Goal: Task Accomplishment & Management: Complete application form

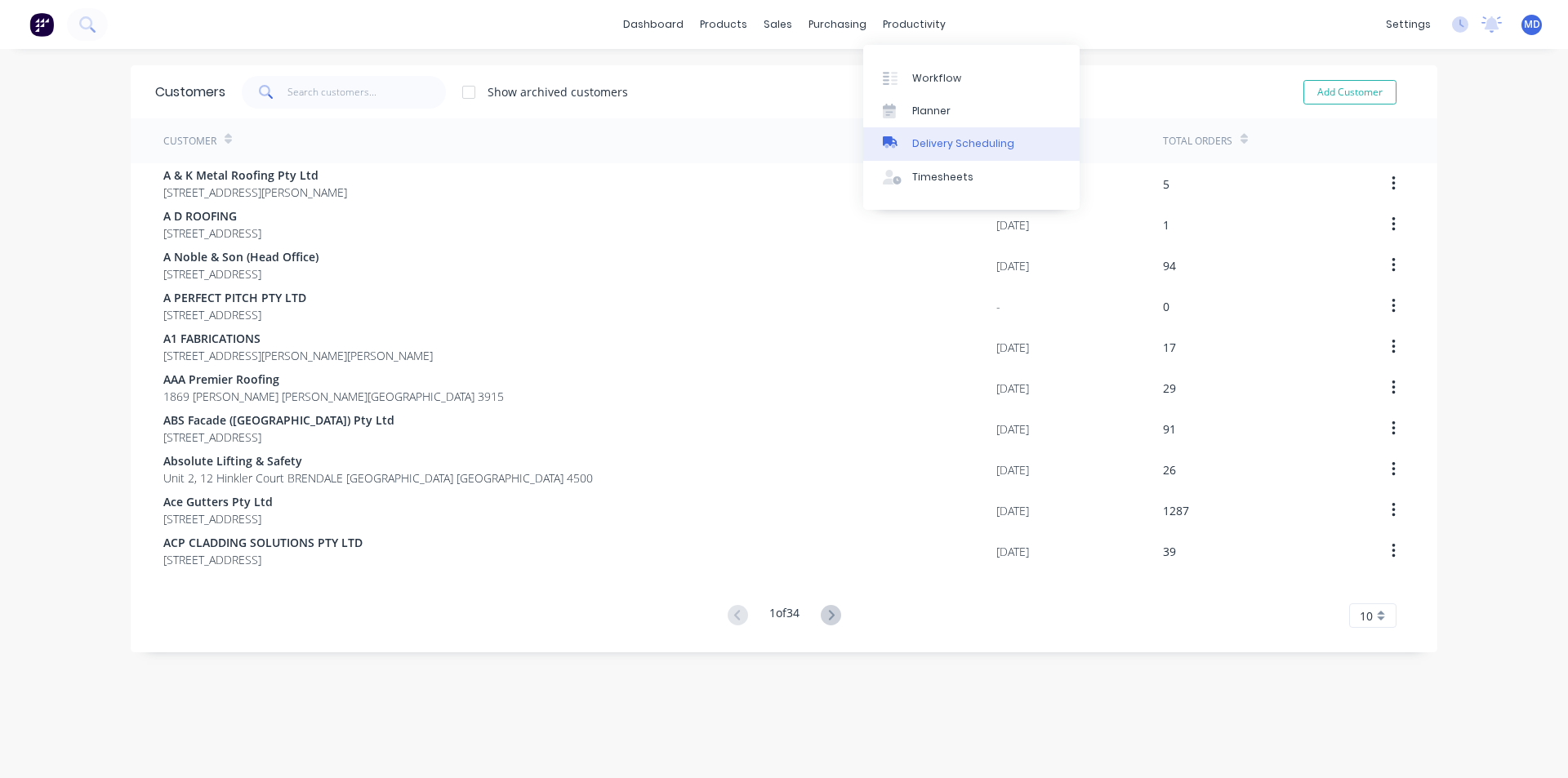
click at [964, 142] on div "Delivery Scheduling" at bounding box center [964, 144] width 102 height 15
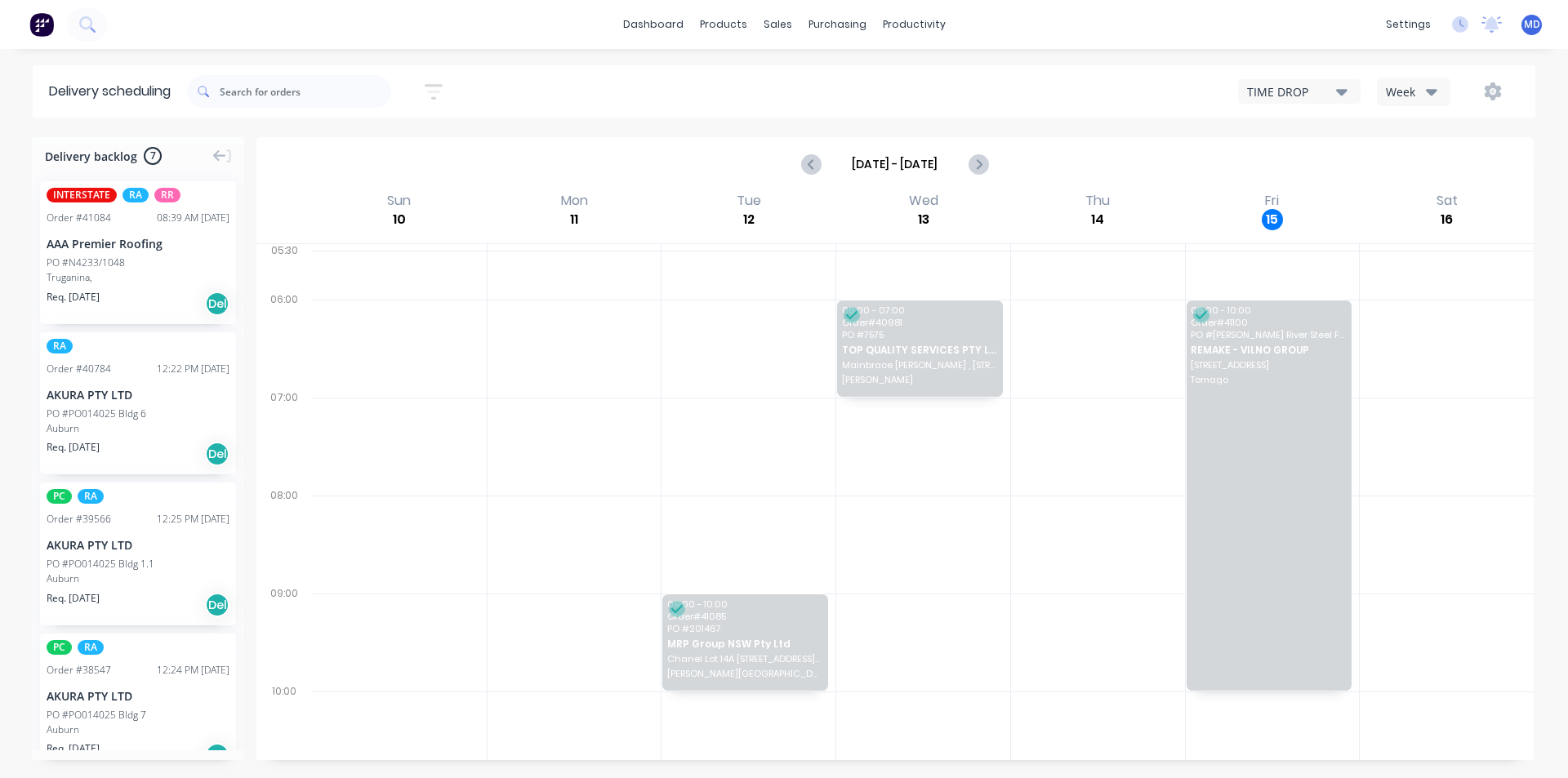
click at [1434, 91] on icon "button" at bounding box center [1432, 92] width 11 height 7
click at [1435, 165] on div "Vehicle" at bounding box center [1459, 167] width 162 height 33
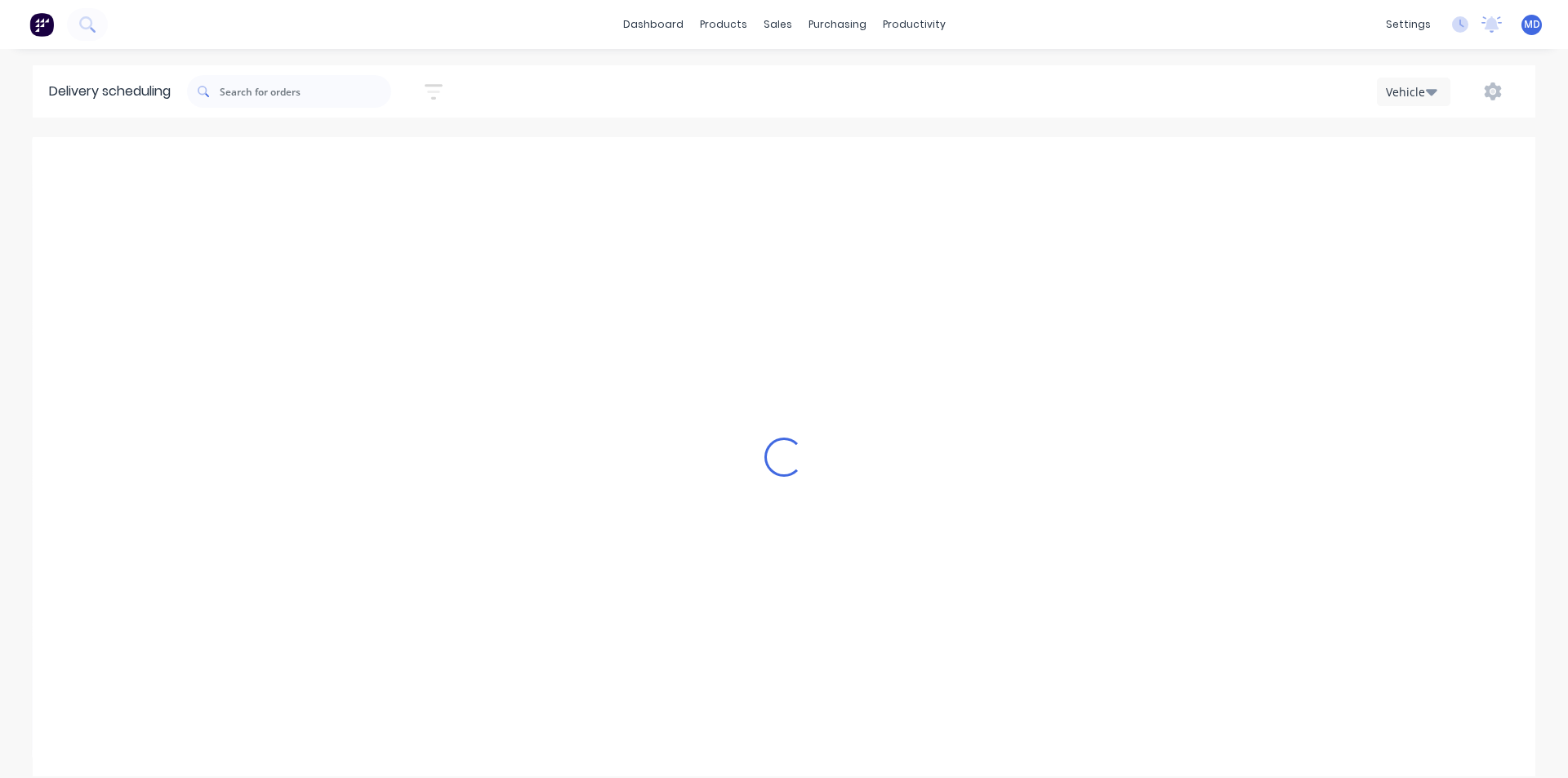
scroll to position [0, 1]
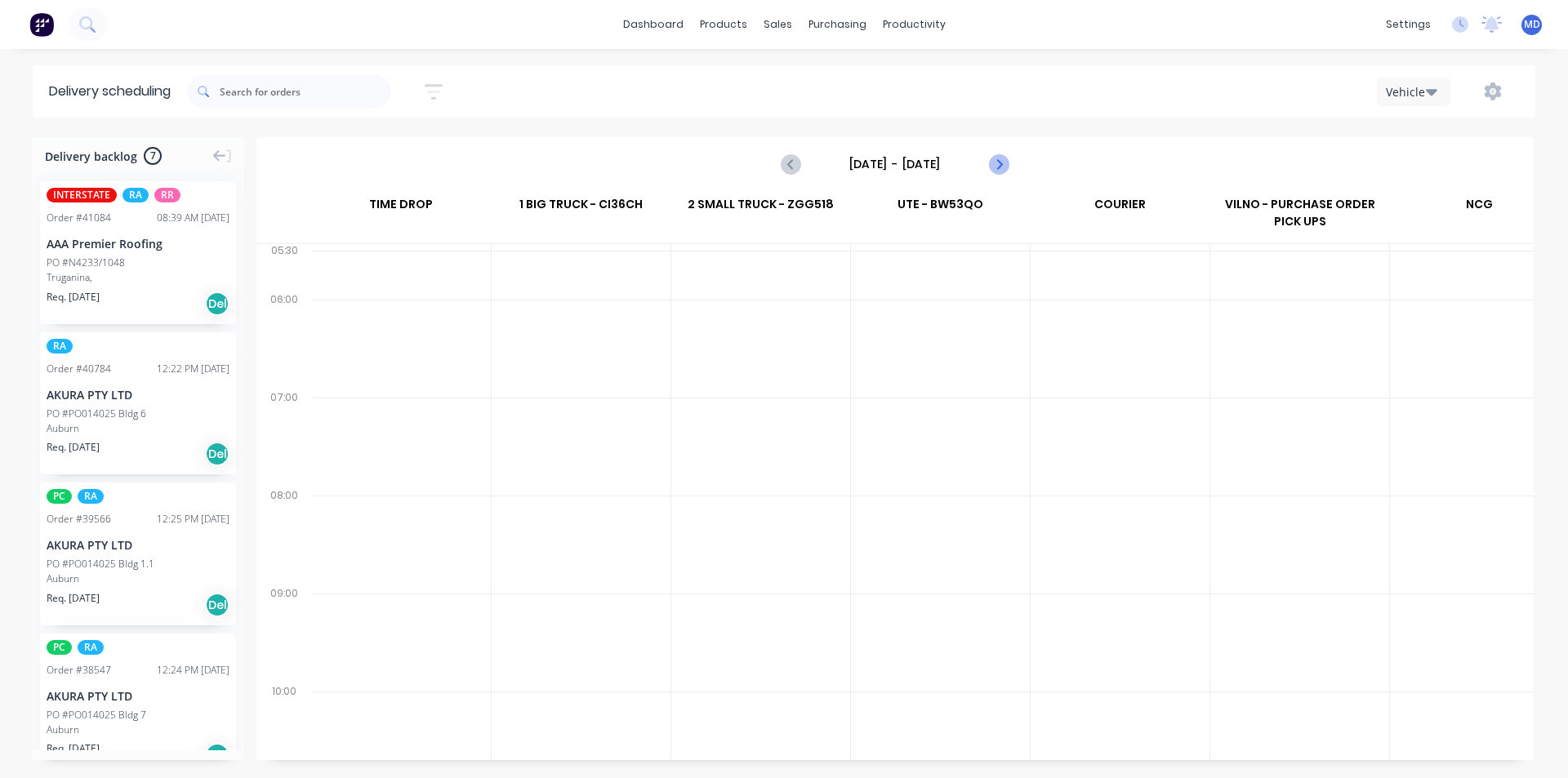
click at [998, 164] on icon "Next page" at bounding box center [997, 164] width 20 height 20
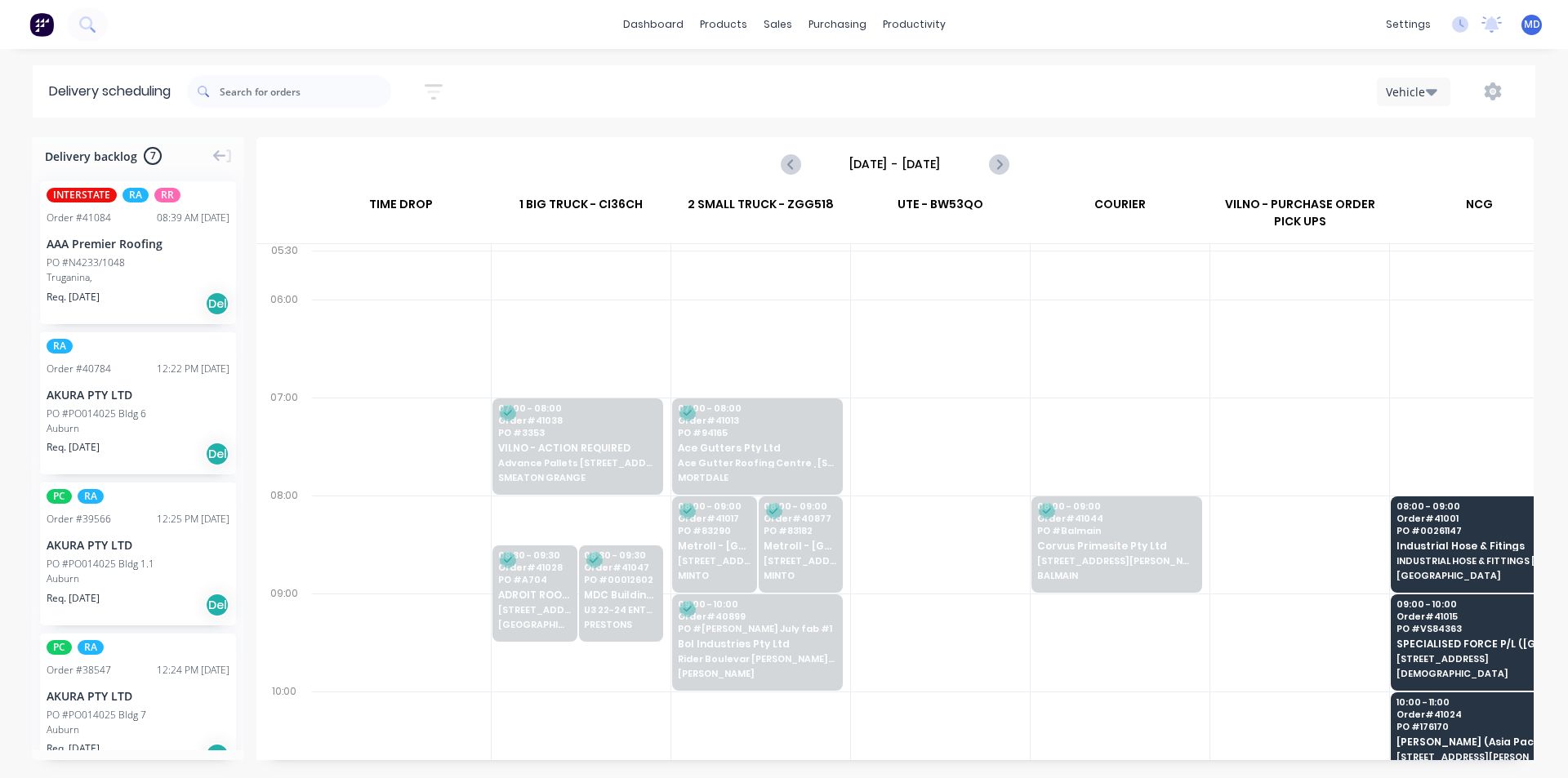
click at [873, 167] on input "[DATE] - [DATE]" at bounding box center [896, 164] width 162 height 24
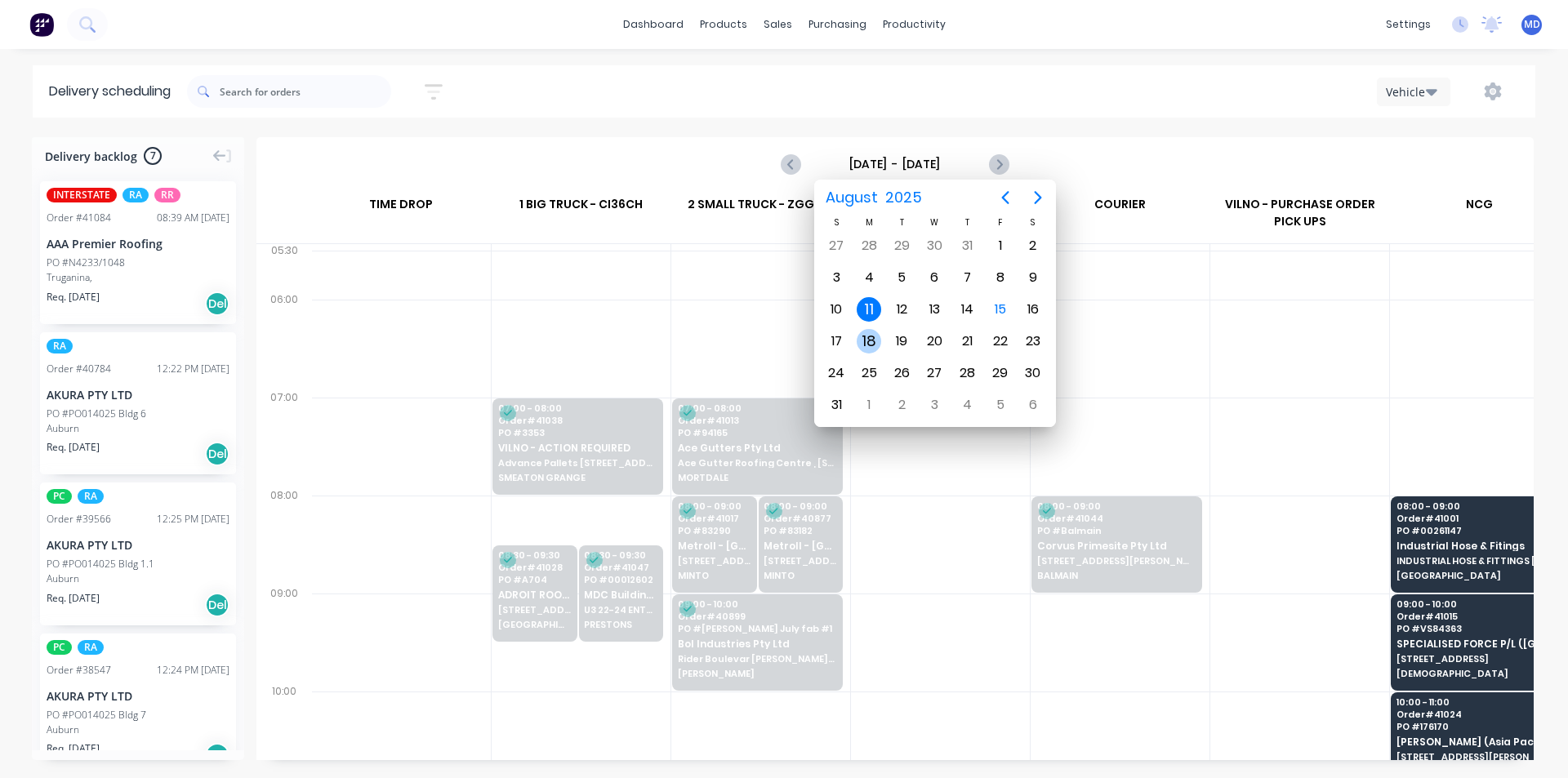
click at [870, 341] on div "18" at bounding box center [869, 342] width 24 height 24
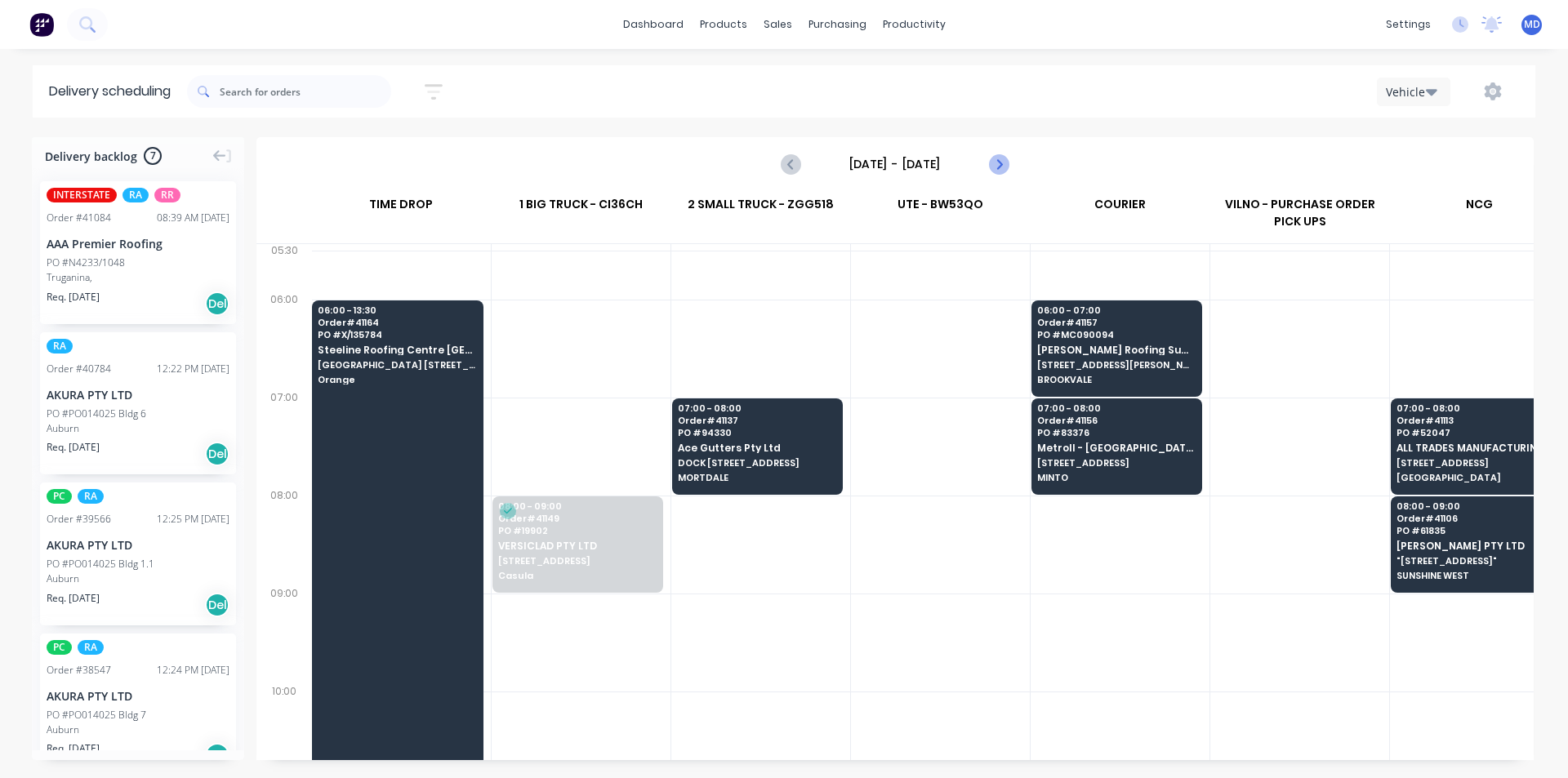
click at [994, 169] on icon "Next page" at bounding box center [997, 164] width 20 height 20
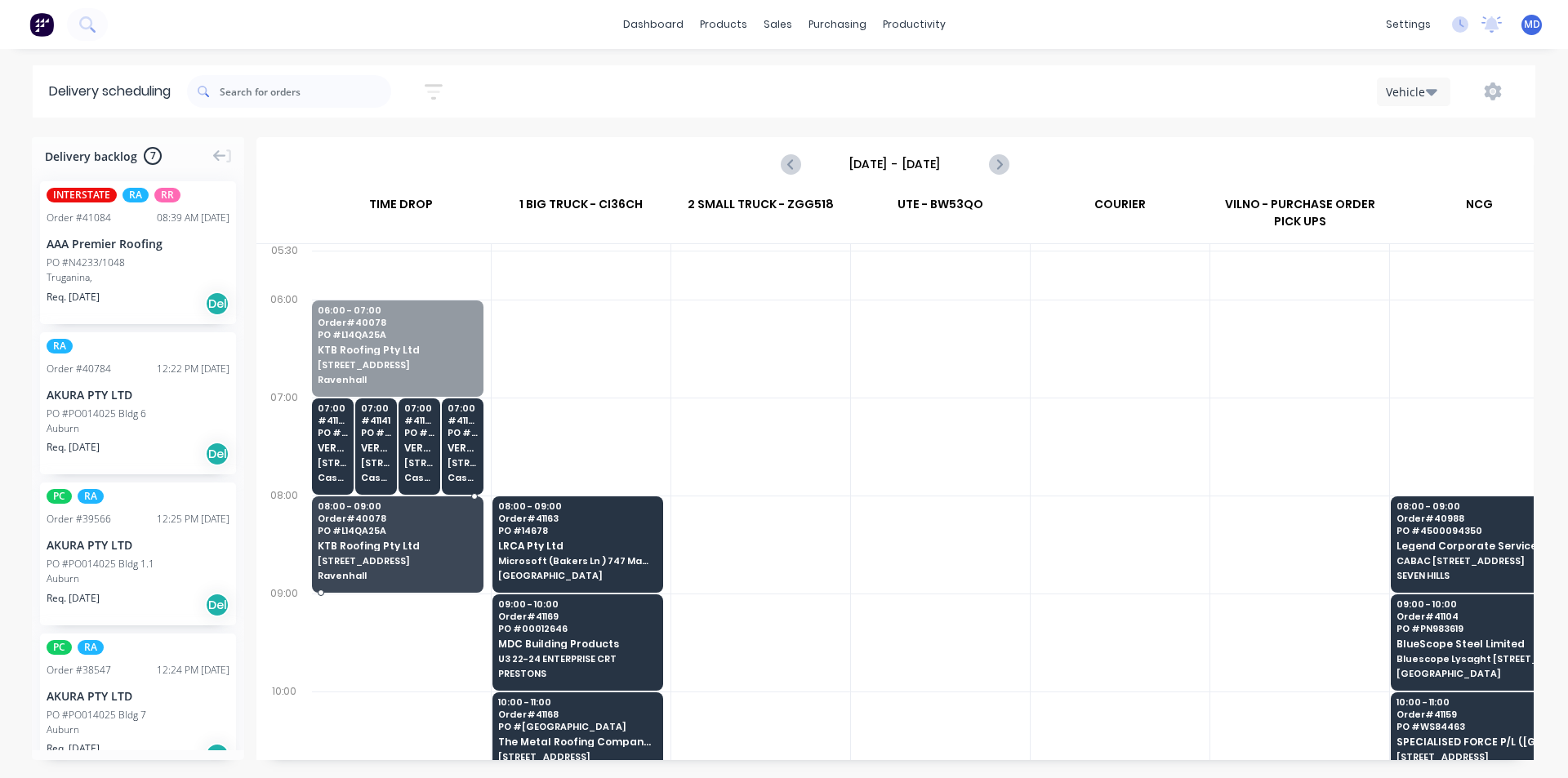
drag, startPoint x: 396, startPoint y: 328, endPoint x: 367, endPoint y: 533, distance: 207.0
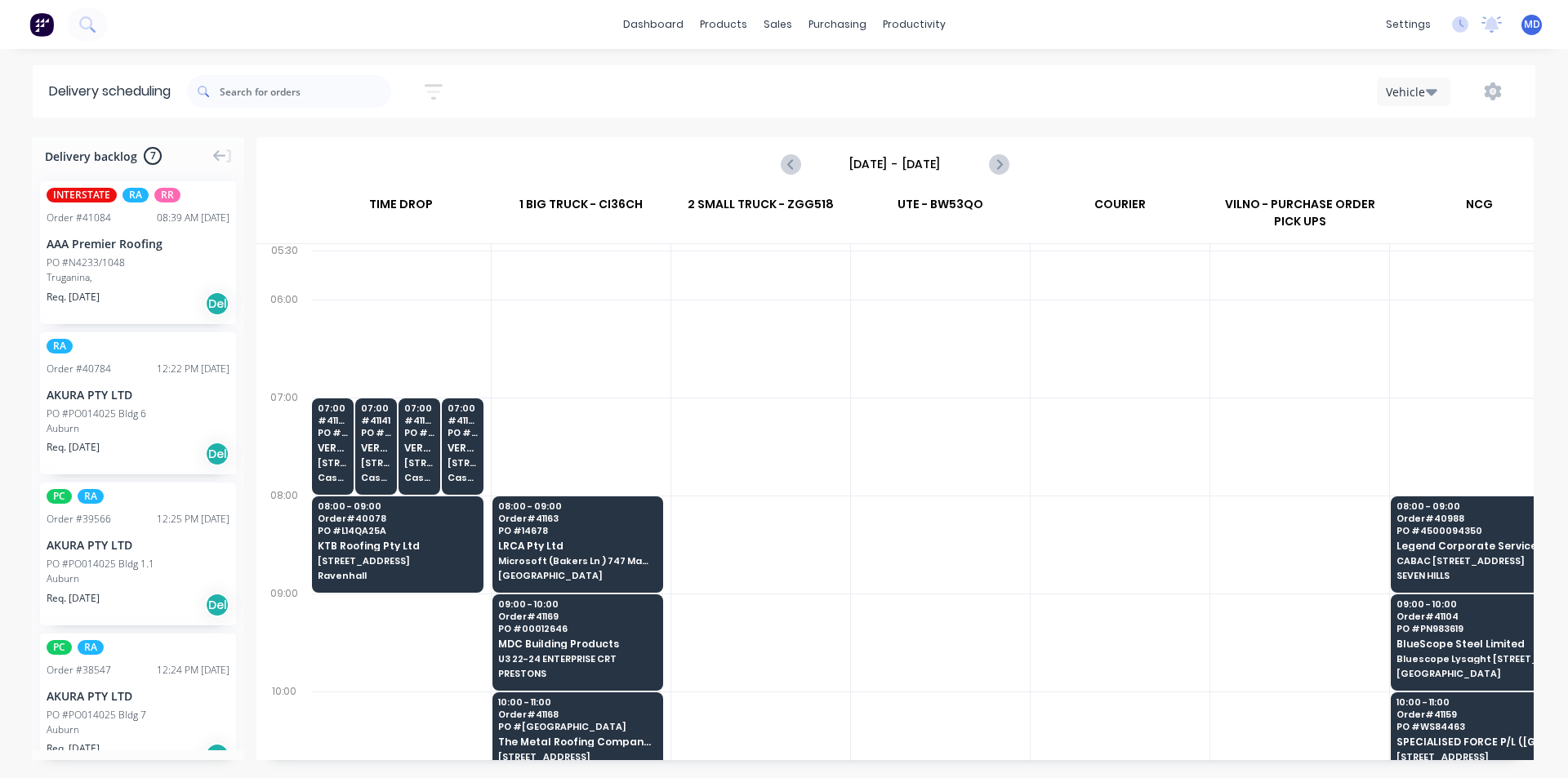
click at [893, 163] on input "[DATE] - [DATE]" at bounding box center [896, 164] width 162 height 24
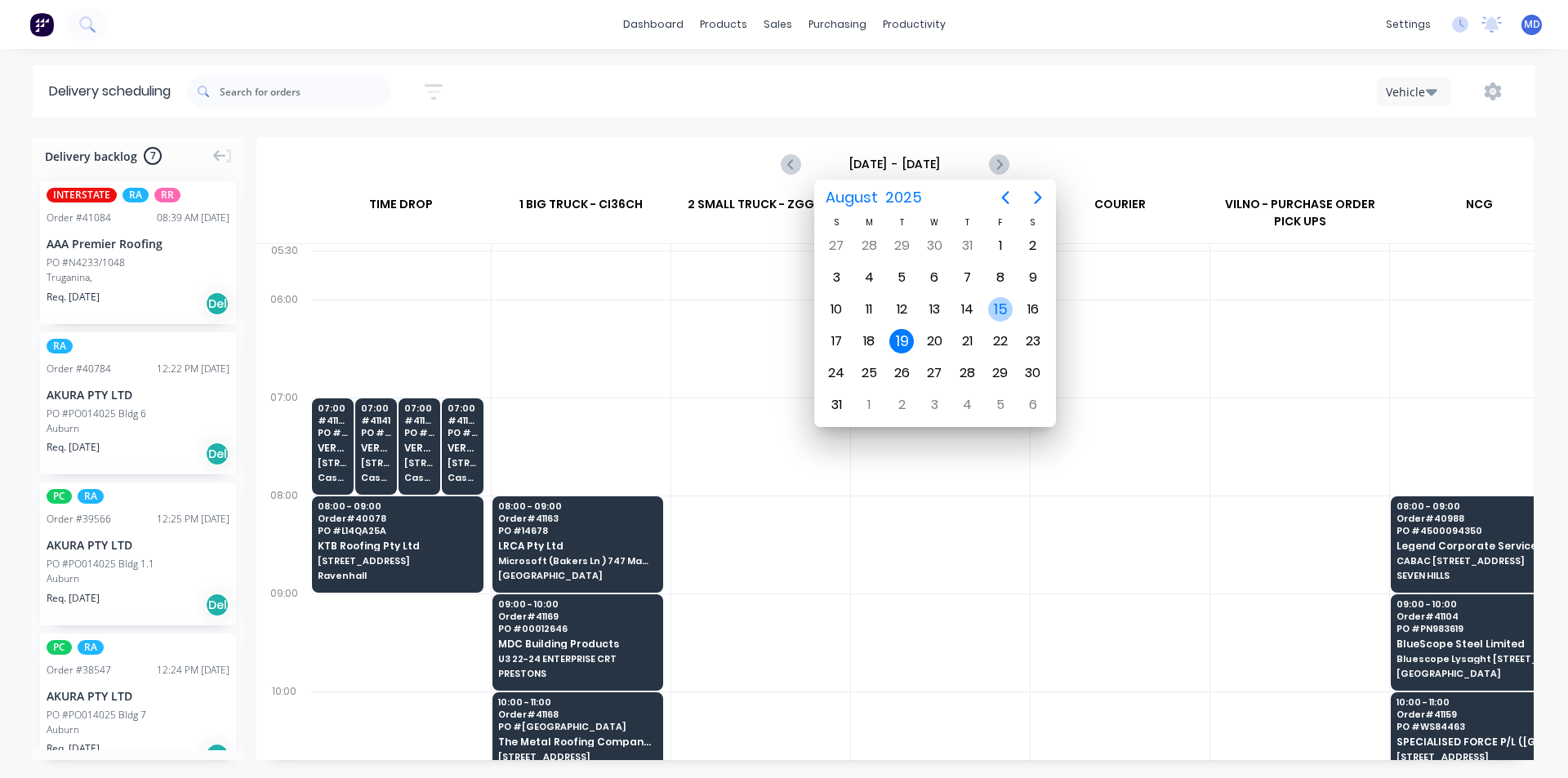
click at [999, 306] on div "15" at bounding box center [1000, 309] width 24 height 24
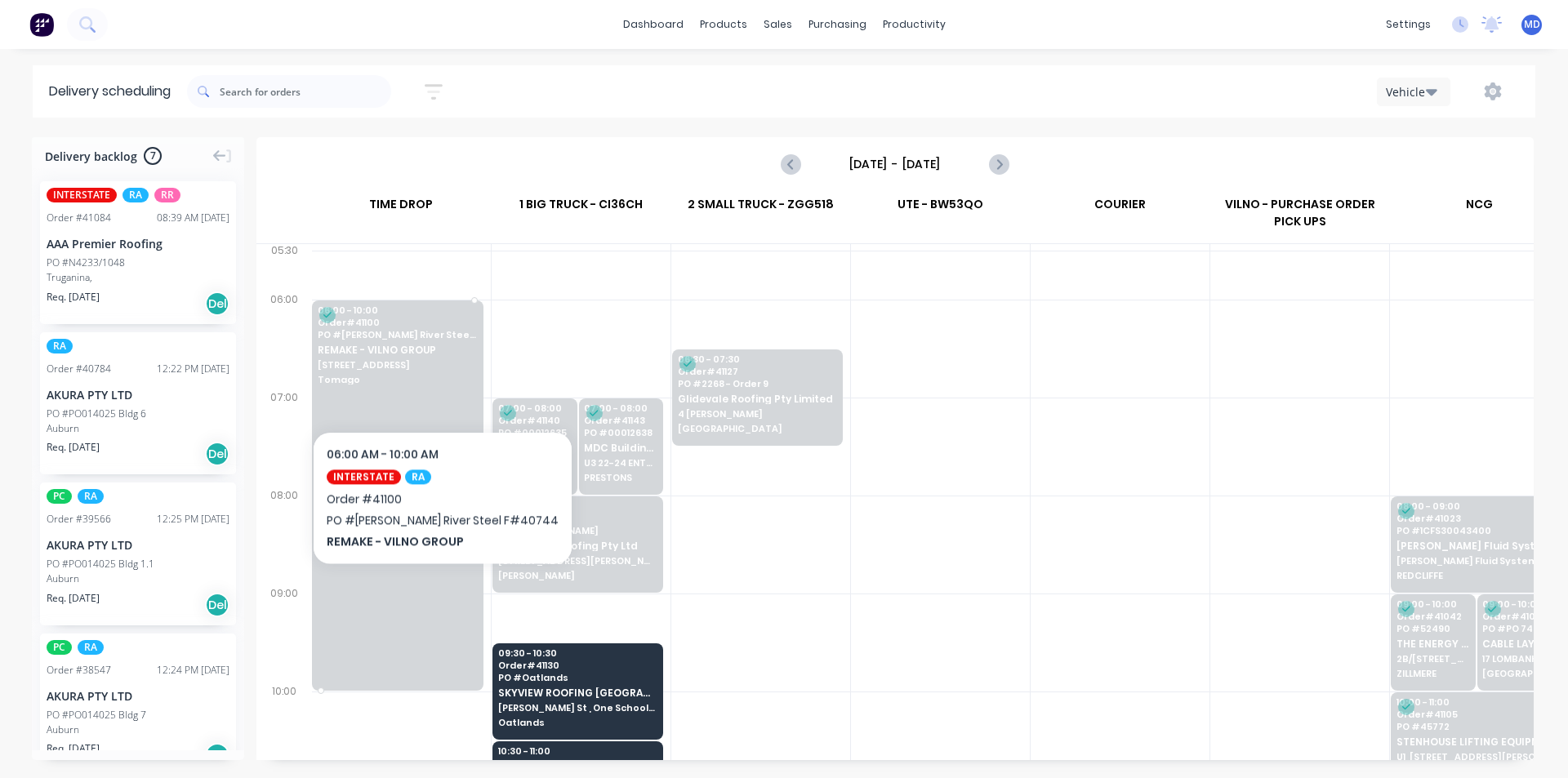
click at [421, 382] on span "Tomago" at bounding box center [397, 380] width 159 height 10
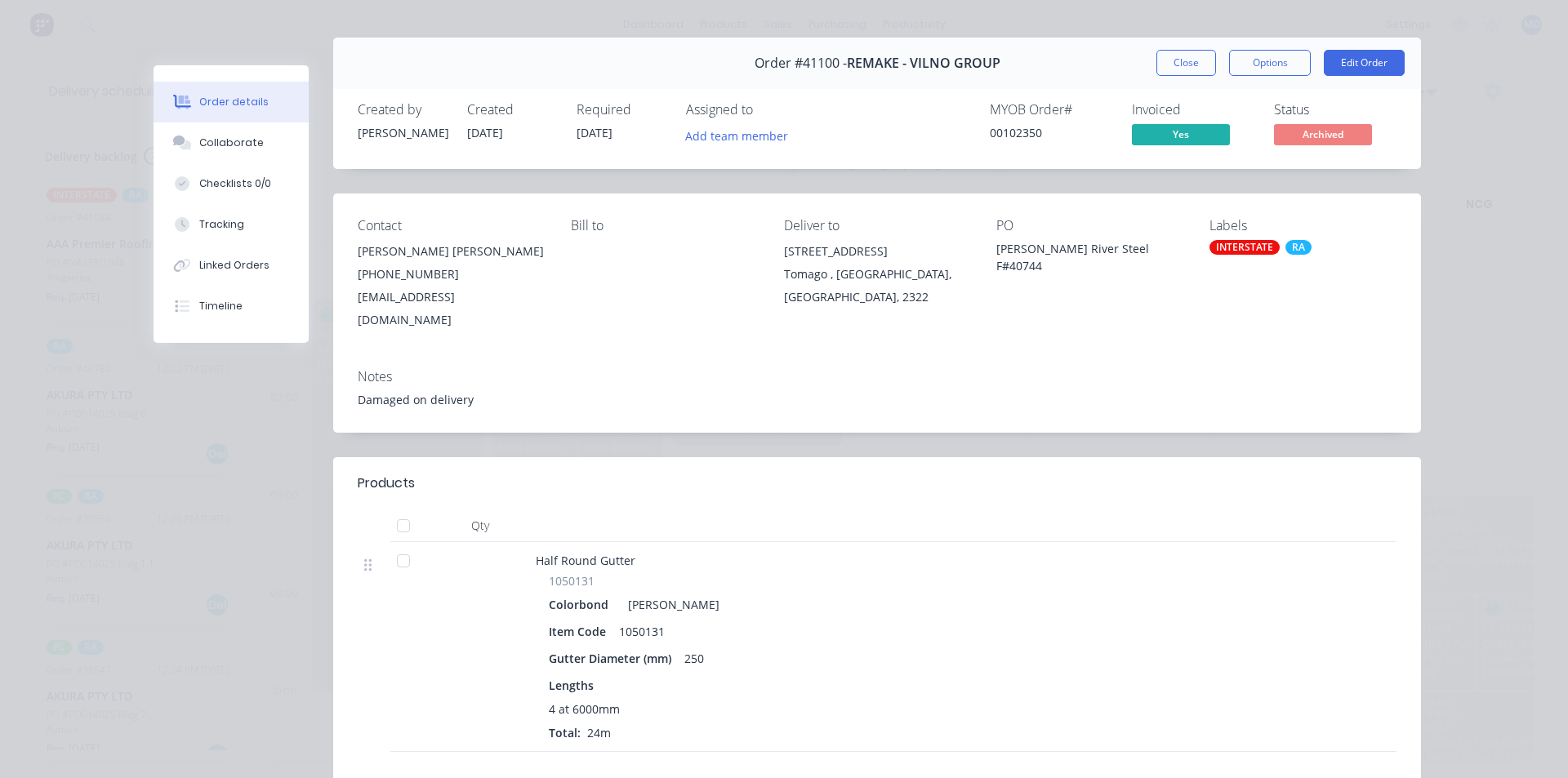
scroll to position [0, 0]
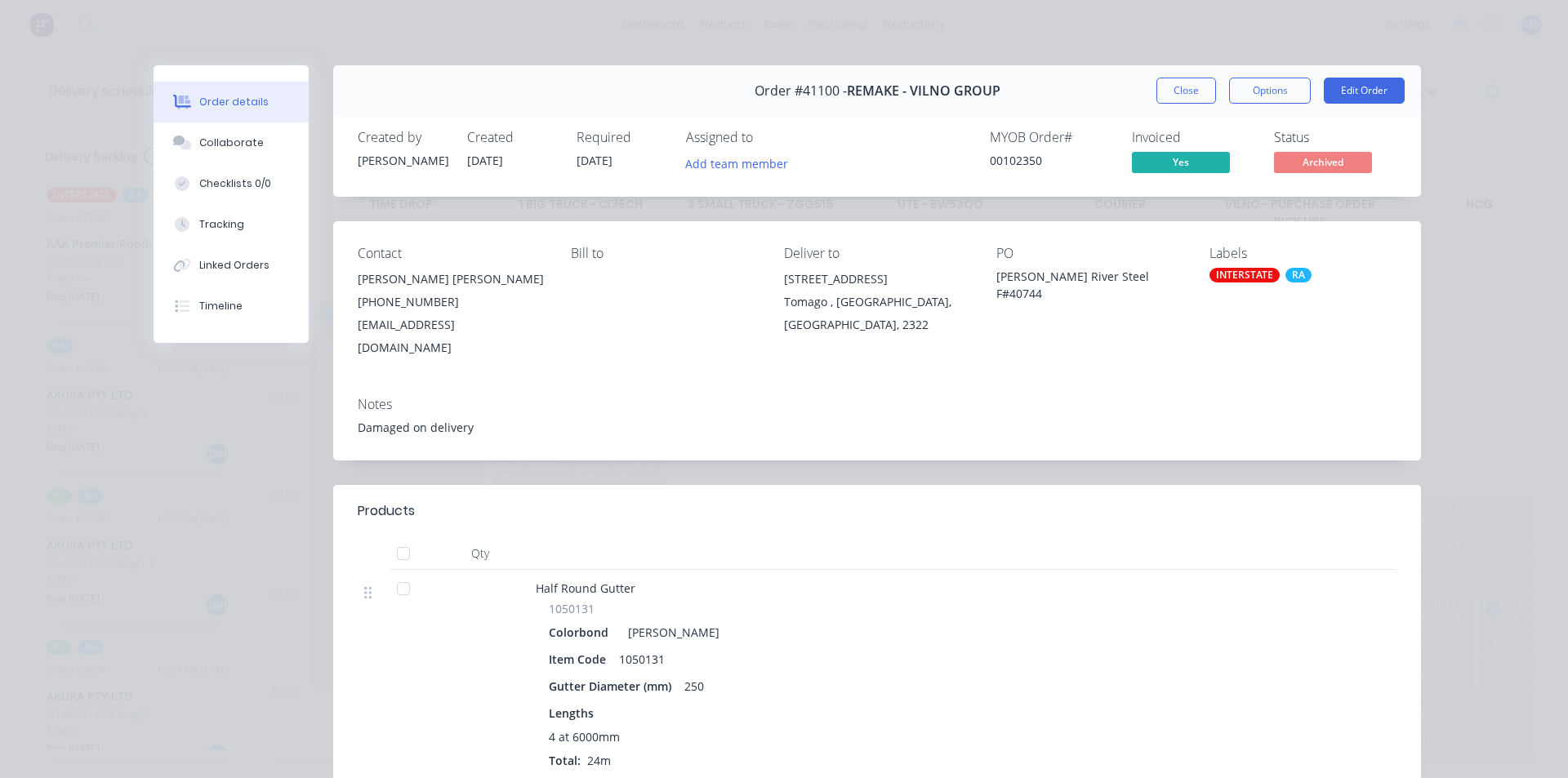
click at [1174, 91] on button "Close" at bounding box center [1186, 90] width 60 height 26
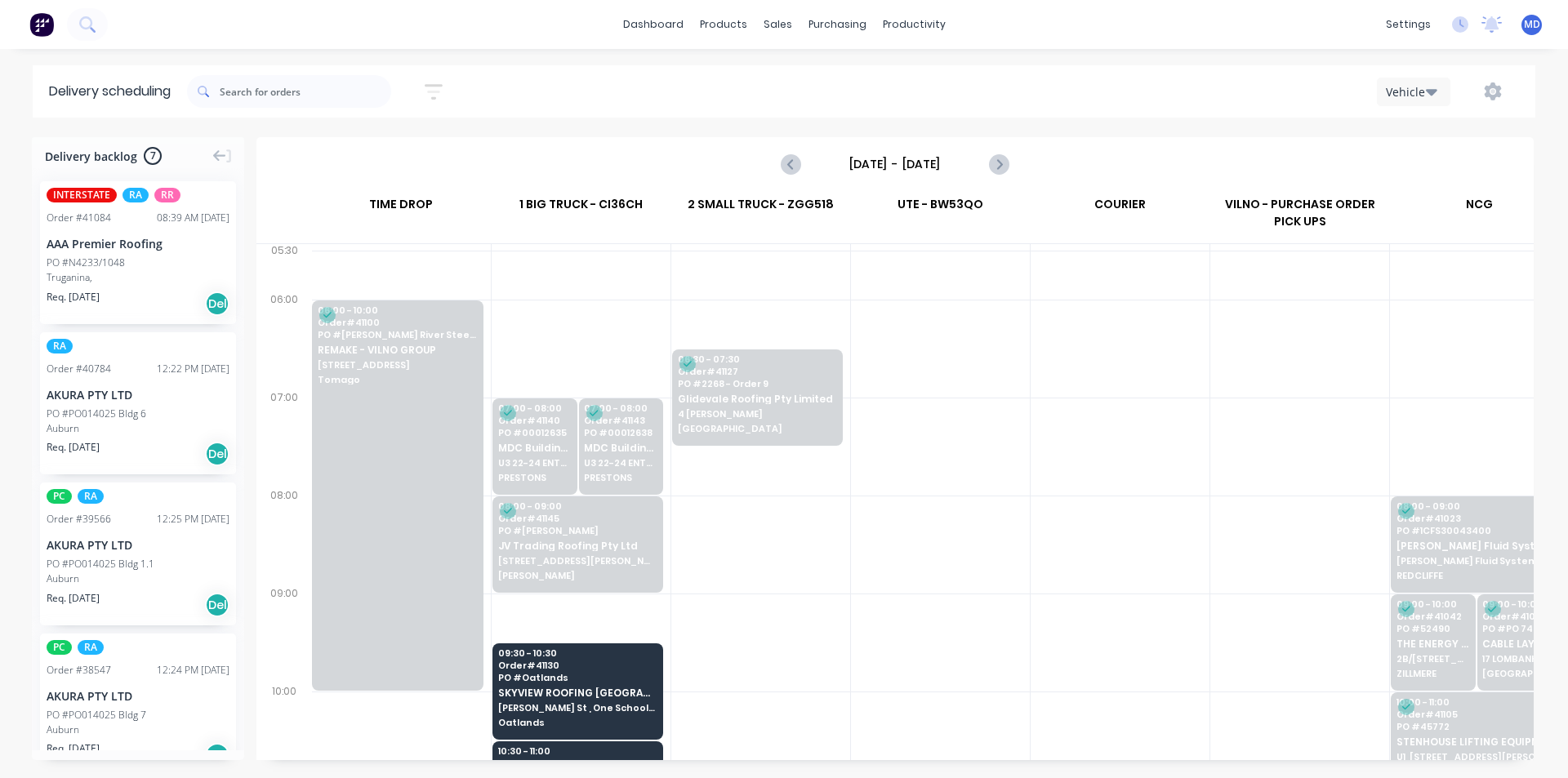
click at [899, 160] on input "[DATE] - [DATE]" at bounding box center [896, 164] width 162 height 24
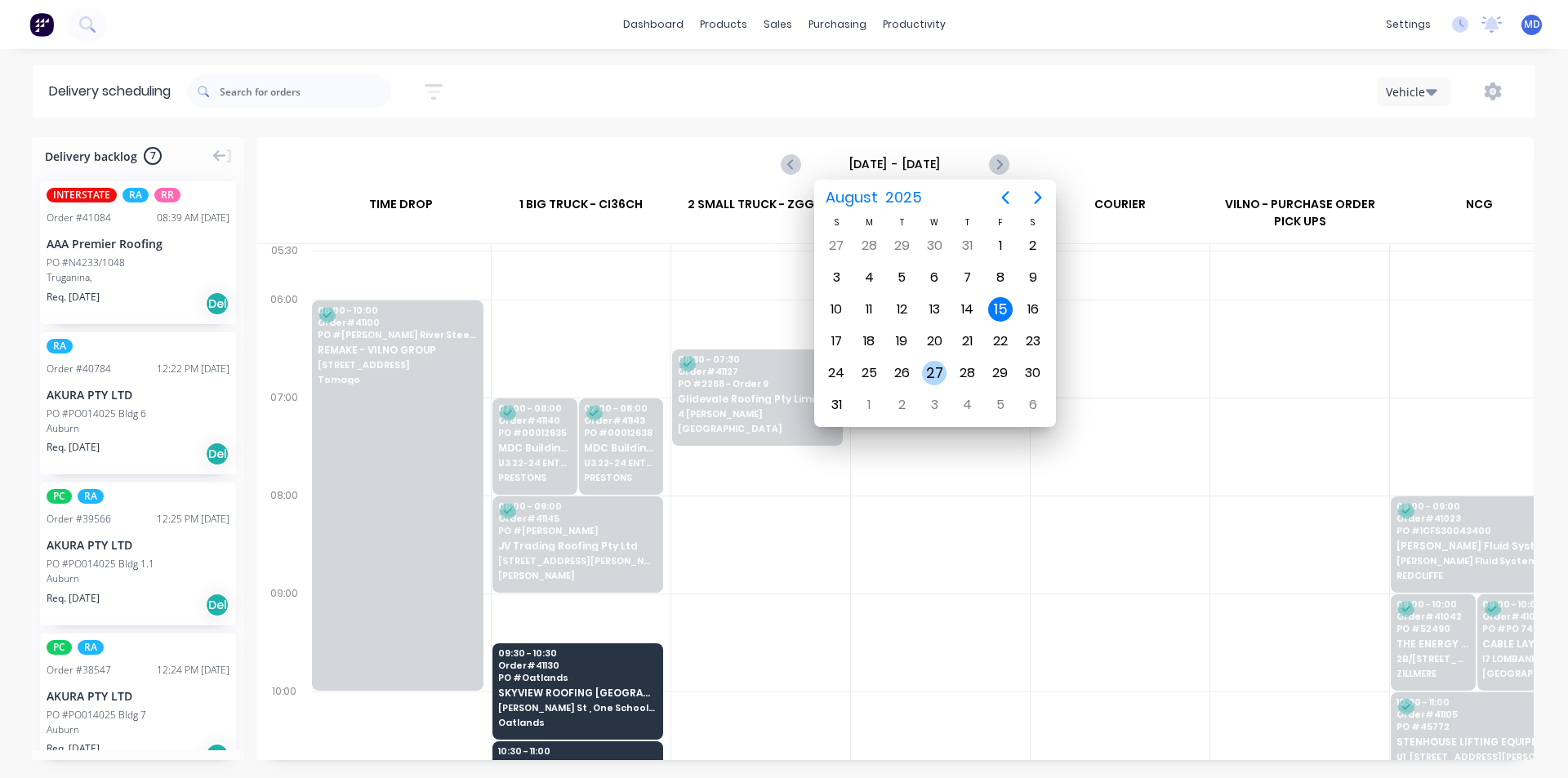
click at [935, 377] on div "27" at bounding box center [934, 373] width 24 height 24
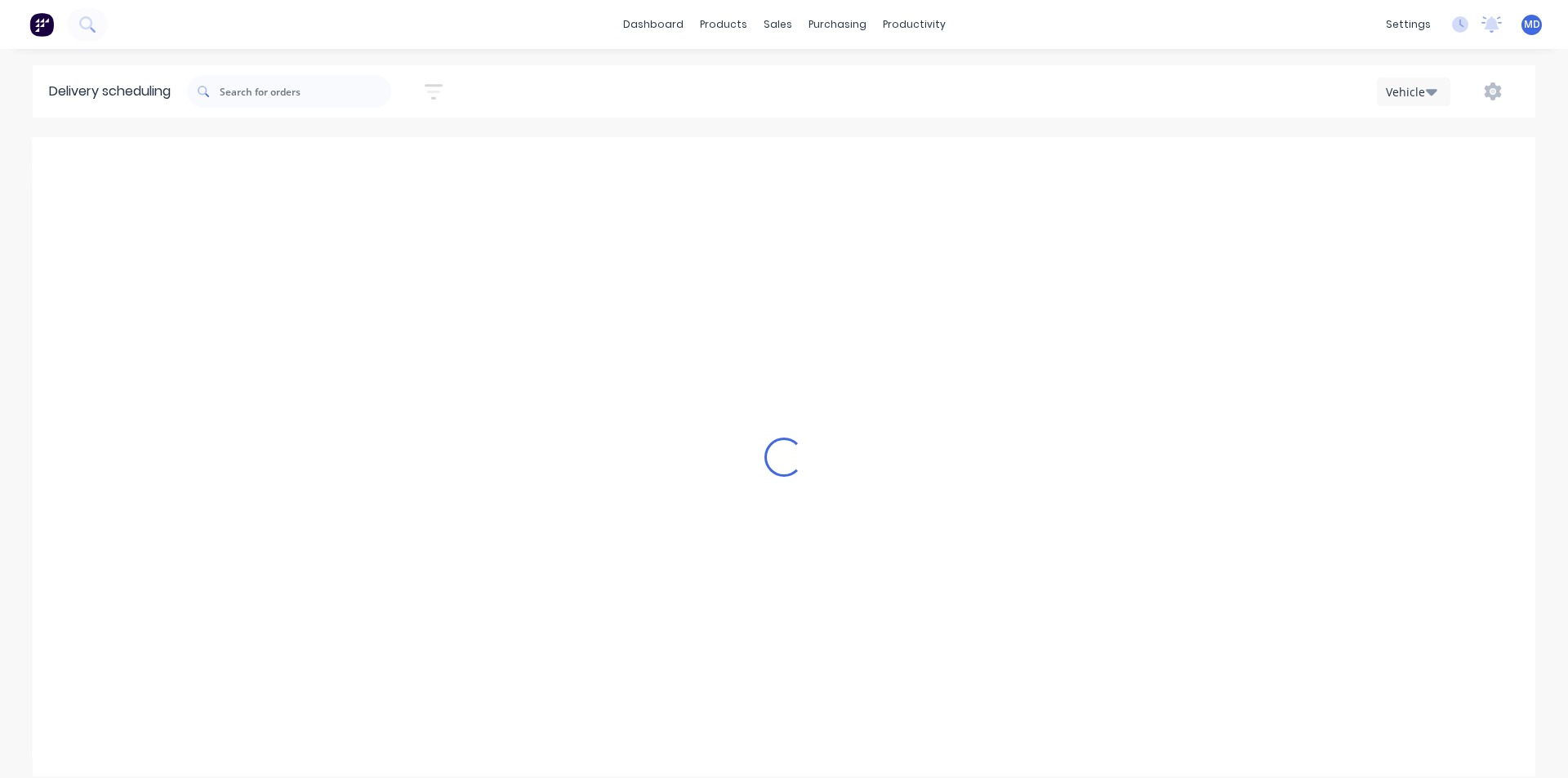
type input "[DATE] - [DATE]"
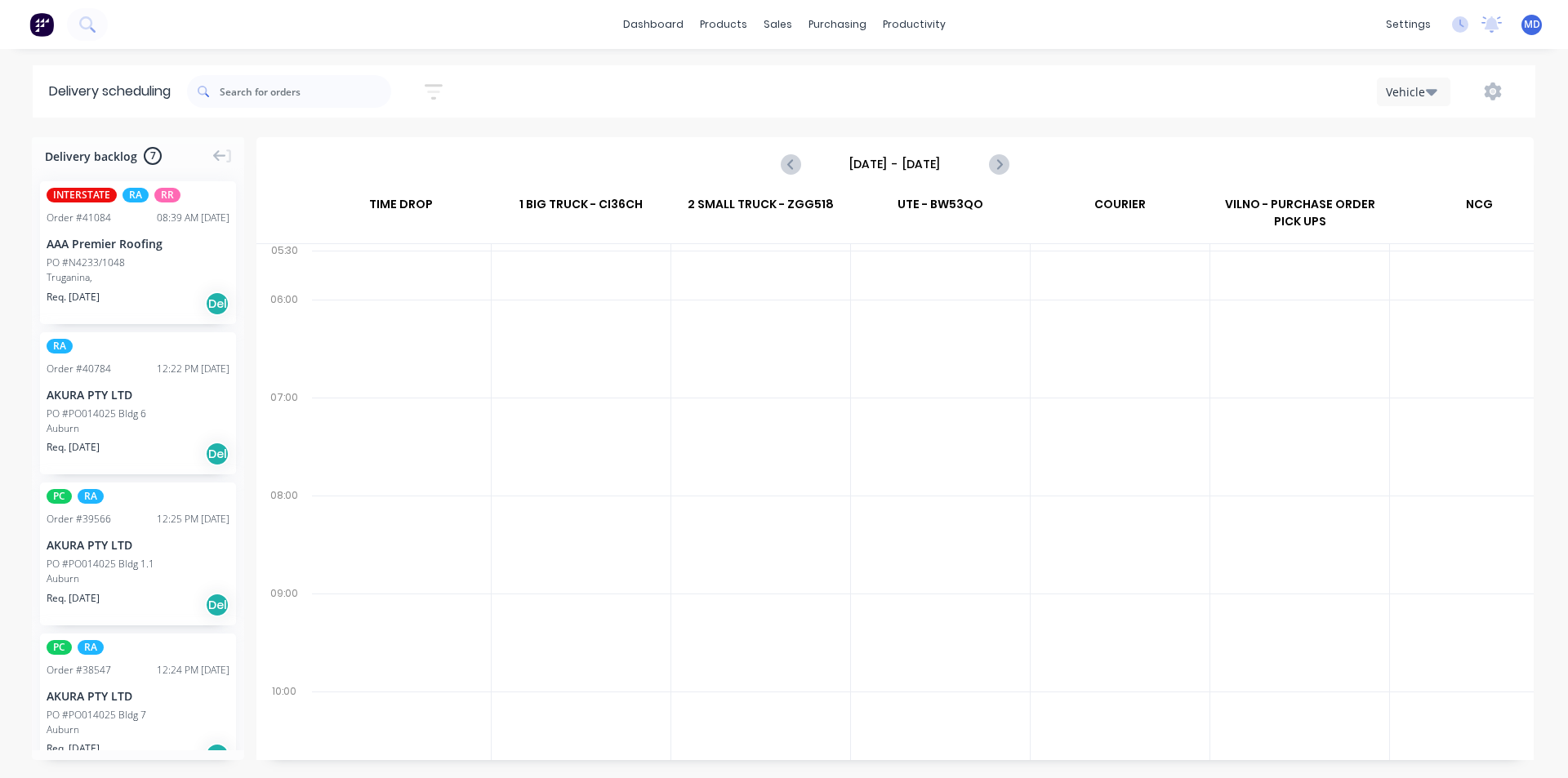
click at [97, 251] on div "AAA Premier Roofing" at bounding box center [138, 244] width 183 height 17
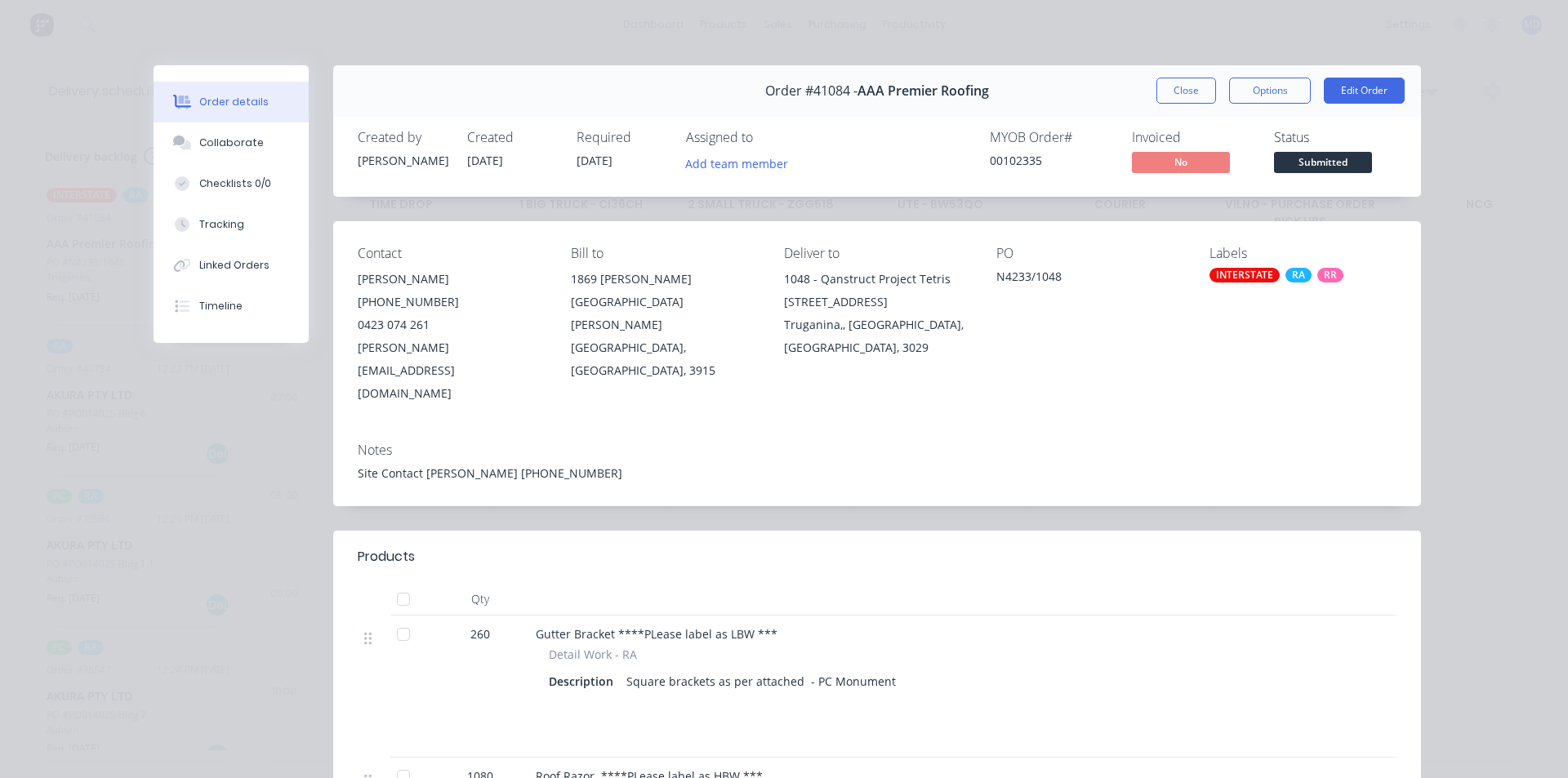
drag, startPoint x: 1175, startPoint y: 89, endPoint x: 980, endPoint y: 95, distance: 195.1
click at [1176, 89] on button "Close" at bounding box center [1186, 90] width 60 height 26
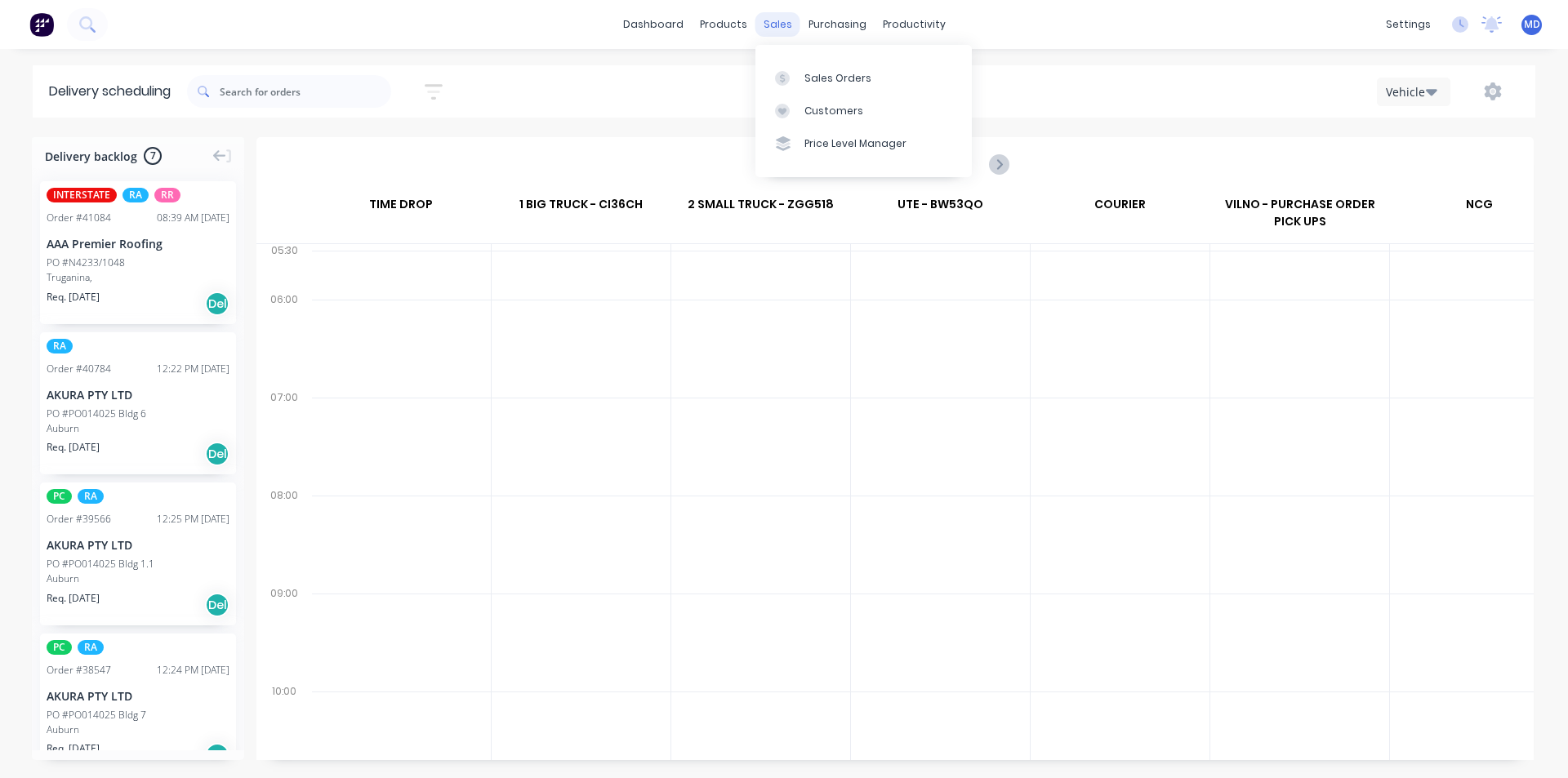
click at [776, 19] on div "sales" at bounding box center [777, 24] width 45 height 24
click at [821, 73] on div "Sales Orders" at bounding box center [838, 78] width 67 height 15
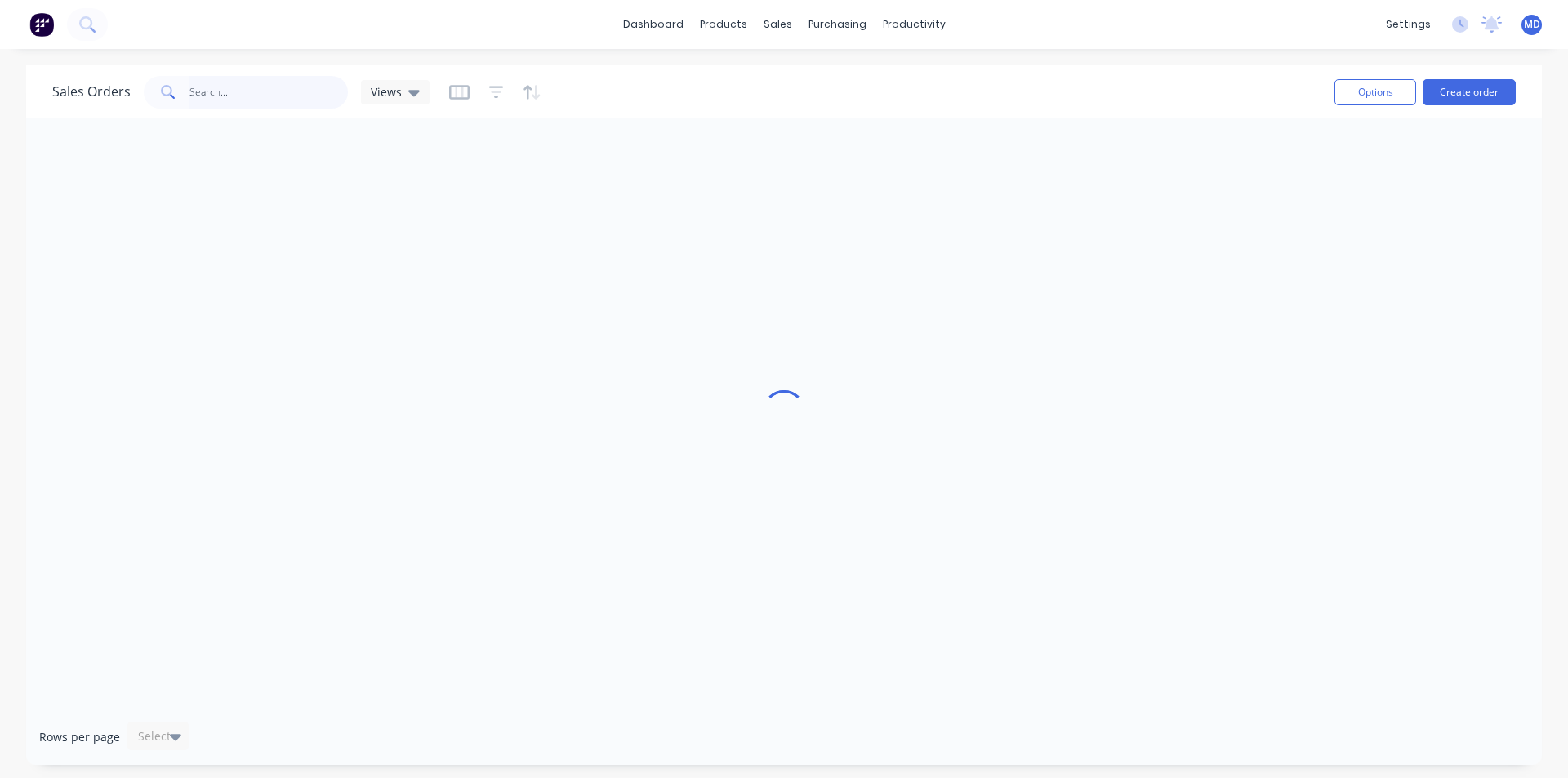
click at [250, 88] on input "text" at bounding box center [269, 92] width 159 height 33
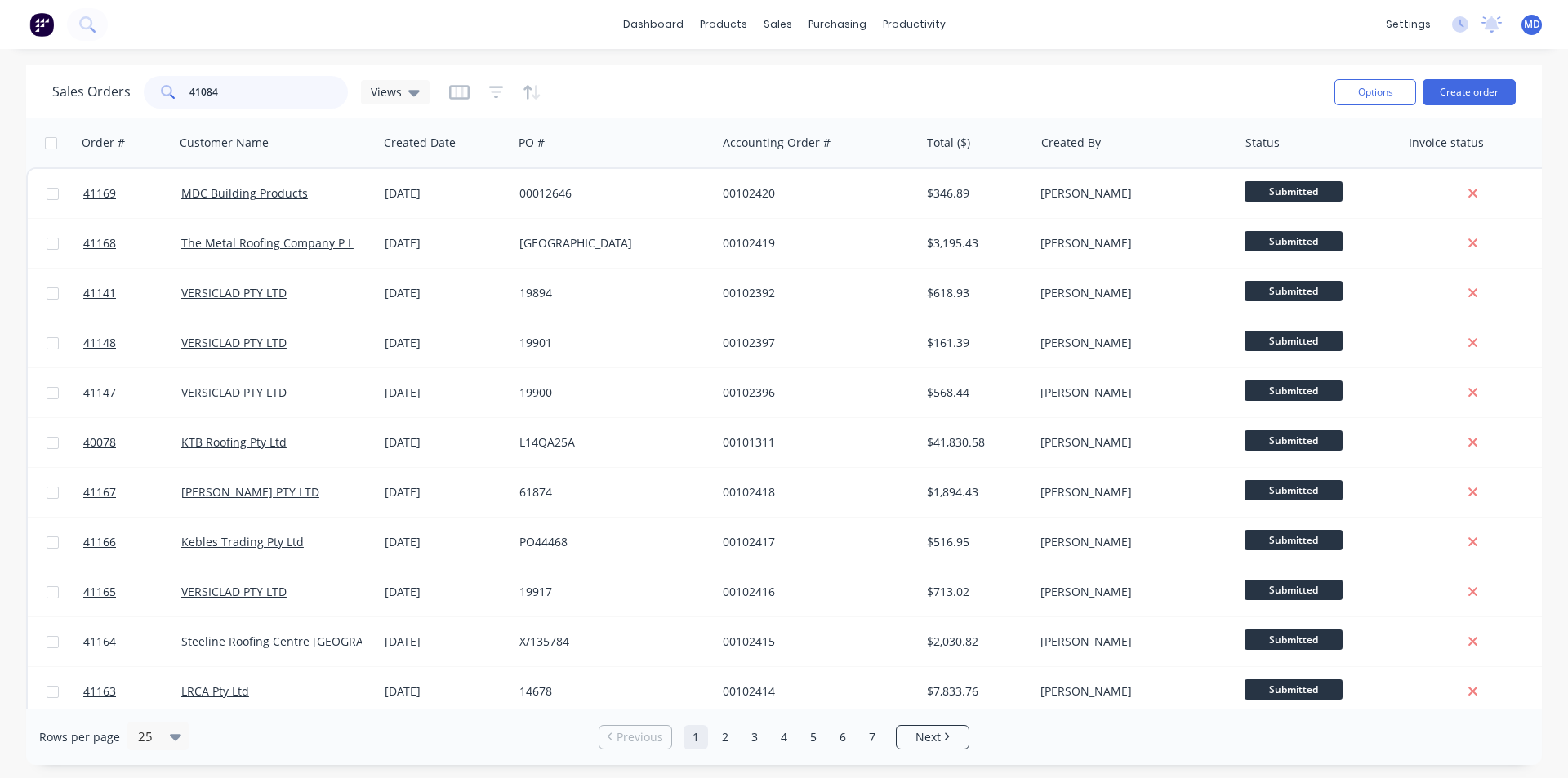
type input "41084"
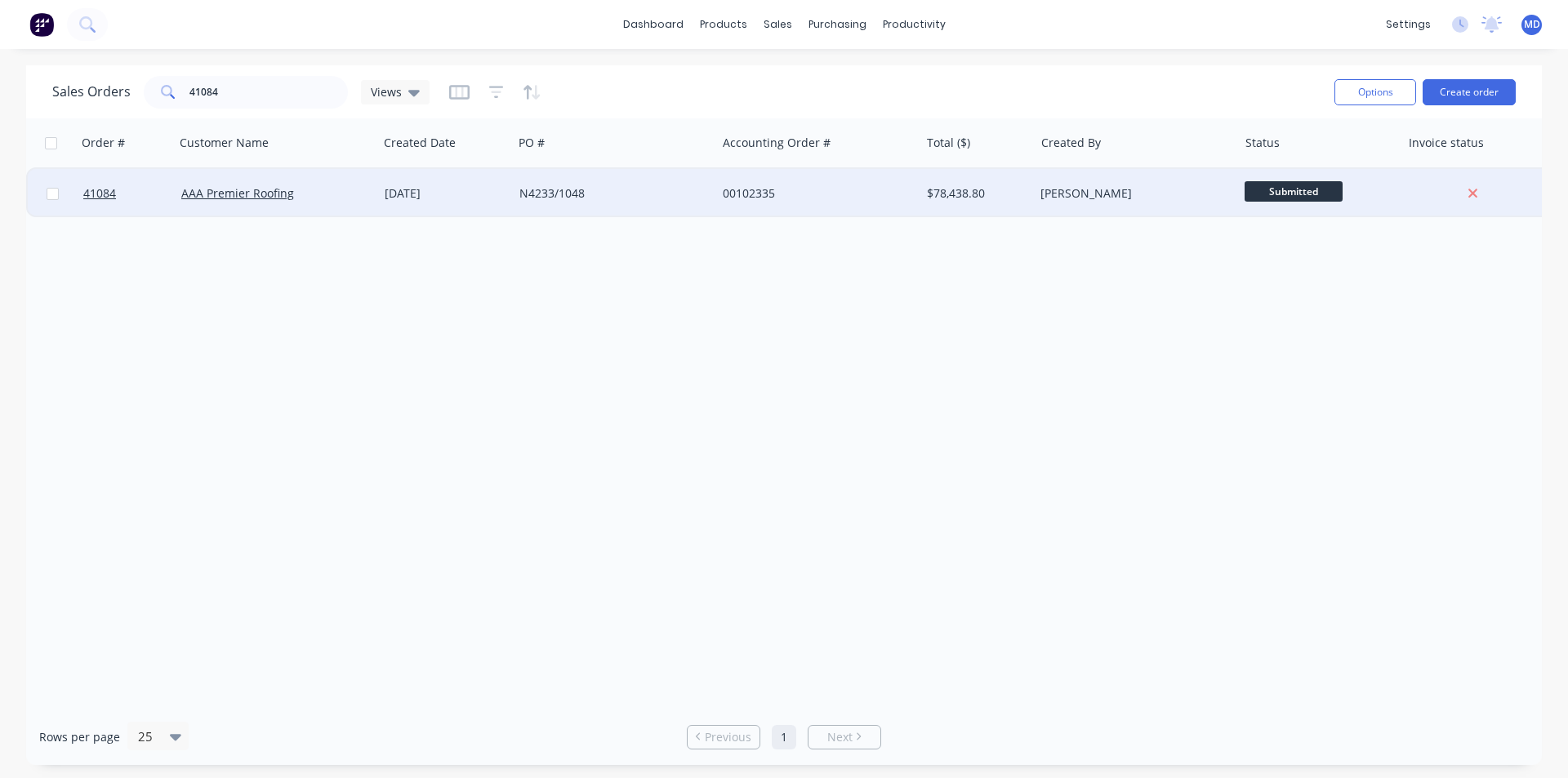
click at [684, 190] on div "N4233/1048" at bounding box center [610, 194] width 182 height 17
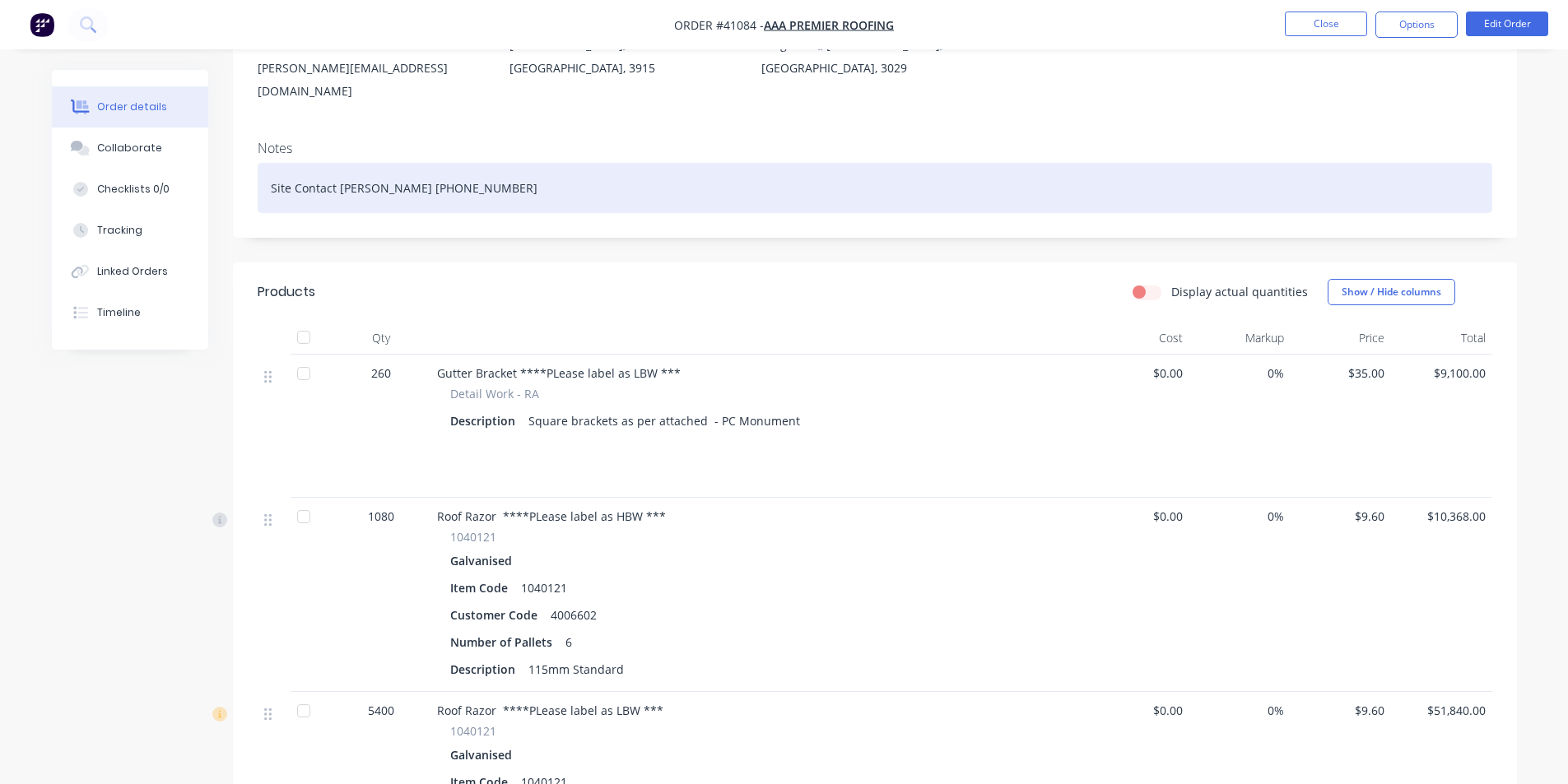
scroll to position [83, 0]
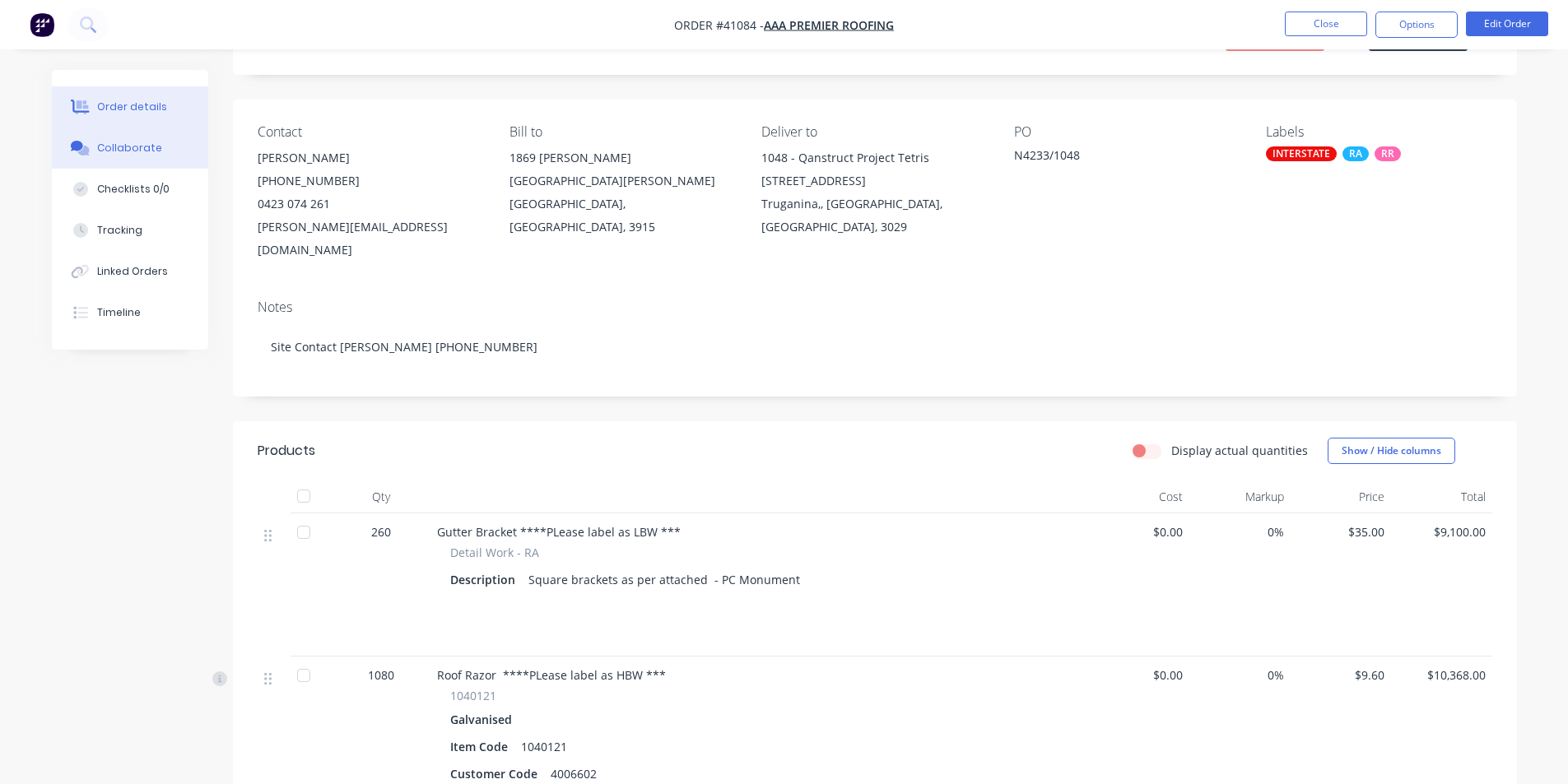
click at [136, 149] on div "Collaborate" at bounding box center [129, 148] width 65 height 15
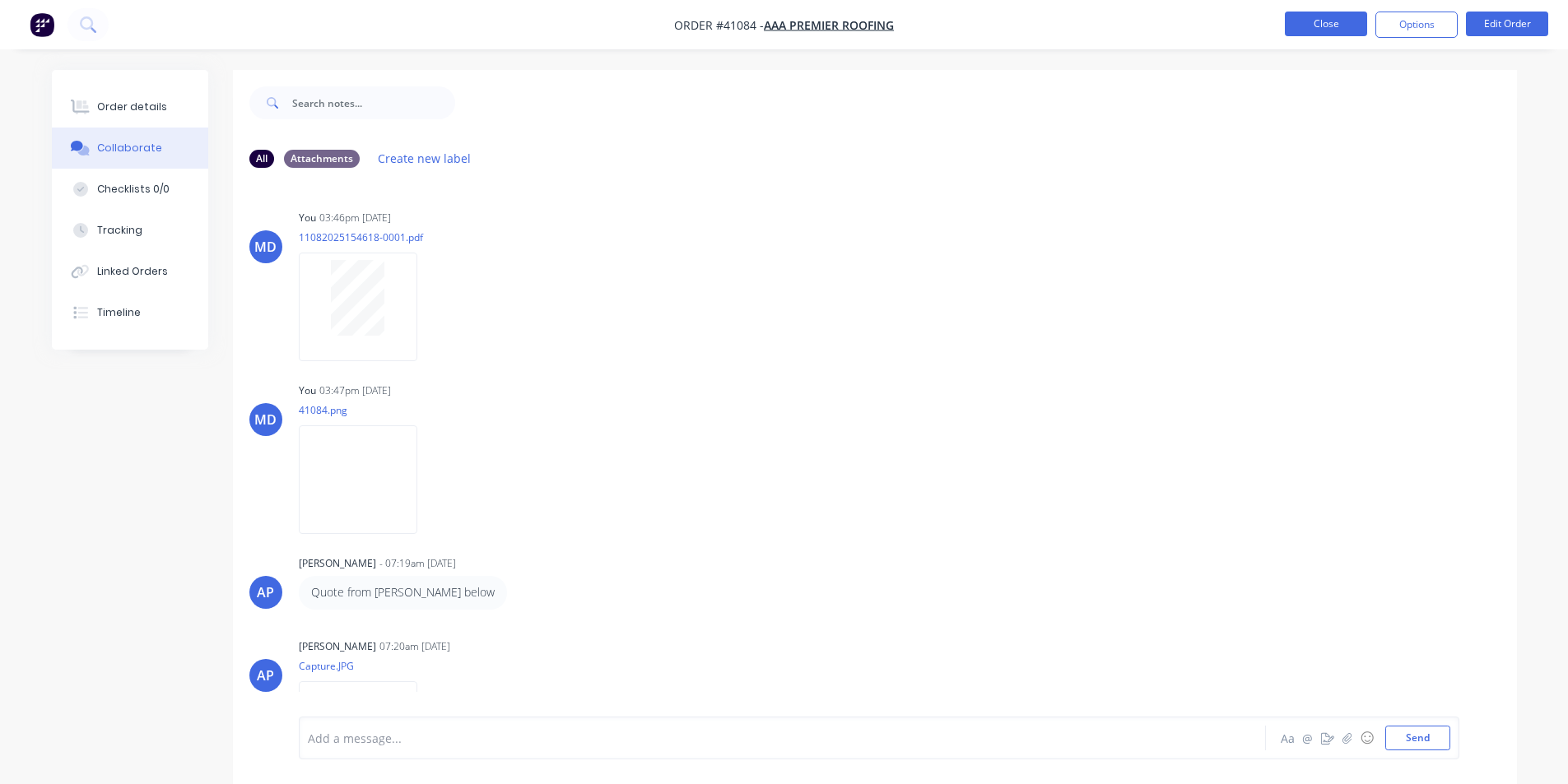
click at [1323, 27] on button "Close" at bounding box center [1326, 23] width 83 height 24
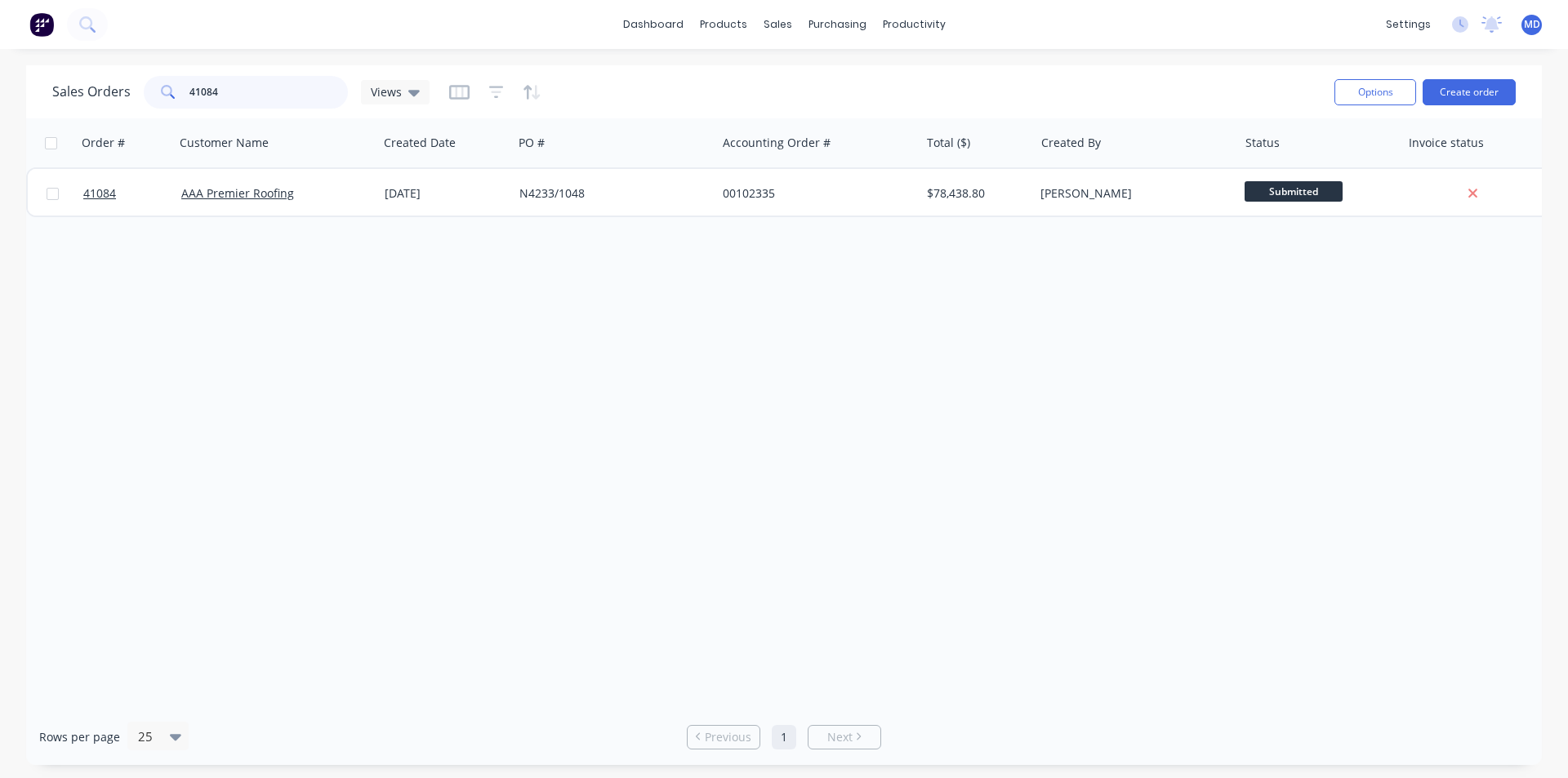
drag, startPoint x: 203, startPoint y: 88, endPoint x: 103, endPoint y: 95, distance: 100.2
click at [128, 94] on div "Sales Orders 41084 Views" at bounding box center [240, 92] width 377 height 33
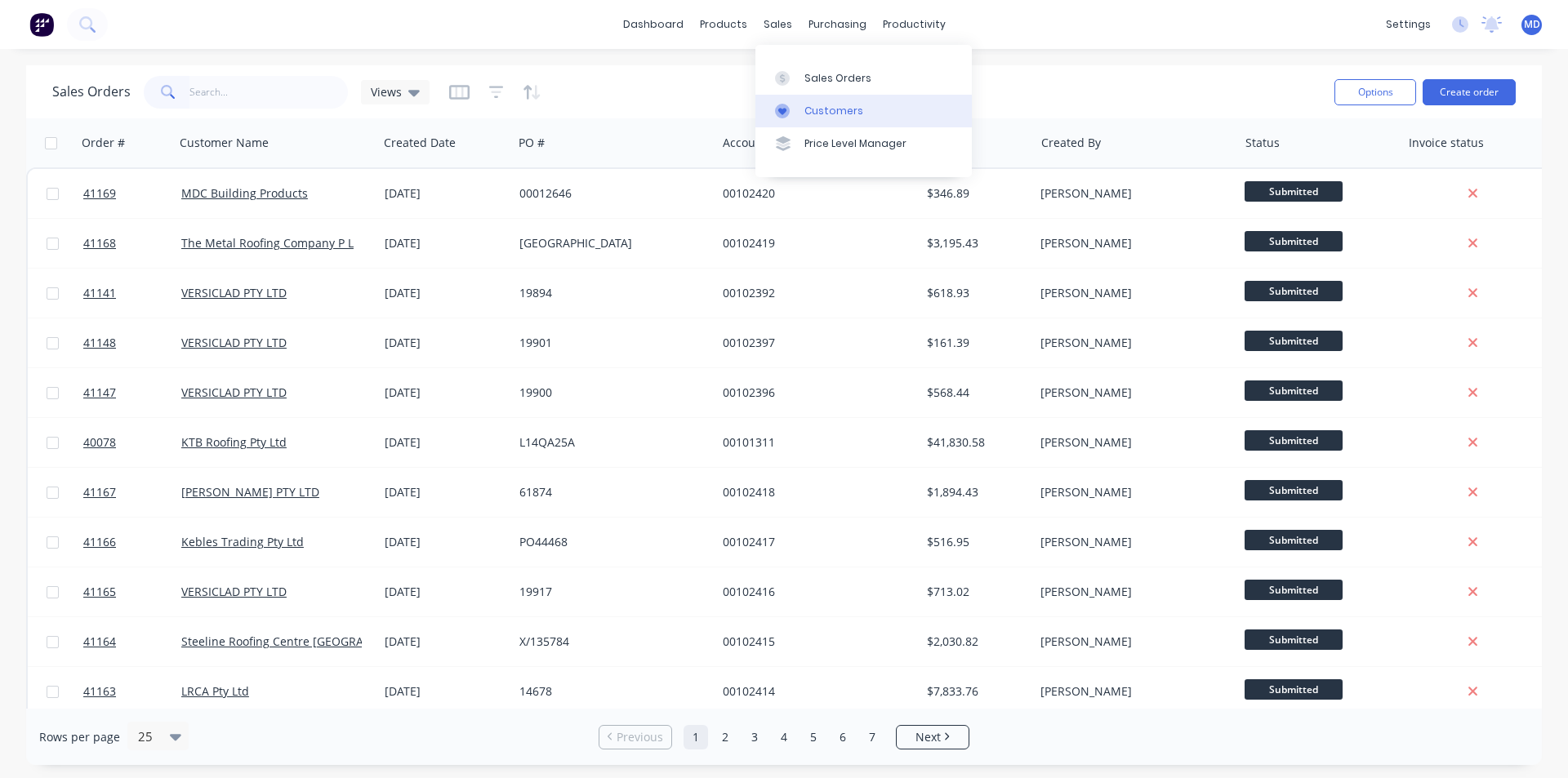
click at [830, 109] on div "Customers" at bounding box center [833, 111] width 59 height 15
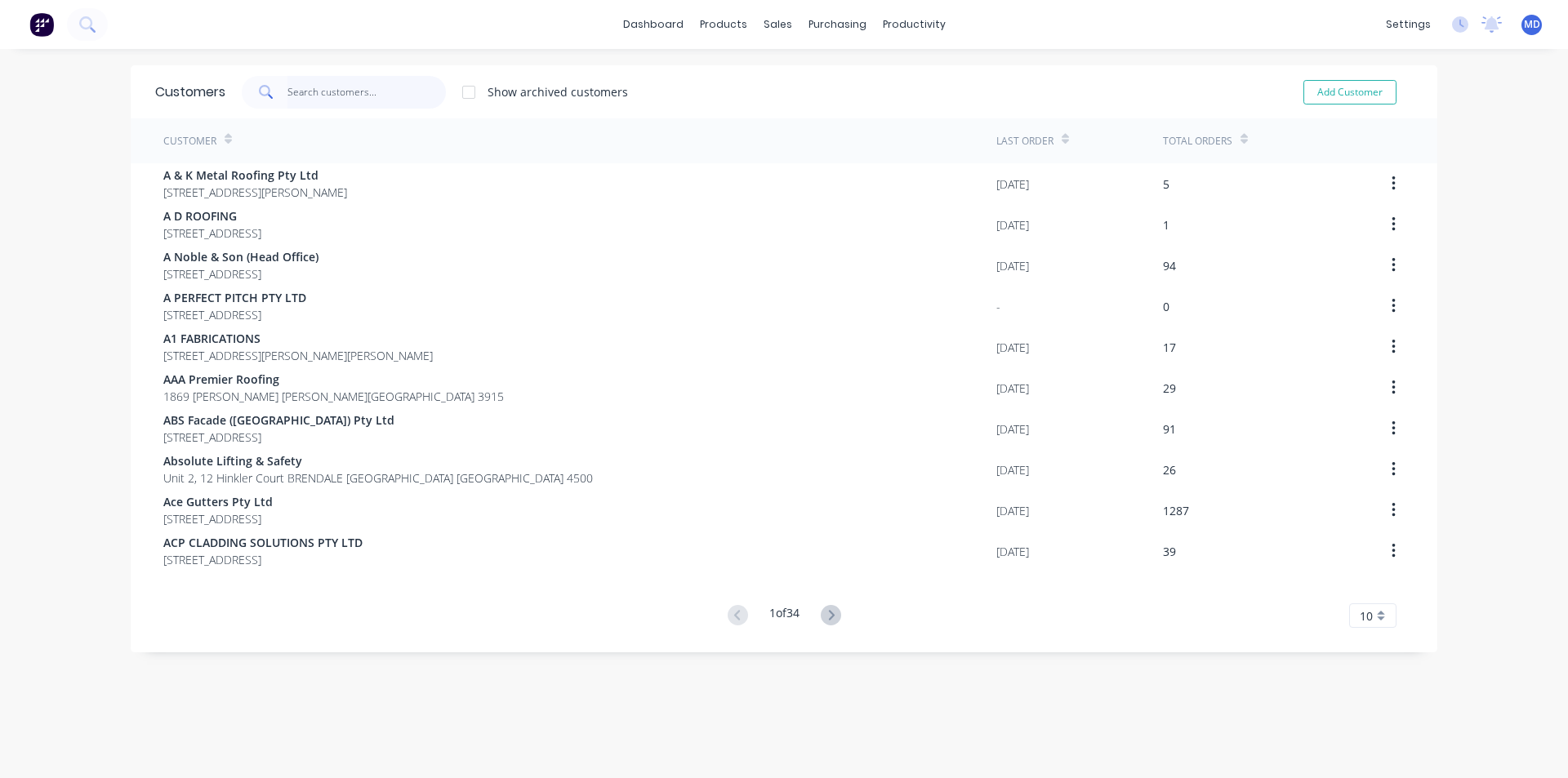
click at [334, 90] on input "text" at bounding box center [367, 92] width 159 height 33
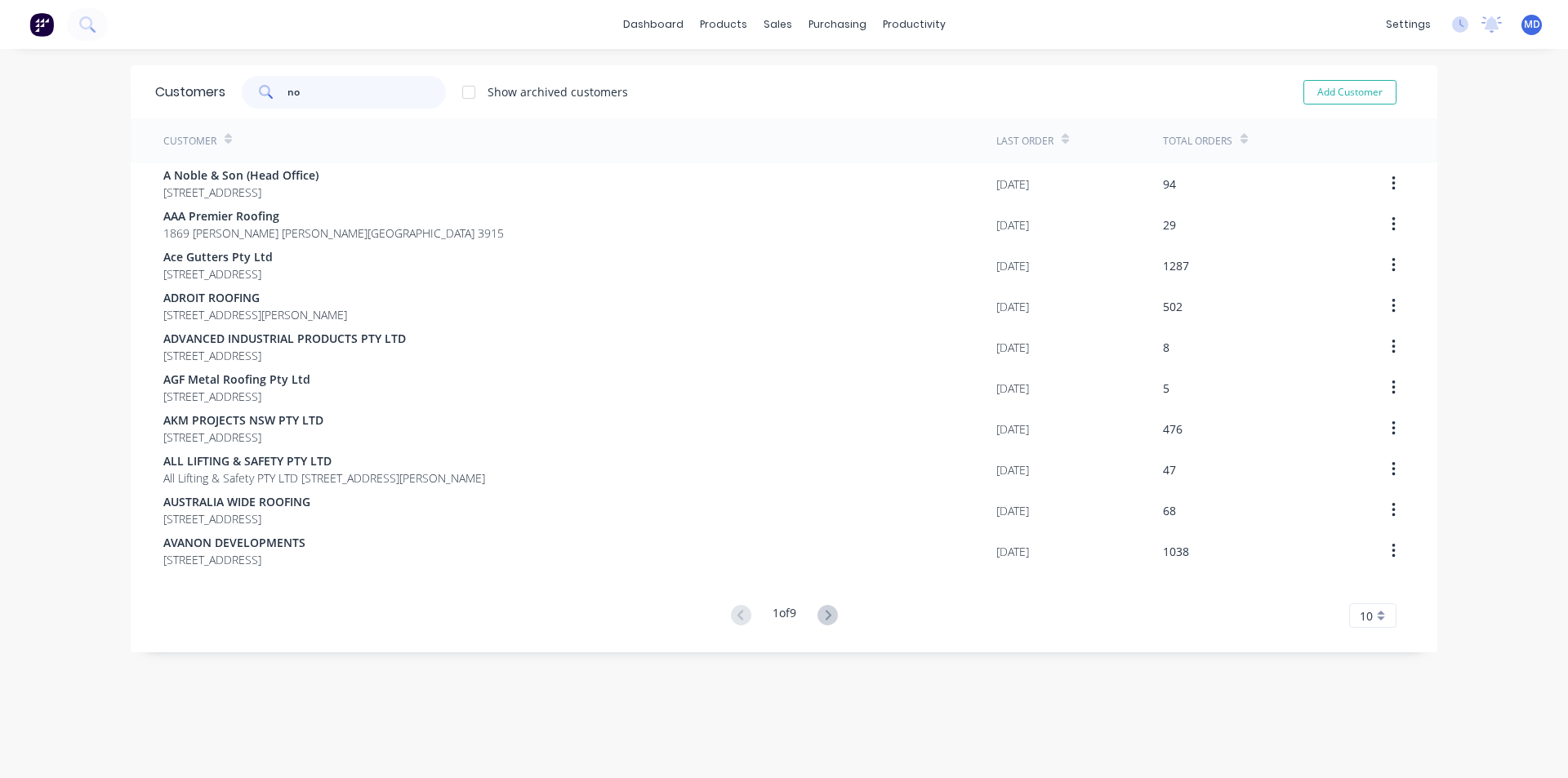
type input "no"
click at [818, 622] on button at bounding box center [828, 615] width 30 height 23
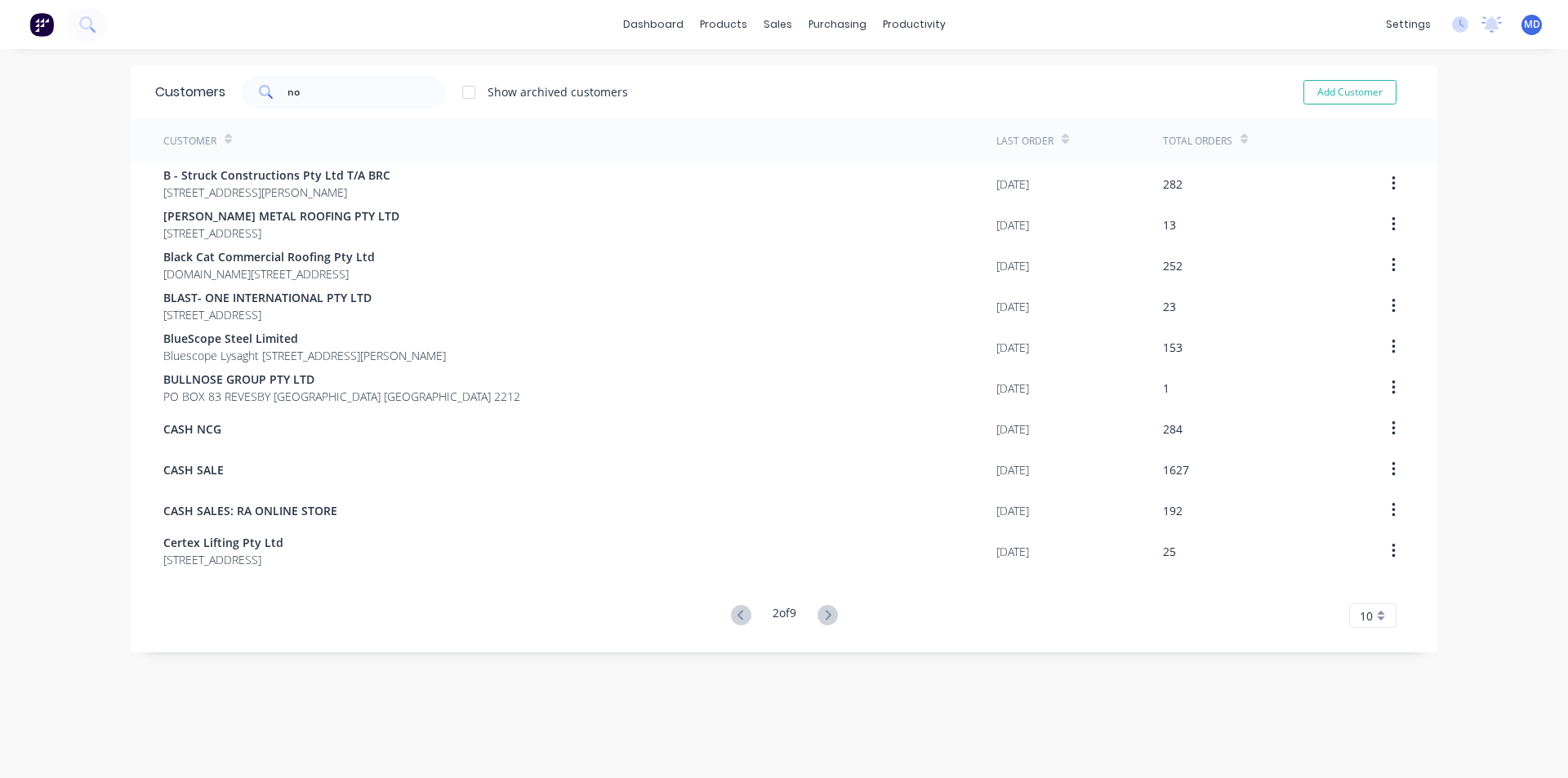
click at [825, 613] on icon at bounding box center [828, 614] width 6 height 10
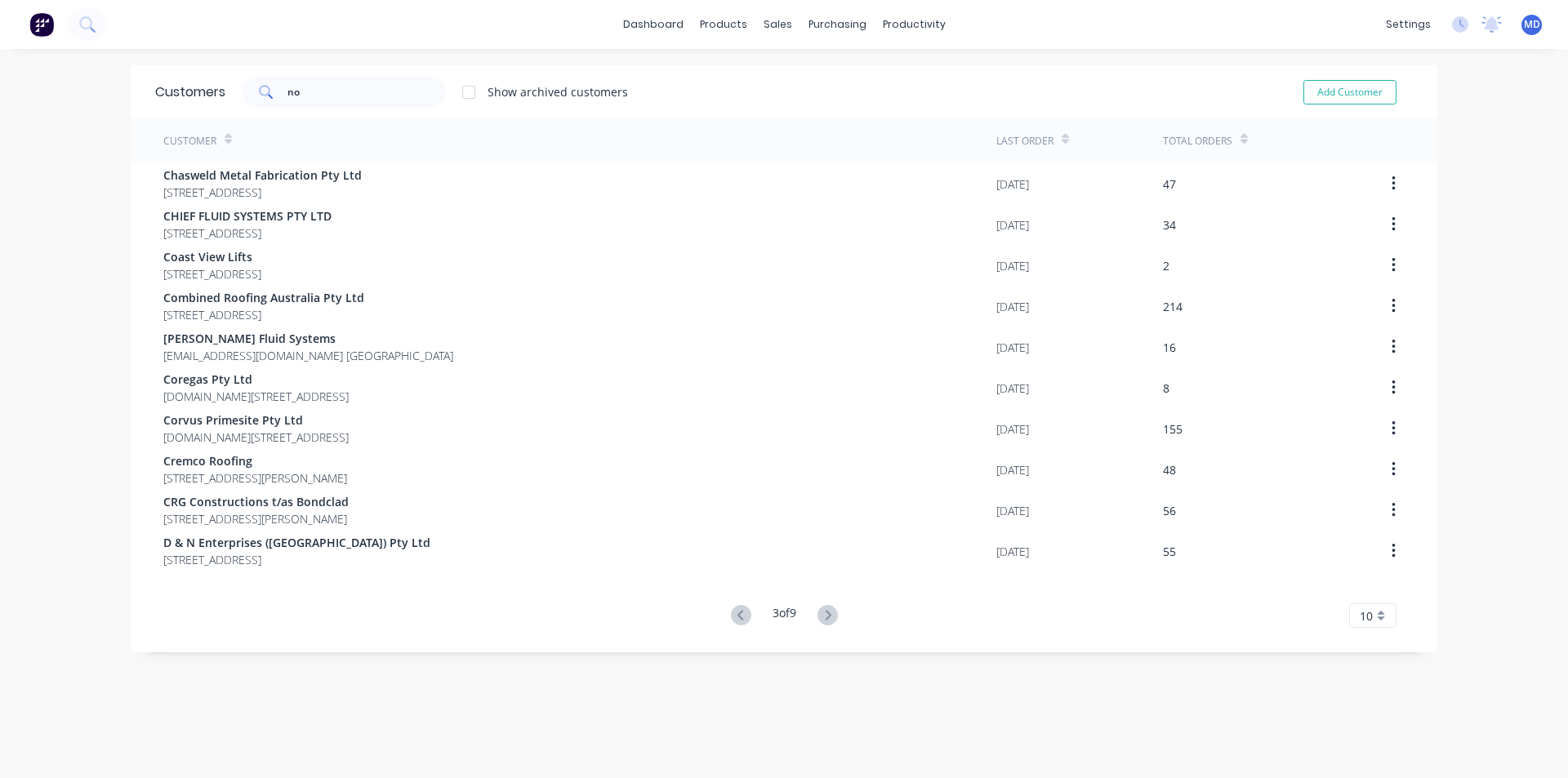
click at [825, 610] on icon at bounding box center [828, 615] width 20 height 20
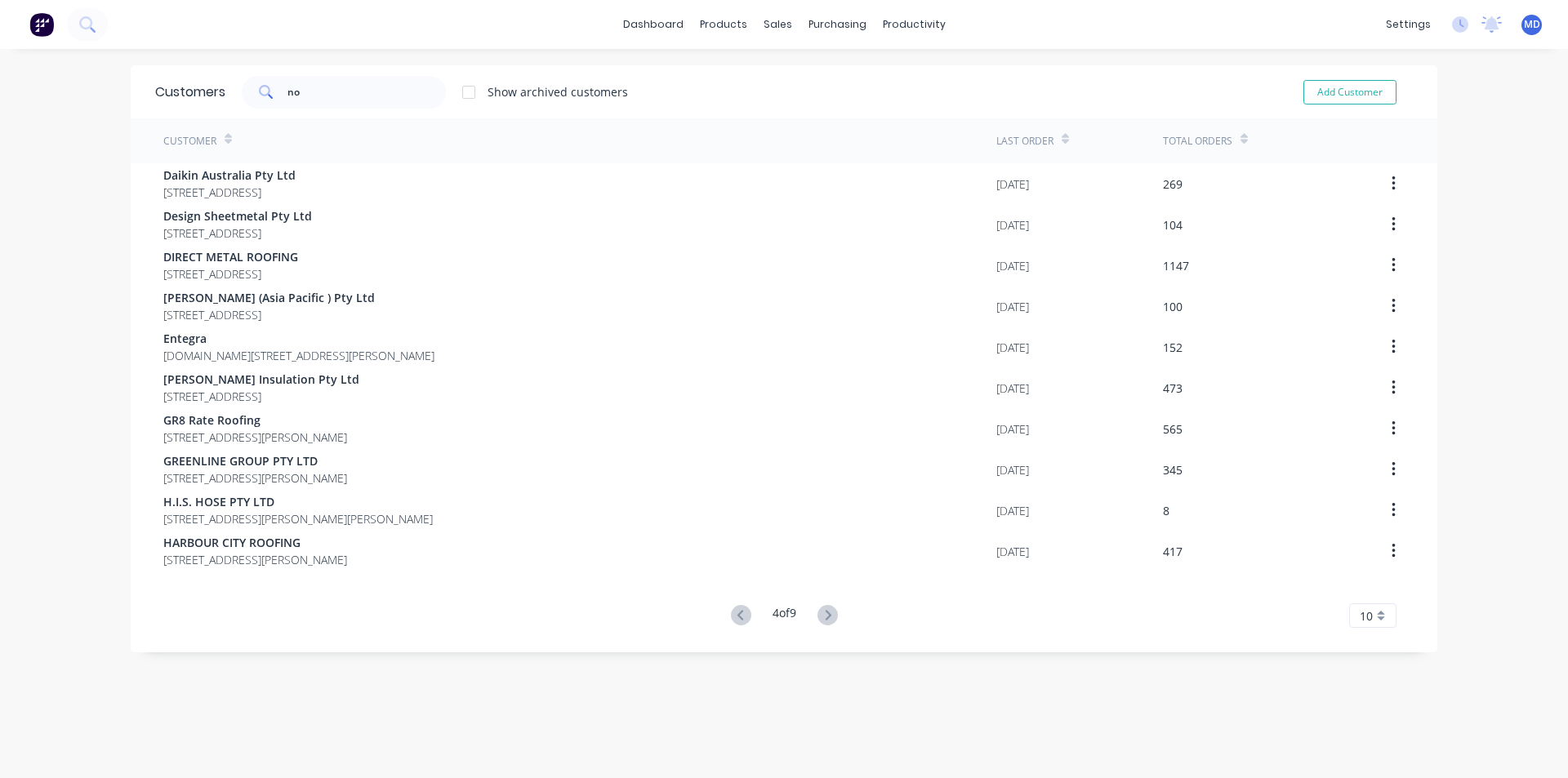
click at [825, 610] on icon at bounding box center [828, 615] width 20 height 20
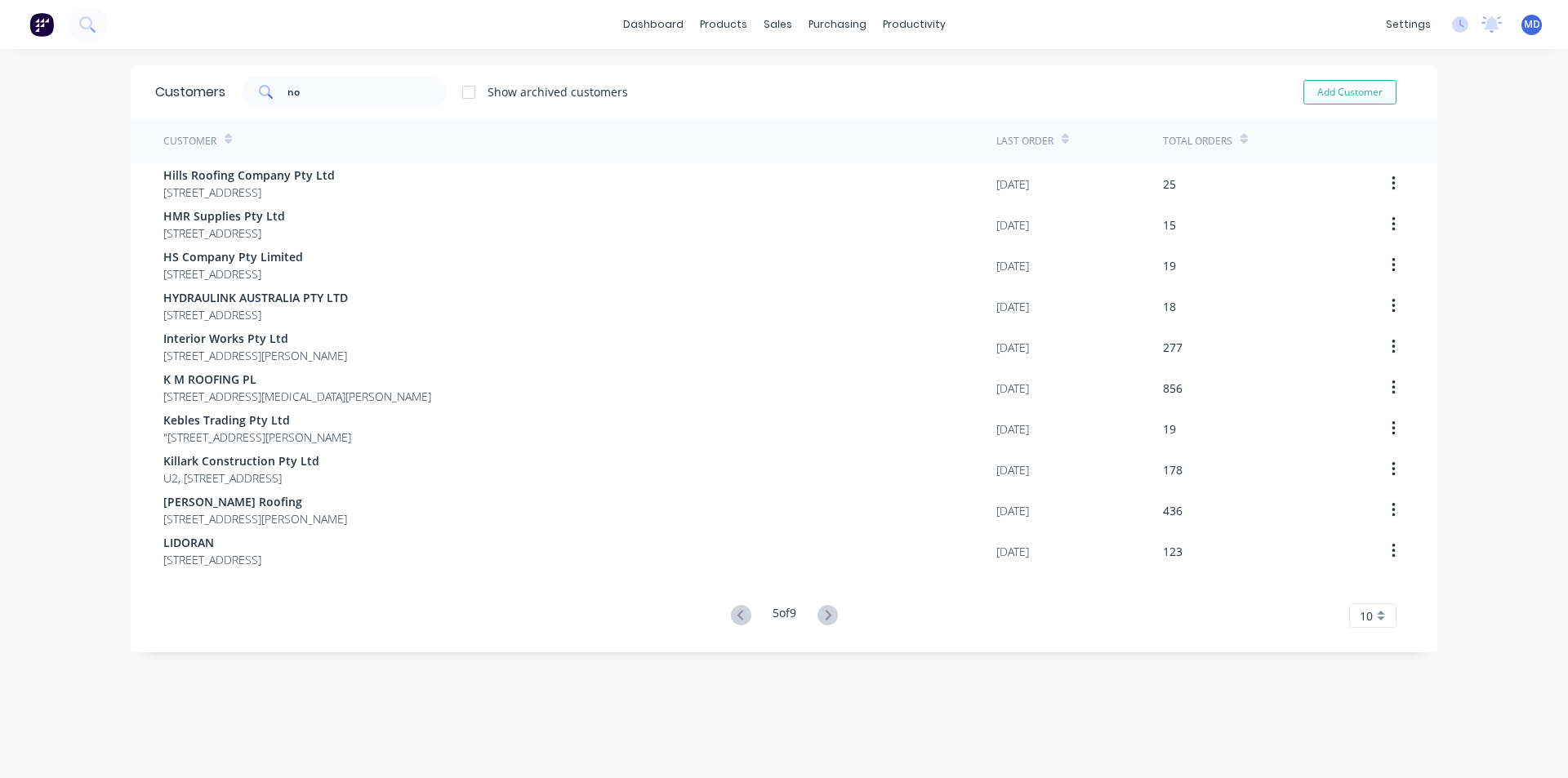
click at [825, 610] on icon at bounding box center [828, 615] width 20 height 20
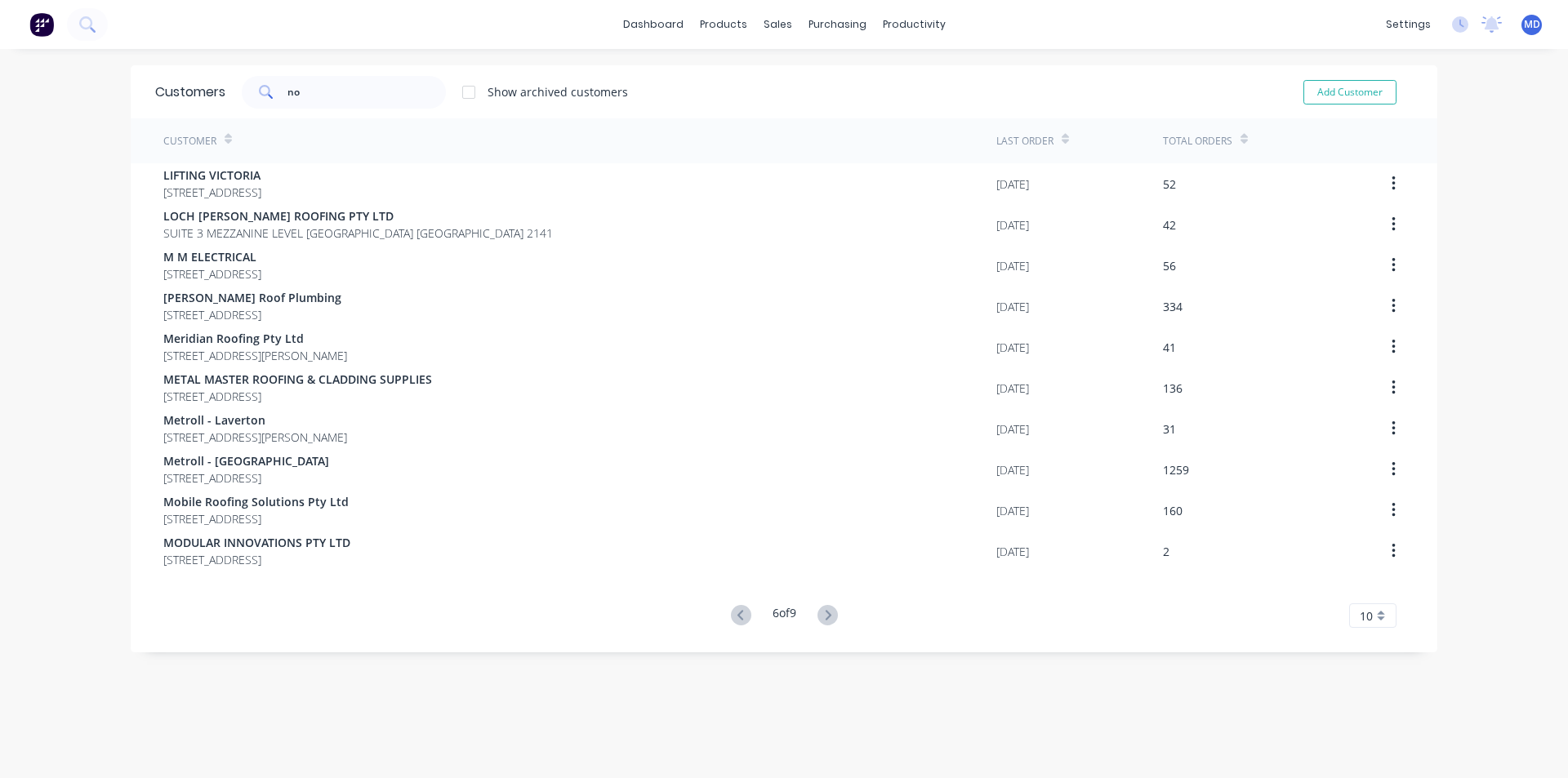
click at [825, 608] on icon at bounding box center [828, 615] width 20 height 20
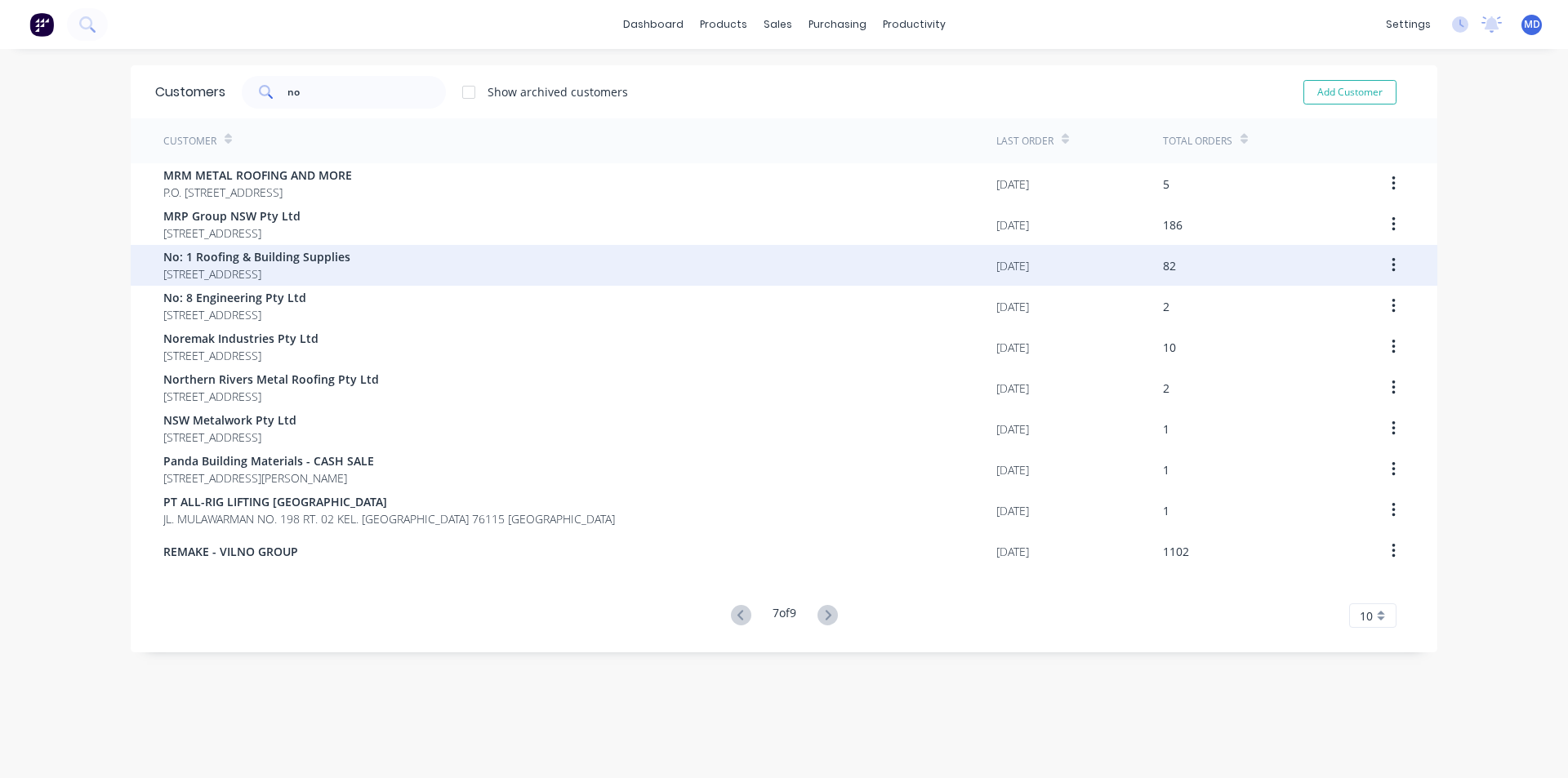
click at [204, 260] on span "No: 1 Roofing & Building Supplies" at bounding box center [256, 257] width 187 height 17
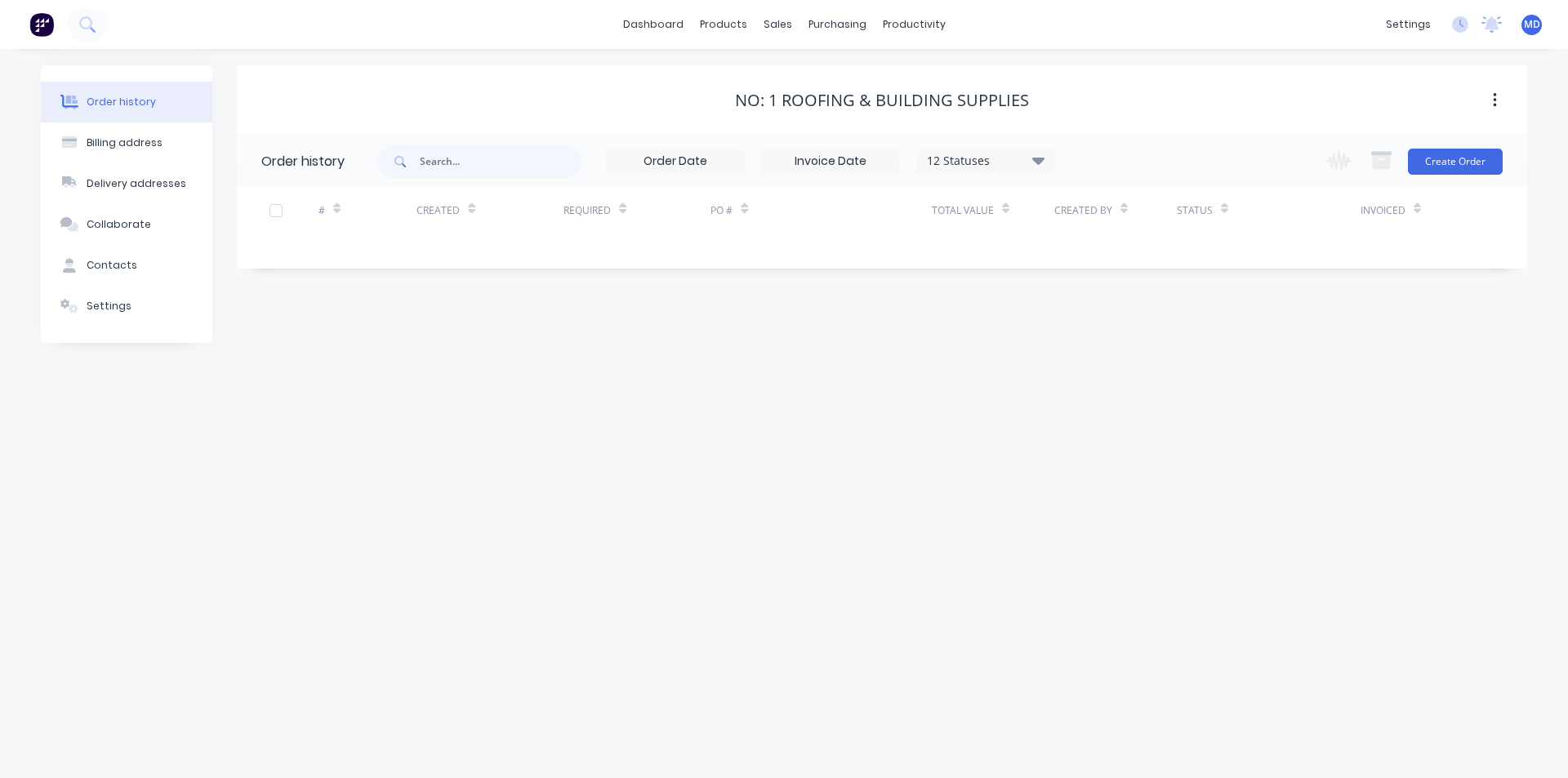
click at [1038, 159] on icon at bounding box center [1038, 160] width 12 height 7
click at [1121, 349] on label at bounding box center [1121, 349] width 0 height 0
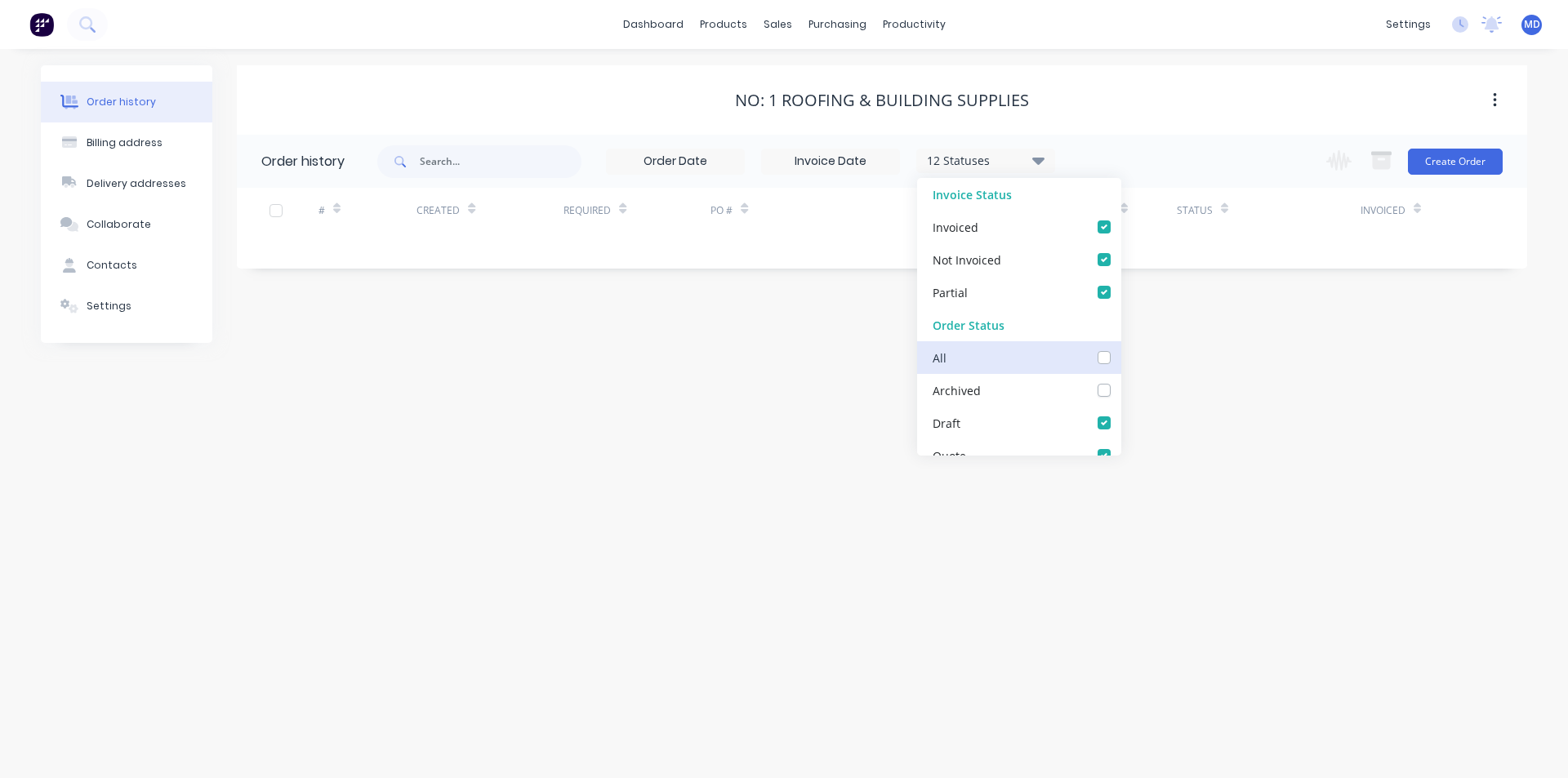
click at [1121, 361] on input "checkbox" at bounding box center [1128, 356] width 13 height 16
checkbox input "true"
click at [1233, 382] on div "Order history Billing address Delivery addresses Collaborate Contacts Settings …" at bounding box center [784, 413] width 1568 height 729
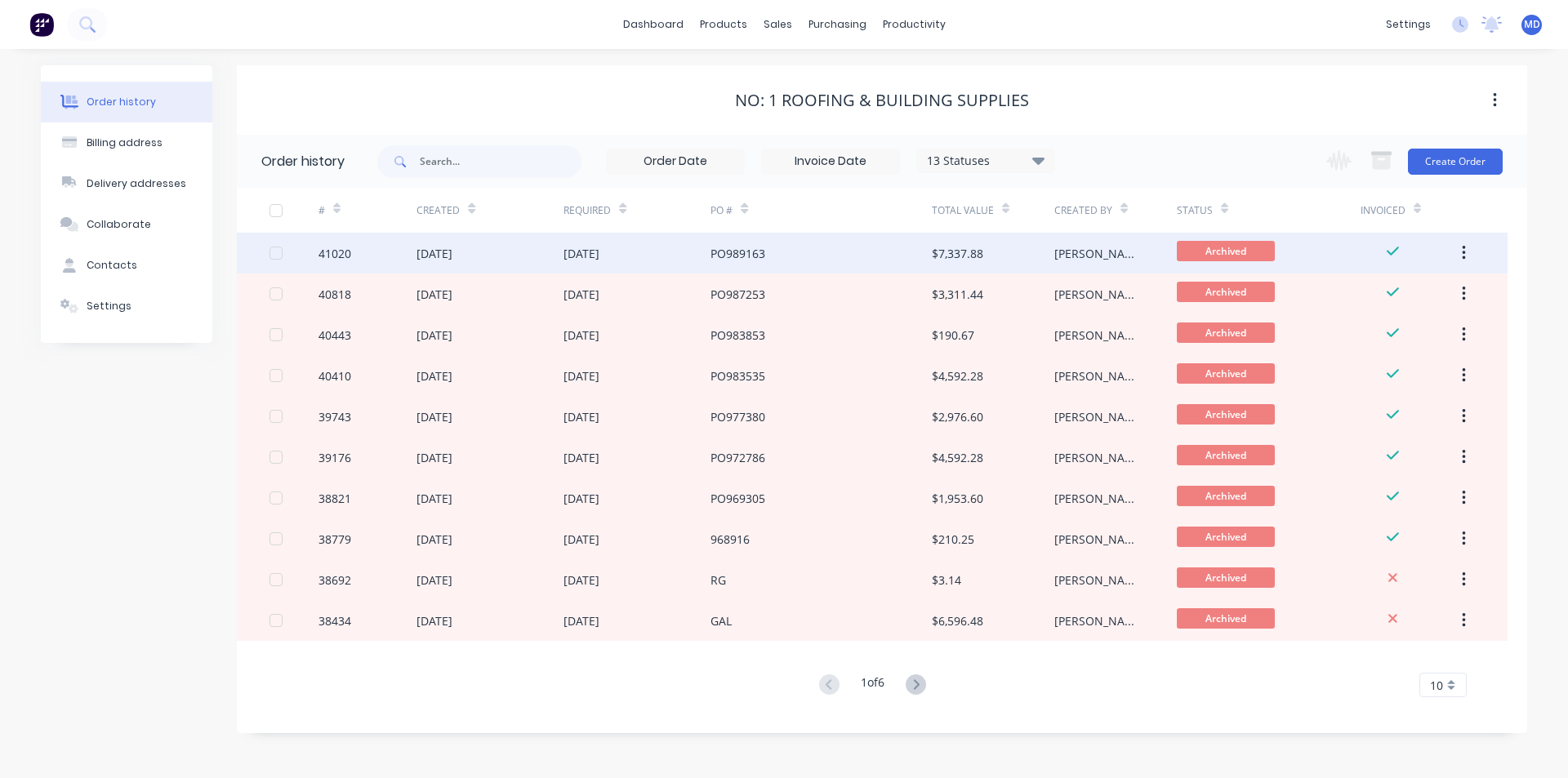
click at [671, 248] on div "[DATE]" at bounding box center [637, 253] width 147 height 41
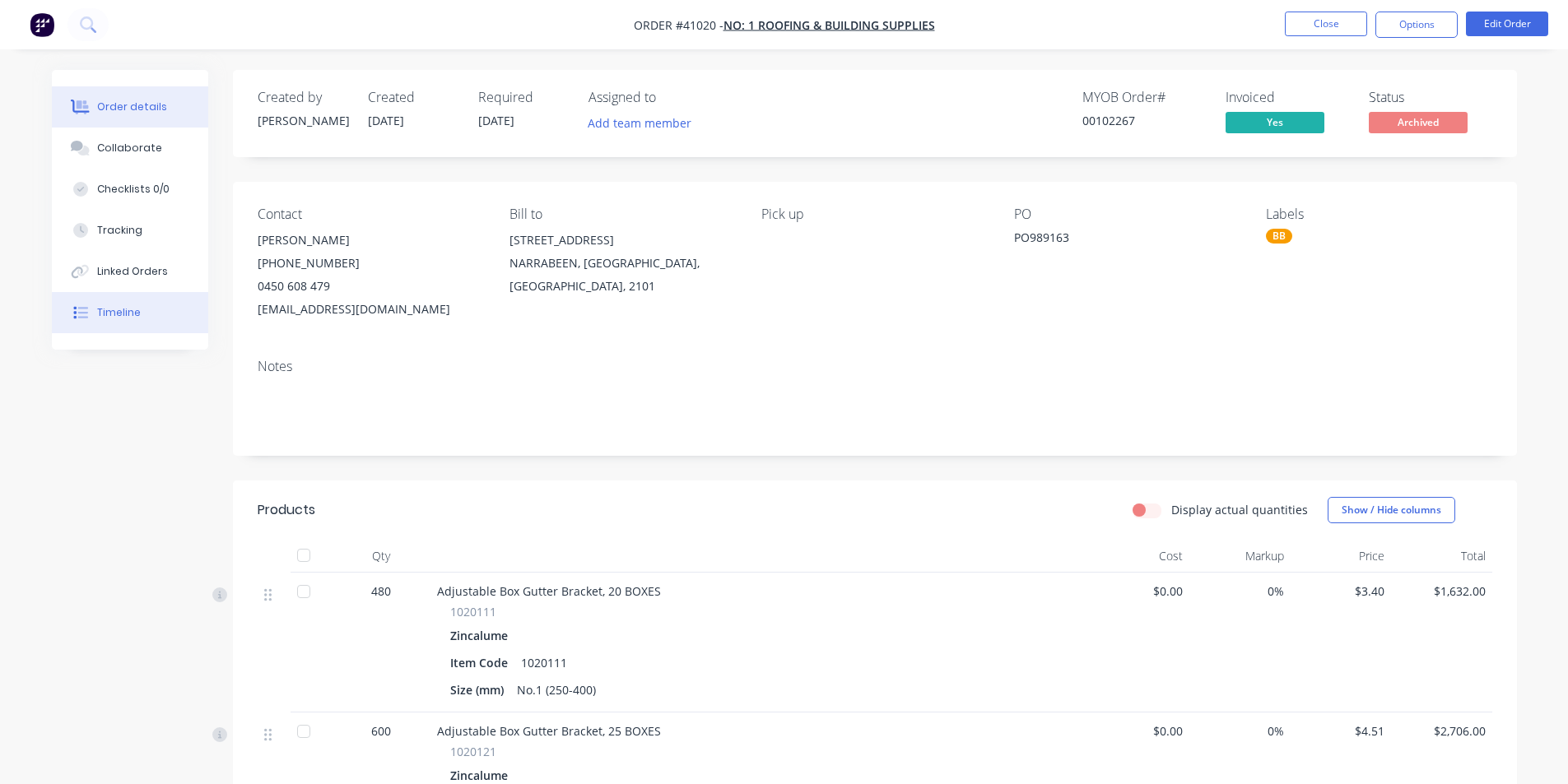
click at [122, 313] on div "Timeline" at bounding box center [119, 312] width 43 height 15
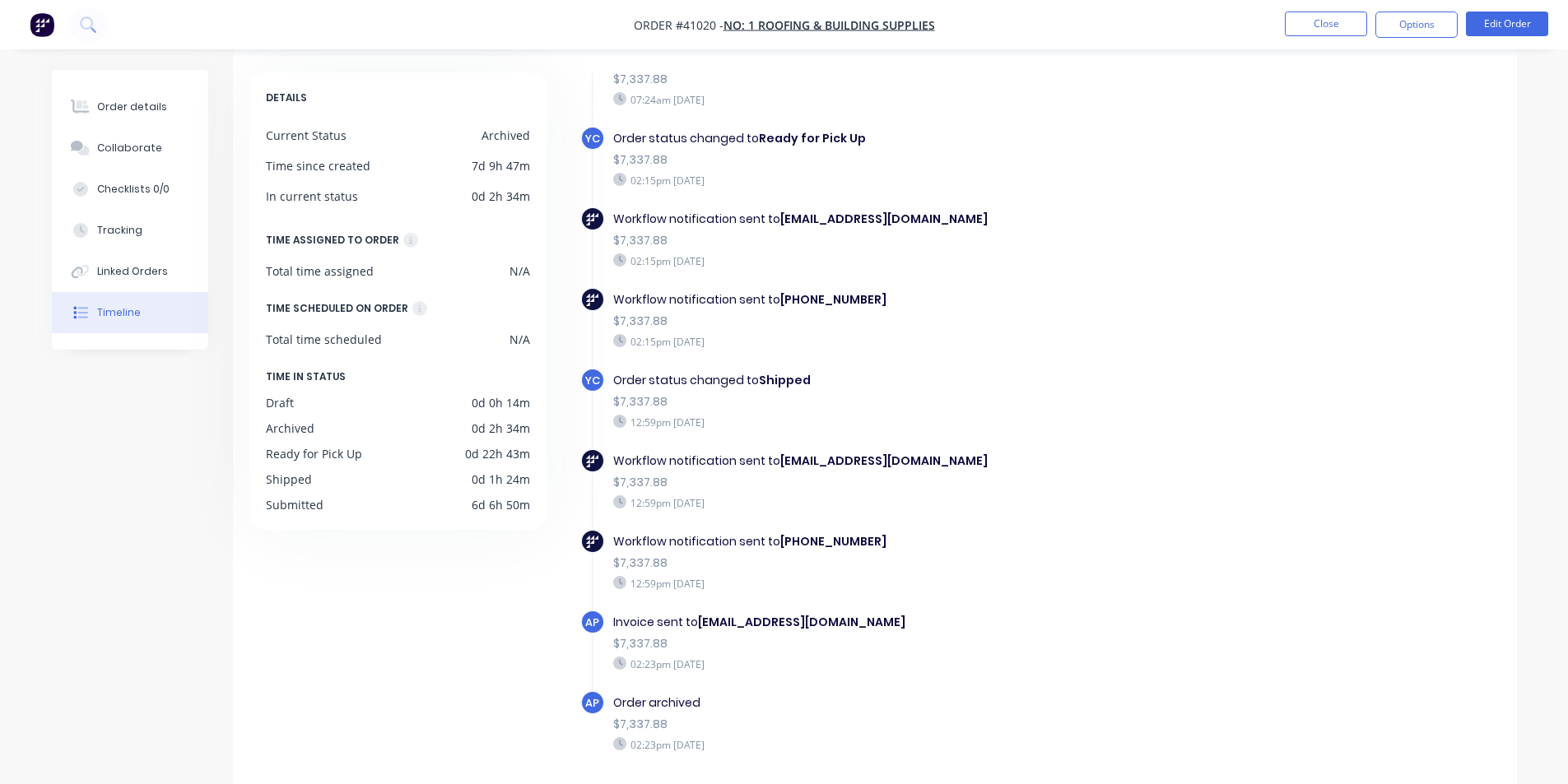
scroll to position [125, 0]
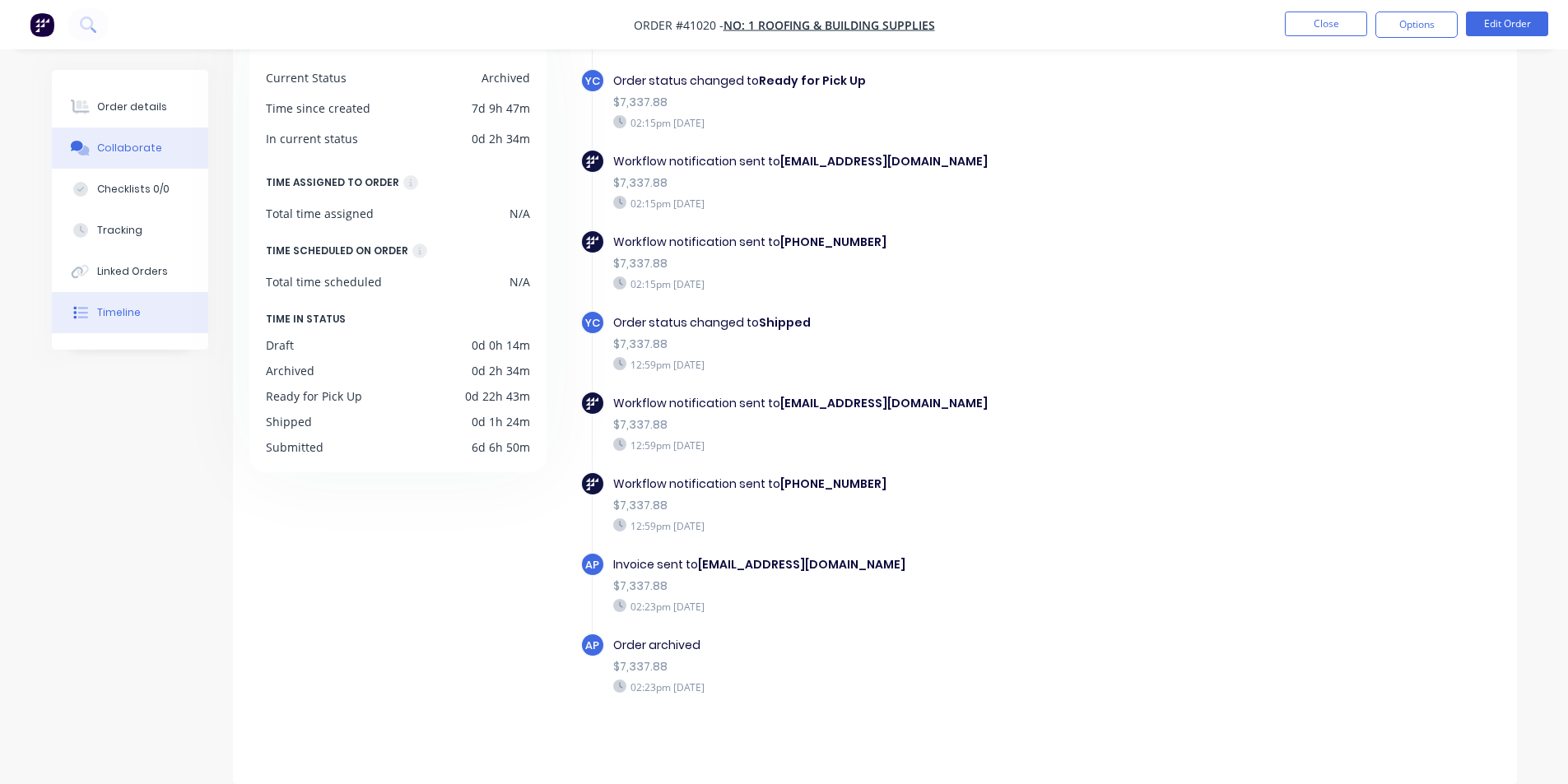
click at [140, 150] on div "Collaborate" at bounding box center [129, 148] width 65 height 15
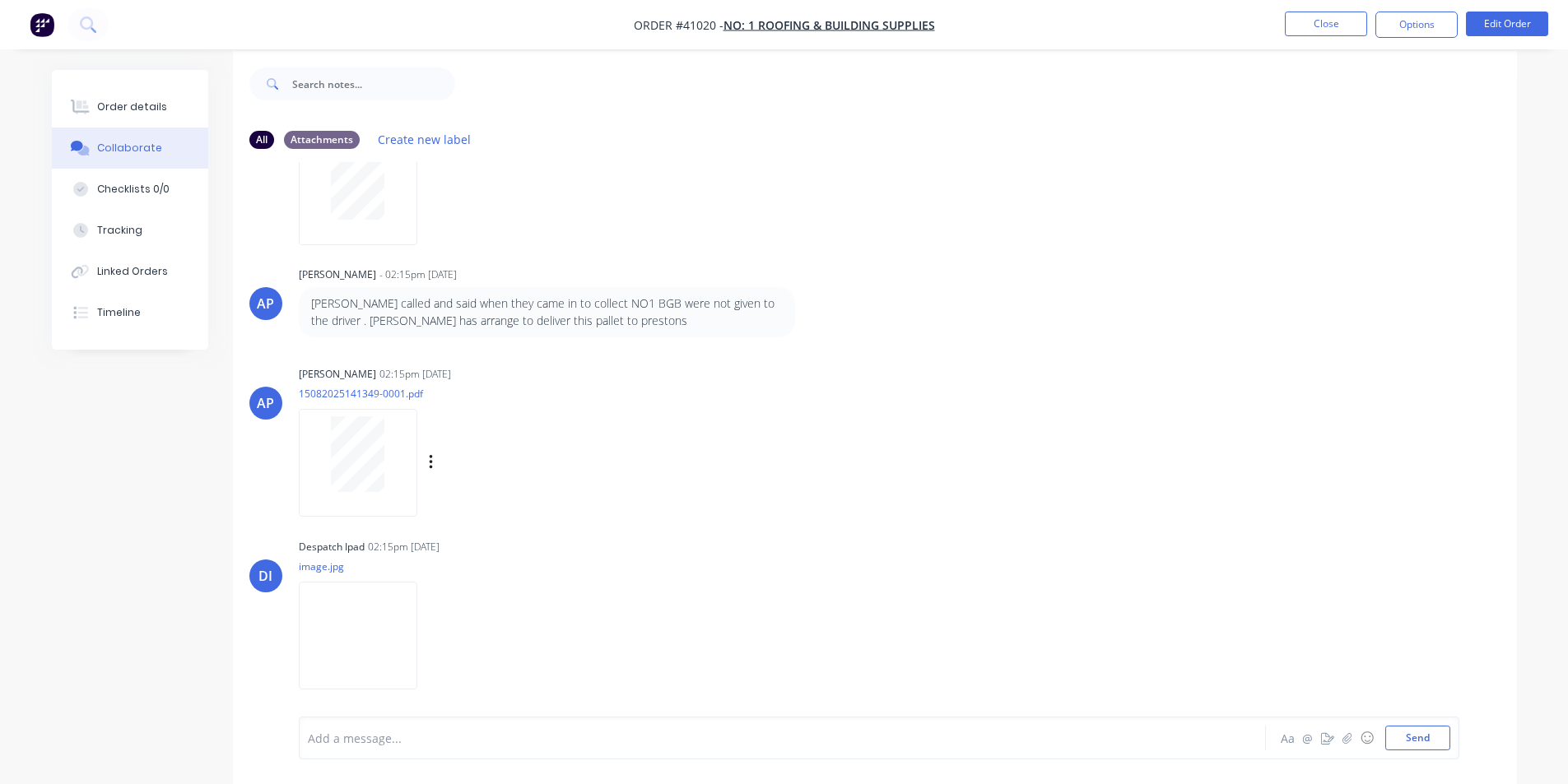
scroll to position [24, 0]
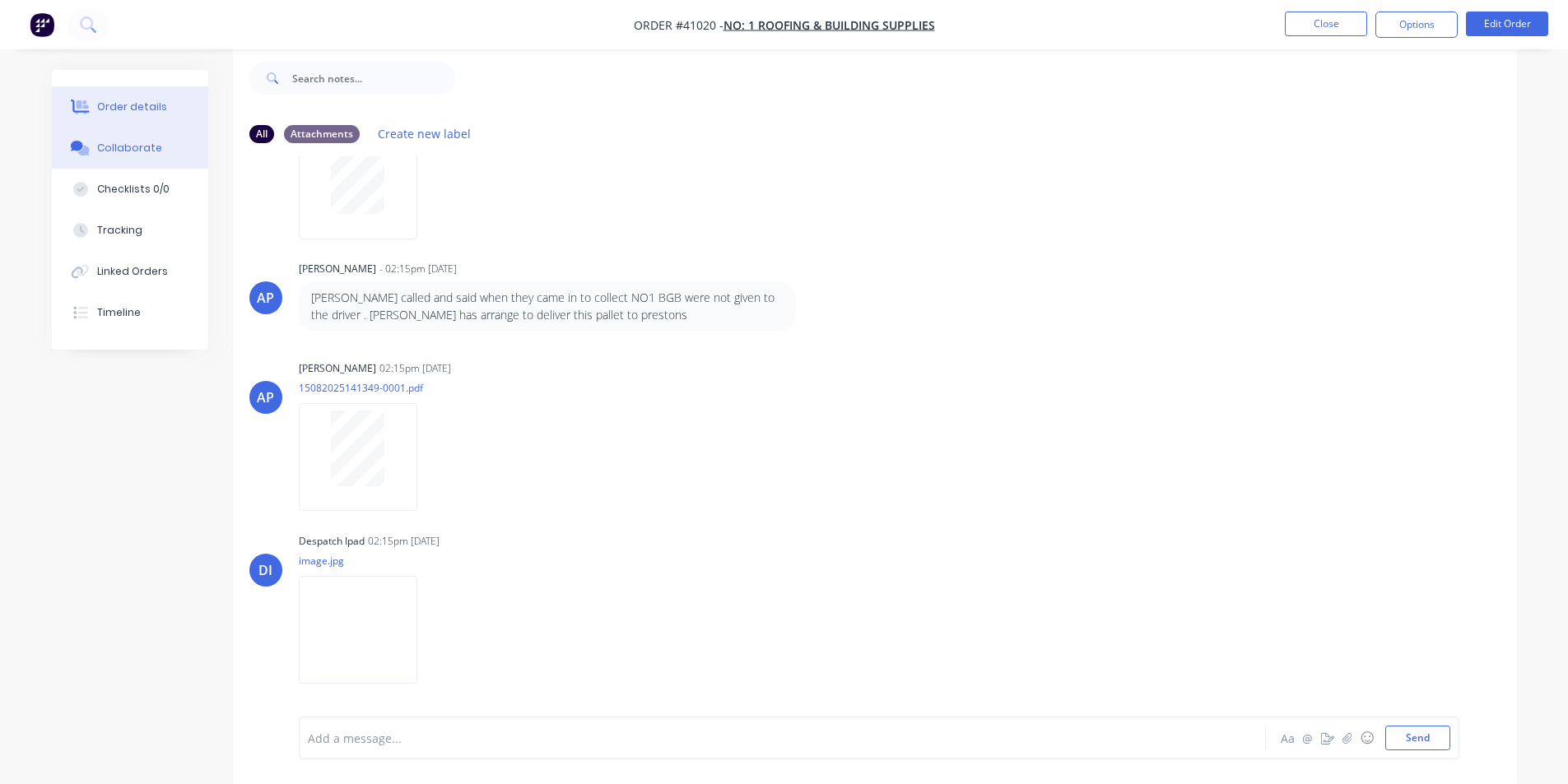
click at [124, 99] on div "Order details" at bounding box center [132, 107] width 70 height 15
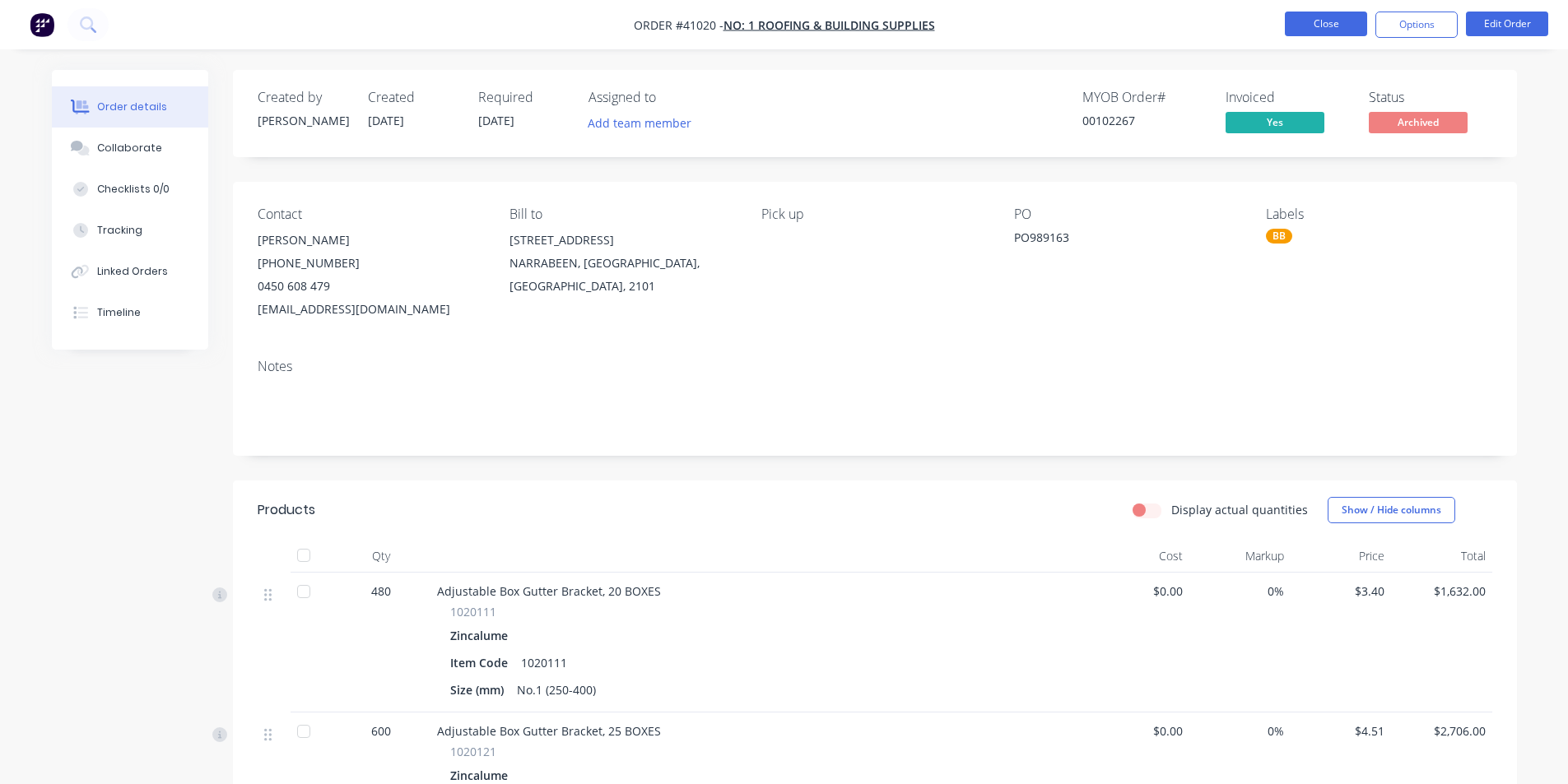
click at [1309, 17] on button "Close" at bounding box center [1326, 23] width 83 height 24
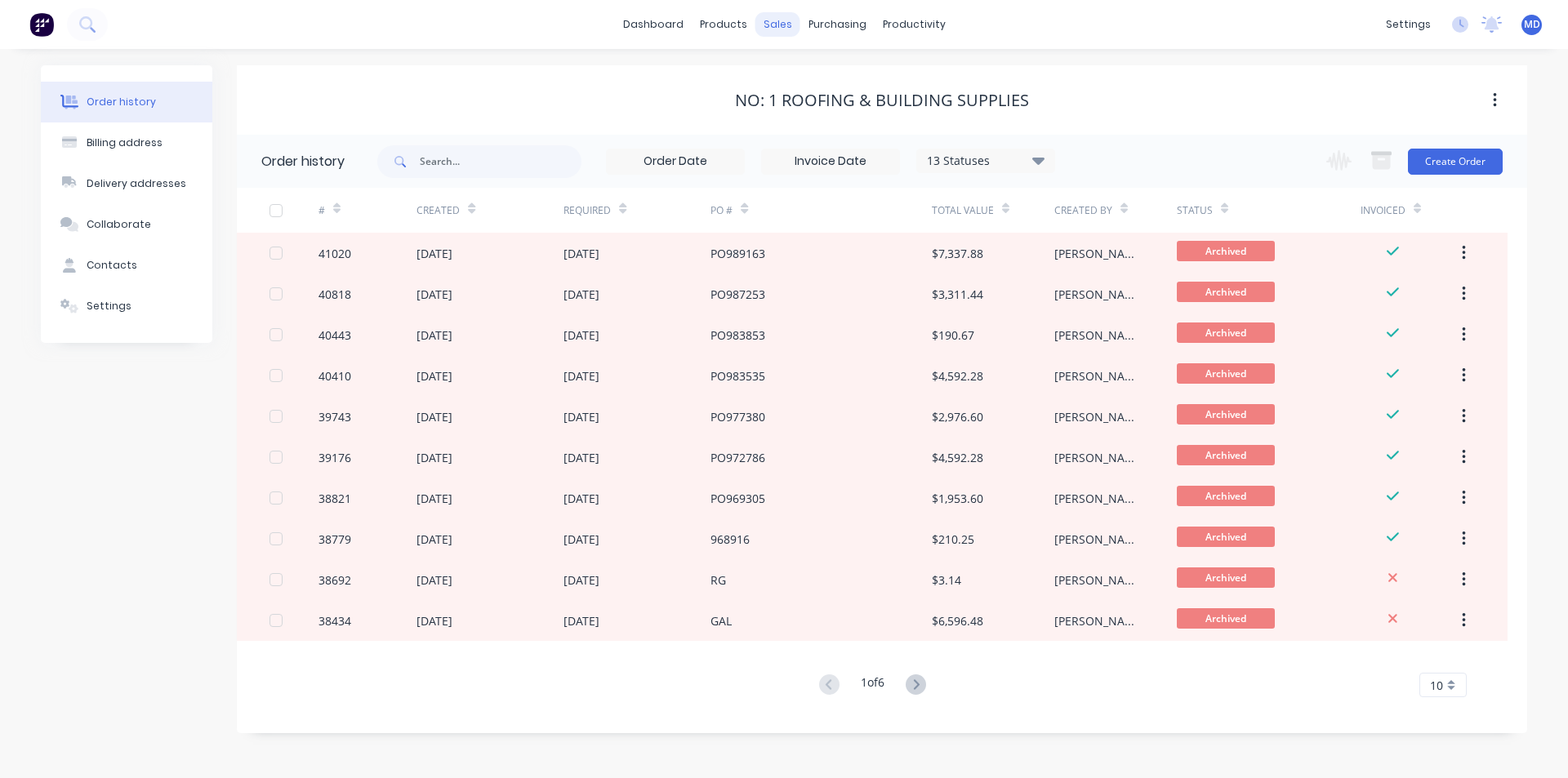
click at [777, 25] on div "sales" at bounding box center [777, 24] width 45 height 24
click at [841, 74] on div "Sales Orders" at bounding box center [838, 78] width 67 height 15
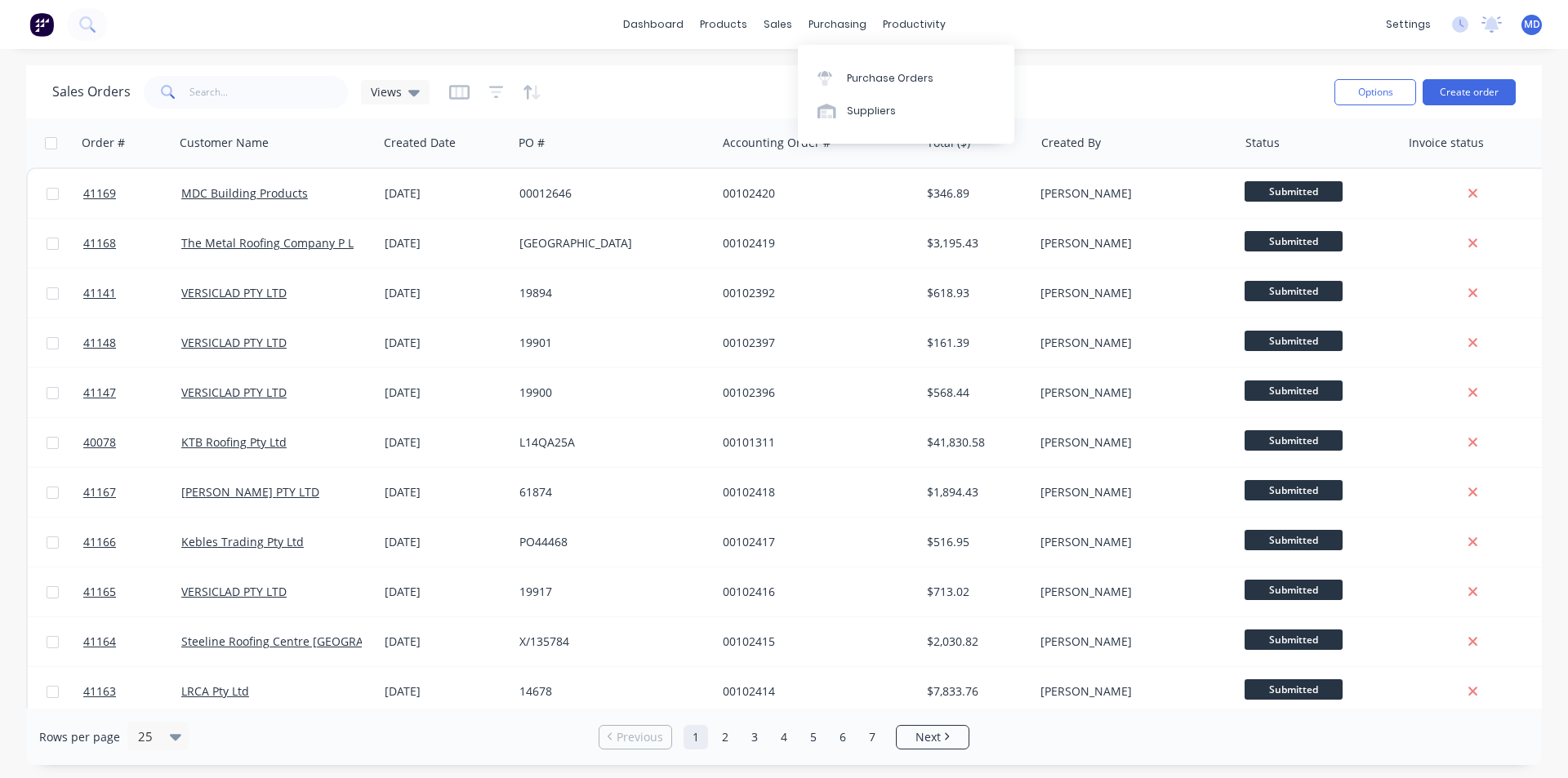
click at [777, 29] on div "sales" at bounding box center [777, 24] width 45 height 24
click at [828, 108] on link "Materials" at bounding box center [804, 111] width 216 height 33
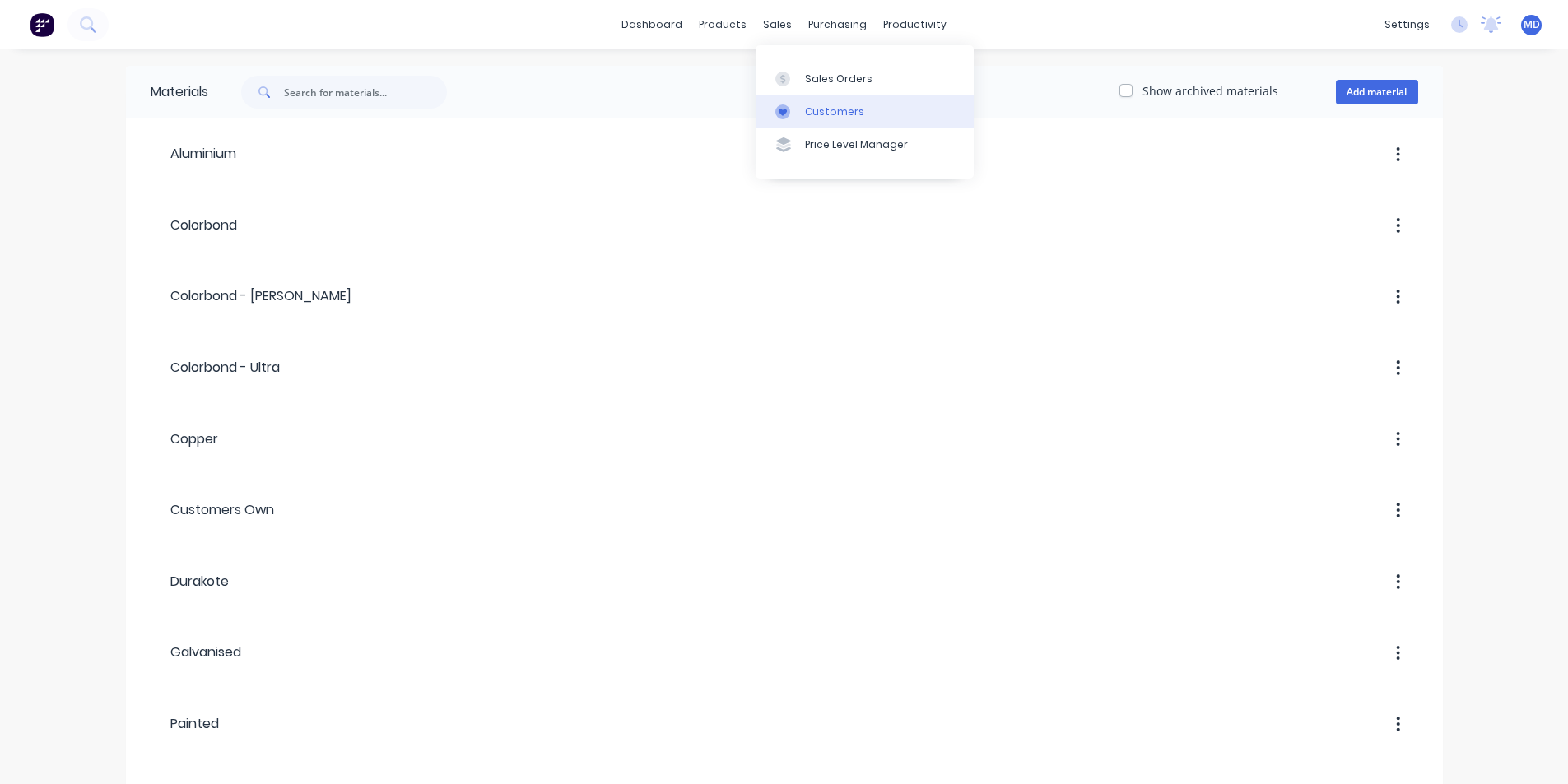
click at [827, 109] on div "Customers" at bounding box center [834, 112] width 59 height 15
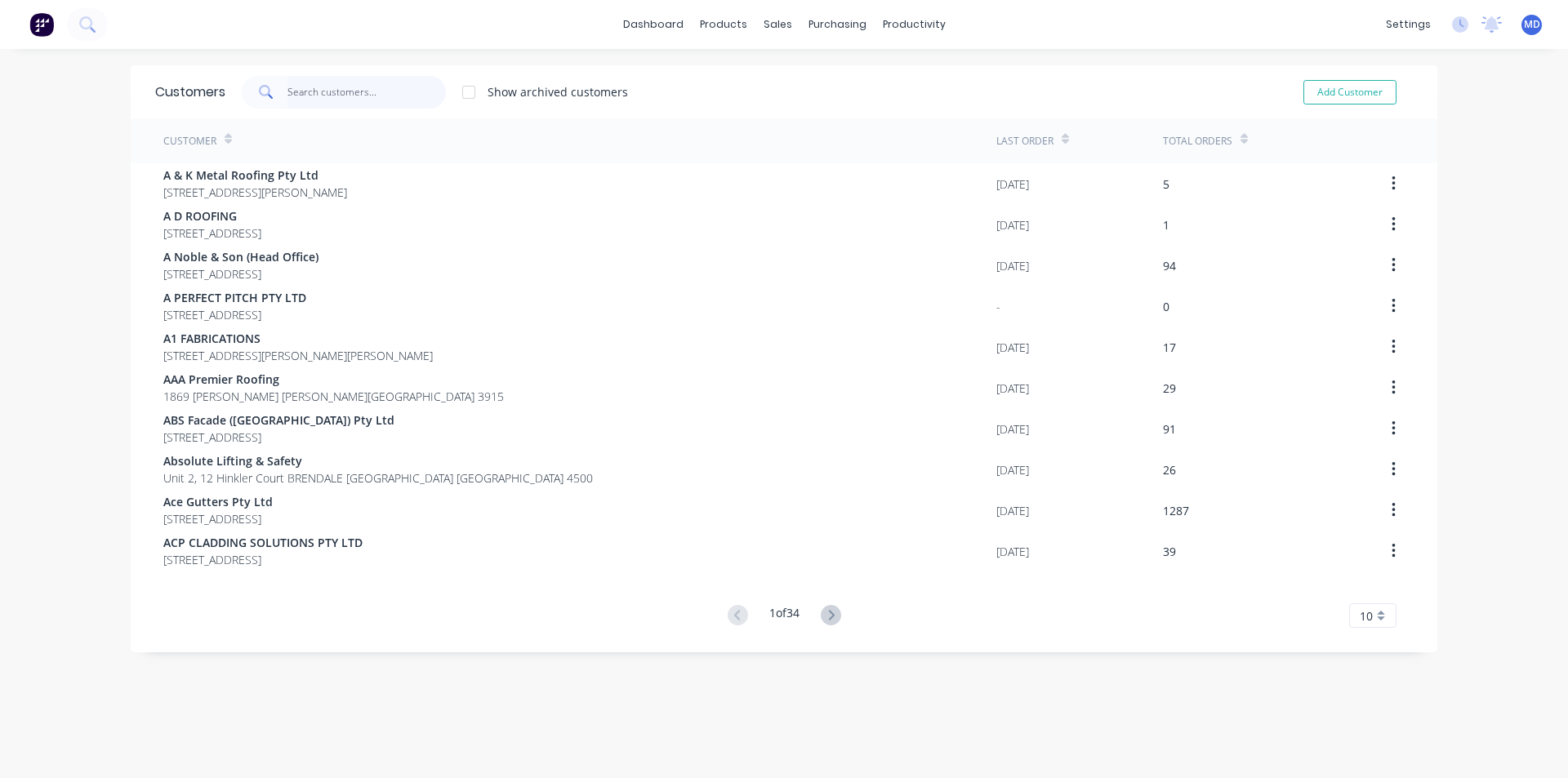
click at [337, 101] on input "text" at bounding box center [367, 92] width 159 height 33
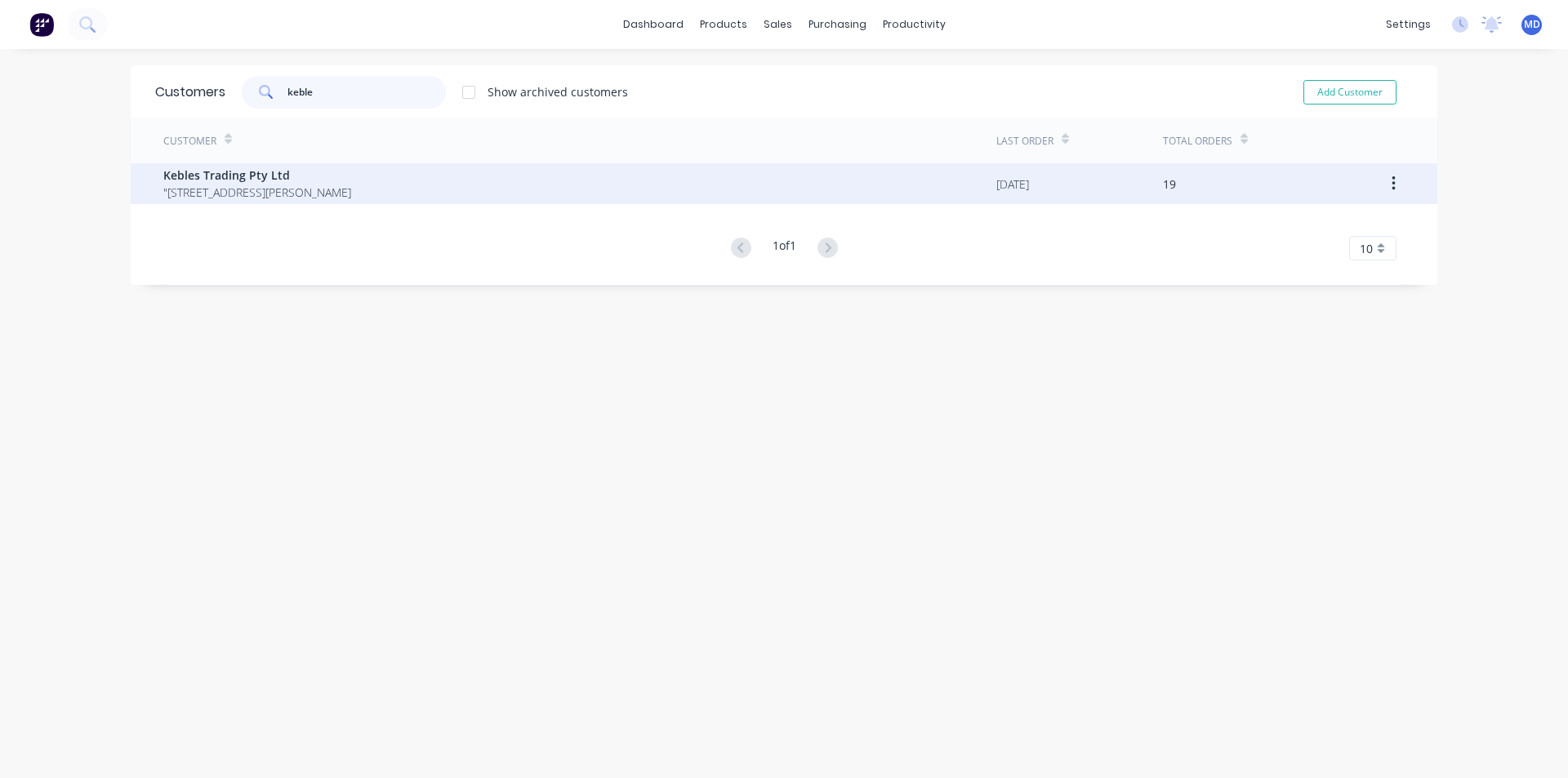
type input "keble"
click at [235, 168] on span "Kebles Trading Pty Ltd" at bounding box center [257, 175] width 188 height 17
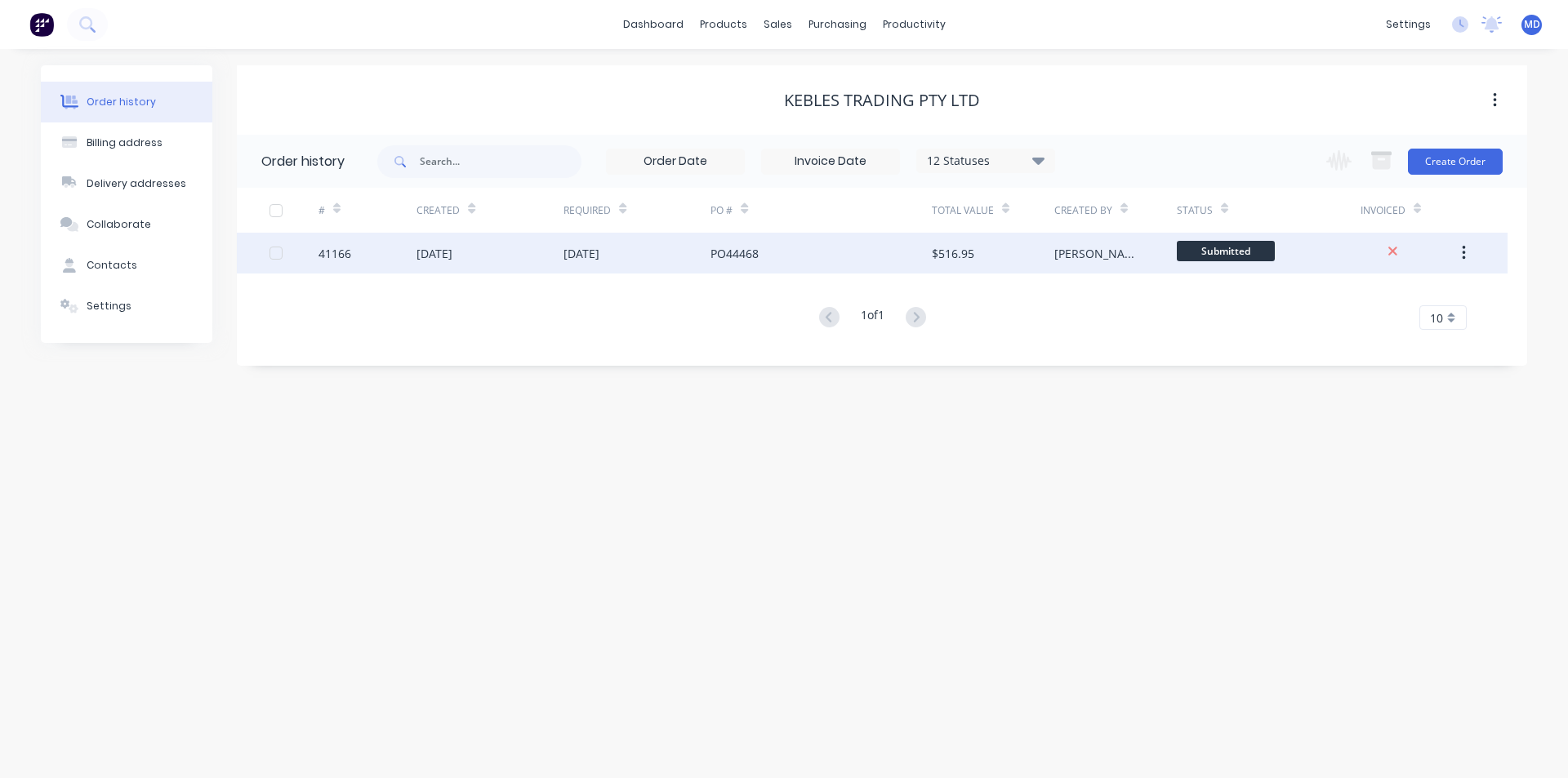
click at [597, 251] on div "[DATE]" at bounding box center [581, 253] width 36 height 17
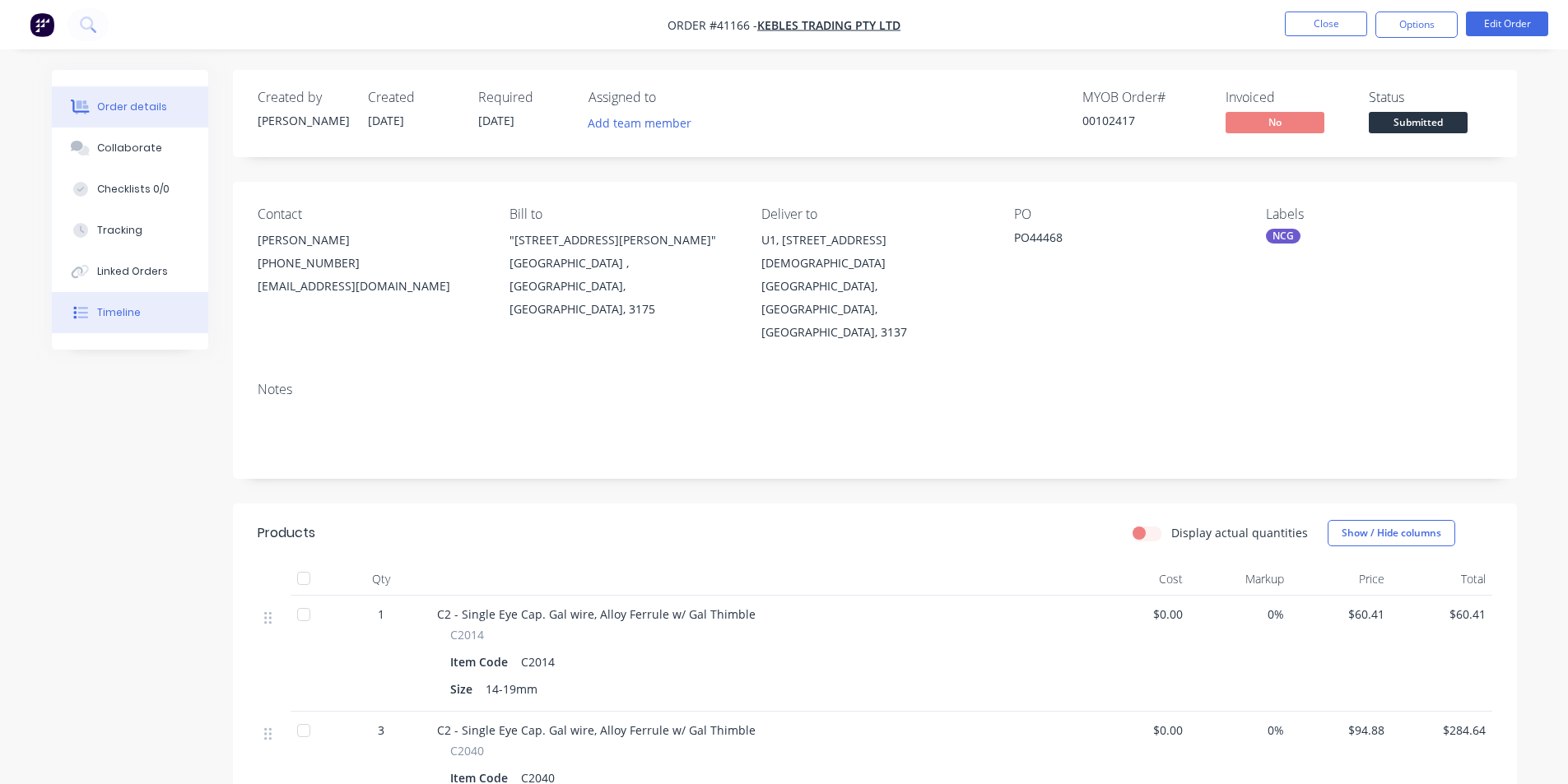
click at [120, 309] on div "Timeline" at bounding box center [119, 312] width 43 height 15
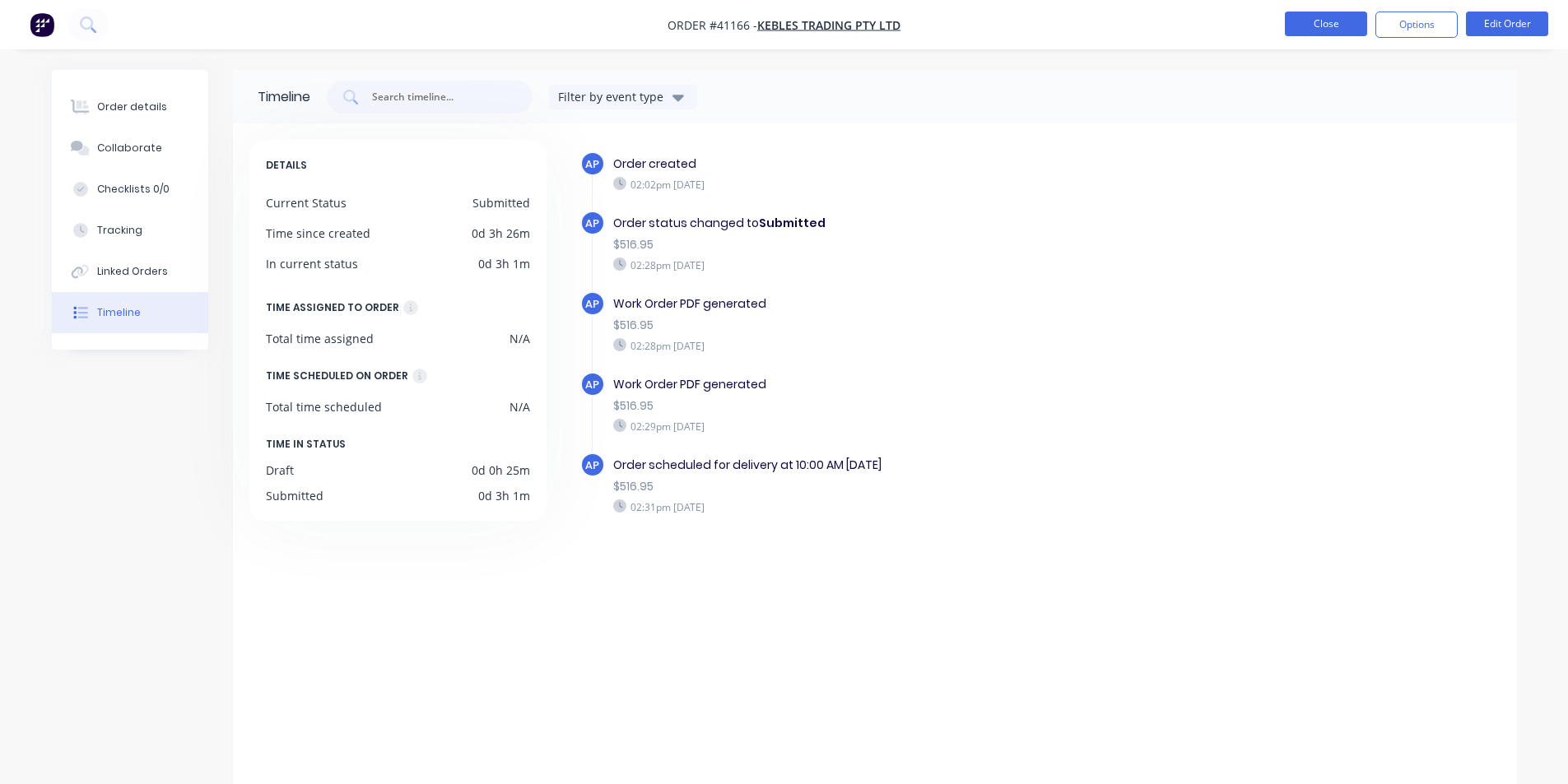
click at [1324, 28] on button "Close" at bounding box center [1326, 23] width 83 height 24
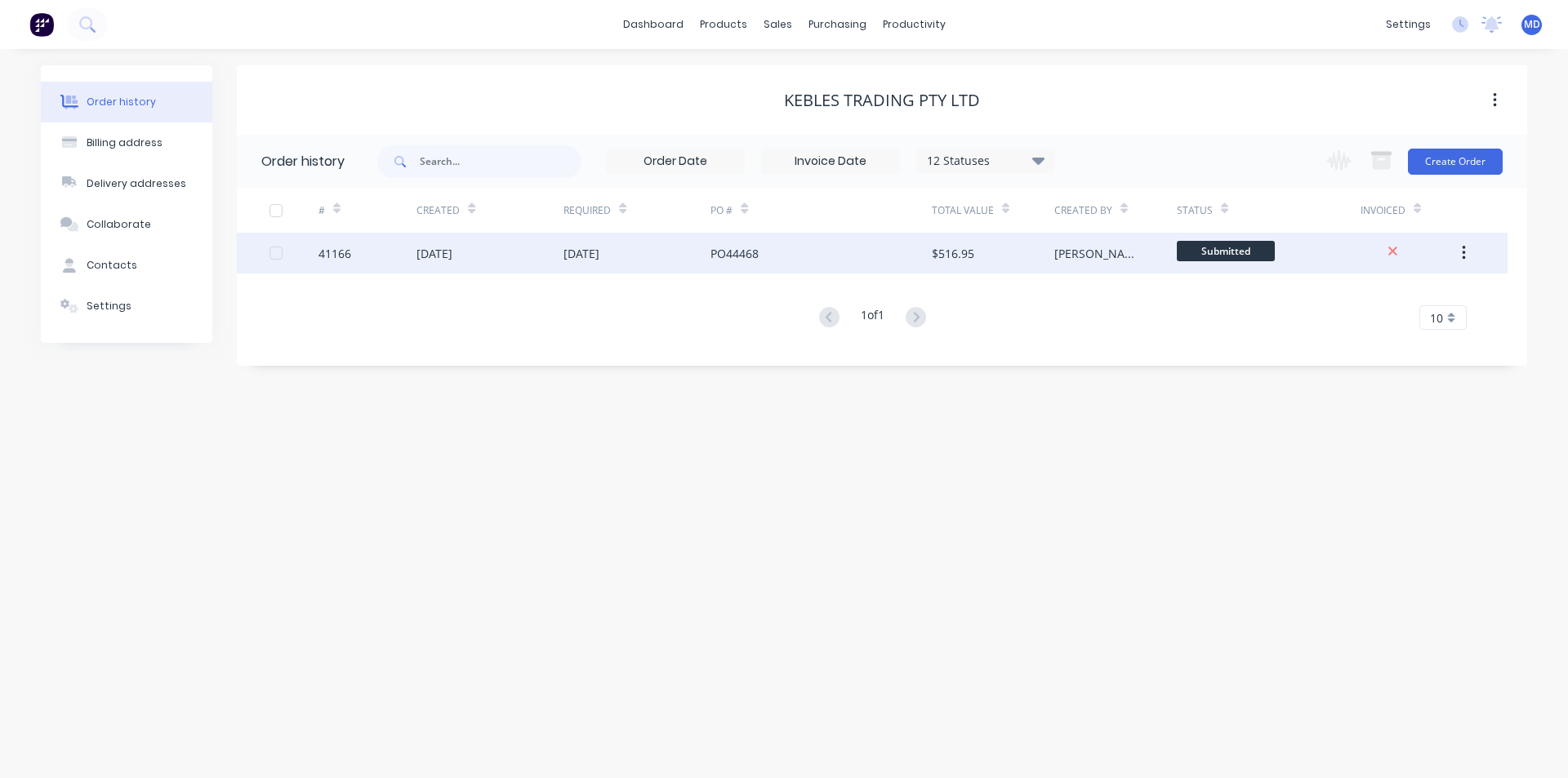
click at [600, 252] on div "[DATE]" at bounding box center [581, 253] width 36 height 17
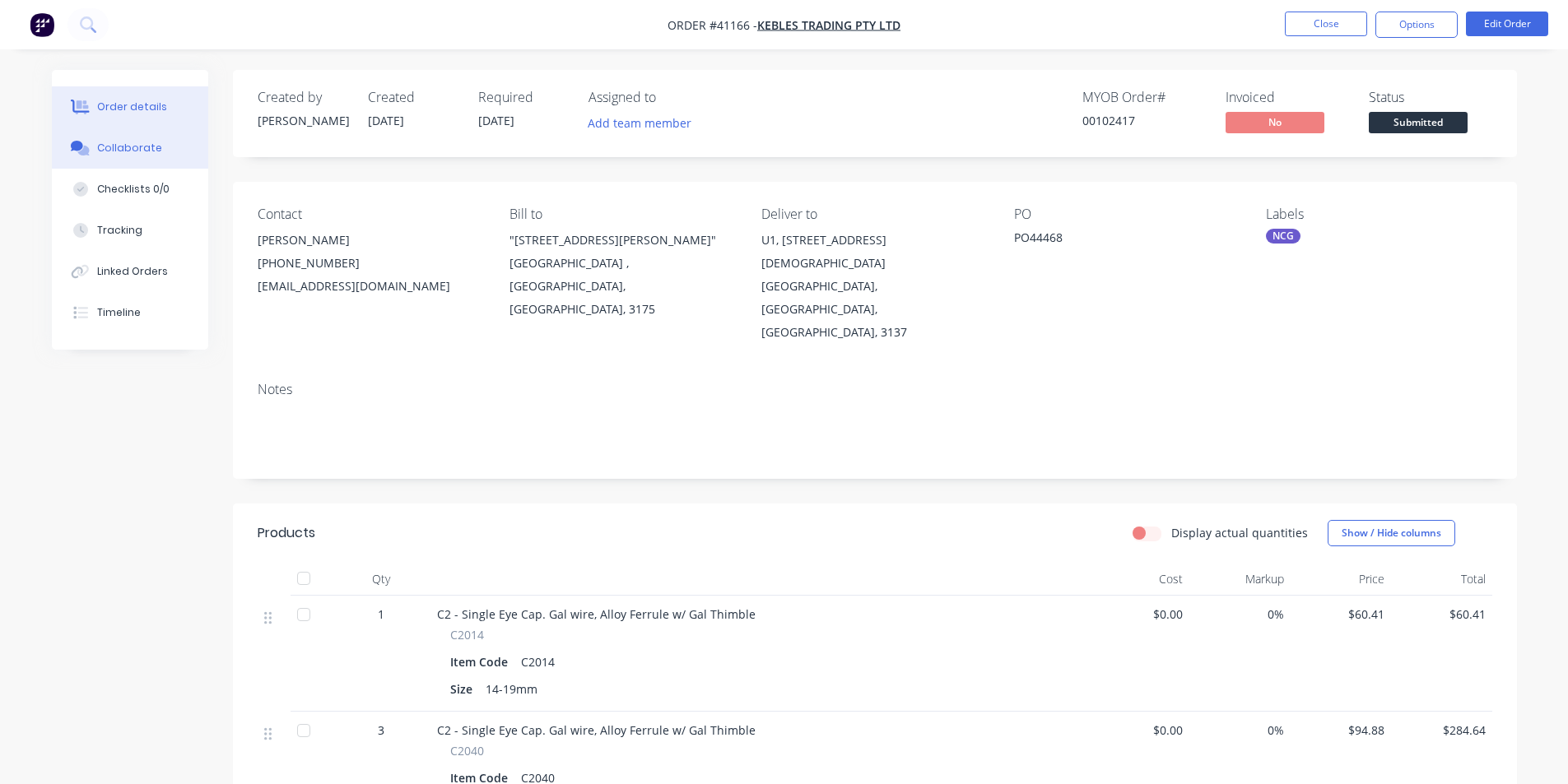
click at [129, 145] on div "Collaborate" at bounding box center [129, 148] width 65 height 15
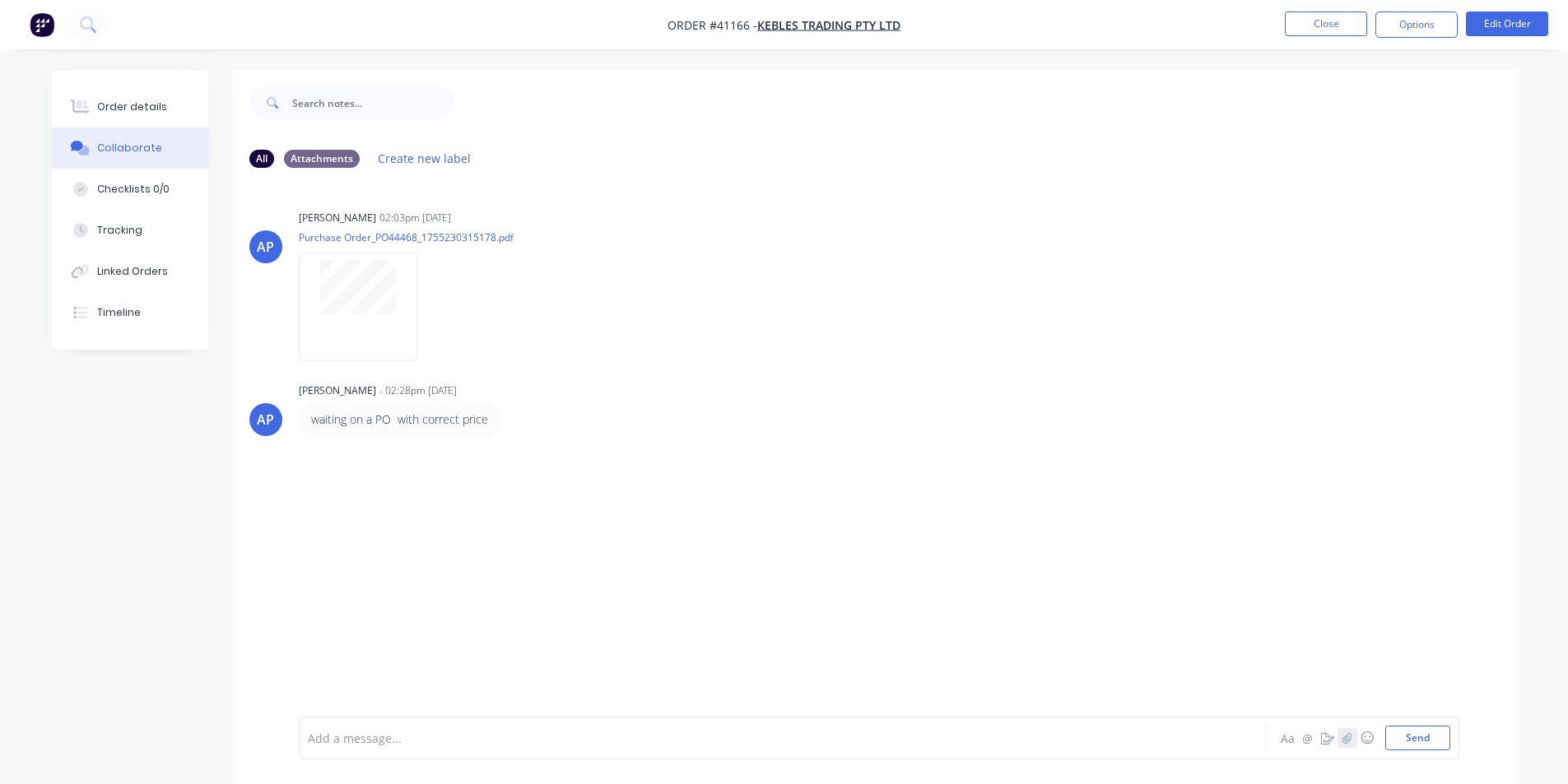
click at [1343, 739] on icon "button" at bounding box center [1347, 738] width 10 height 11
drag, startPoint x: 1429, startPoint y: 741, endPoint x: 1385, endPoint y: 718, distance: 49.6
click at [1427, 741] on button "Send" at bounding box center [1417, 738] width 65 height 24
click at [140, 102] on div "Order details" at bounding box center [132, 107] width 70 height 15
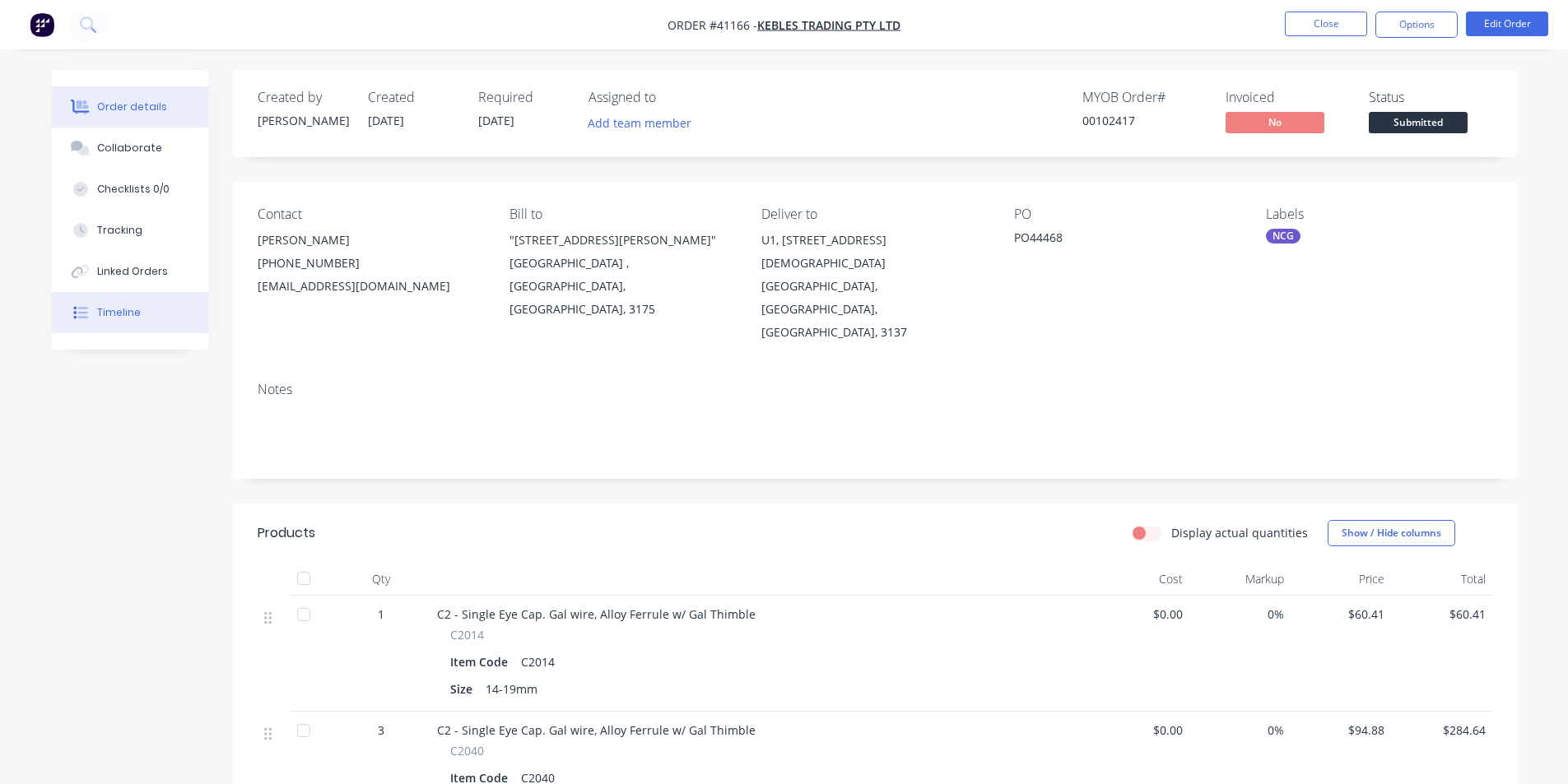
click at [114, 311] on div "Timeline" at bounding box center [119, 312] width 43 height 15
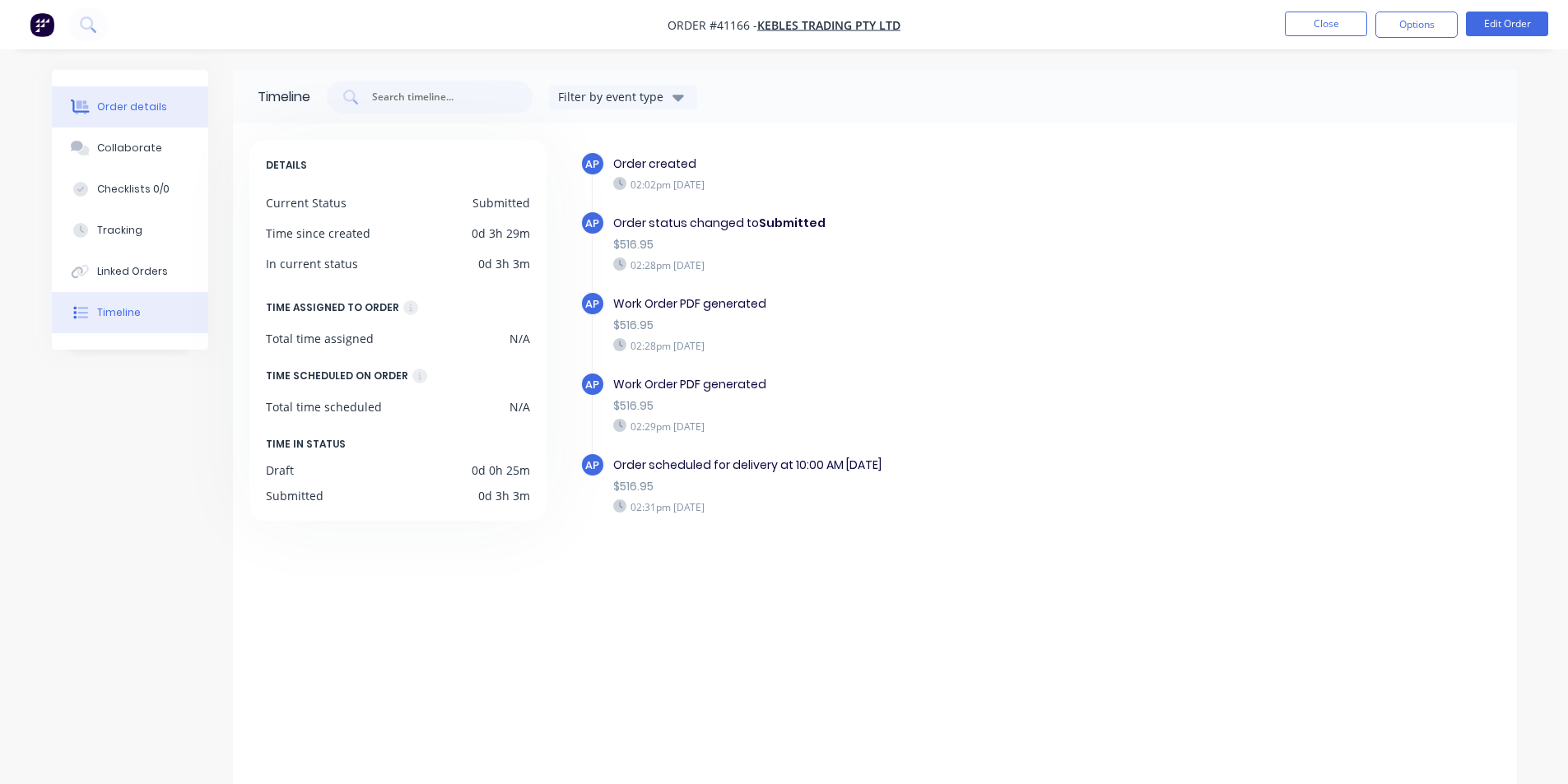
click at [127, 99] on div "Order details" at bounding box center [132, 107] width 70 height 15
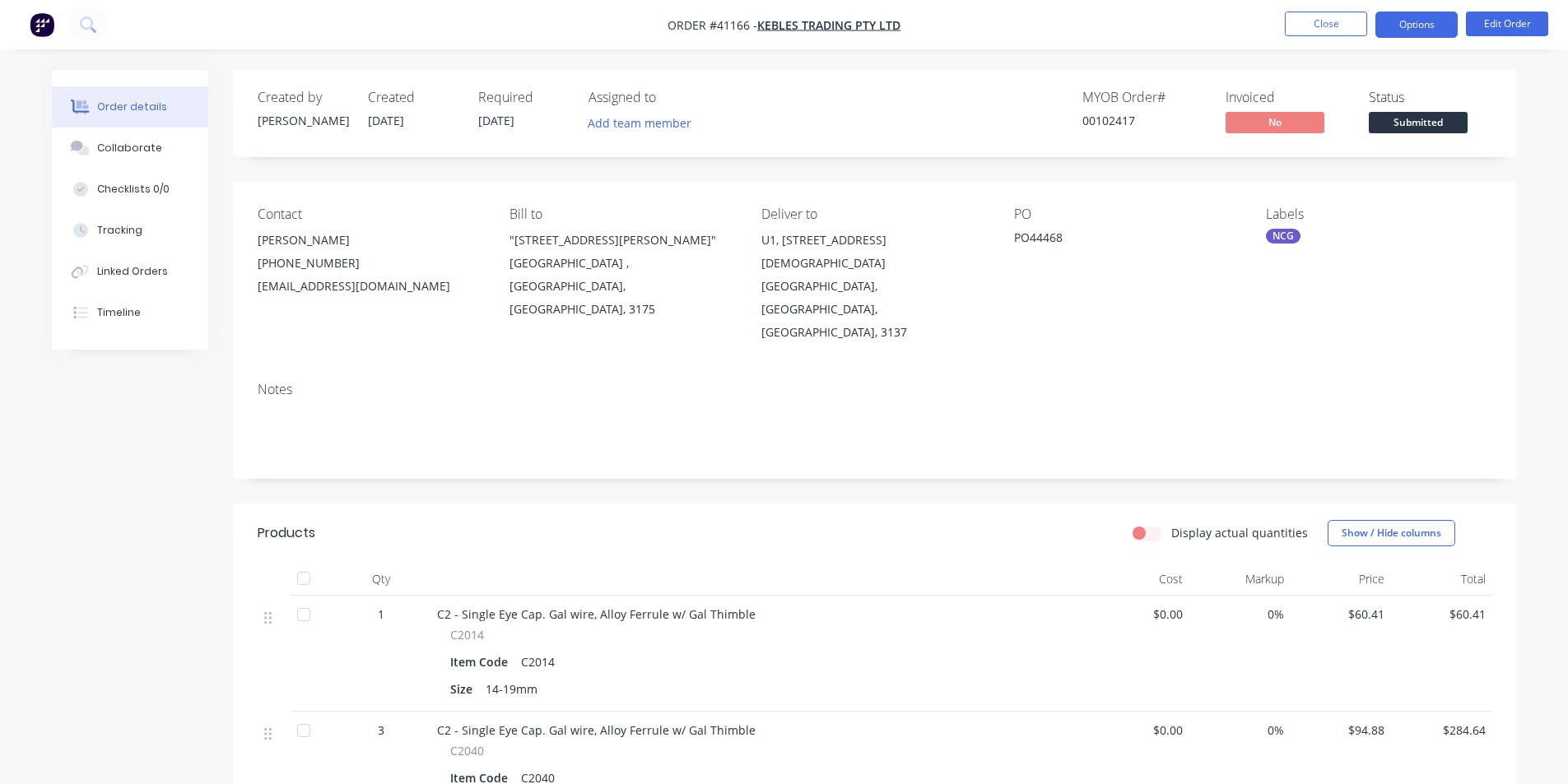
click at [1416, 19] on button "Options" at bounding box center [1417, 24] width 83 height 26
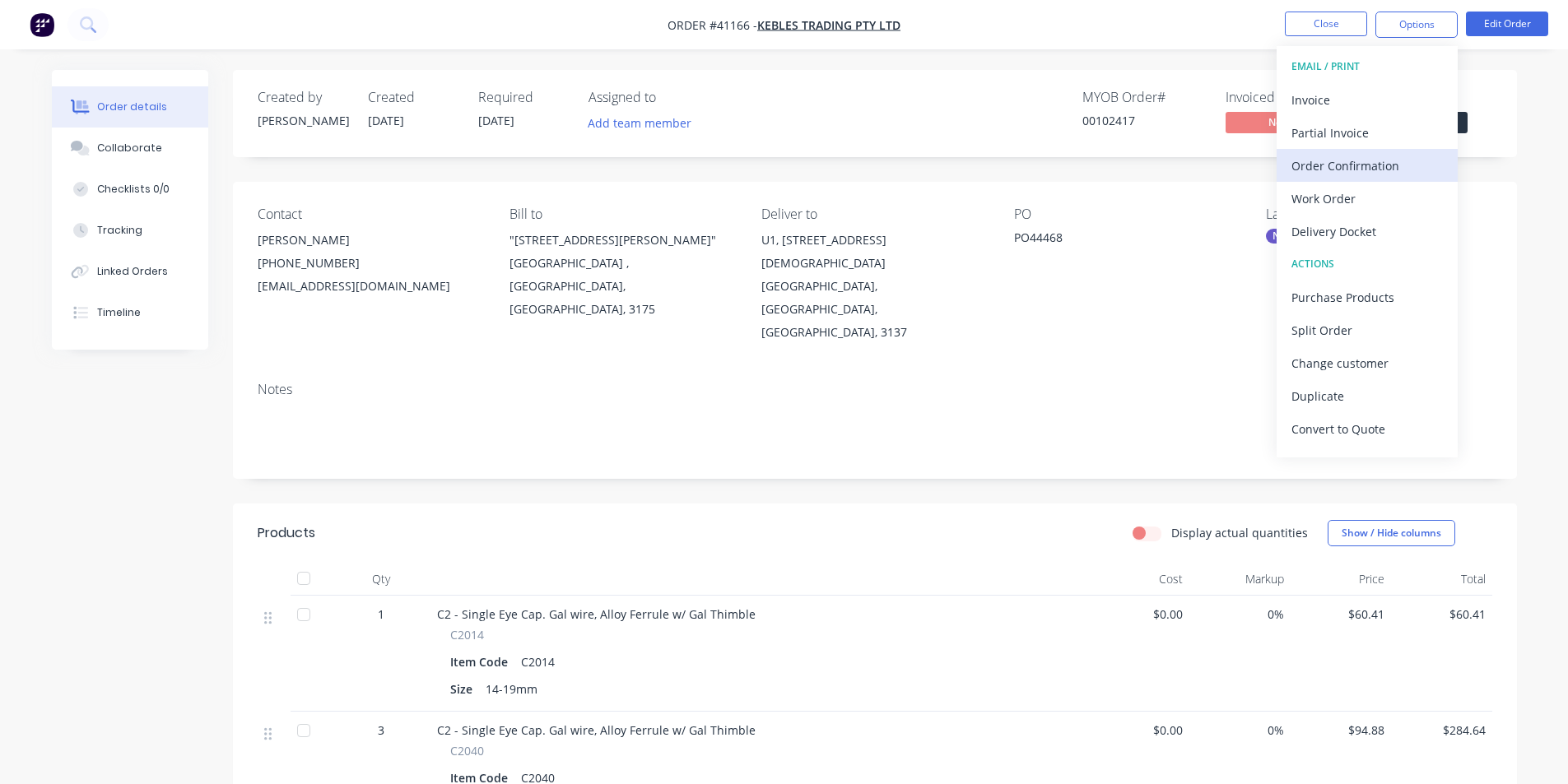
click at [1369, 160] on div "Order Confirmation" at bounding box center [1366, 165] width 151 height 23
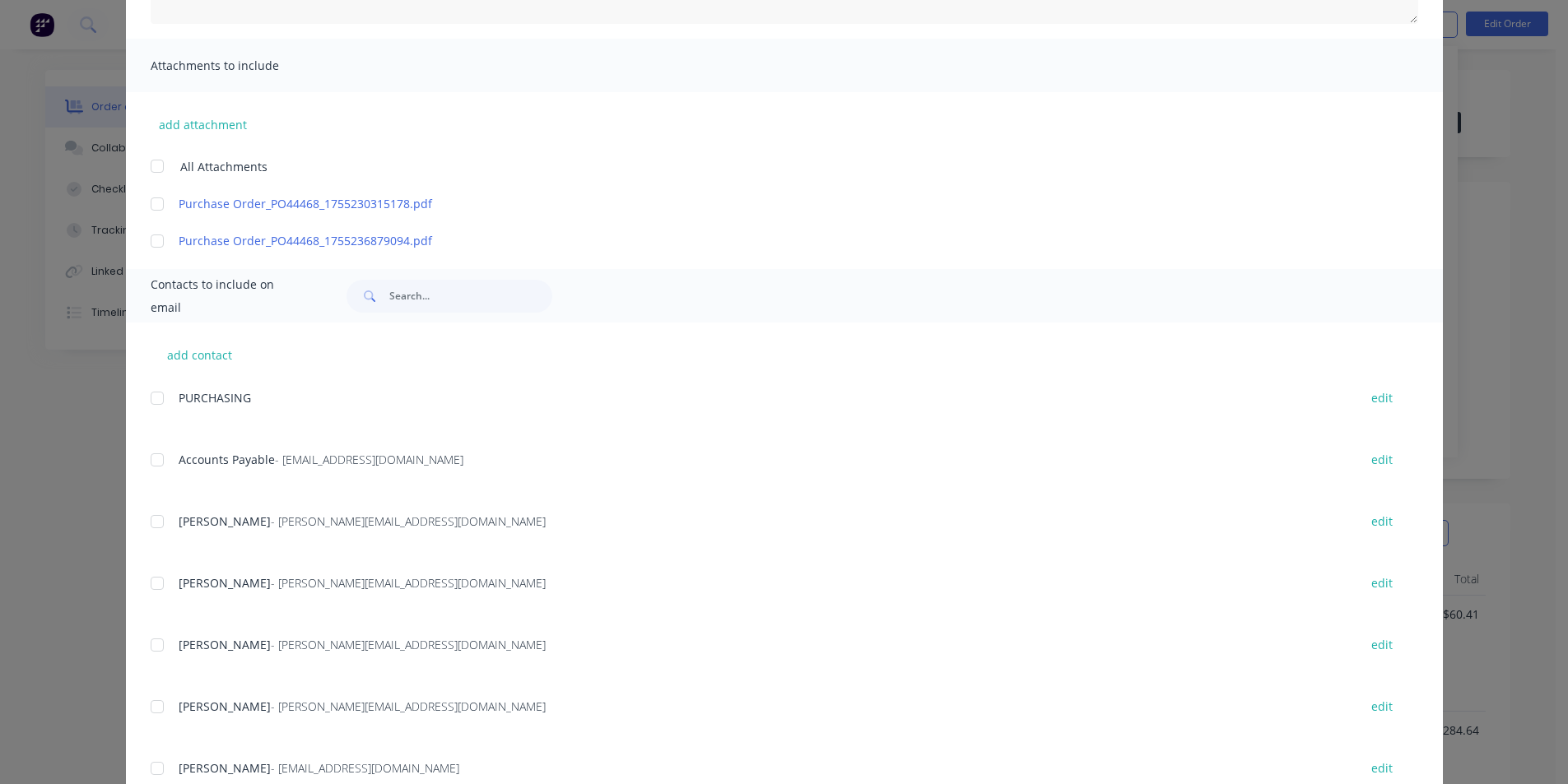
scroll to position [493, 0]
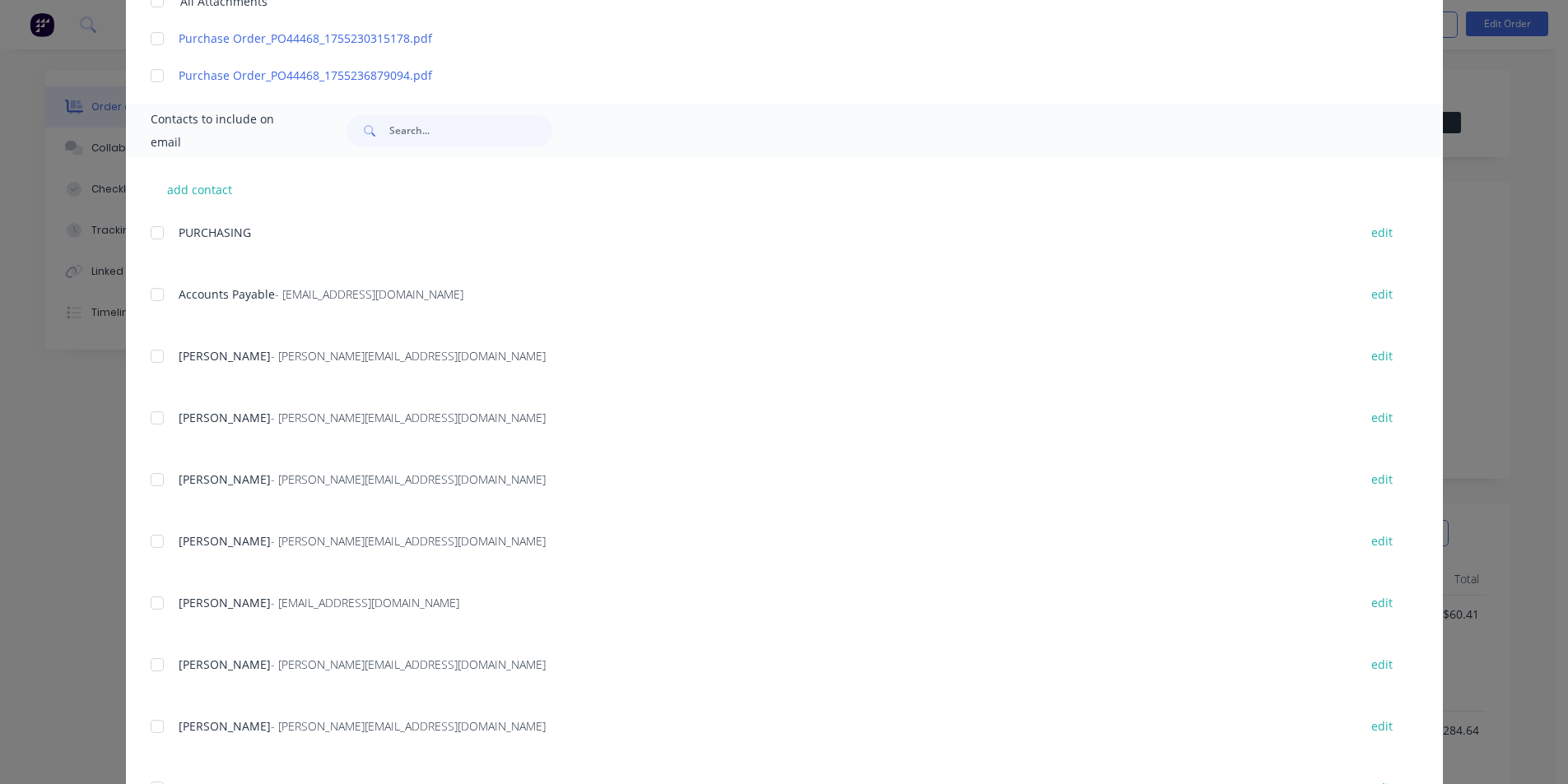
click at [155, 605] on div at bounding box center [157, 602] width 33 height 33
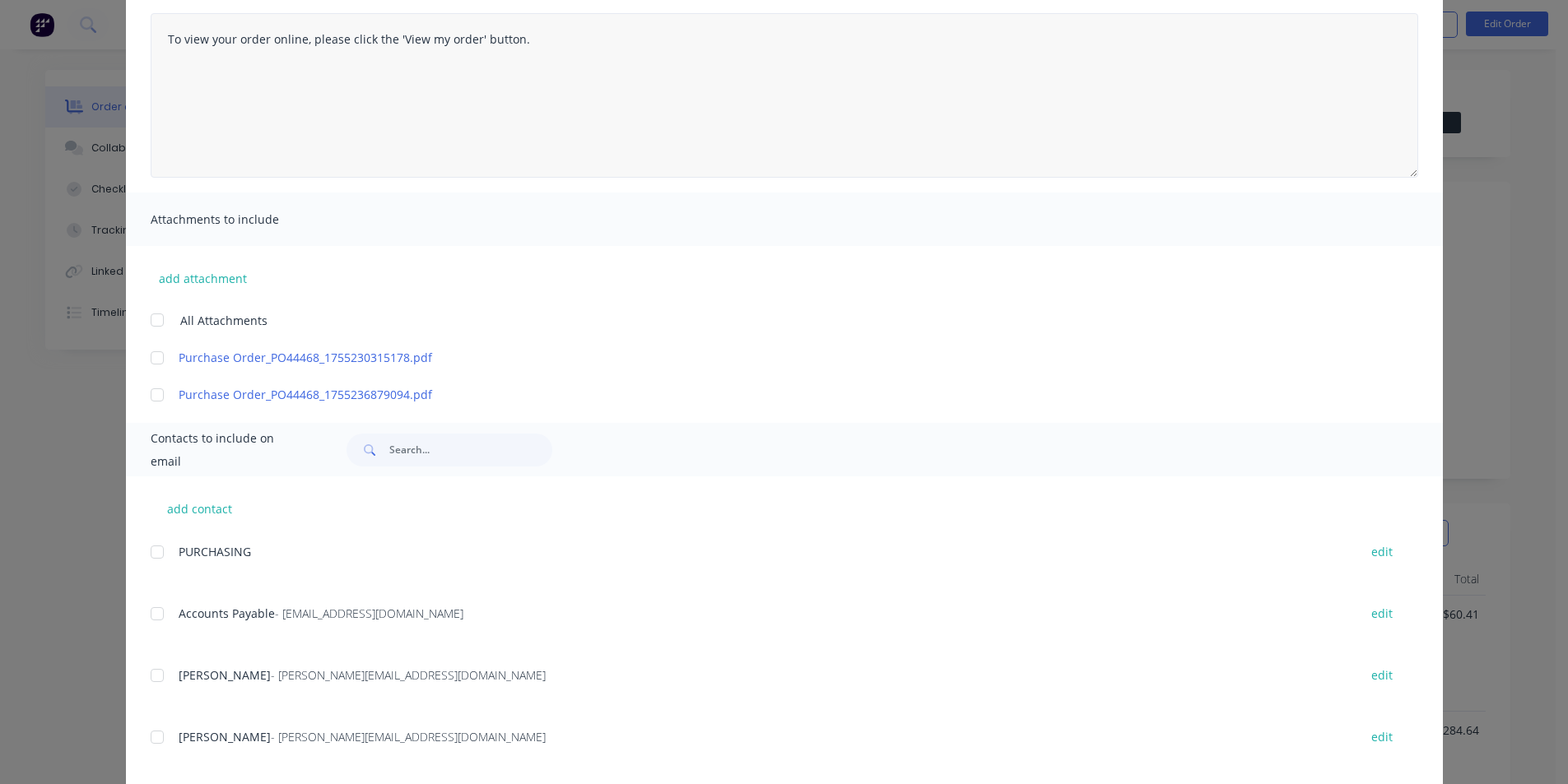
scroll to position [0, 0]
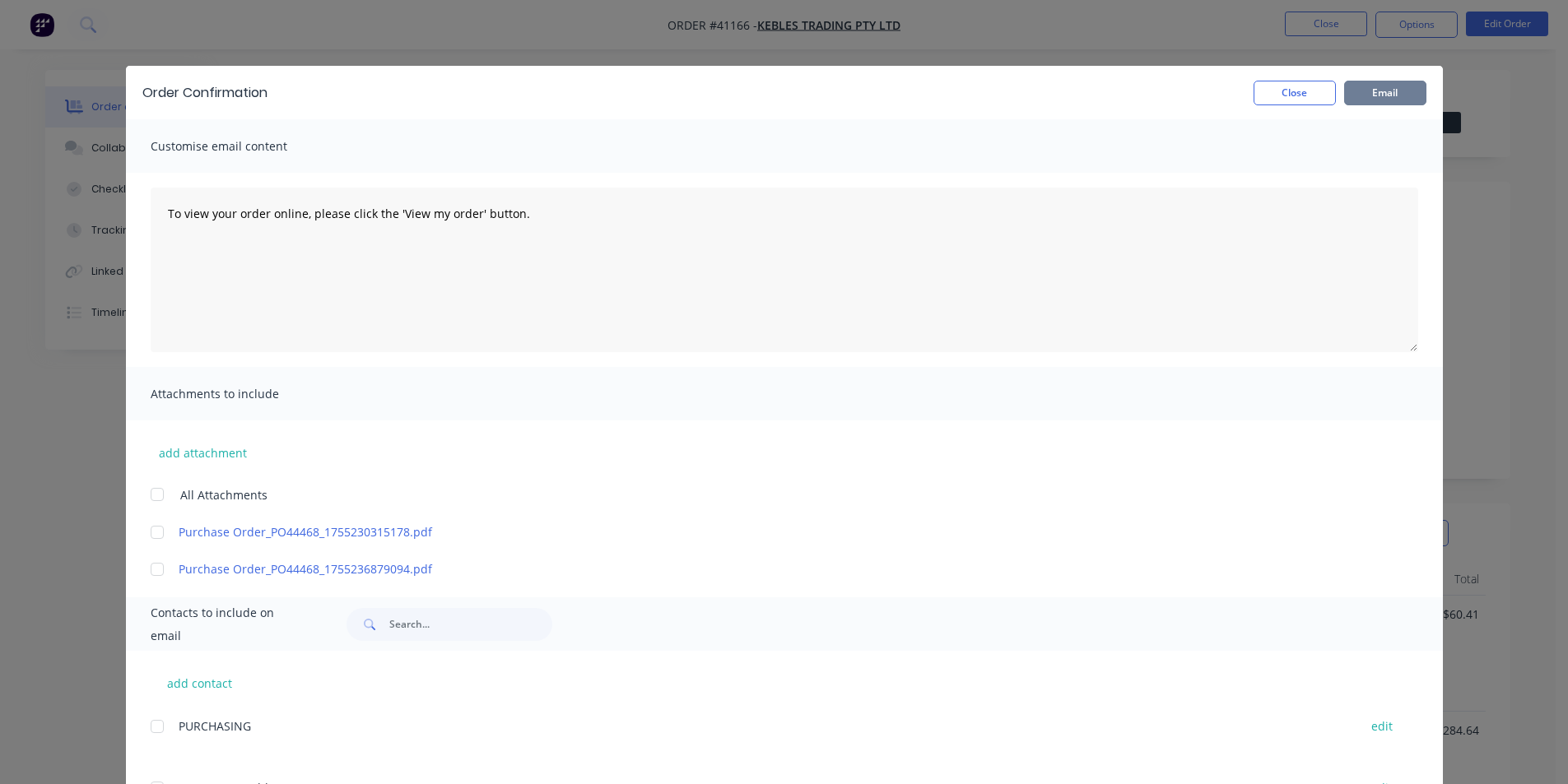
click at [1383, 87] on button "Email" at bounding box center [1386, 93] width 83 height 24
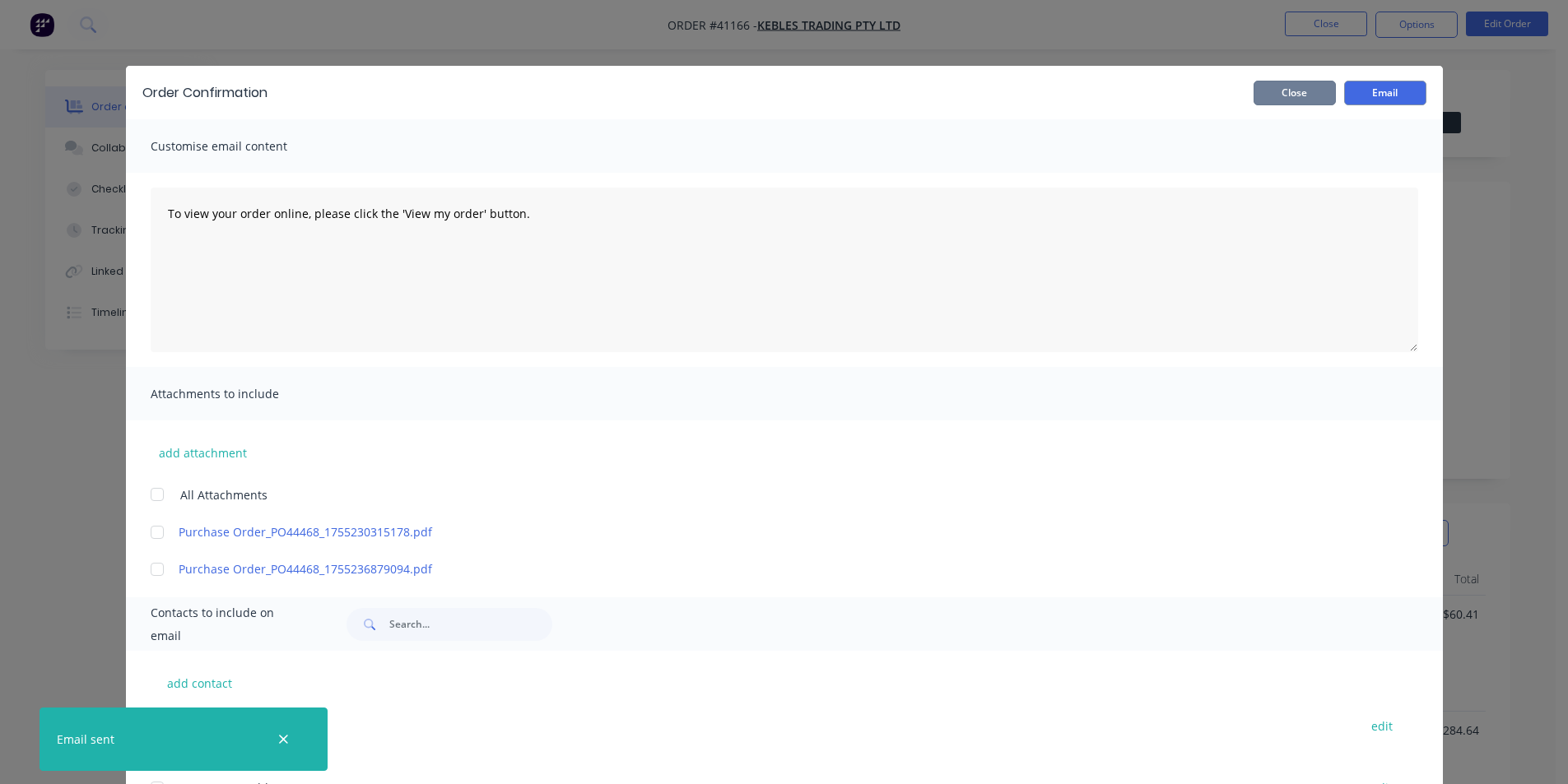
click at [1288, 93] on button "Close" at bounding box center [1295, 93] width 83 height 24
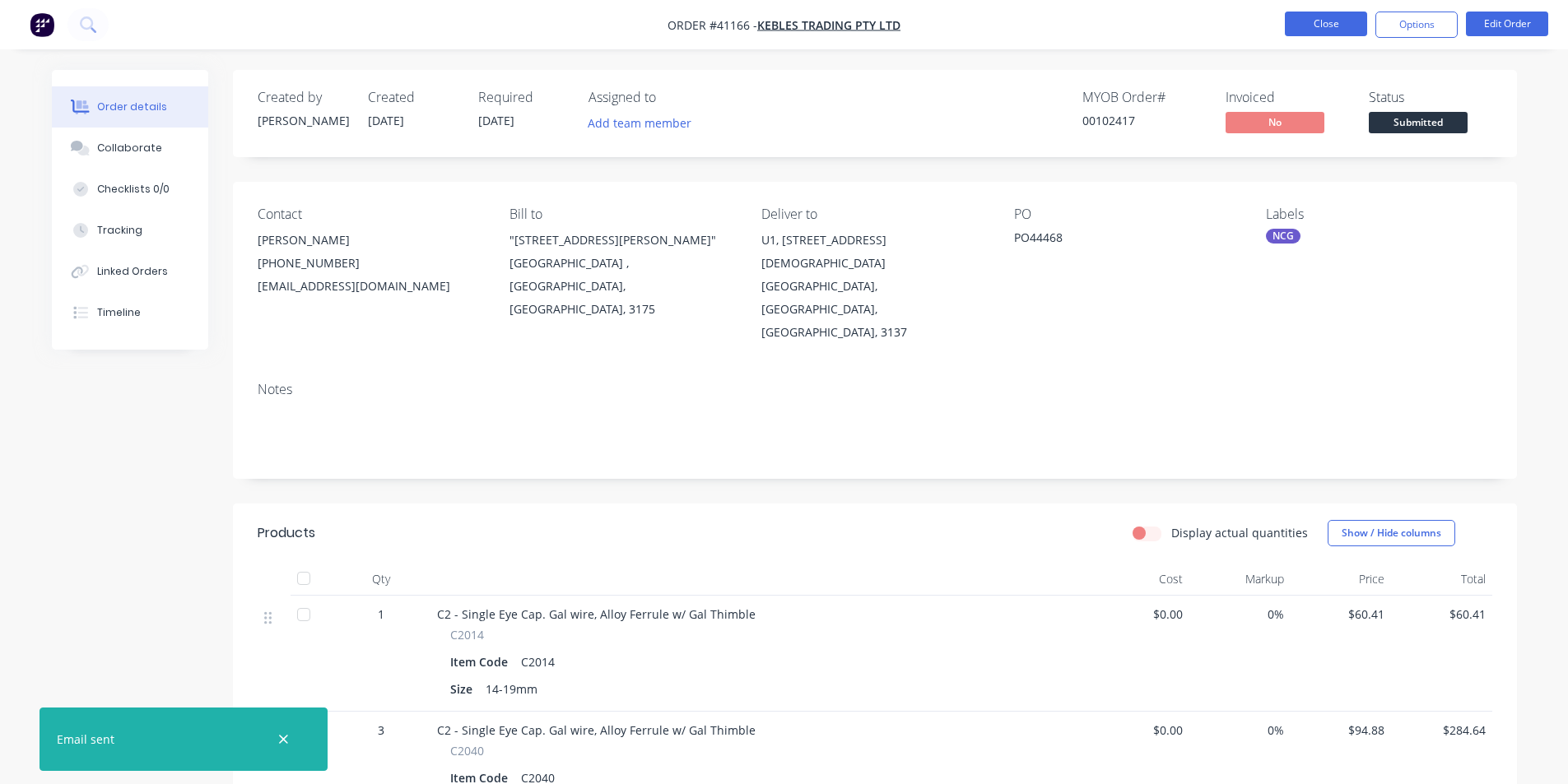
click at [1327, 23] on button "Close" at bounding box center [1326, 23] width 83 height 24
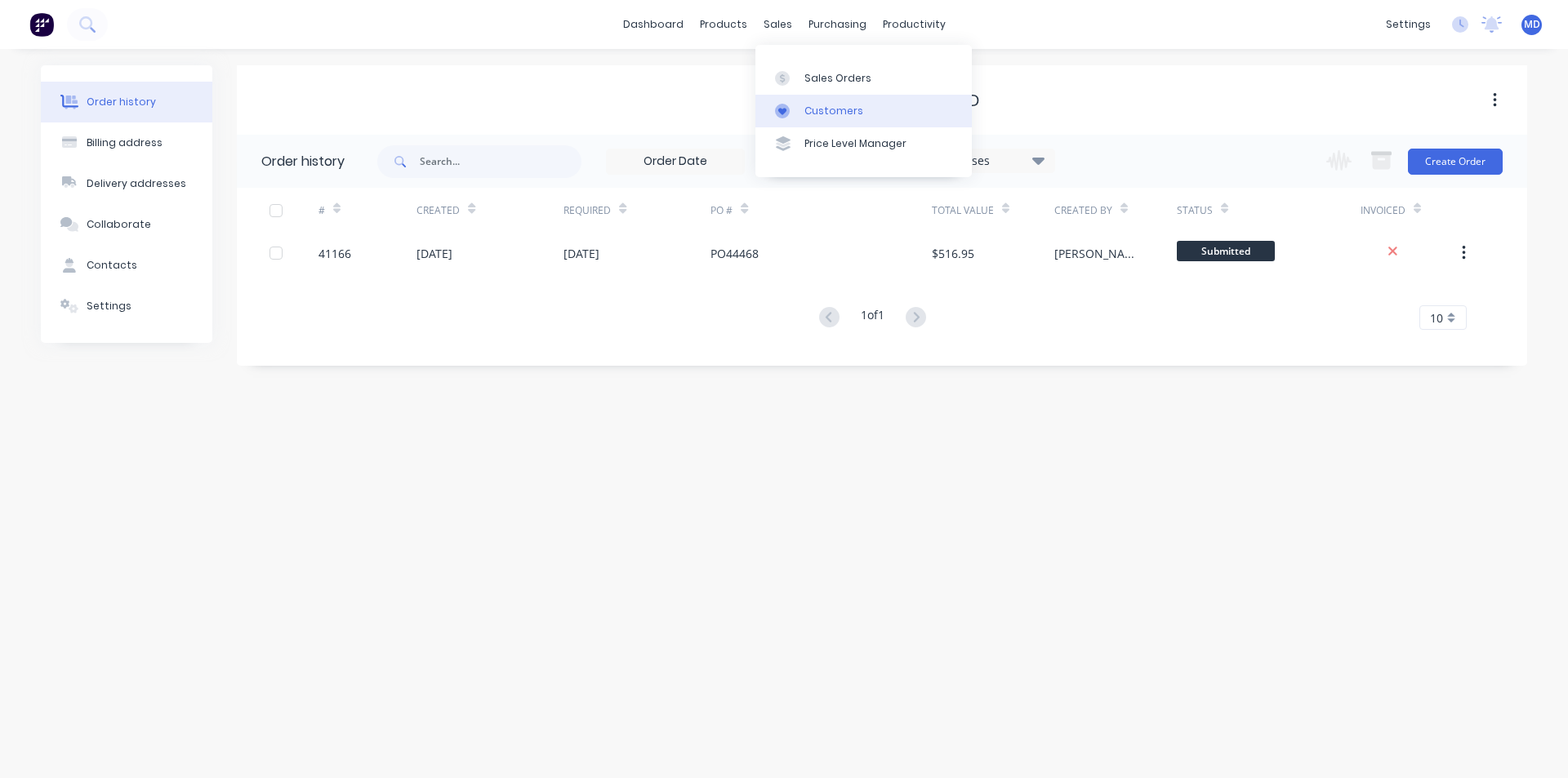
click at [831, 110] on div "Customers" at bounding box center [833, 111] width 59 height 15
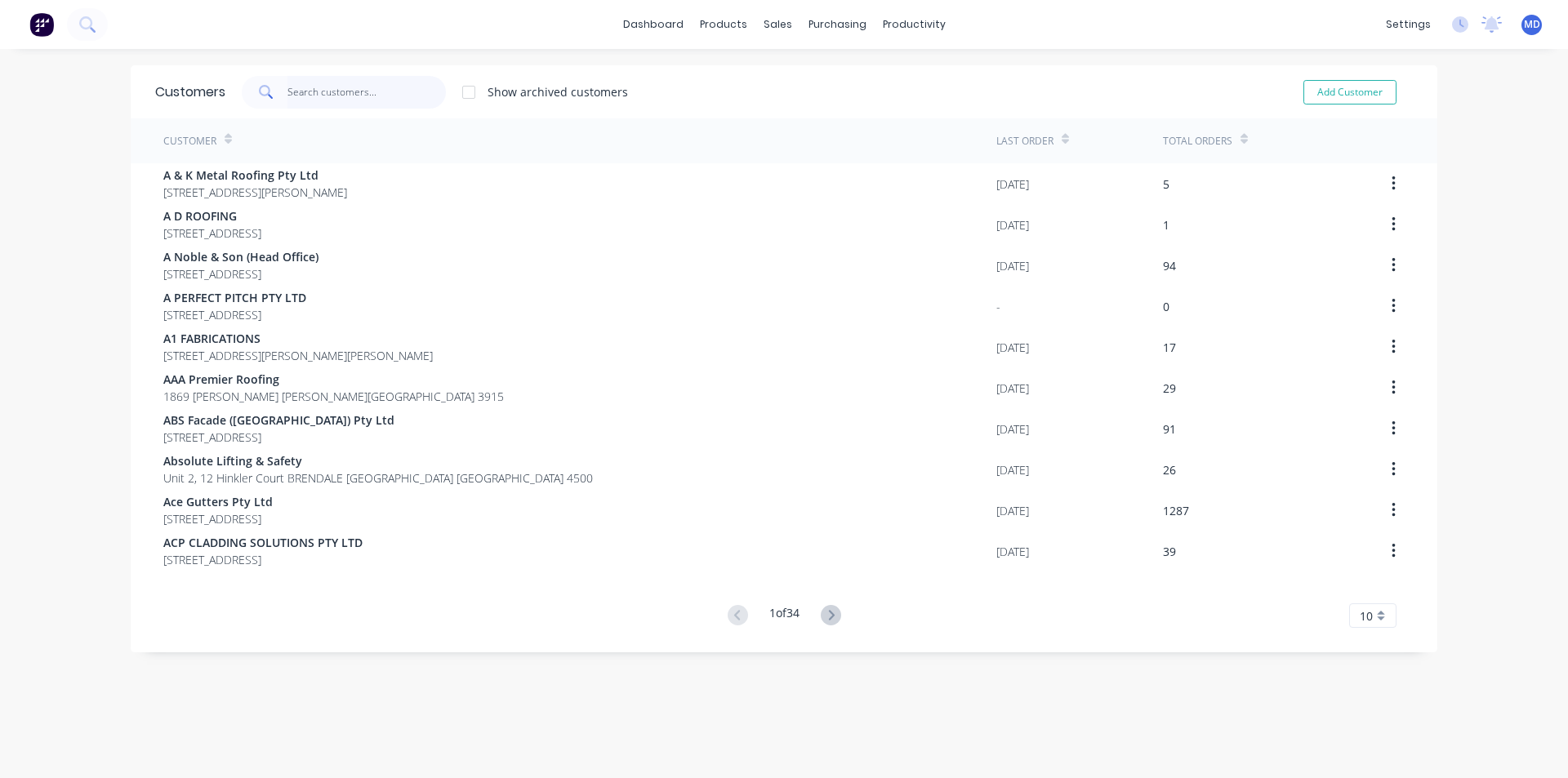
click at [361, 97] on input "text" at bounding box center [367, 92] width 159 height 33
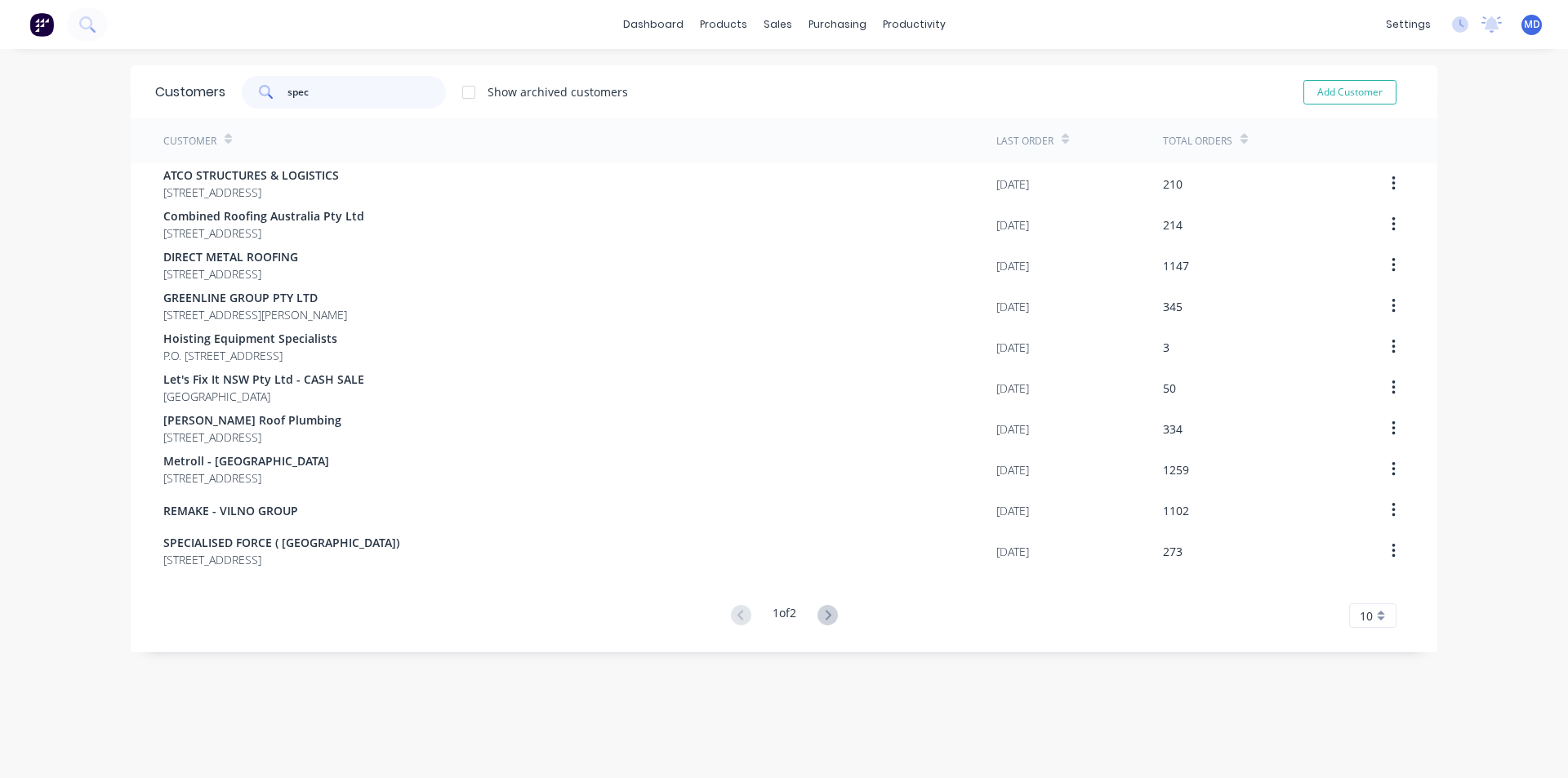
type input "spec"
click at [829, 611] on icon at bounding box center [828, 615] width 20 height 20
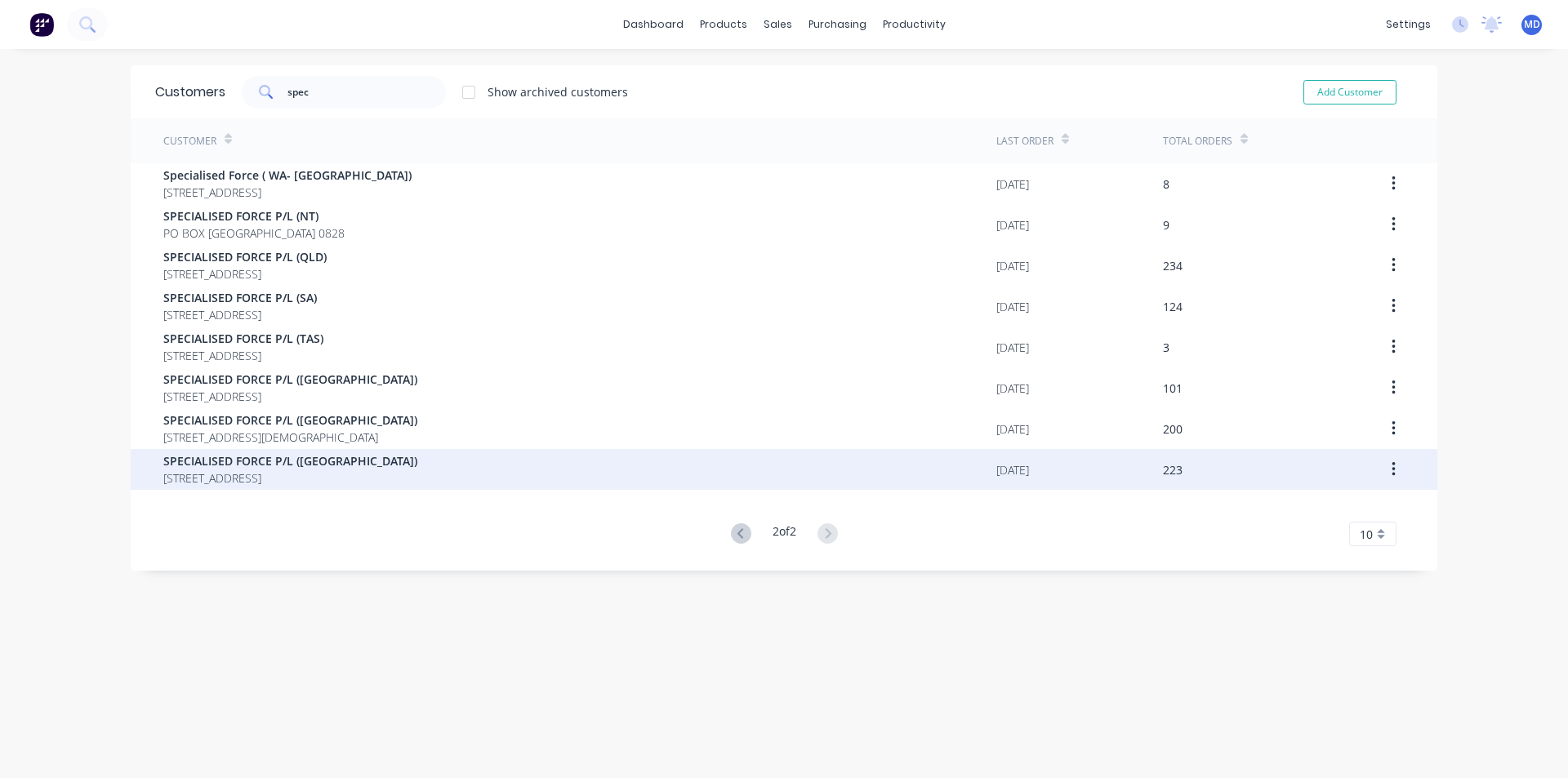
click at [256, 470] on span "[STREET_ADDRESS]" at bounding box center [290, 477] width 254 height 17
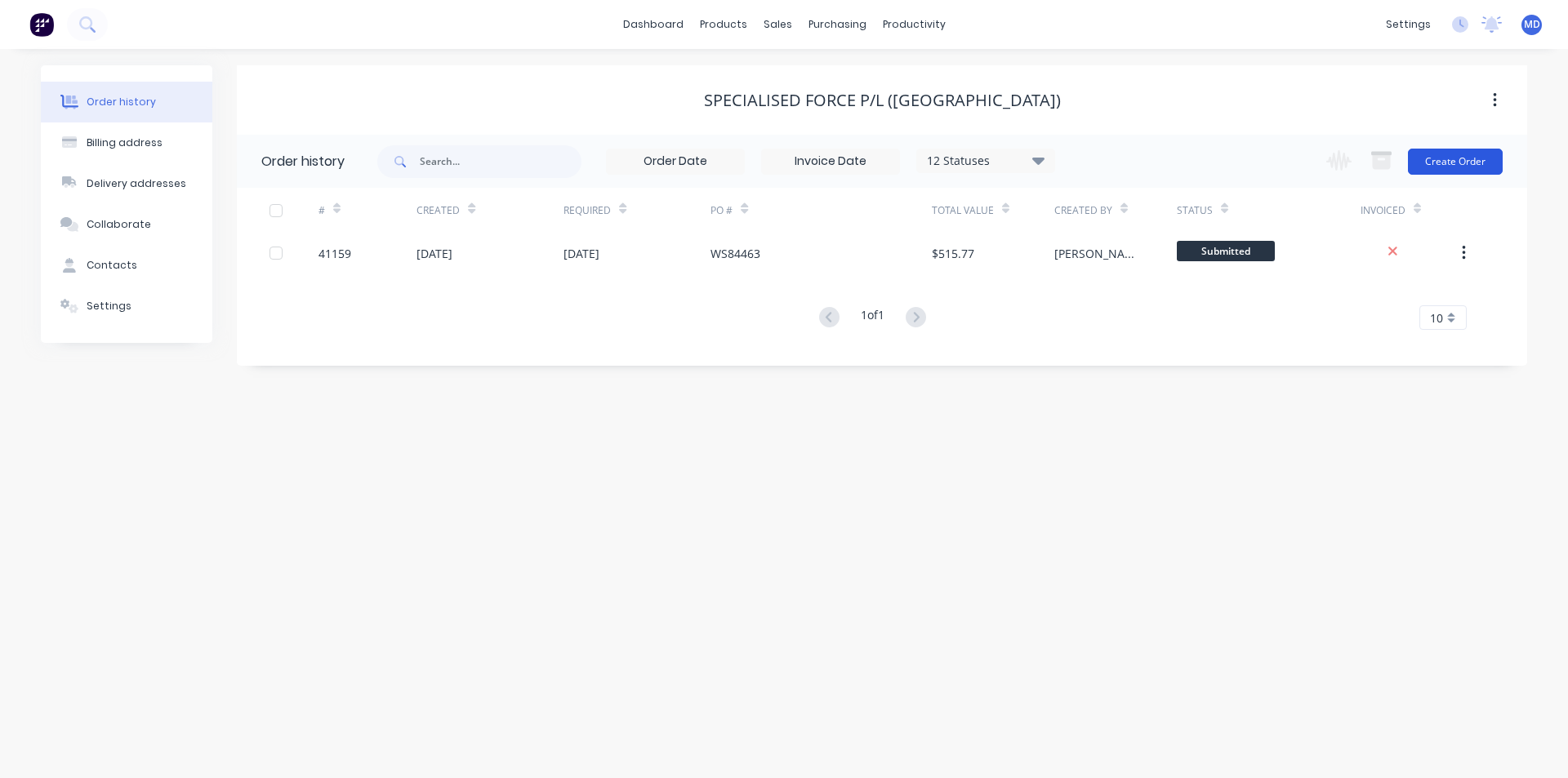
click at [1449, 163] on button "Create Order" at bounding box center [1455, 162] width 95 height 26
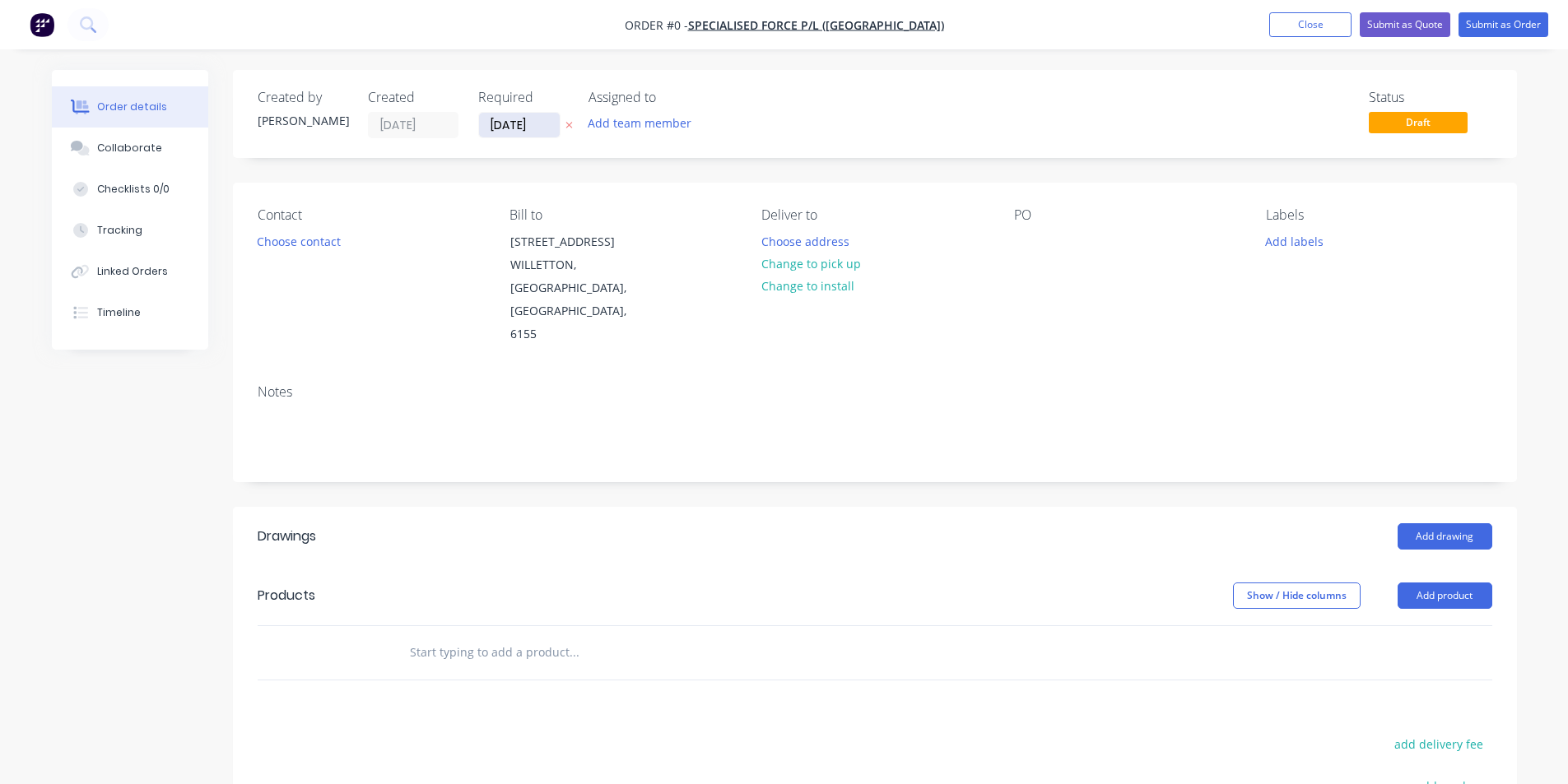
click at [513, 126] on input "[DATE]" at bounding box center [520, 125] width 81 height 24
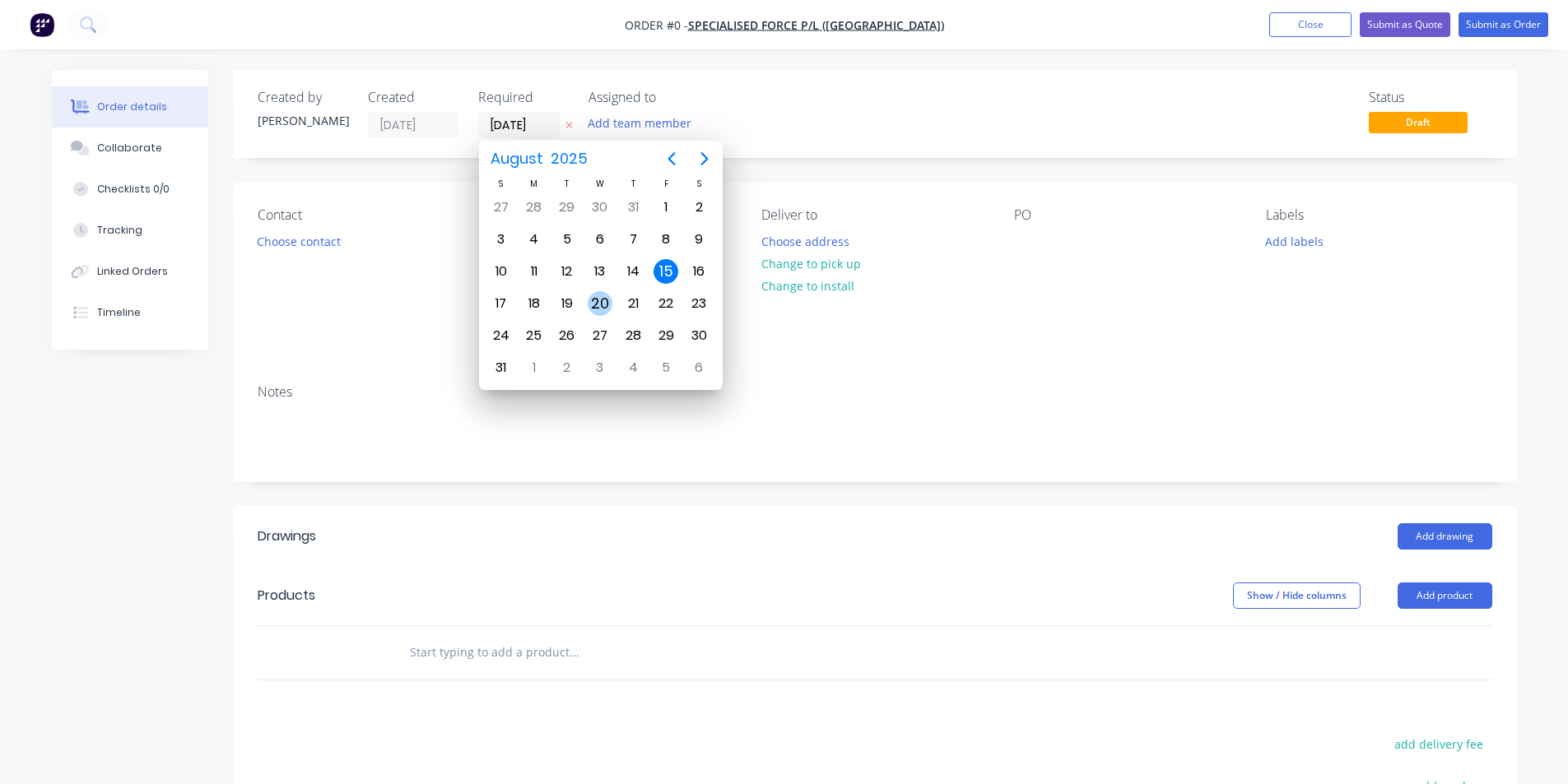
click at [597, 300] on div "20" at bounding box center [600, 304] width 24 height 24
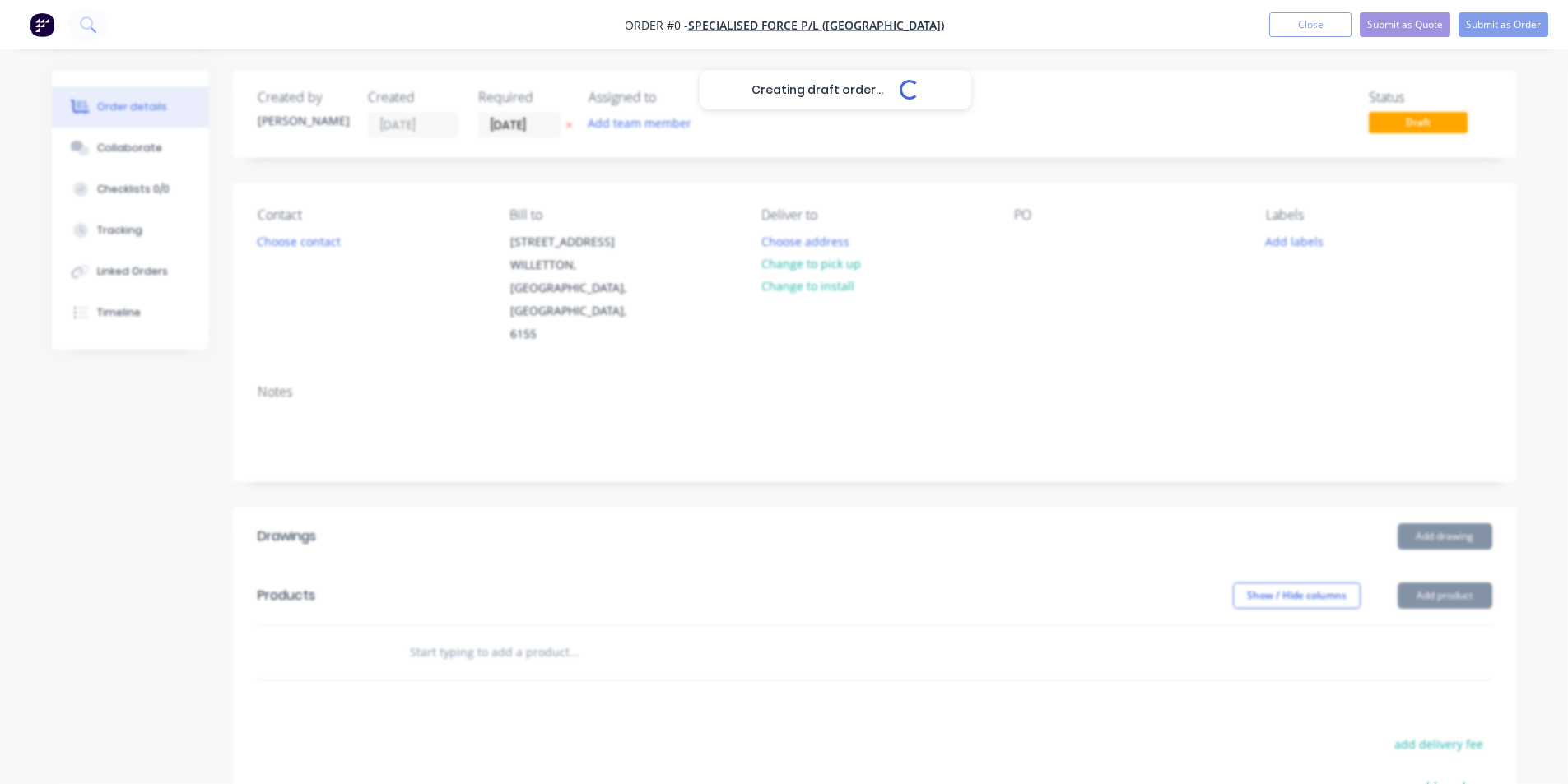
type input "[DATE]"
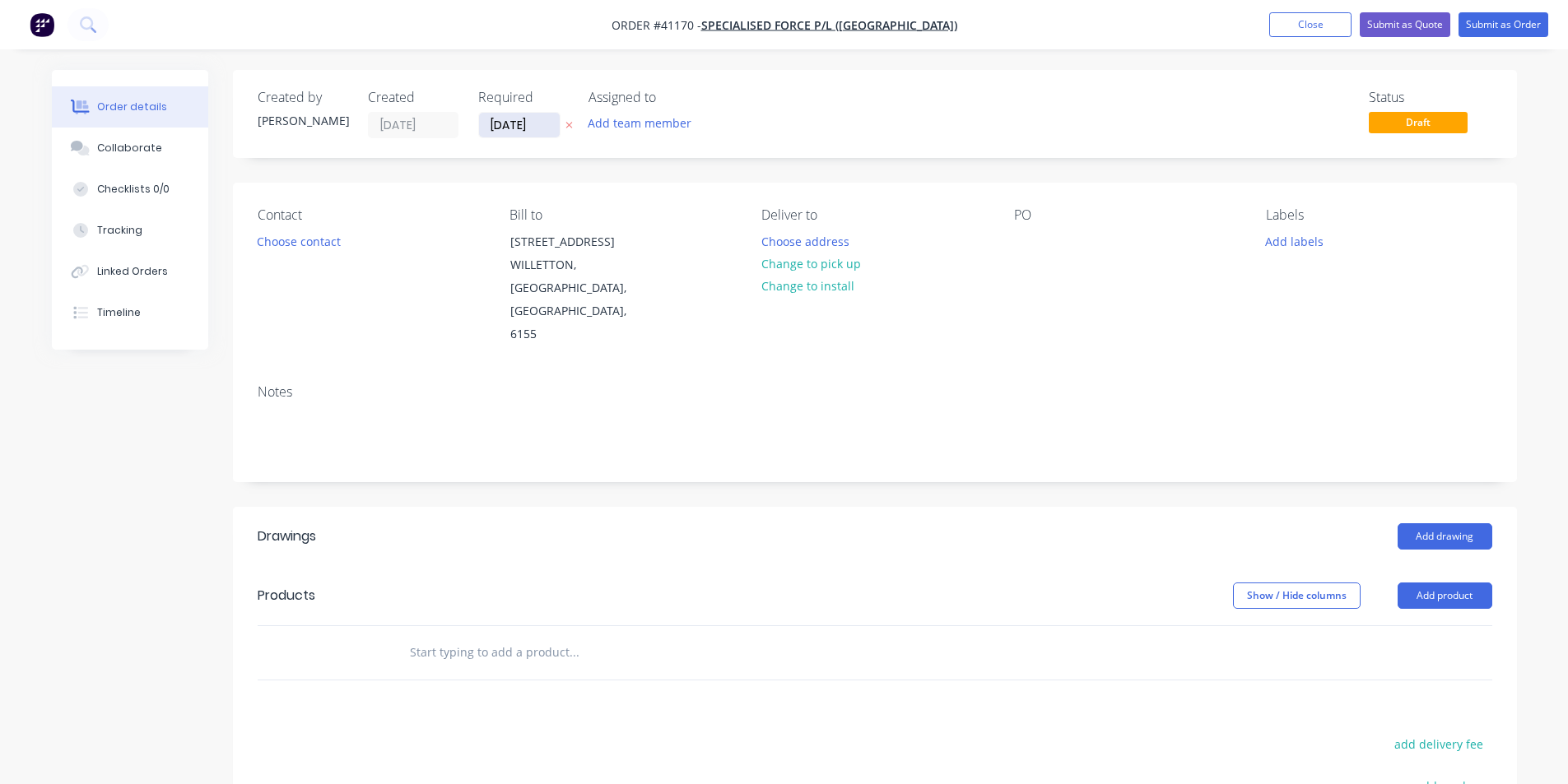
click at [516, 129] on input "[DATE]" at bounding box center [520, 125] width 81 height 24
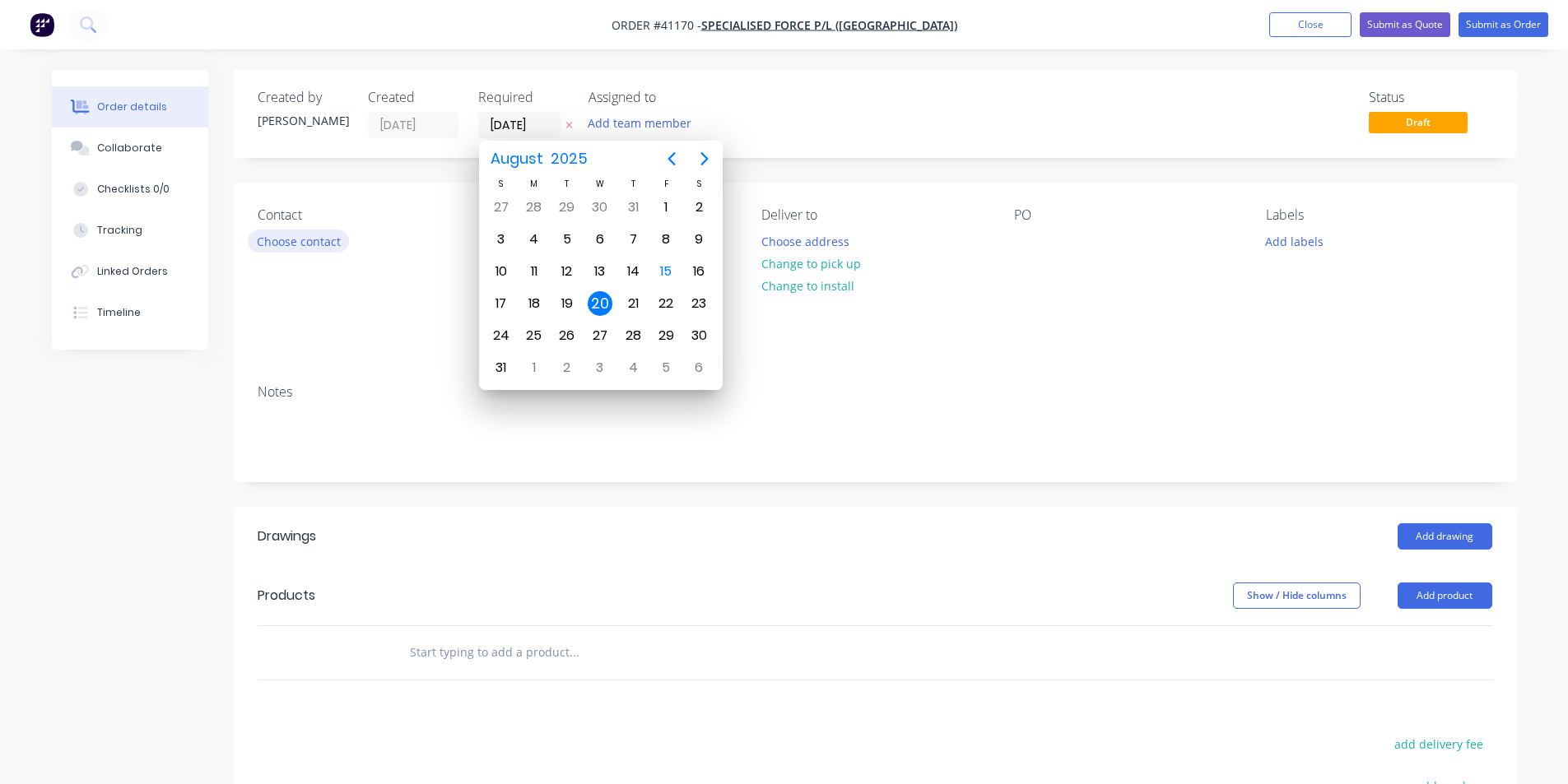
click at [290, 240] on button "Choose contact" at bounding box center [298, 241] width 101 height 23
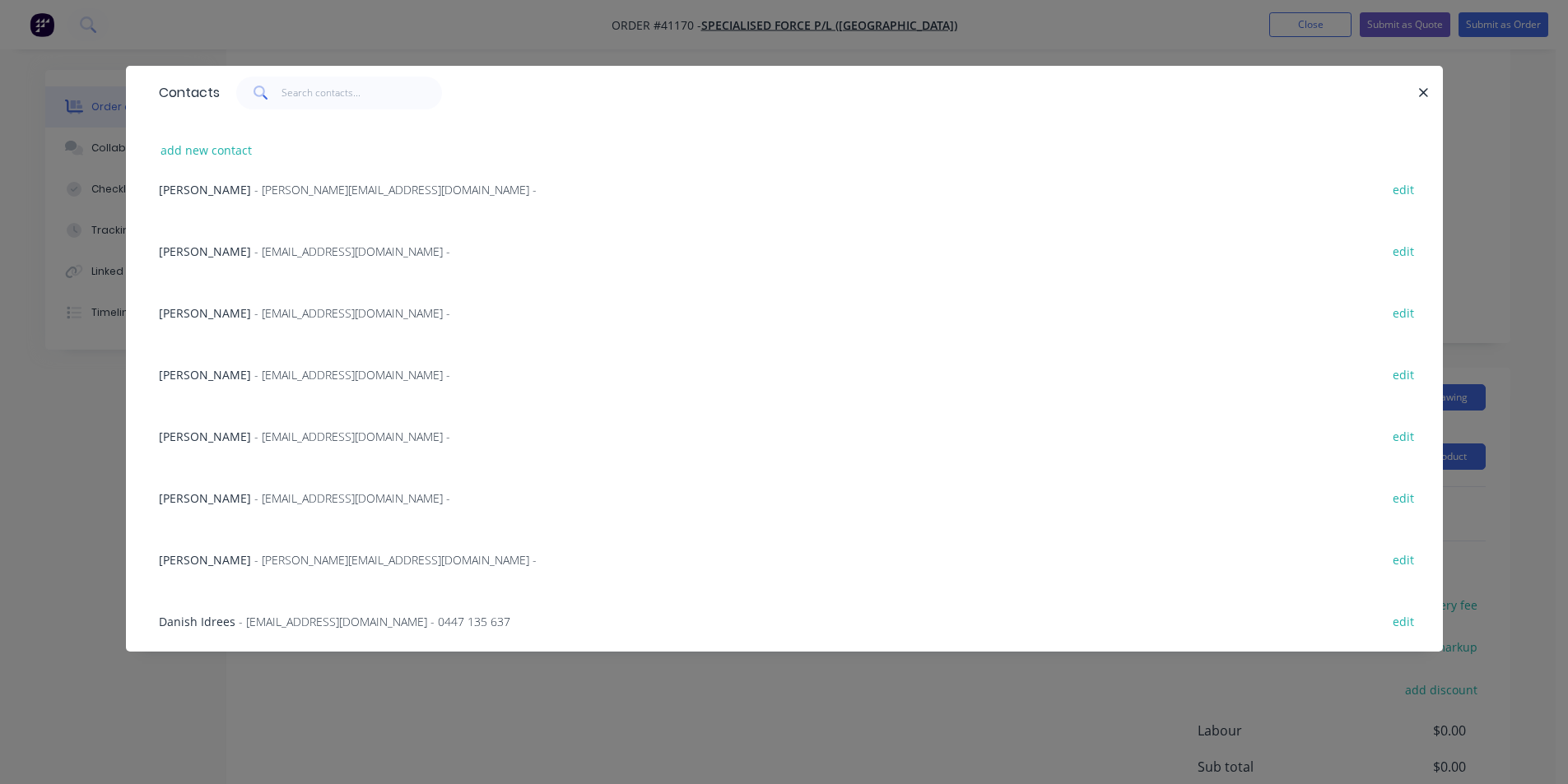
scroll to position [270, 0]
click at [305, 494] on span "- [EMAIL_ADDRESS][DOMAIN_NAME] -" at bounding box center [352, 498] width 196 height 16
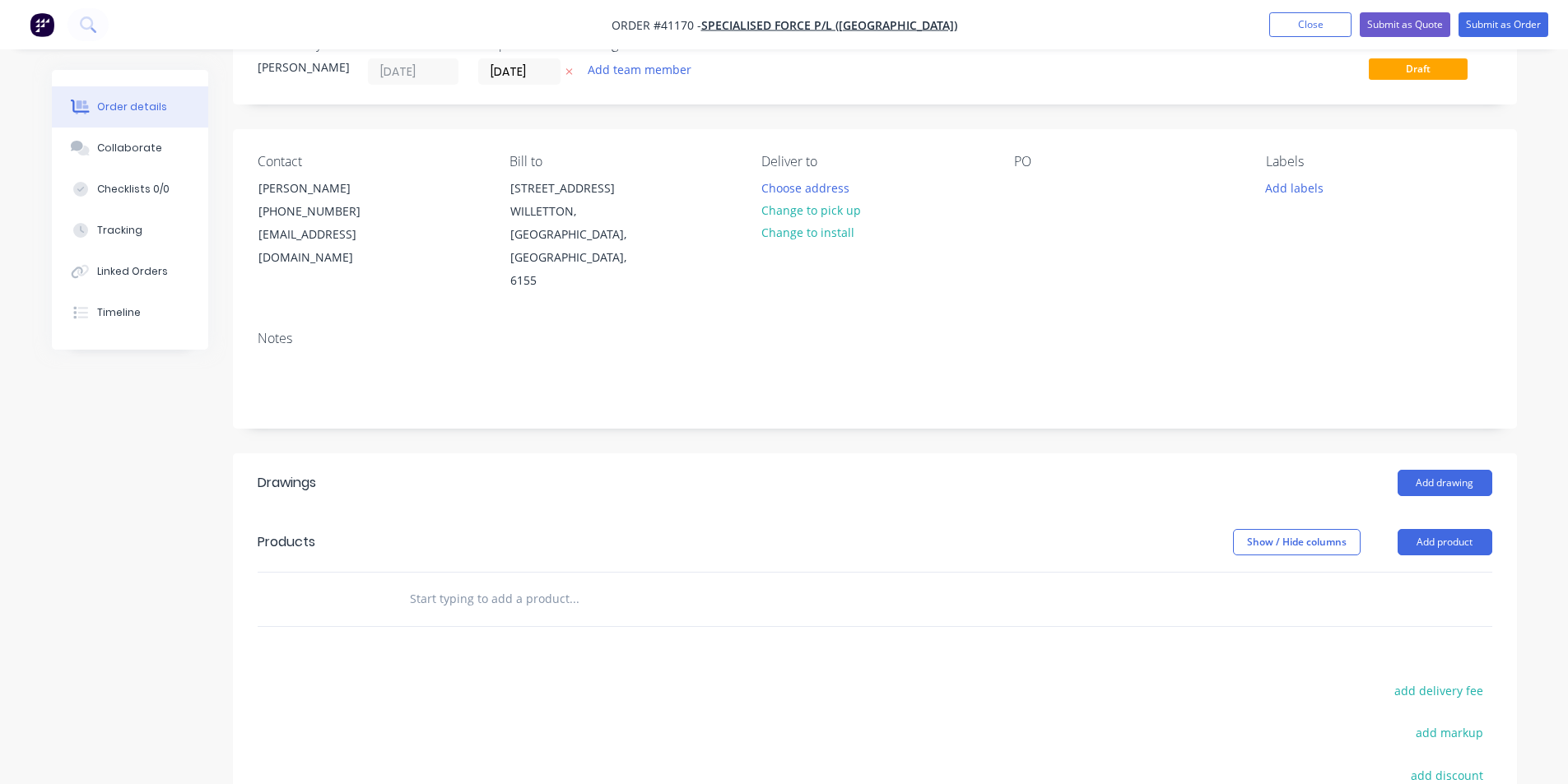
scroll to position [0, 0]
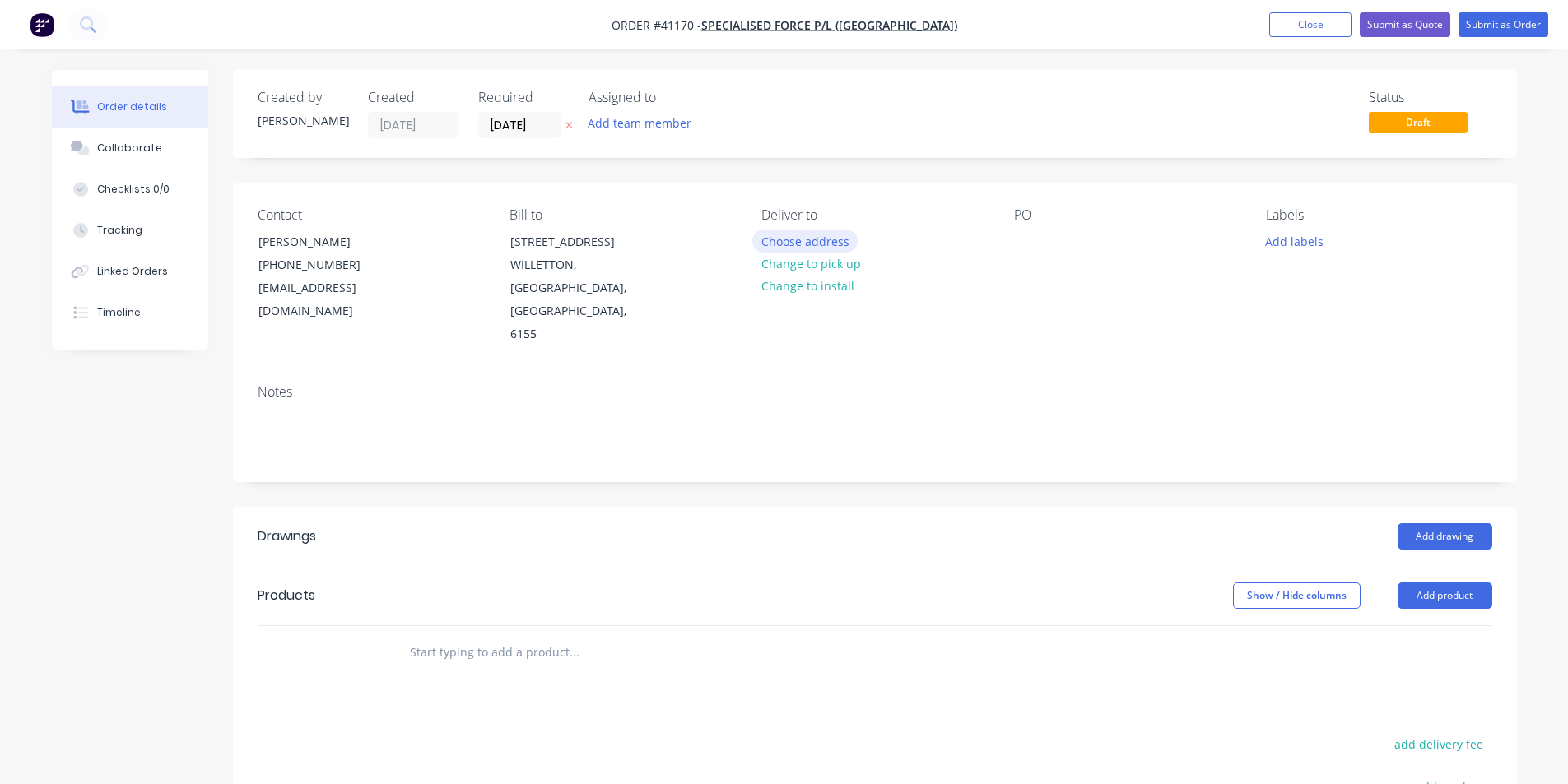
click at [829, 243] on button "Choose address" at bounding box center [805, 241] width 105 height 23
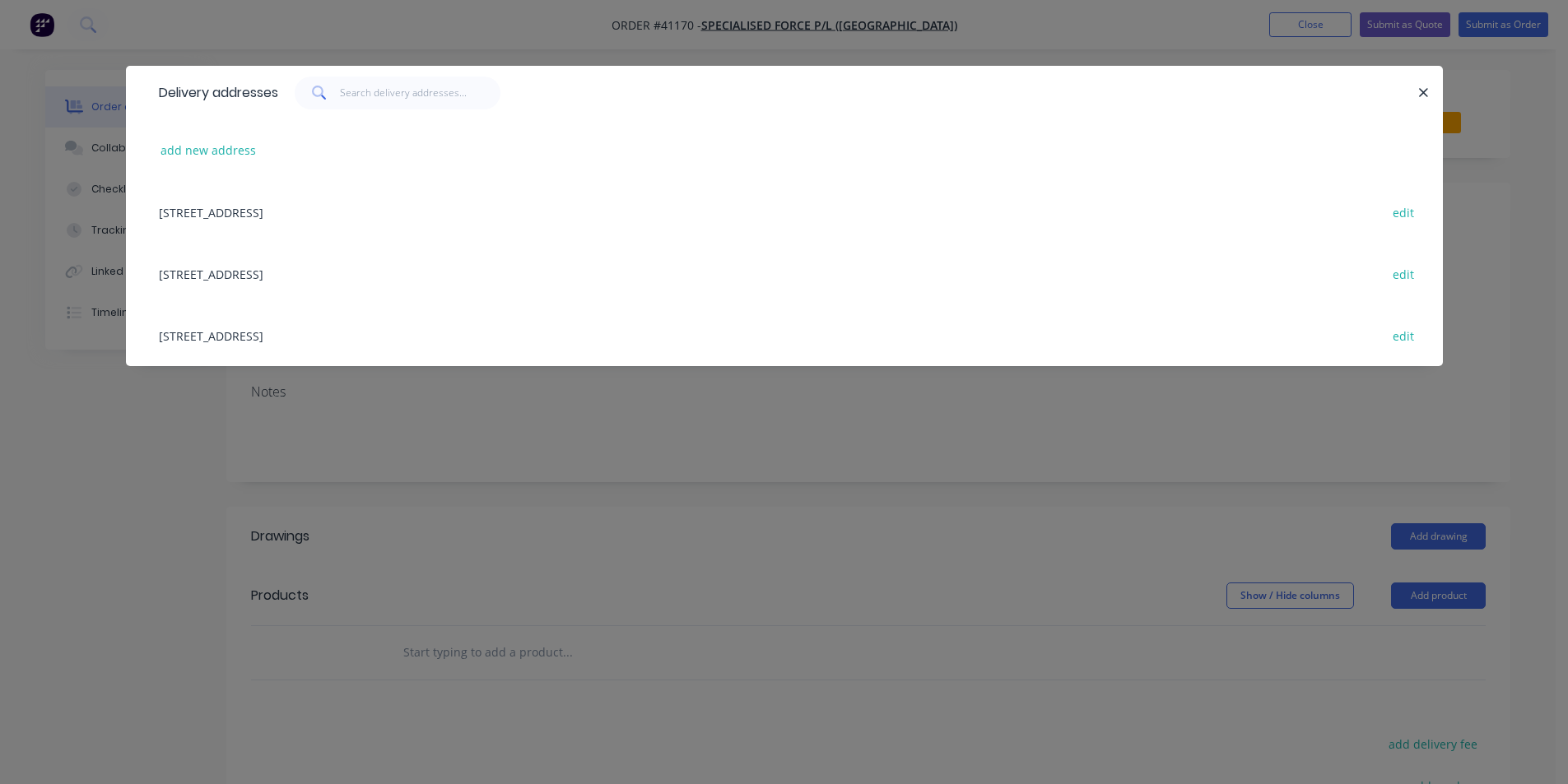
click at [292, 271] on div "[STREET_ADDRESS] edit" at bounding box center [784, 274] width 1268 height 62
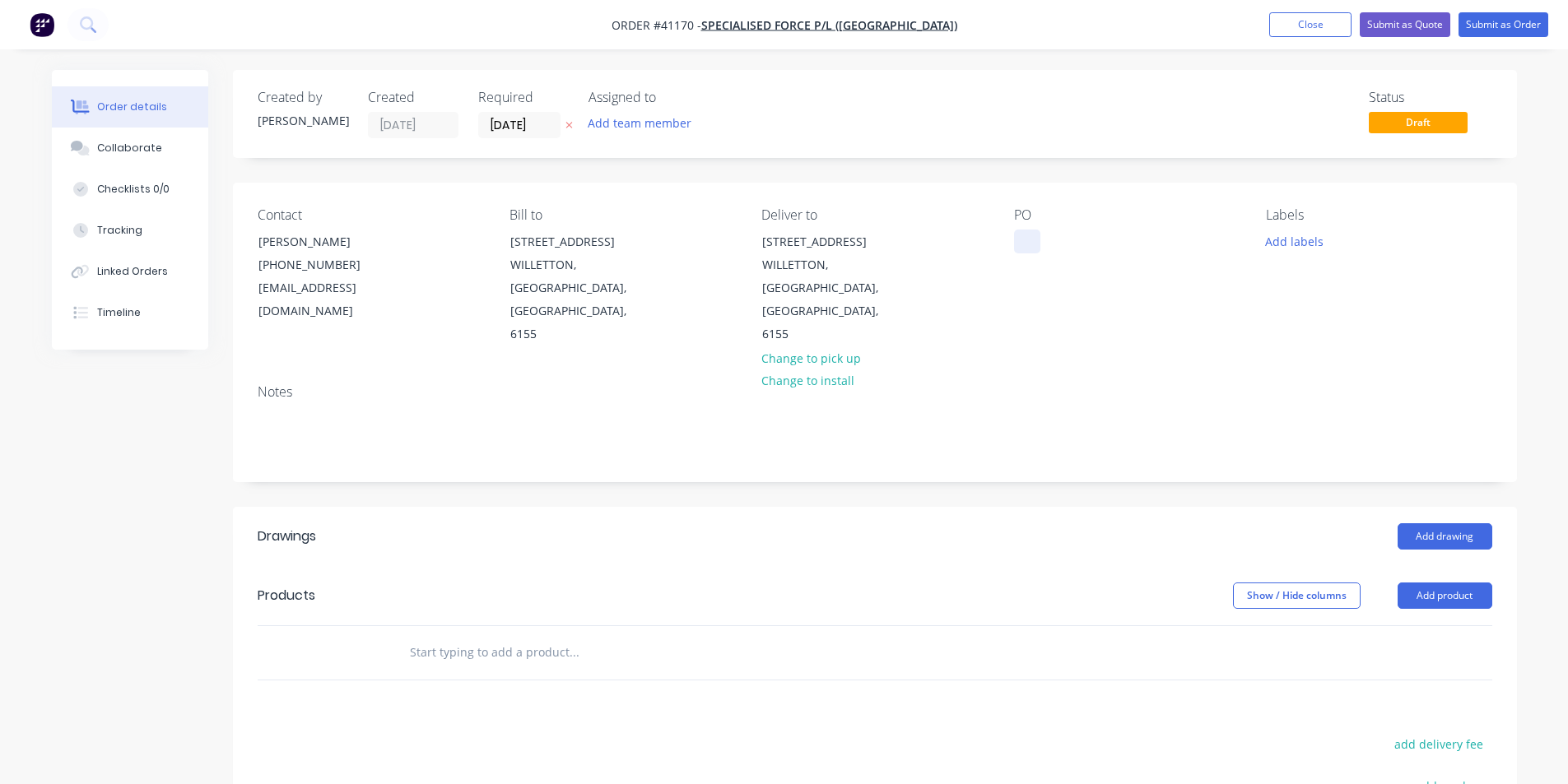
click at [1036, 245] on div at bounding box center [1028, 241] width 26 height 23
paste div
click at [1282, 243] on button "Add labels" at bounding box center [1295, 241] width 76 height 23
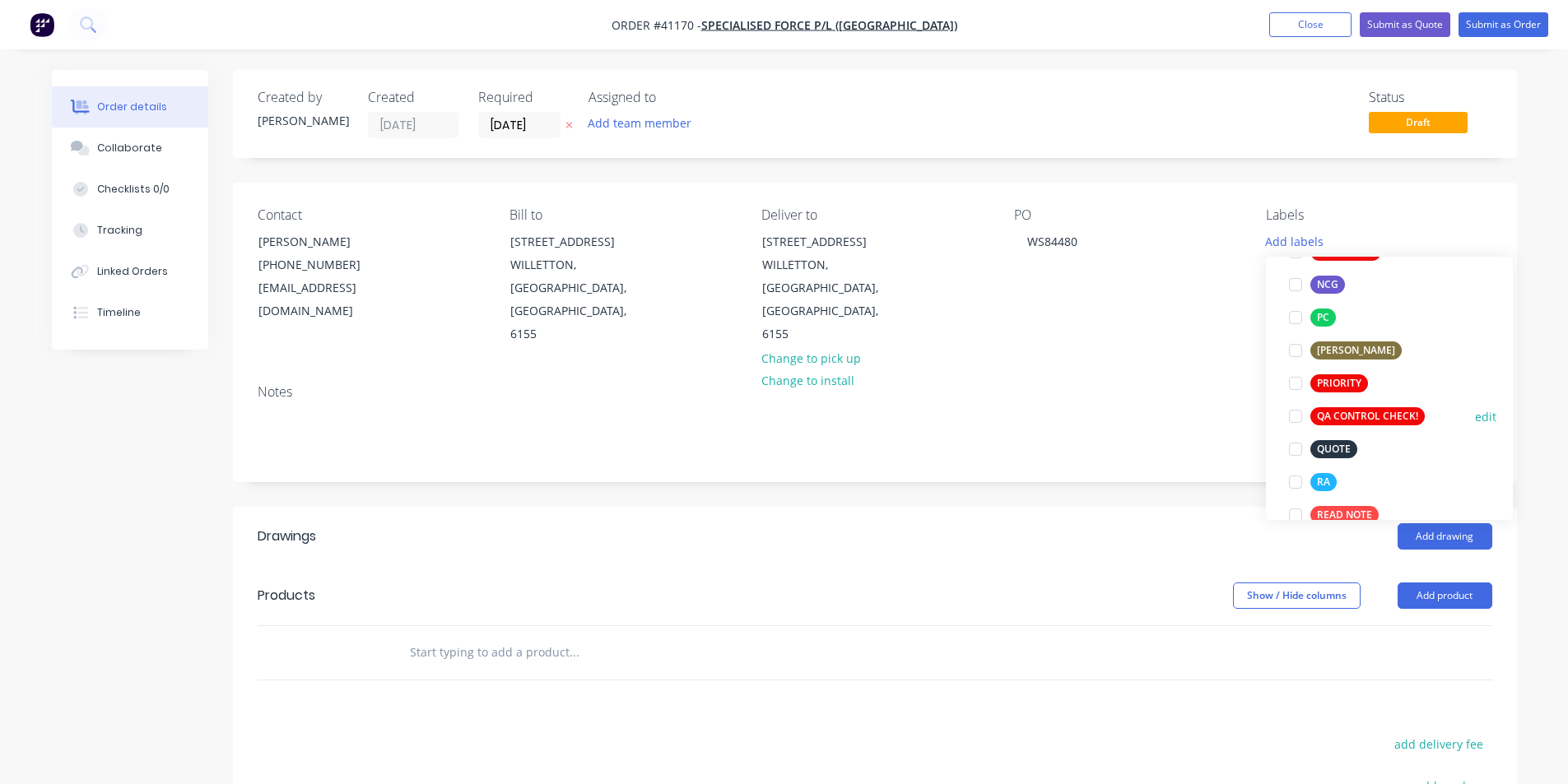
scroll to position [329, 0]
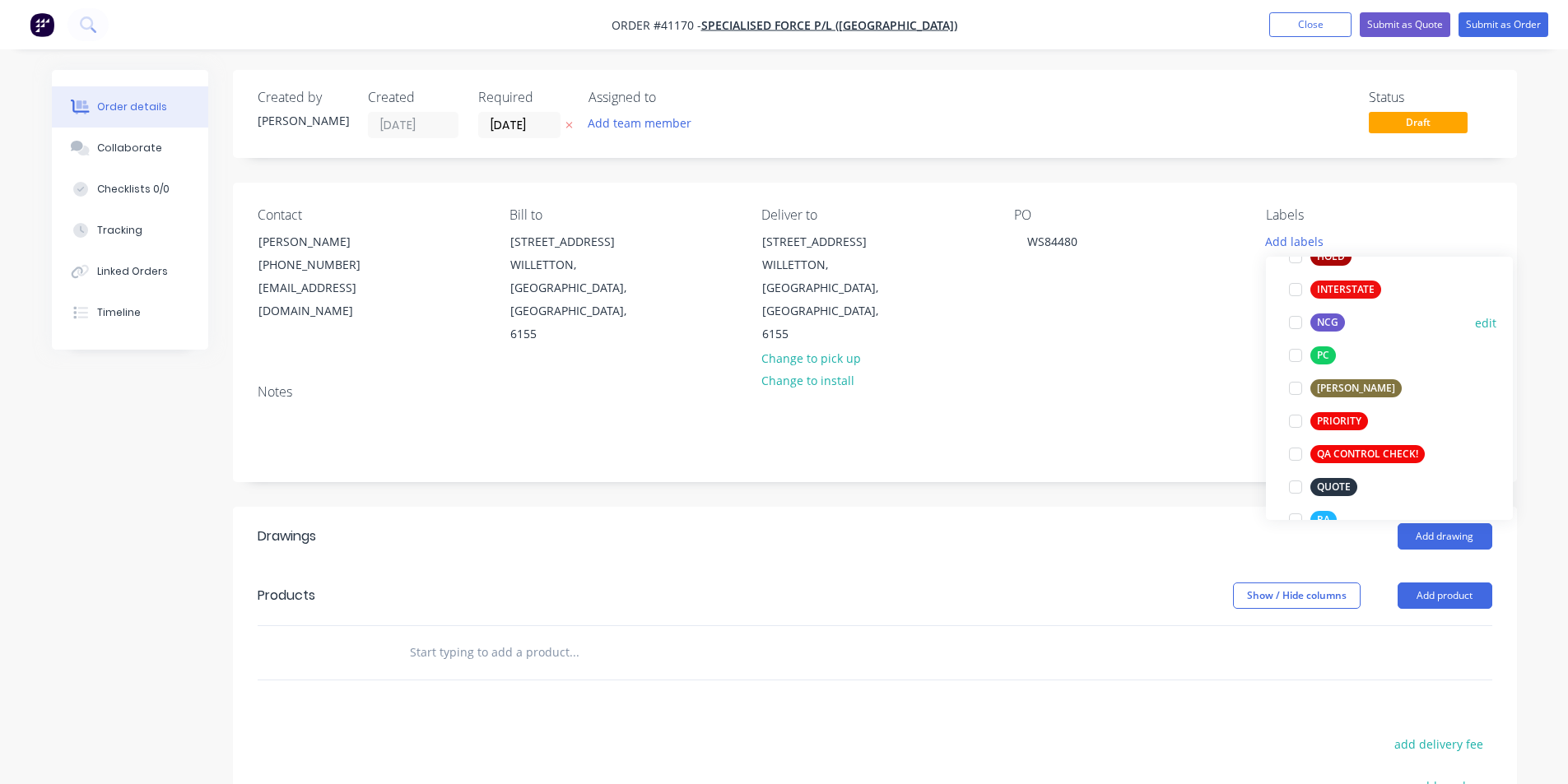
click at [1296, 325] on div at bounding box center [1295, 322] width 33 height 33
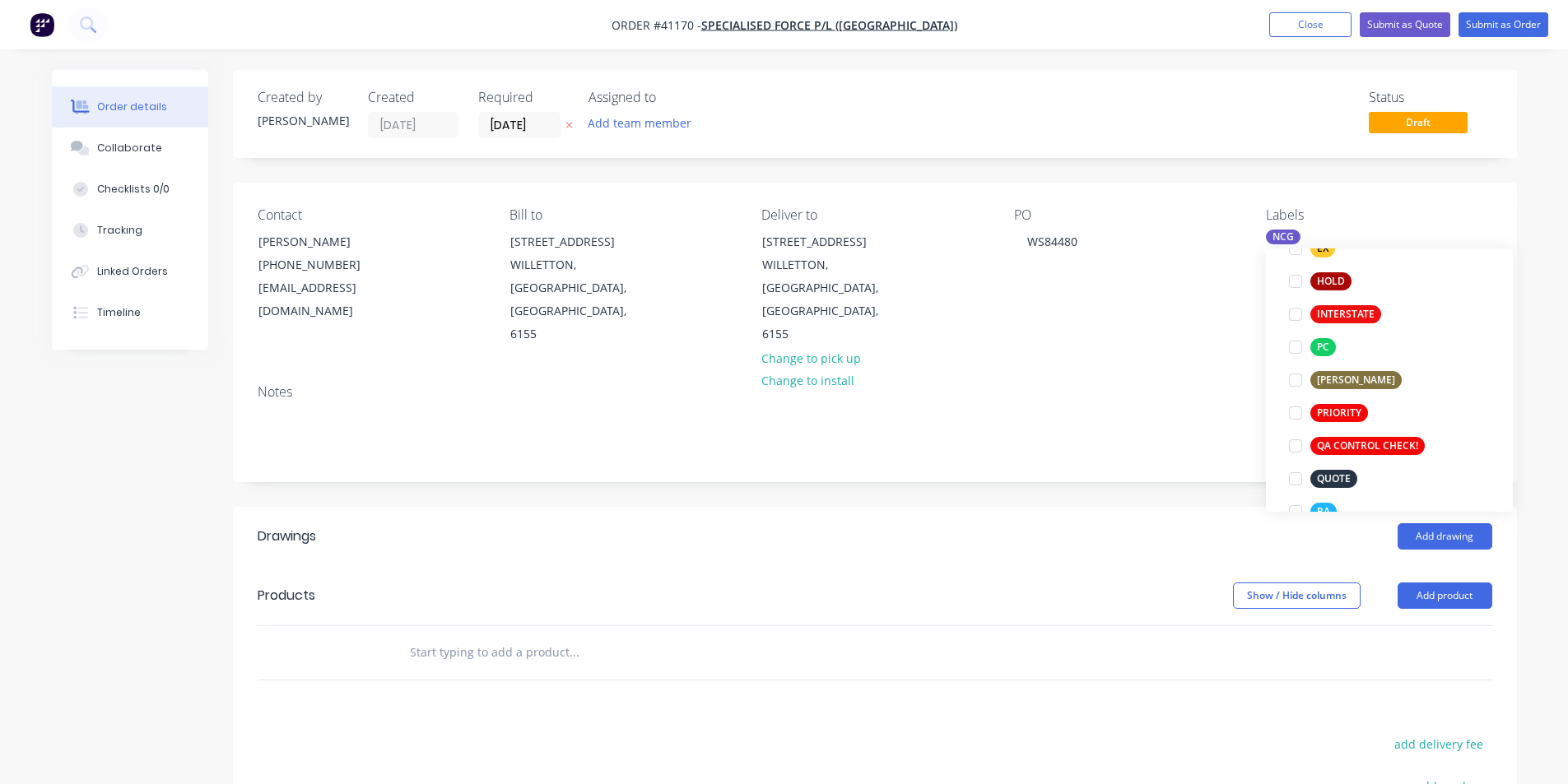
scroll to position [66, 0]
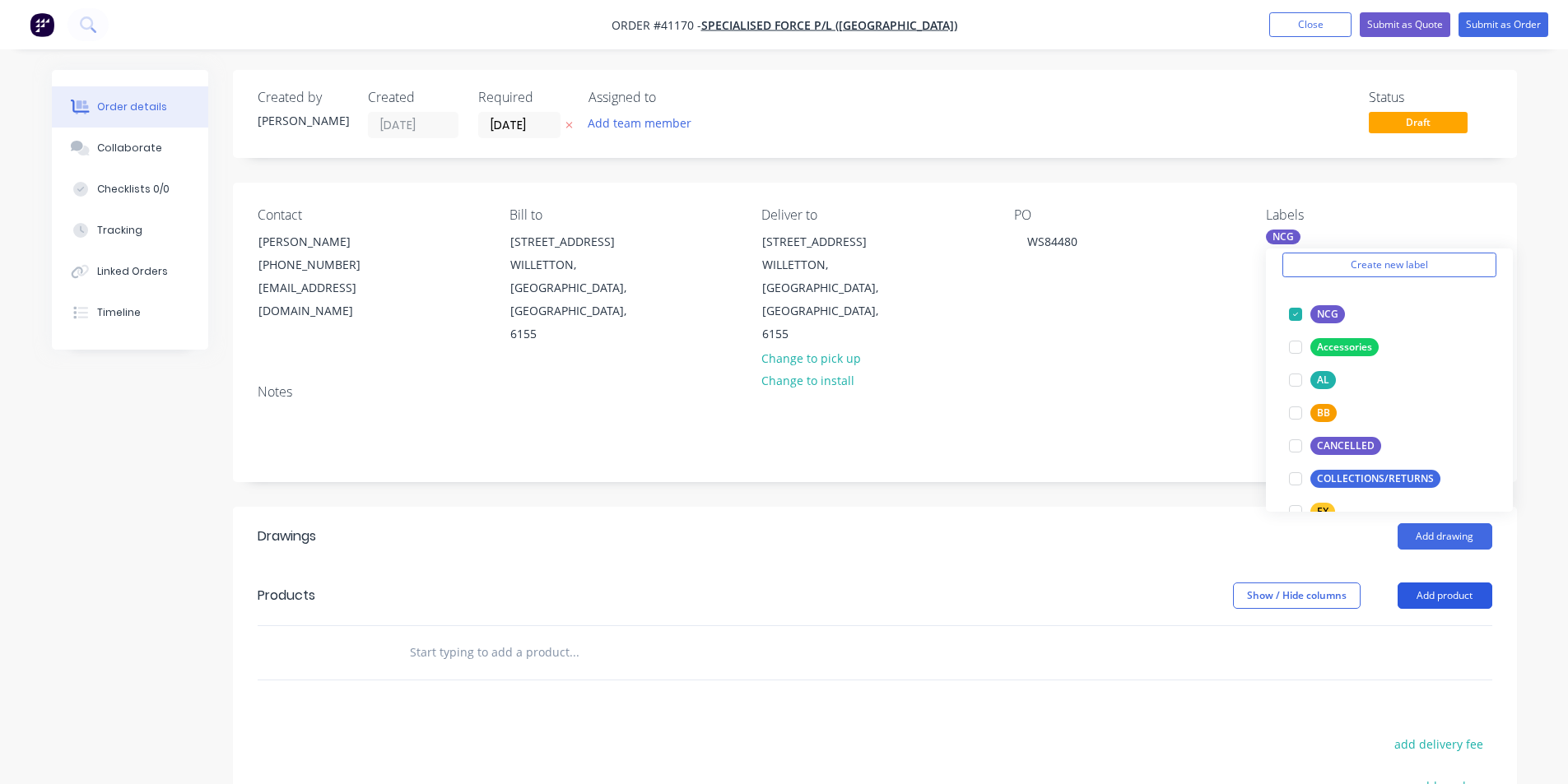
click at [1444, 582] on button "Add product" at bounding box center [1445, 596] width 95 height 26
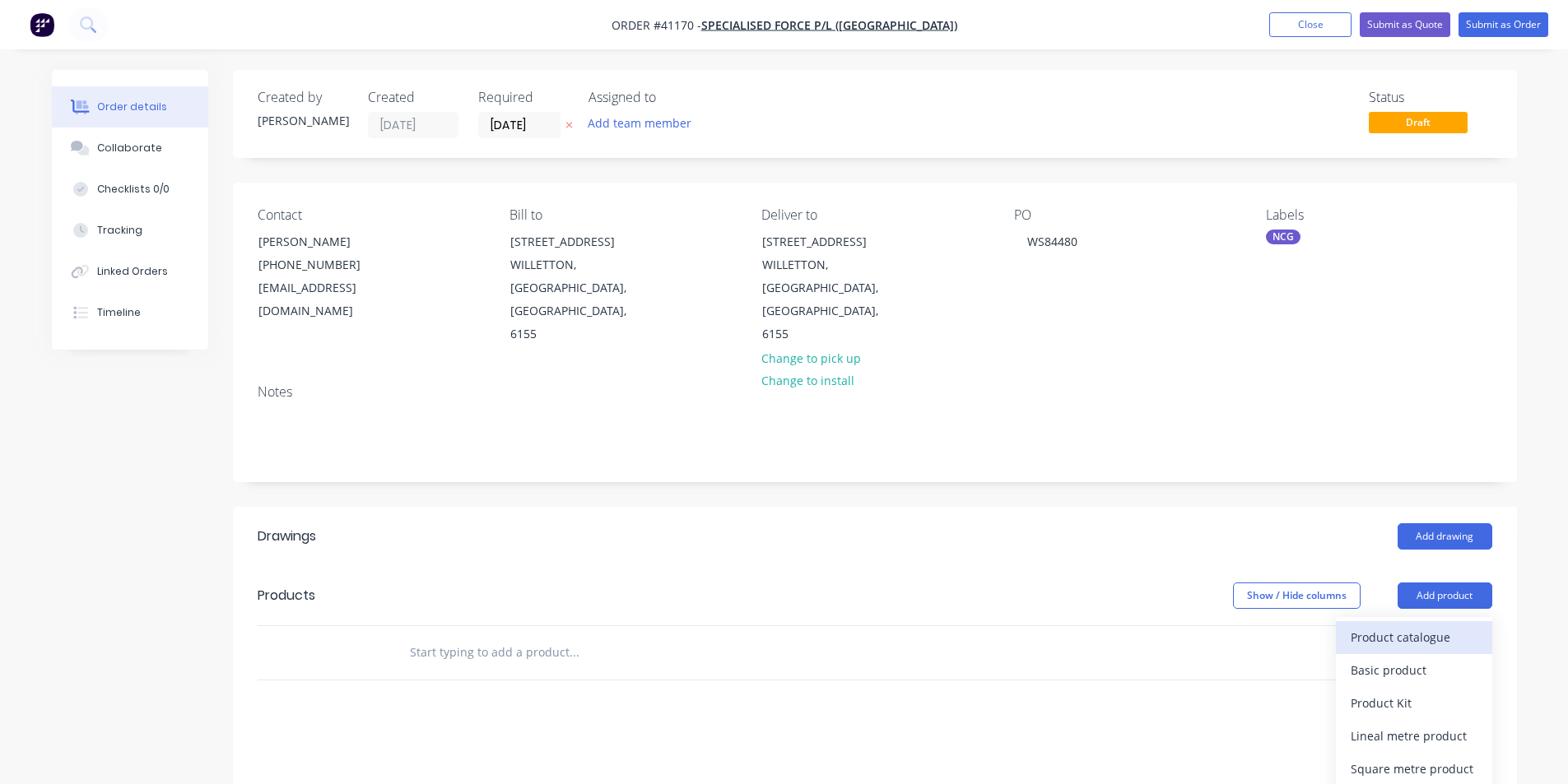
click at [1401, 626] on div "Product catalogue" at bounding box center [1414, 637] width 127 height 23
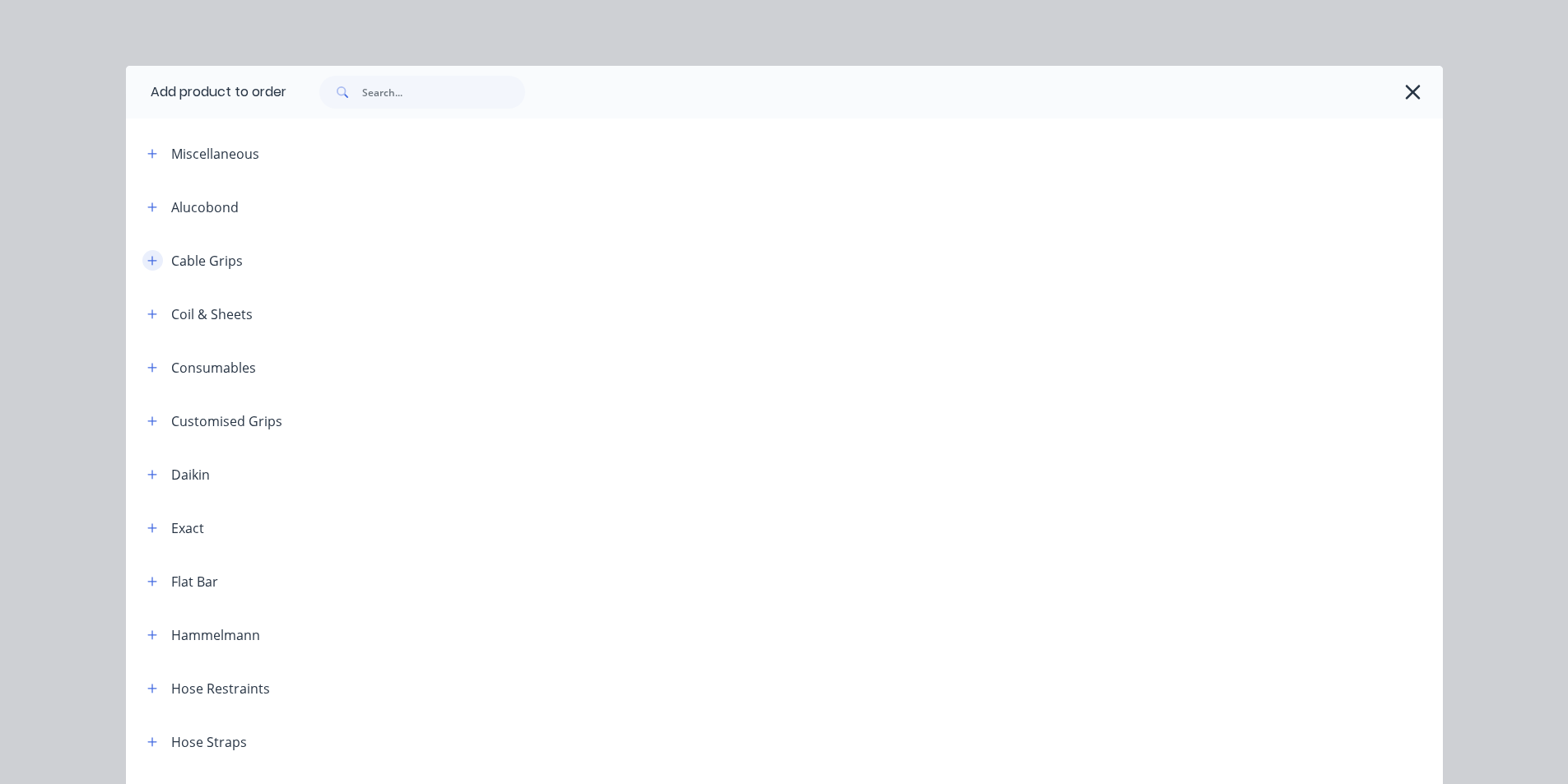
click at [147, 259] on icon "button" at bounding box center [152, 261] width 10 height 11
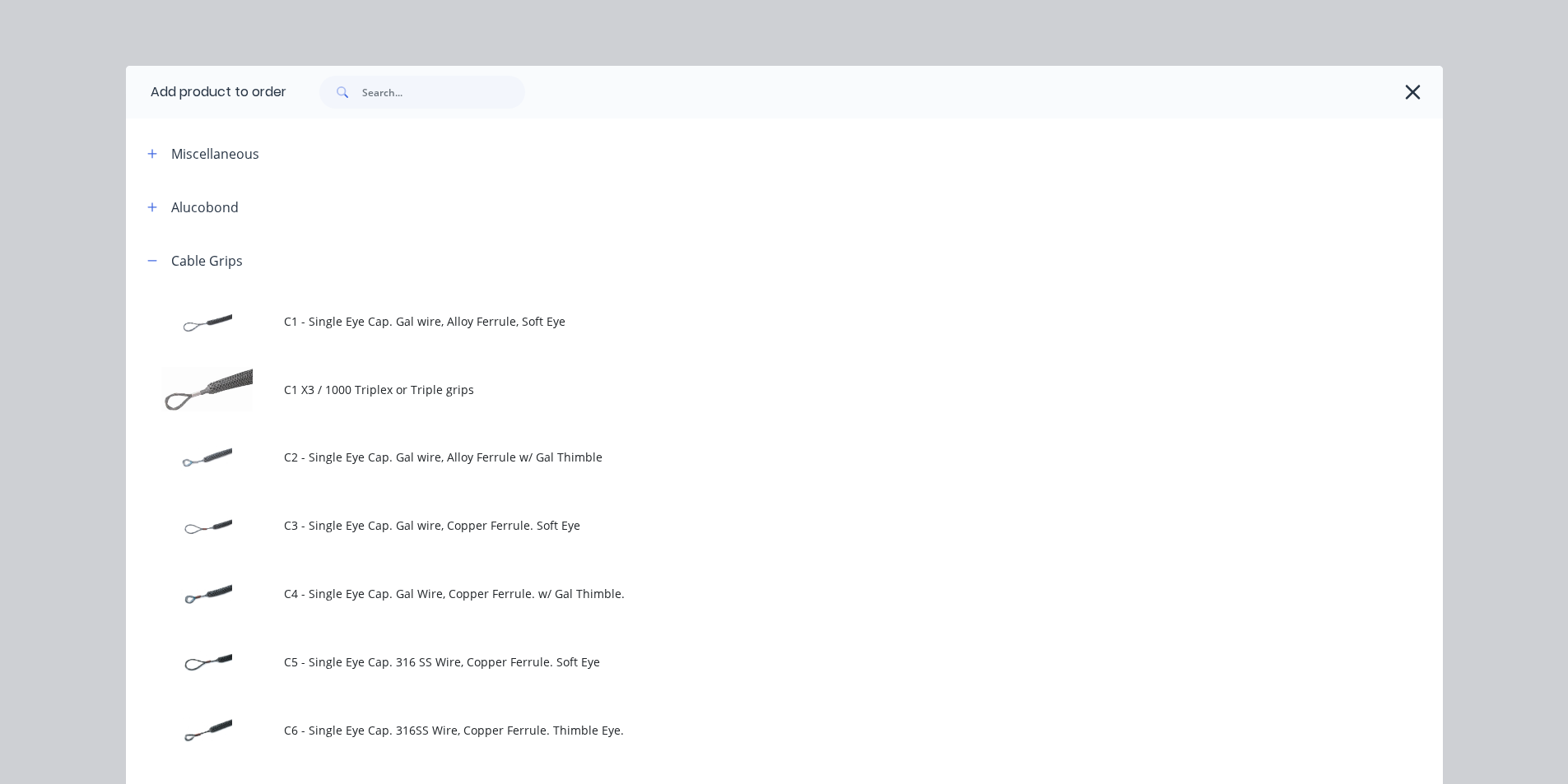
click at [491, 318] on span "C1 - Single Eye Cap. Gal wire, Alloy Ferrule, Soft Eye" at bounding box center [748, 321] width 927 height 17
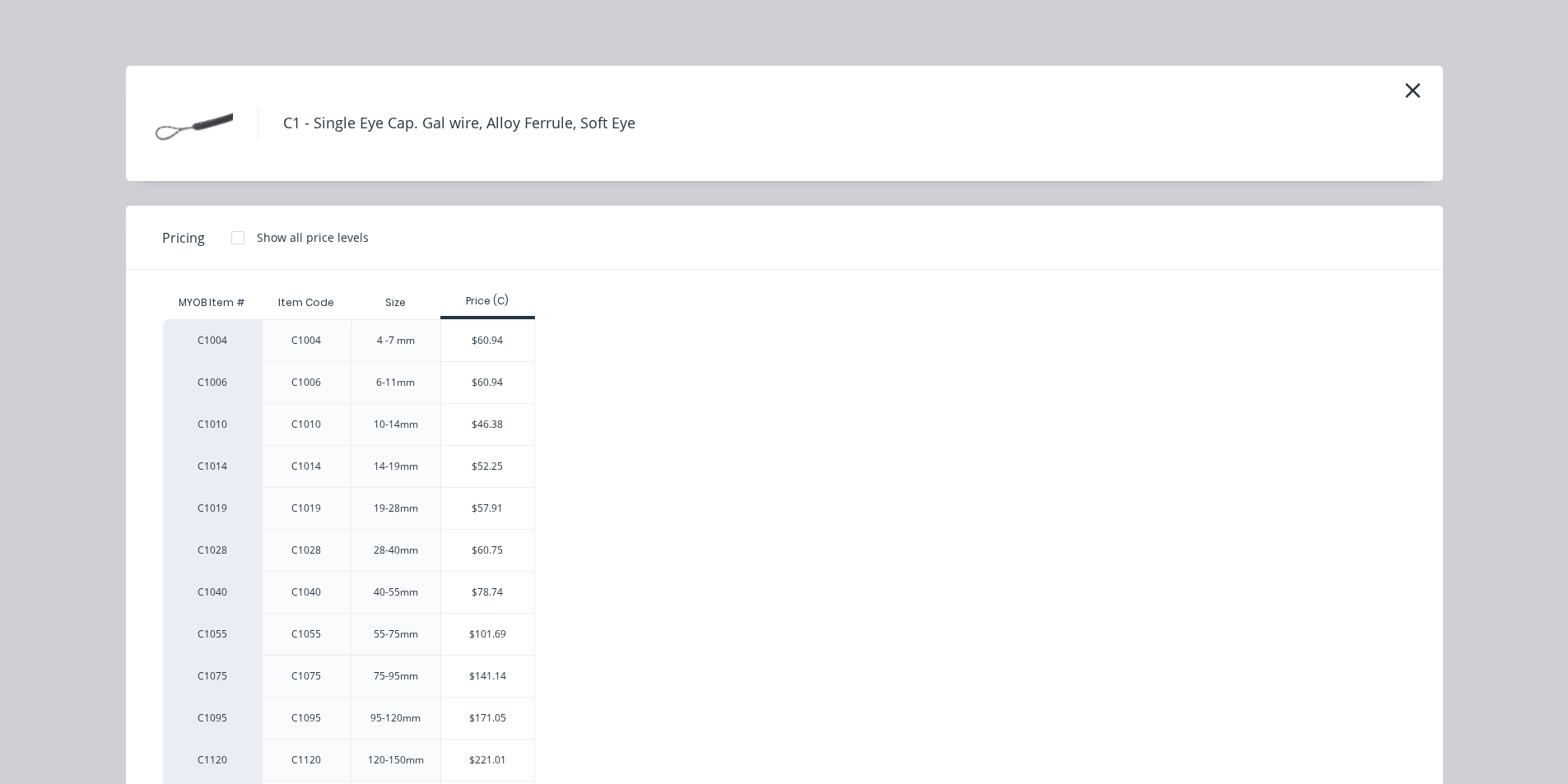
click at [489, 422] on div "$46.38" at bounding box center [487, 425] width 93 height 41
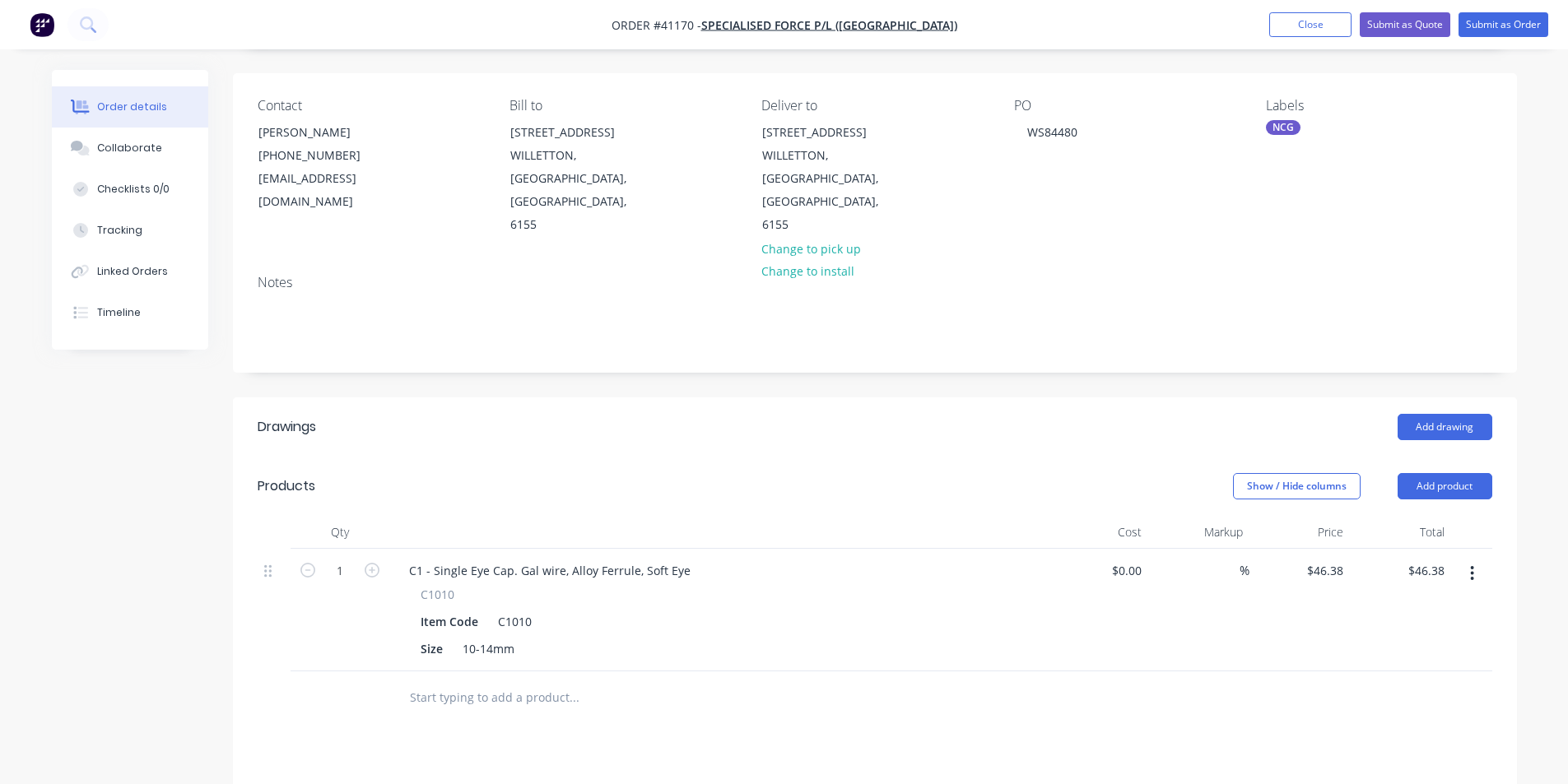
scroll to position [247, 0]
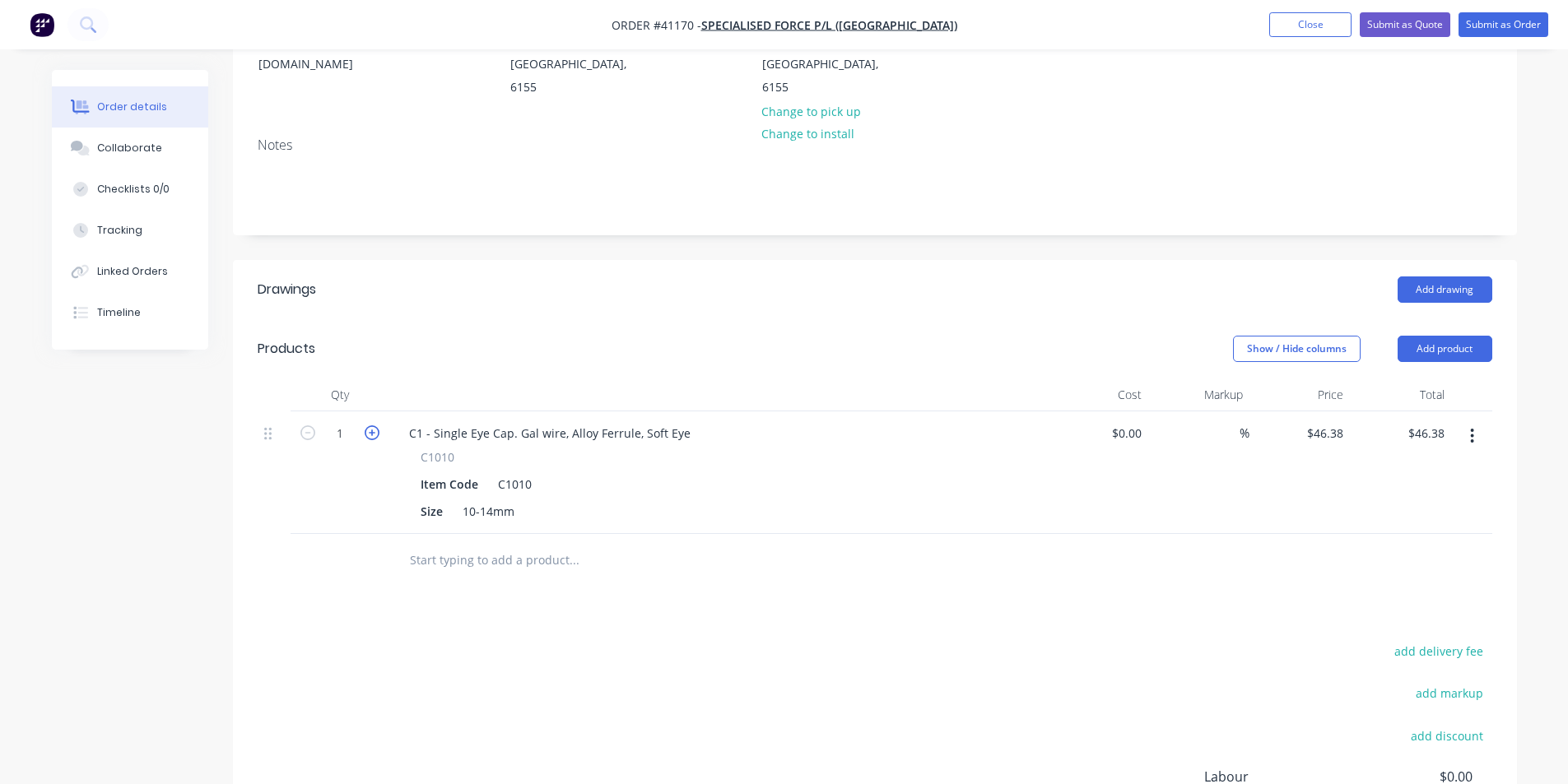
click at [371, 426] on icon "button" at bounding box center [373, 433] width 15 height 15
type input "2"
type input "$92.76"
click at [371, 426] on icon "button" at bounding box center [373, 433] width 15 height 15
type input "3"
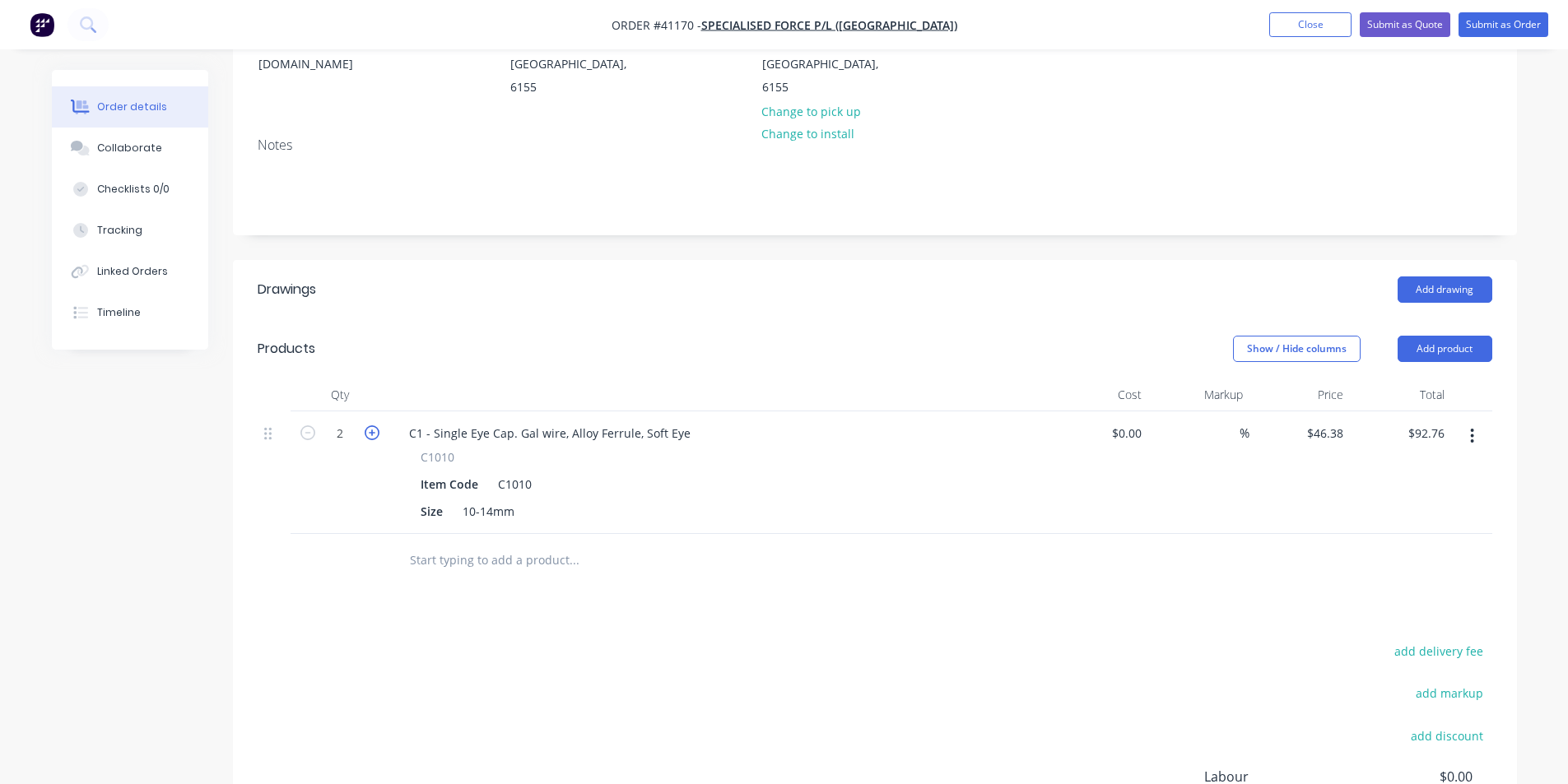
type input "$139.14"
click at [371, 426] on icon "button" at bounding box center [373, 433] width 15 height 15
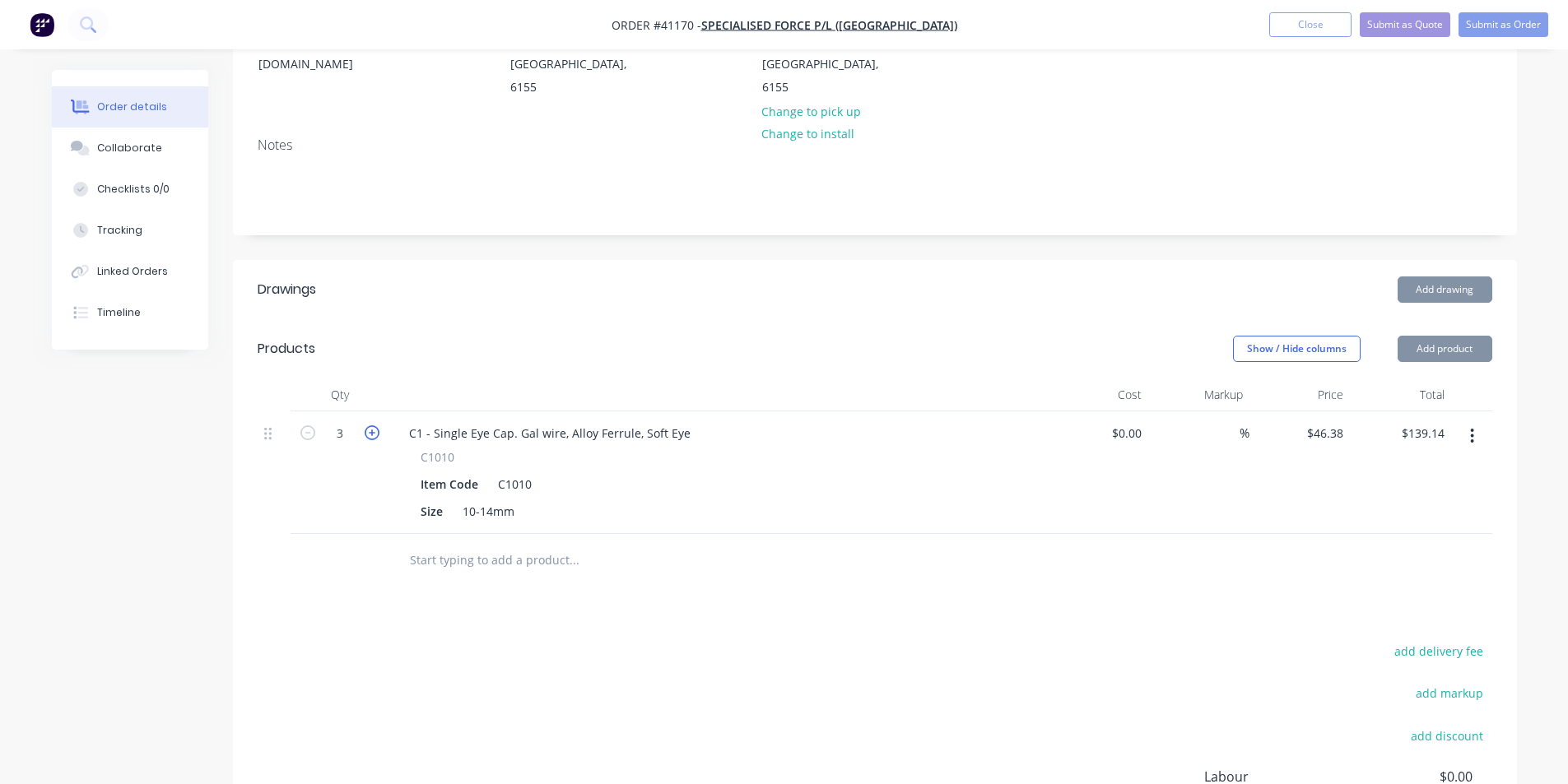
type input "4"
type input "$185.52"
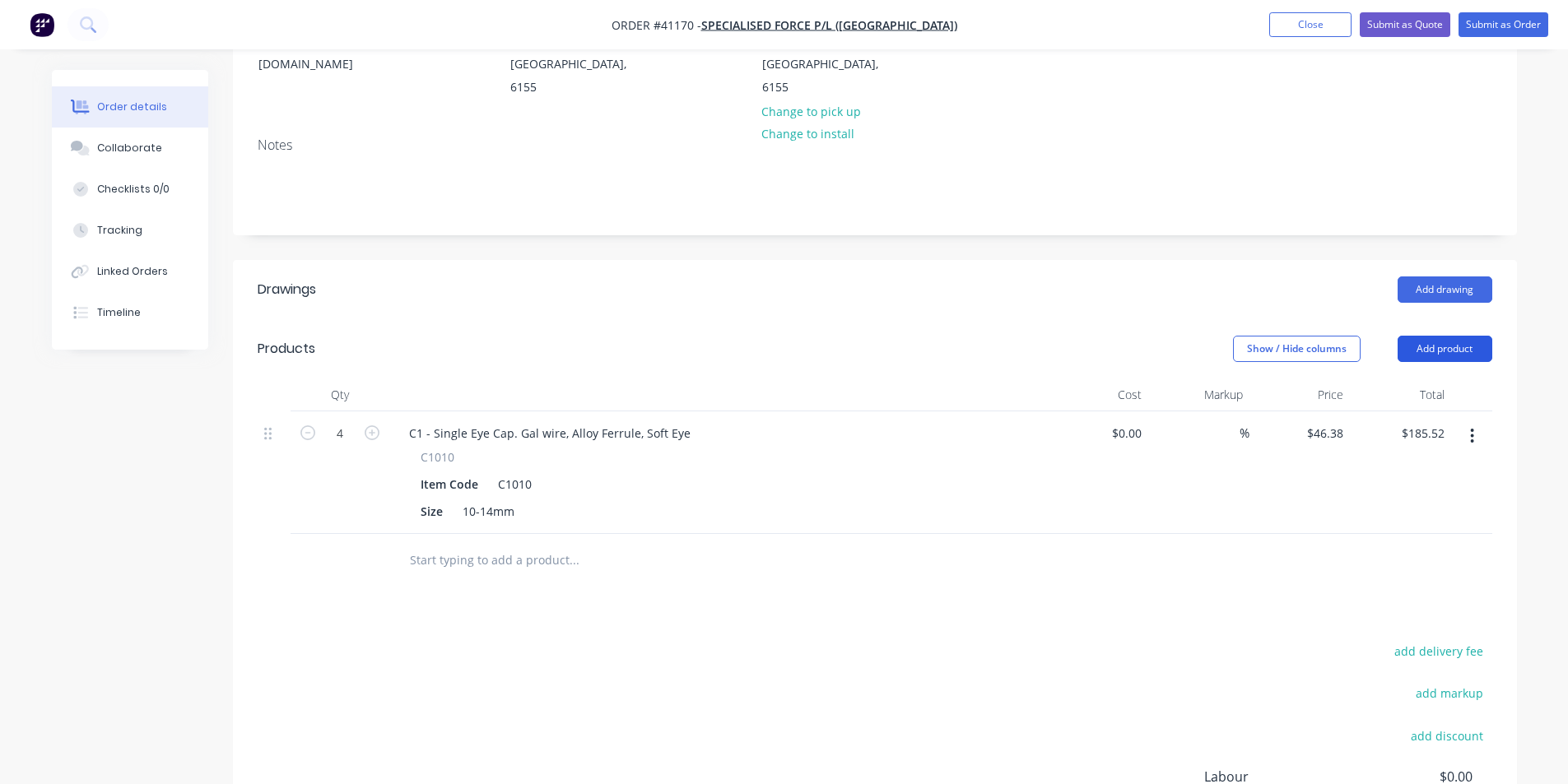
click at [1455, 336] on button "Add product" at bounding box center [1445, 349] width 95 height 26
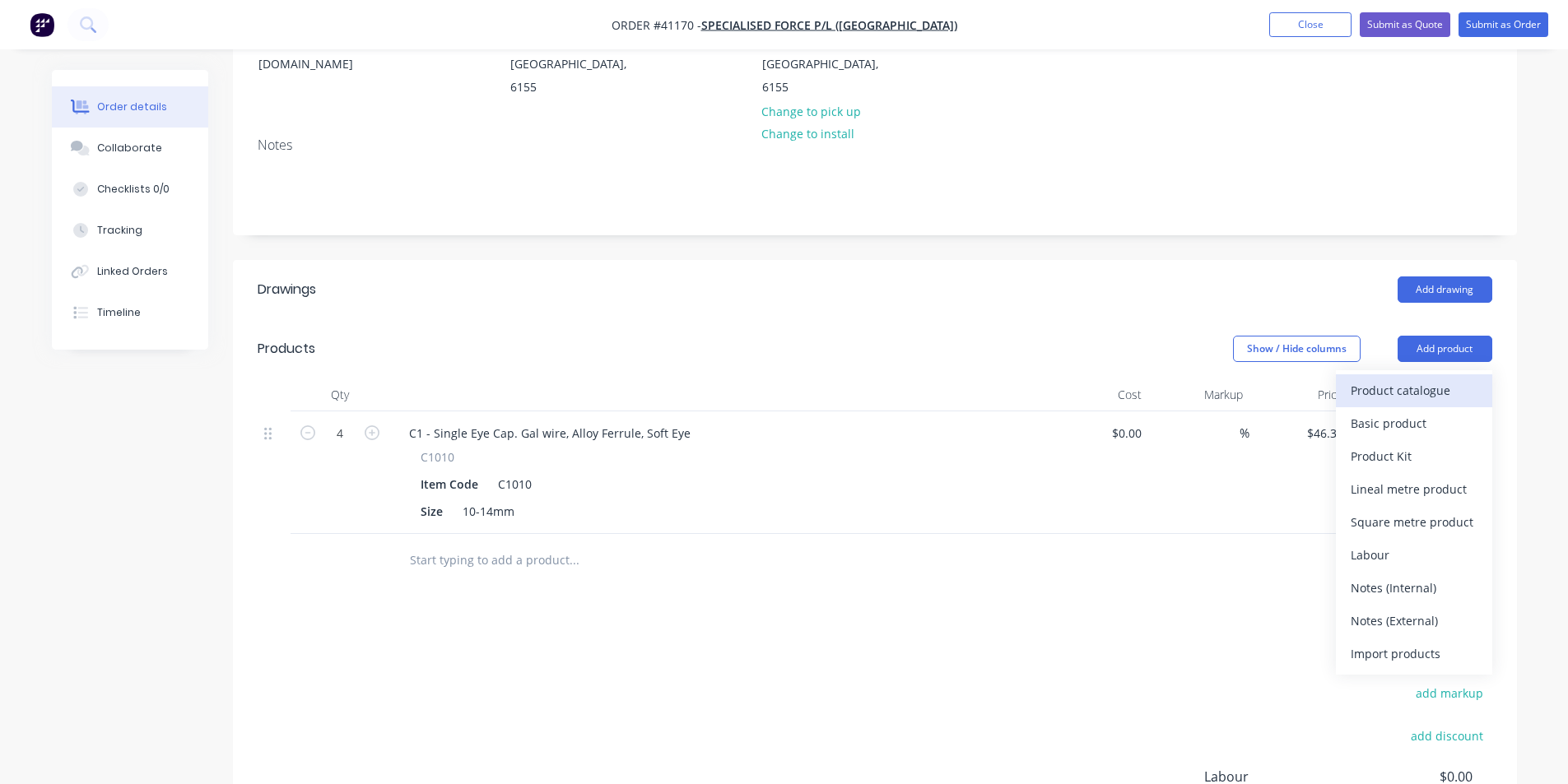
click at [1403, 379] on div "Product catalogue" at bounding box center [1414, 390] width 127 height 23
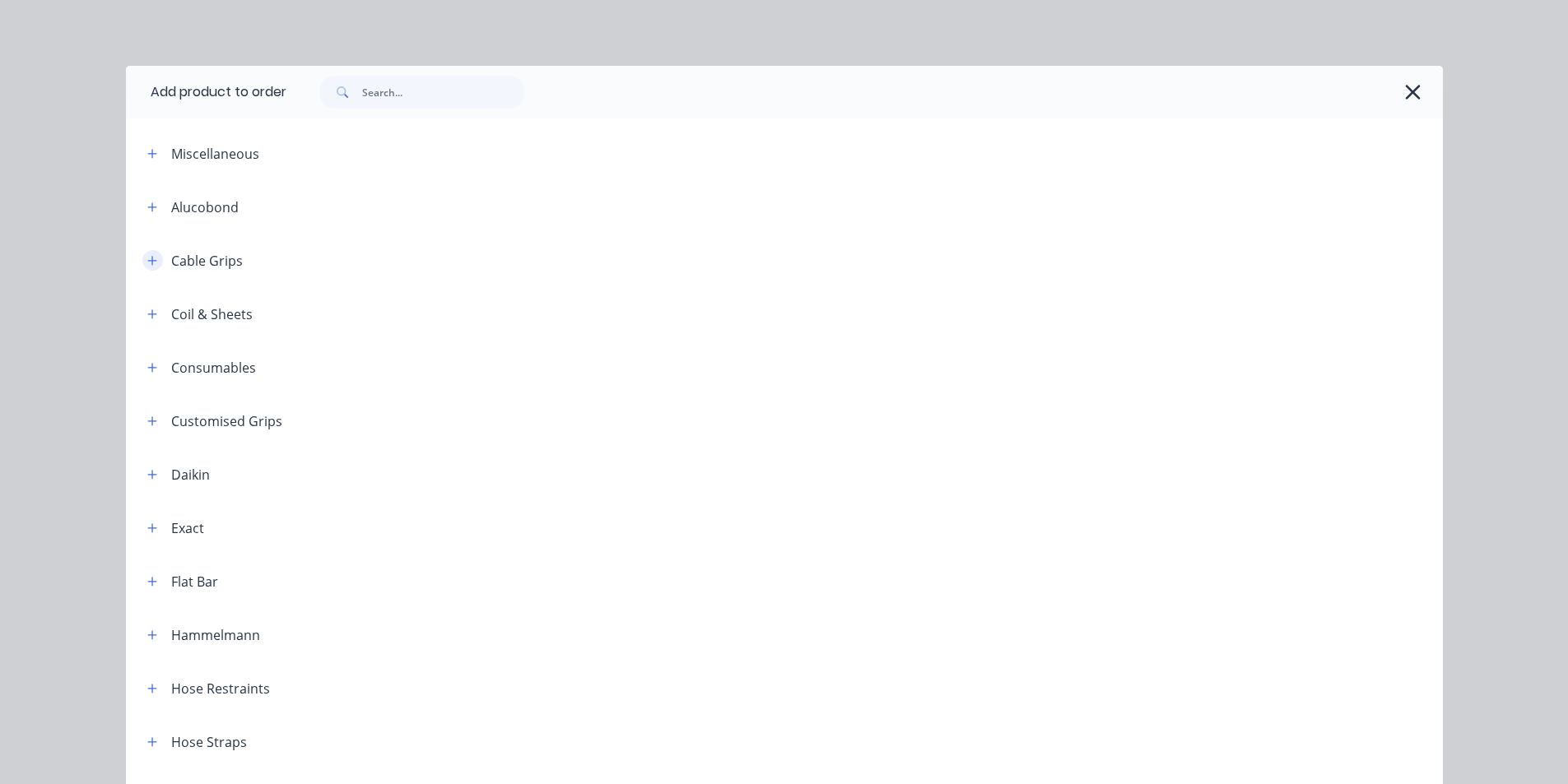
click at [143, 261] on button "button" at bounding box center [153, 261] width 21 height 21
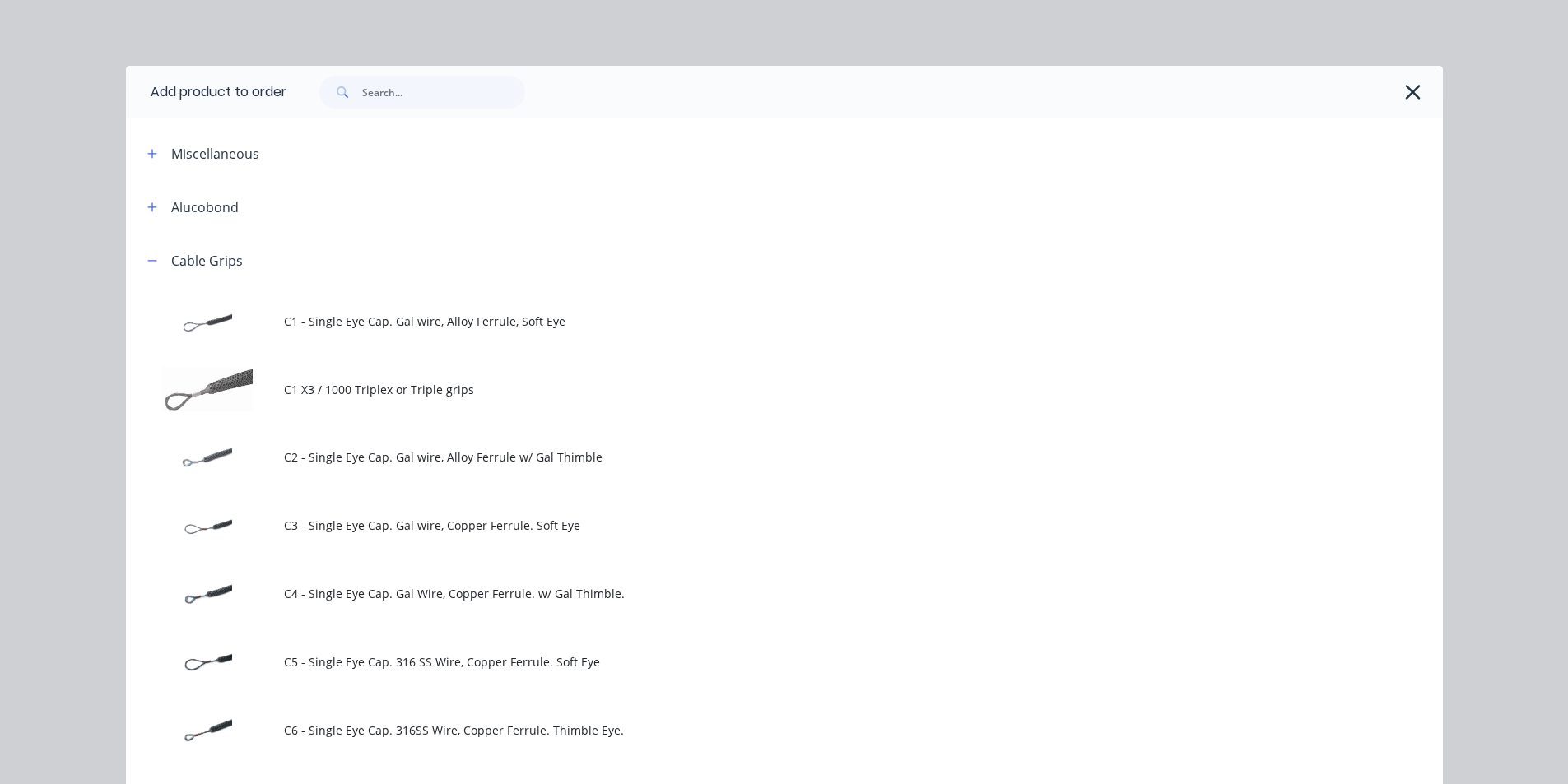
drag, startPoint x: 407, startPoint y: 321, endPoint x: 399, endPoint y: 328, distance: 10.6
click at [408, 321] on span "C1 - Single Eye Cap. Gal wire, Alloy Ferrule, Soft Eye" at bounding box center [748, 321] width 927 height 17
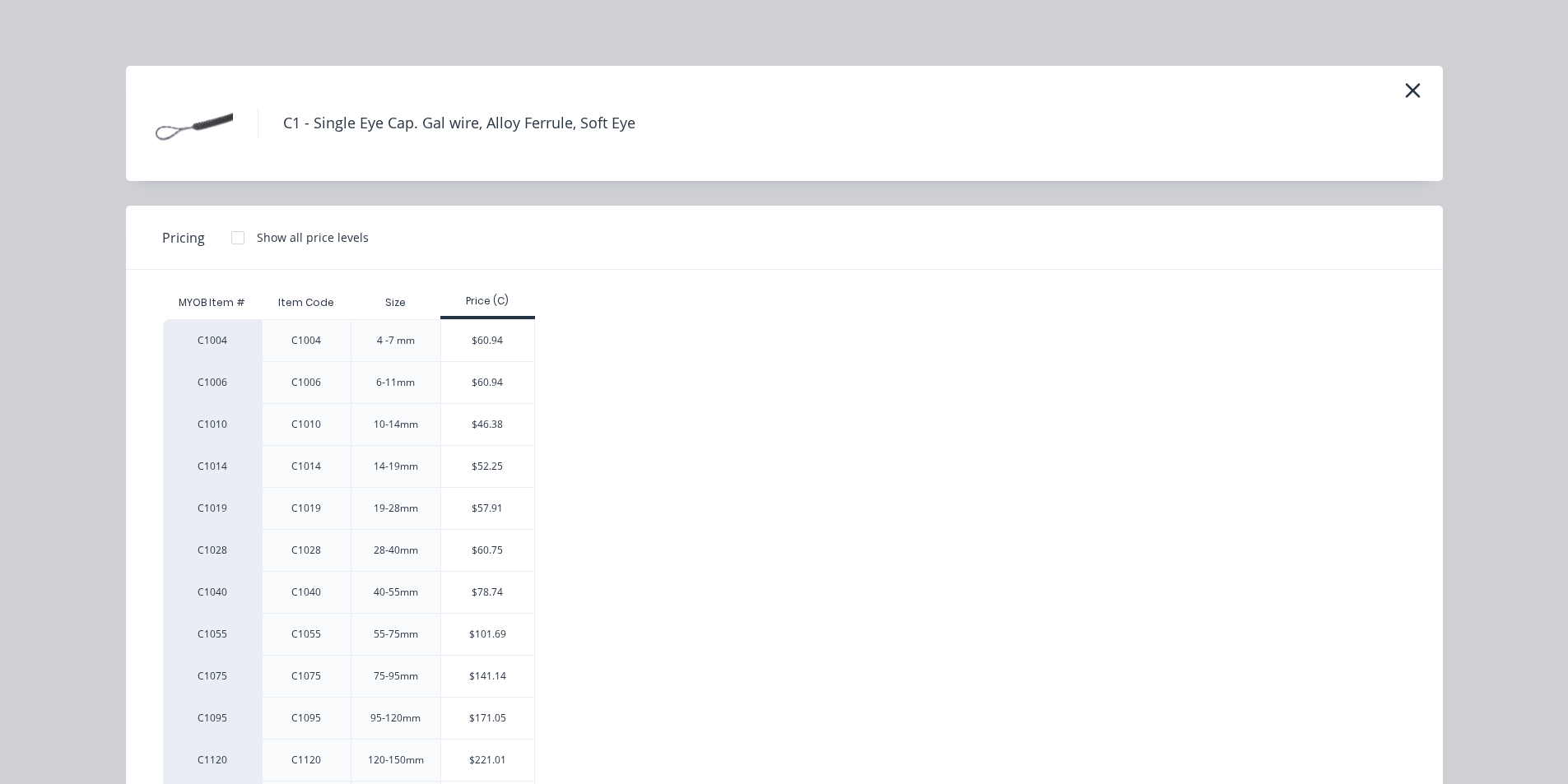
click at [482, 504] on div "$57.91" at bounding box center [487, 508] width 93 height 41
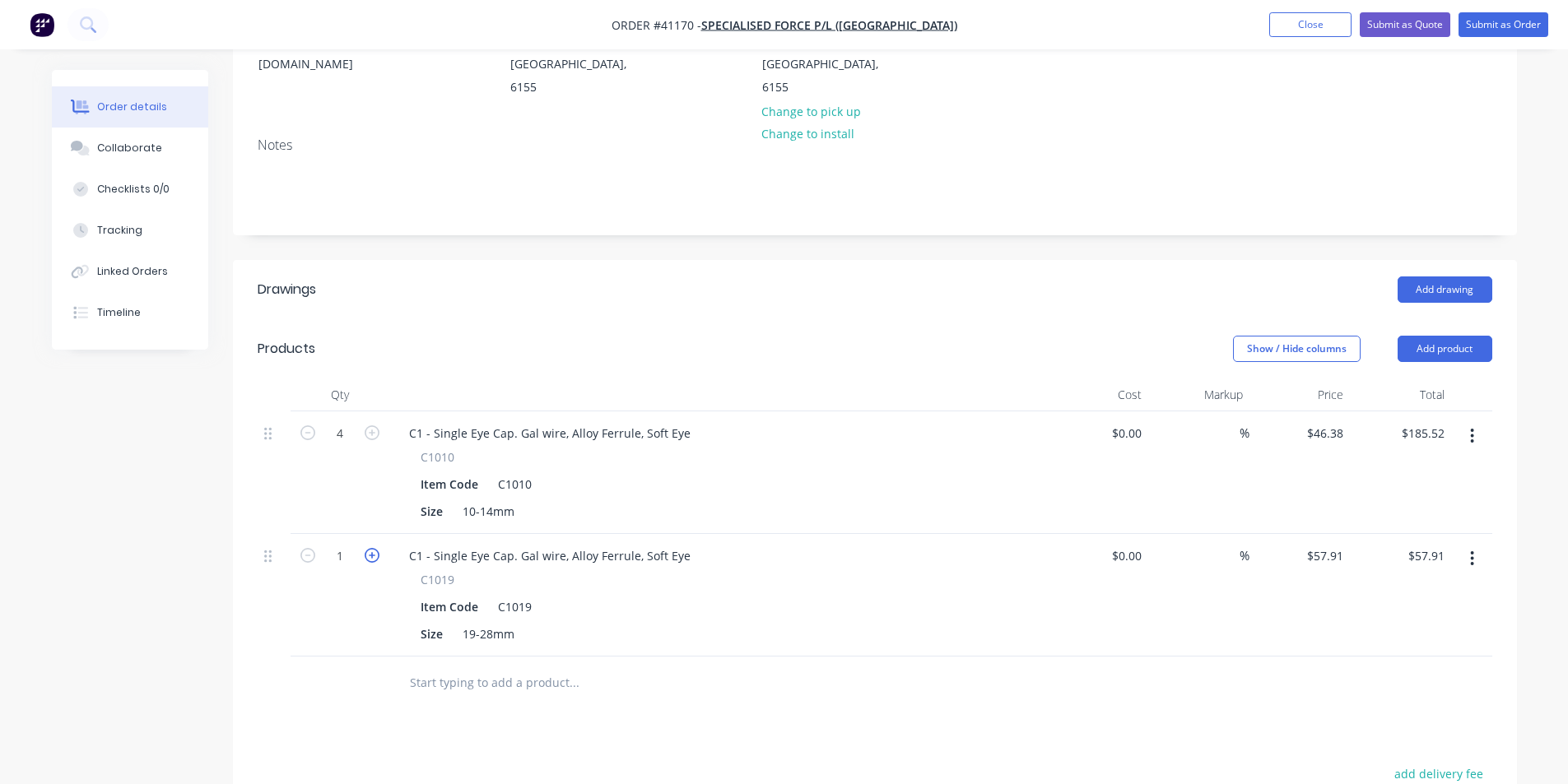
click at [368, 548] on icon "button" at bounding box center [373, 555] width 15 height 15
type input "2"
type input "$115.82"
click at [368, 548] on icon "button" at bounding box center [373, 555] width 15 height 15
type input "3"
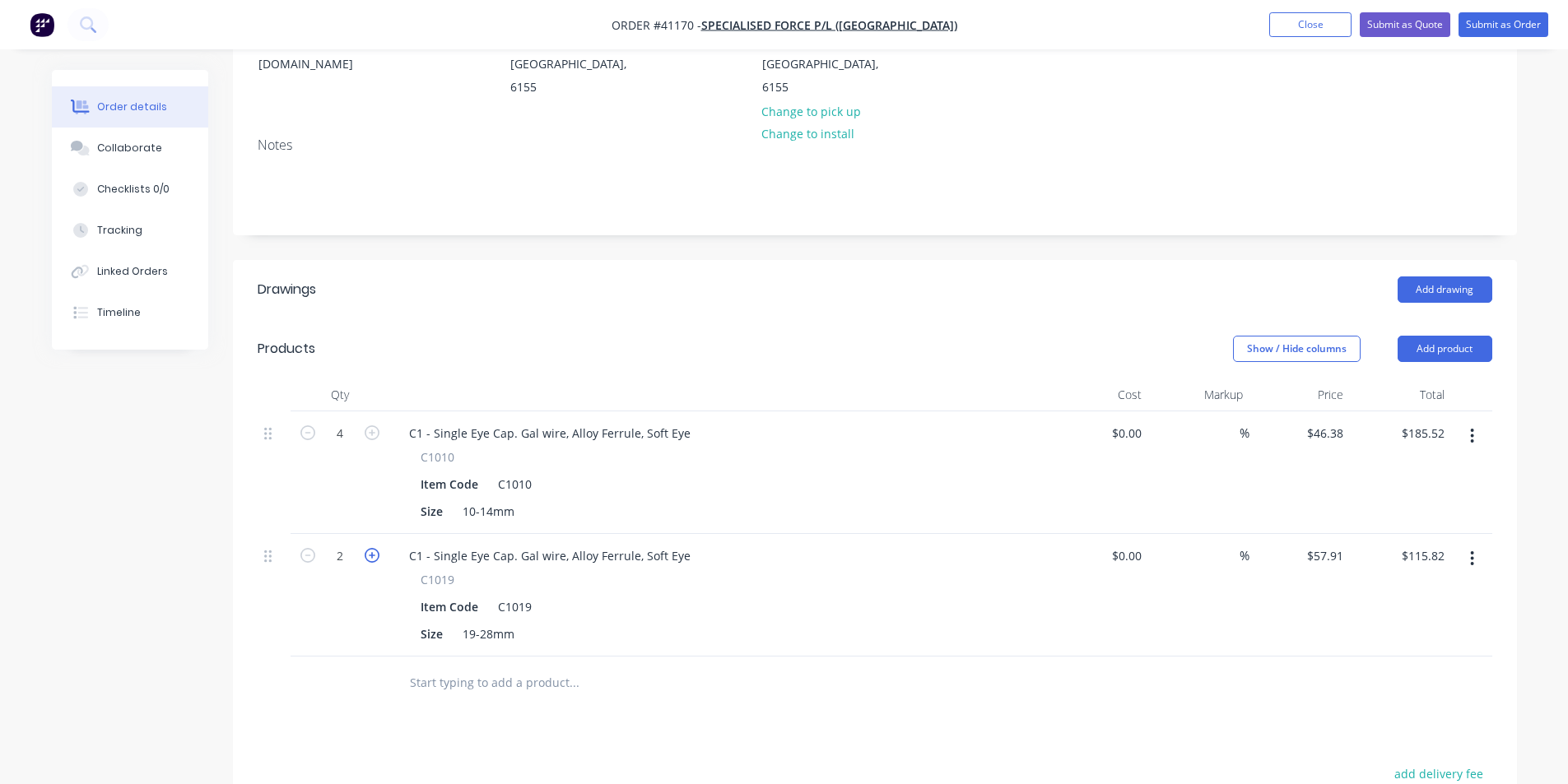
type input "$173.73"
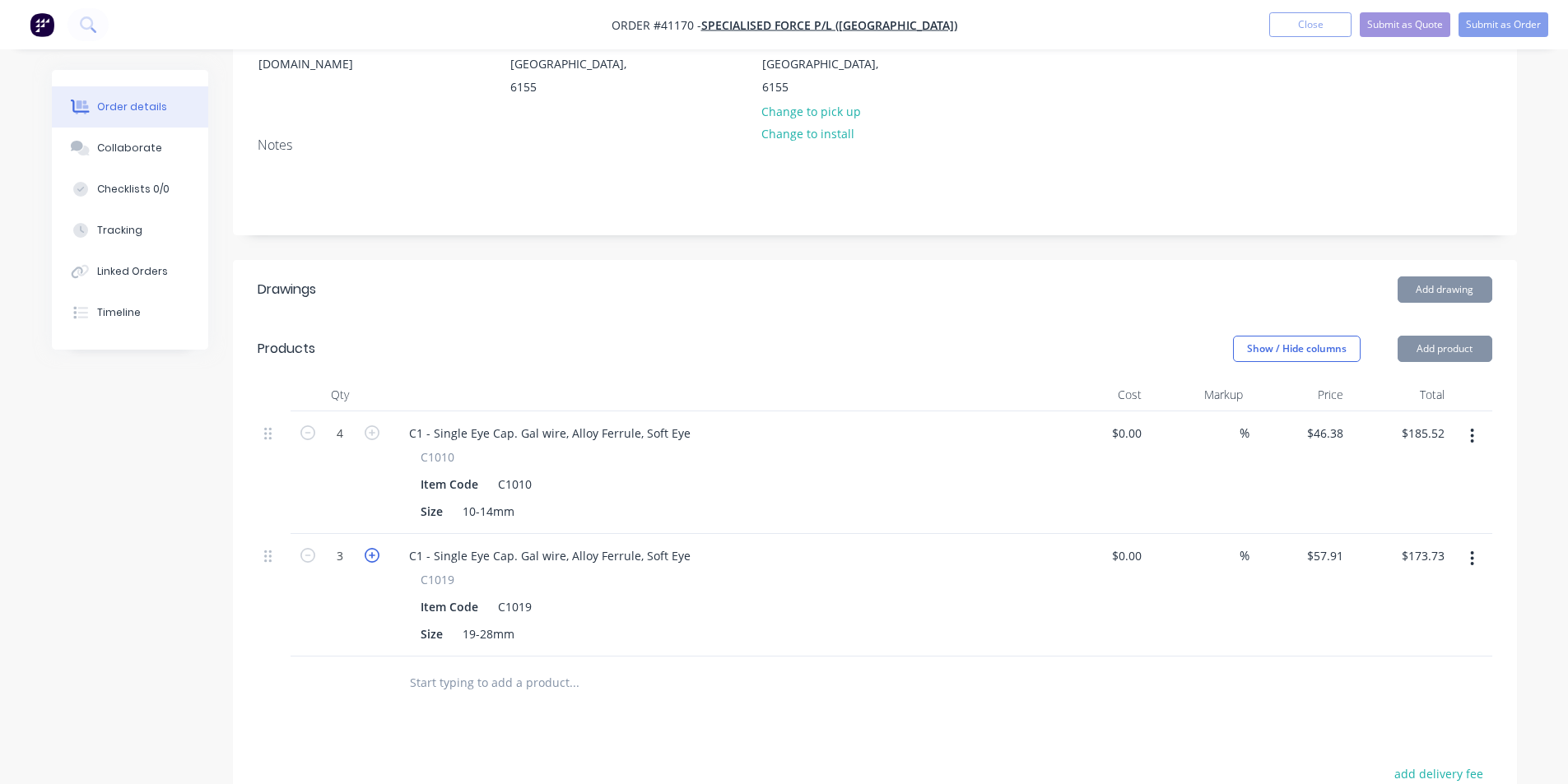
click at [368, 548] on icon "button" at bounding box center [373, 555] width 15 height 15
type input "5"
type input "$289.55"
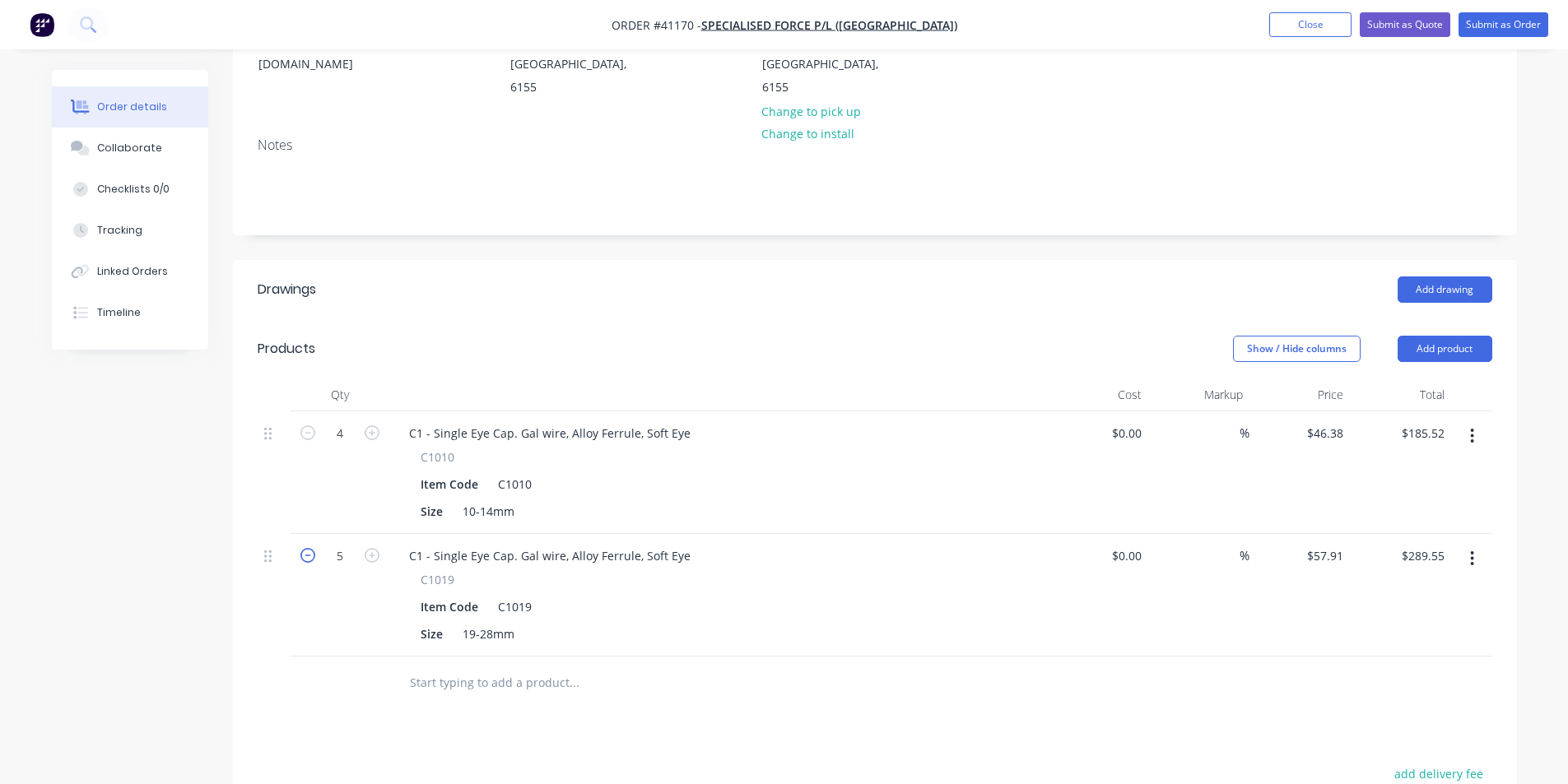
click at [306, 548] on icon "button" at bounding box center [308, 555] width 15 height 15
type input "4"
type input "$231.64"
drag, startPoint x: 1435, startPoint y: 305, endPoint x: 1164, endPoint y: 379, distance: 280.9
click at [1434, 336] on button "Add product" at bounding box center [1445, 349] width 95 height 26
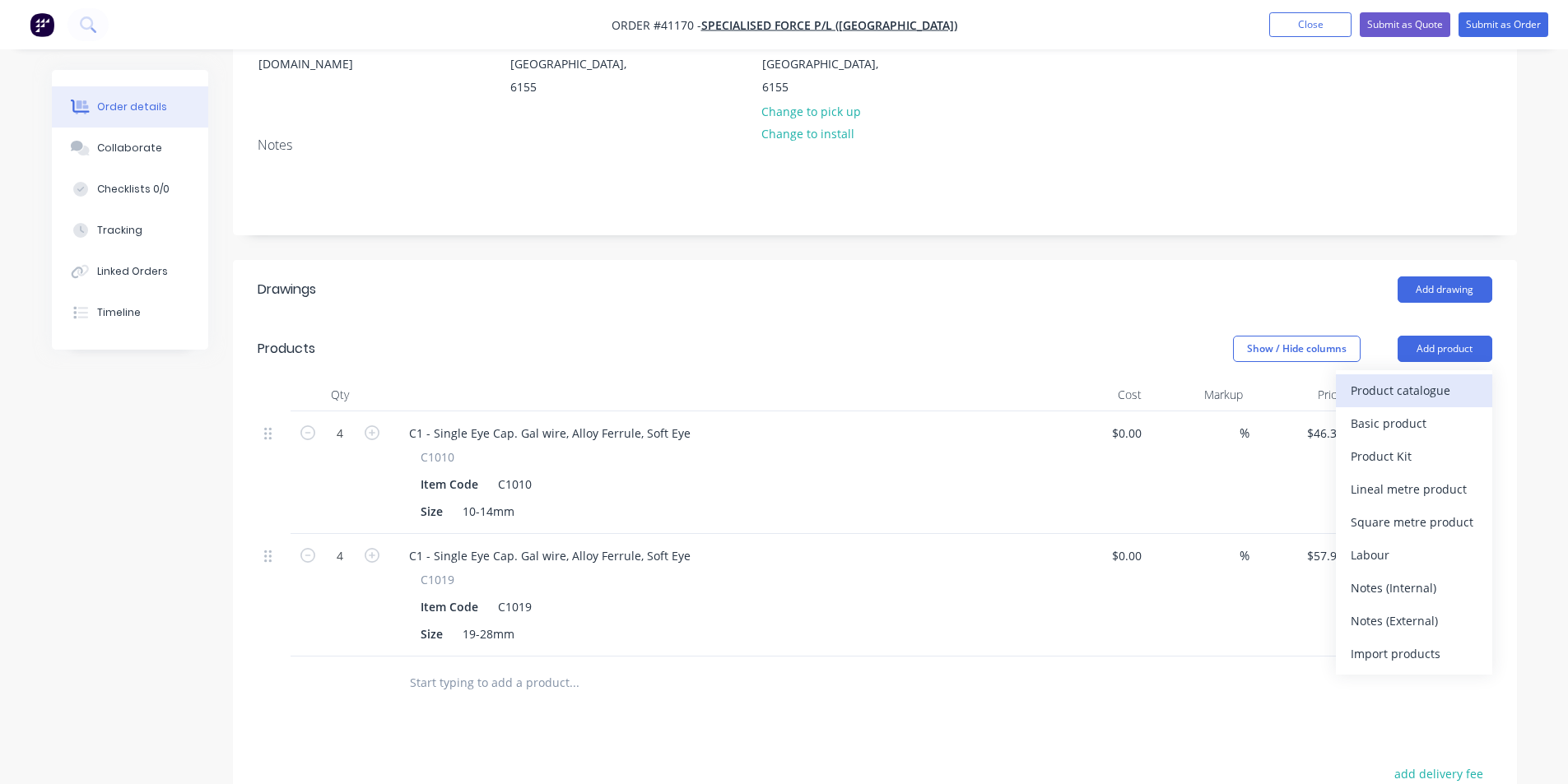
click at [1402, 379] on div "Product catalogue" at bounding box center [1414, 390] width 127 height 23
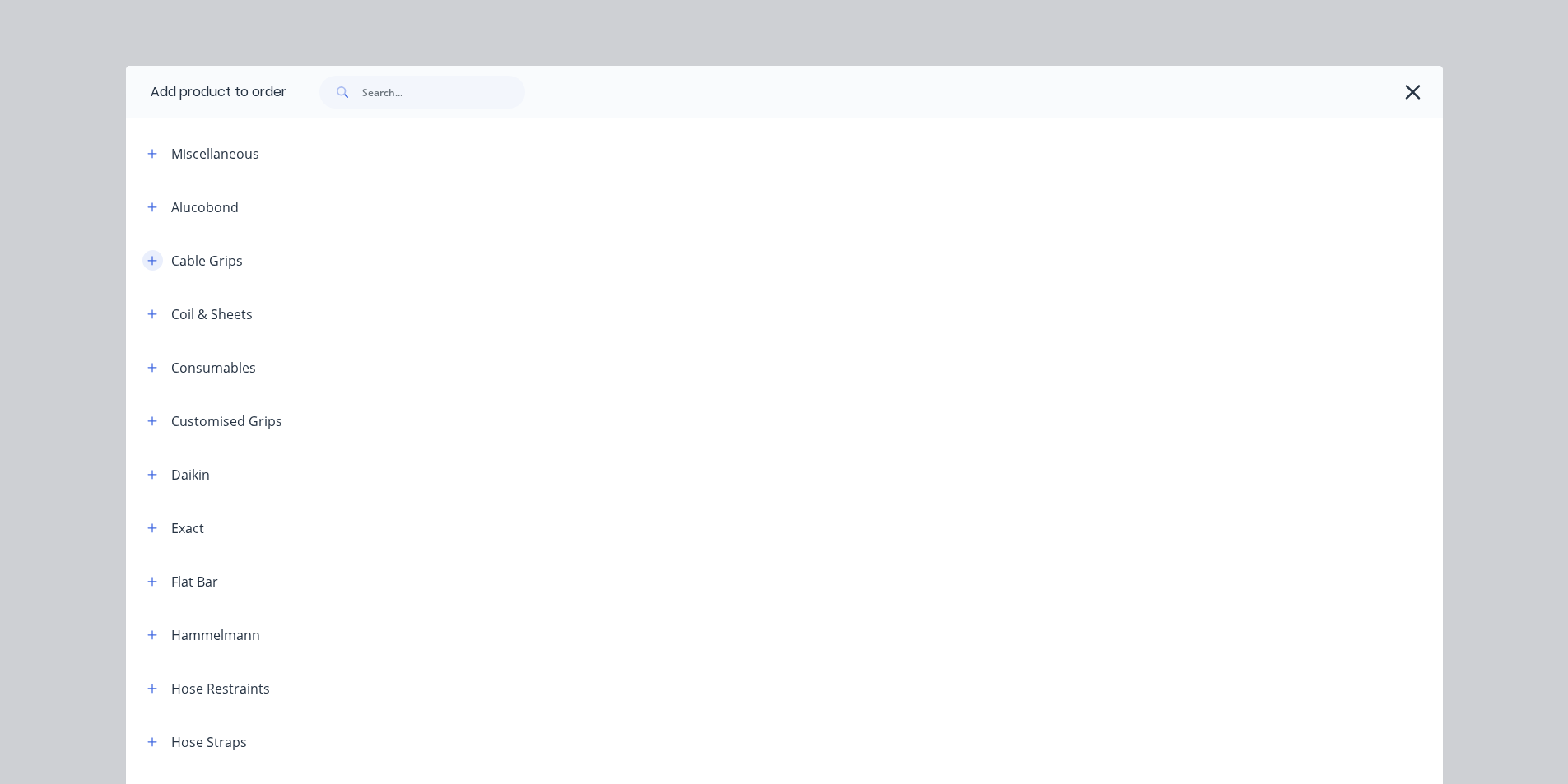
click at [147, 260] on icon "button" at bounding box center [152, 261] width 9 height 9
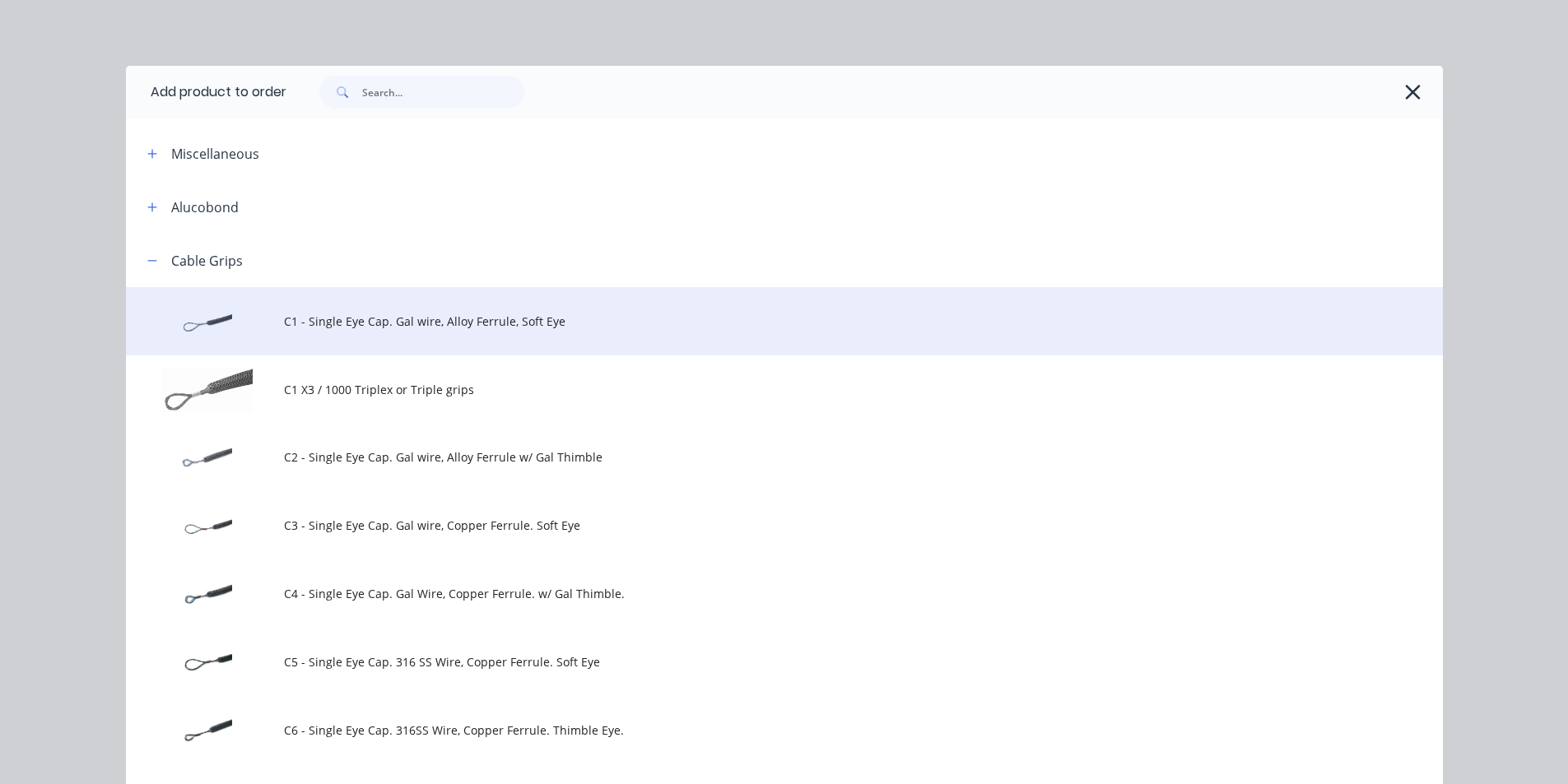
click at [489, 315] on span "C1 - Single Eye Cap. Gal wire, Alloy Ferrule, Soft Eye" at bounding box center [748, 321] width 927 height 17
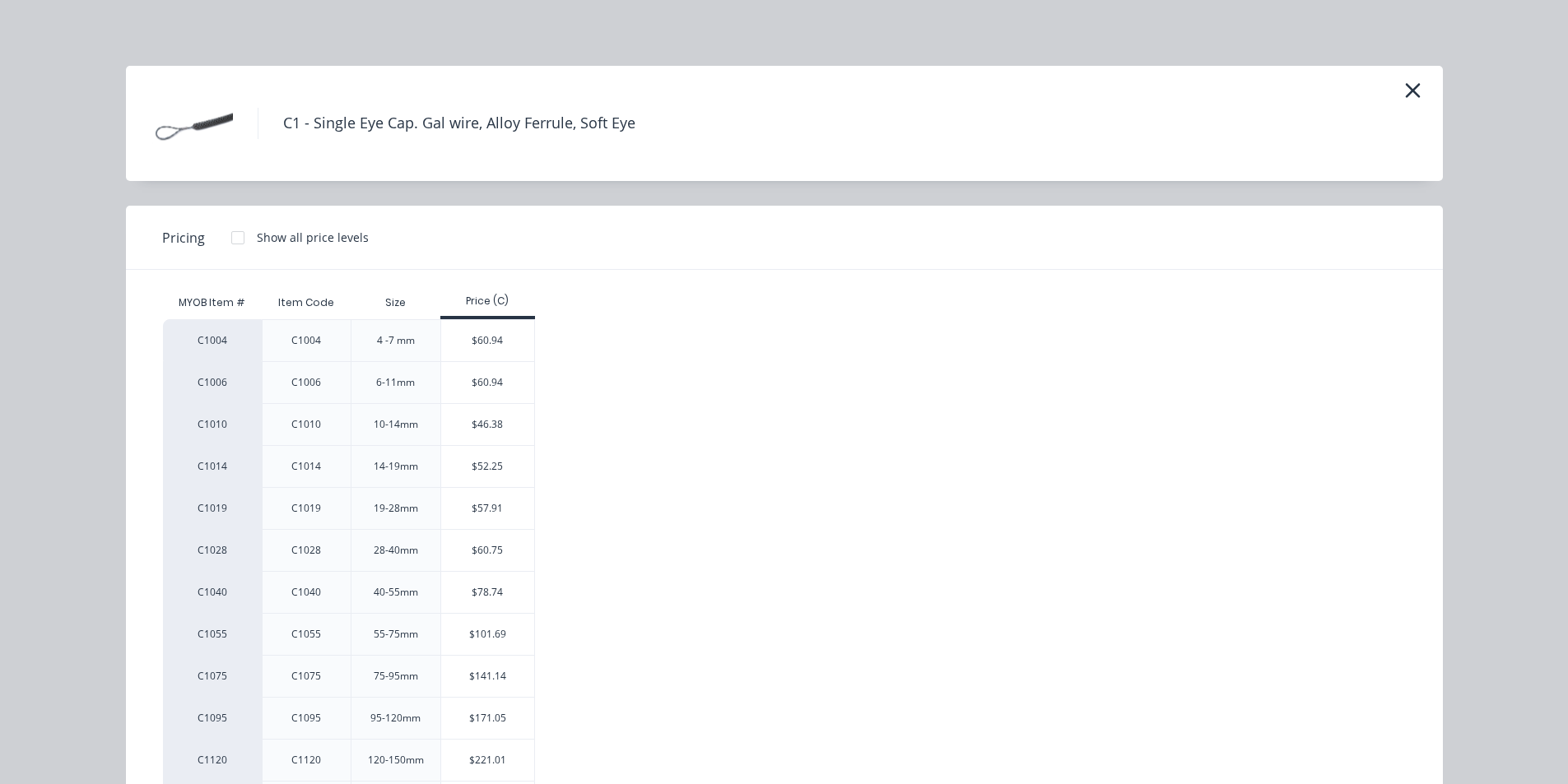
click at [493, 550] on div "$60.75" at bounding box center [487, 550] width 93 height 41
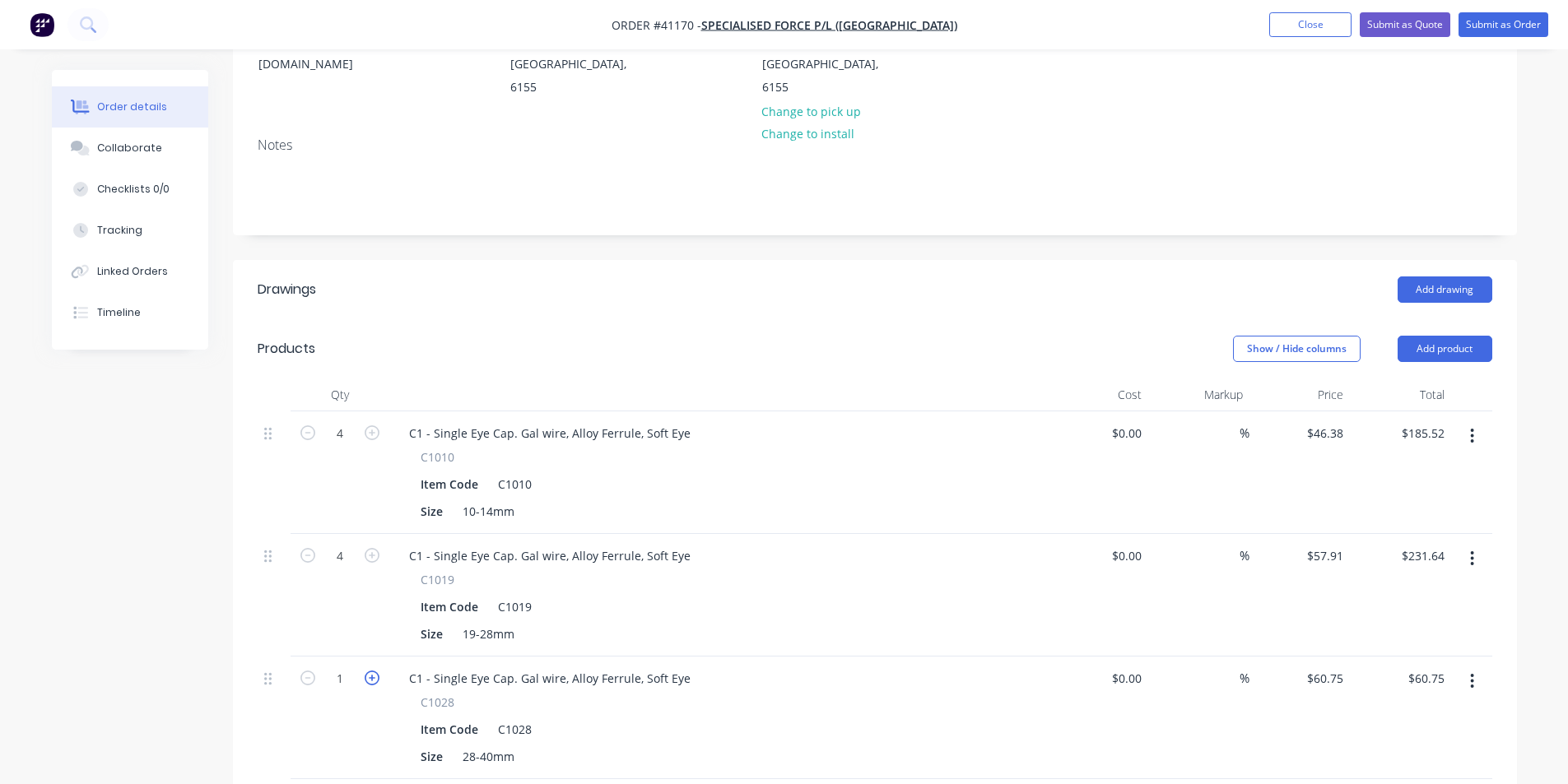
click at [373, 671] on icon "button" at bounding box center [373, 678] width 15 height 15
type input "2"
type input "$121.50"
click at [373, 671] on icon "button" at bounding box center [373, 678] width 15 height 15
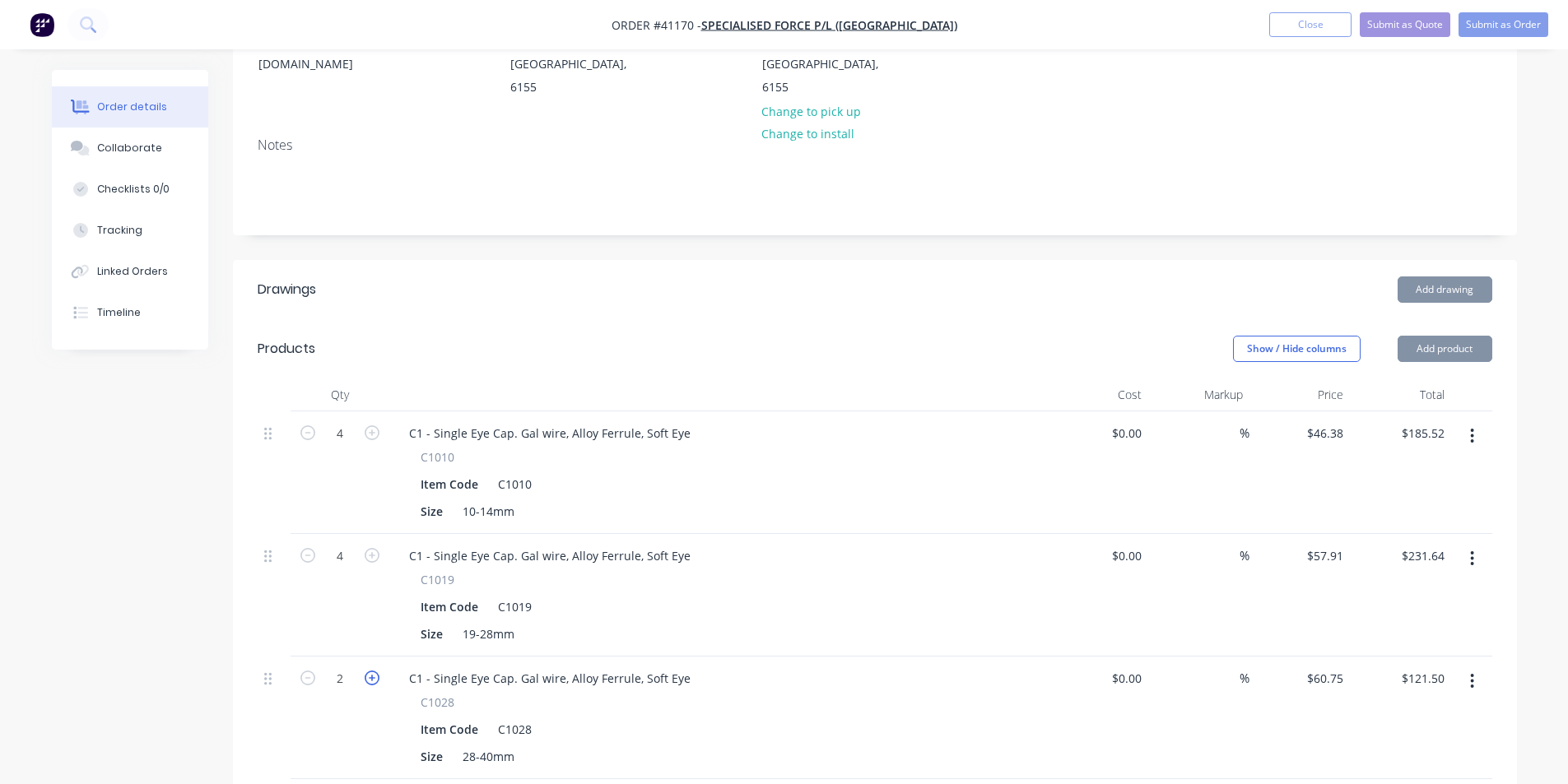
type input "3"
type input "$182.25"
click at [373, 671] on icon "button" at bounding box center [373, 678] width 15 height 15
click at [373, 671] on icon "button" at bounding box center [373, 678] width 15 height 15
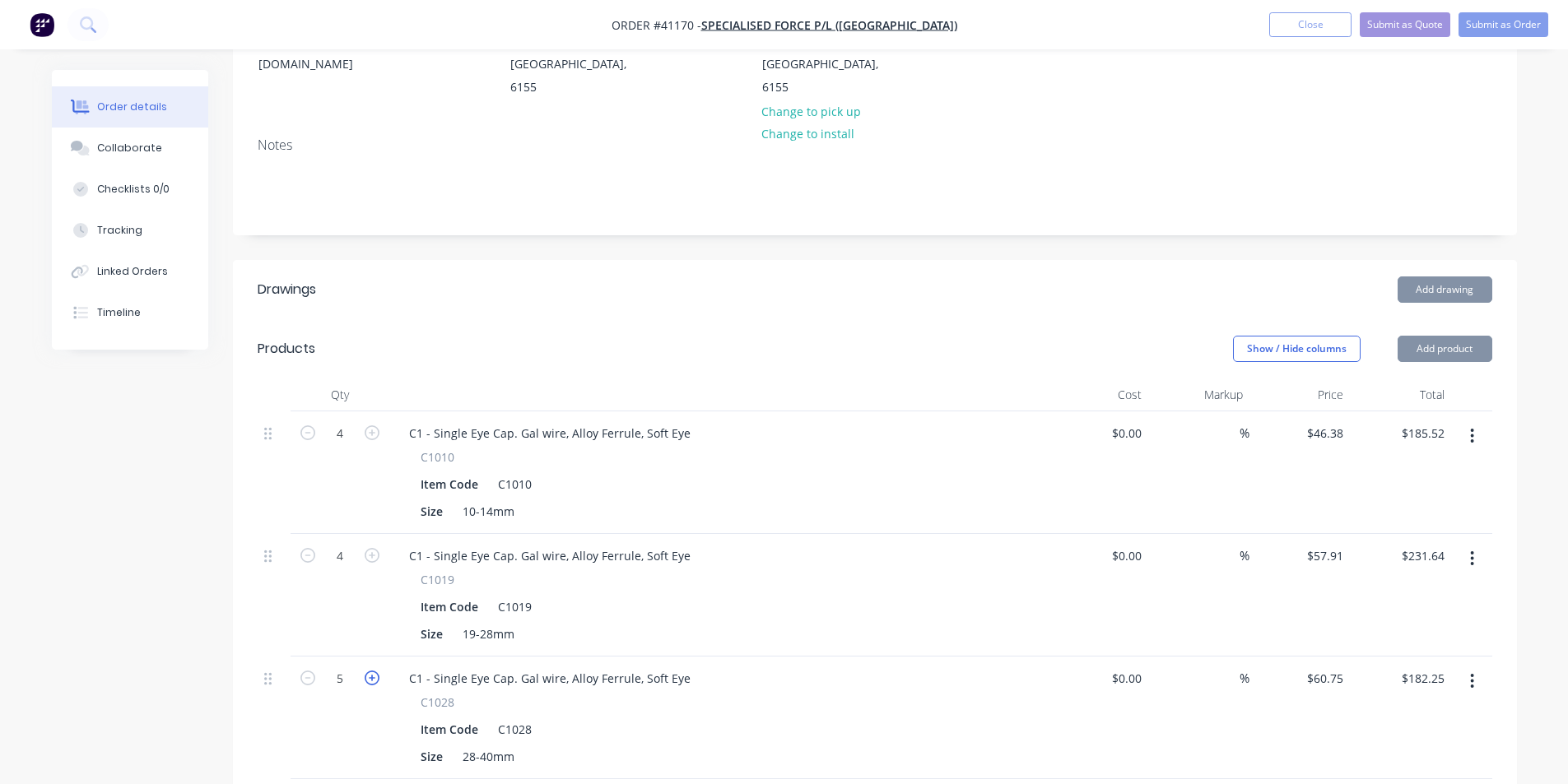
type input "6"
type input "$364.50"
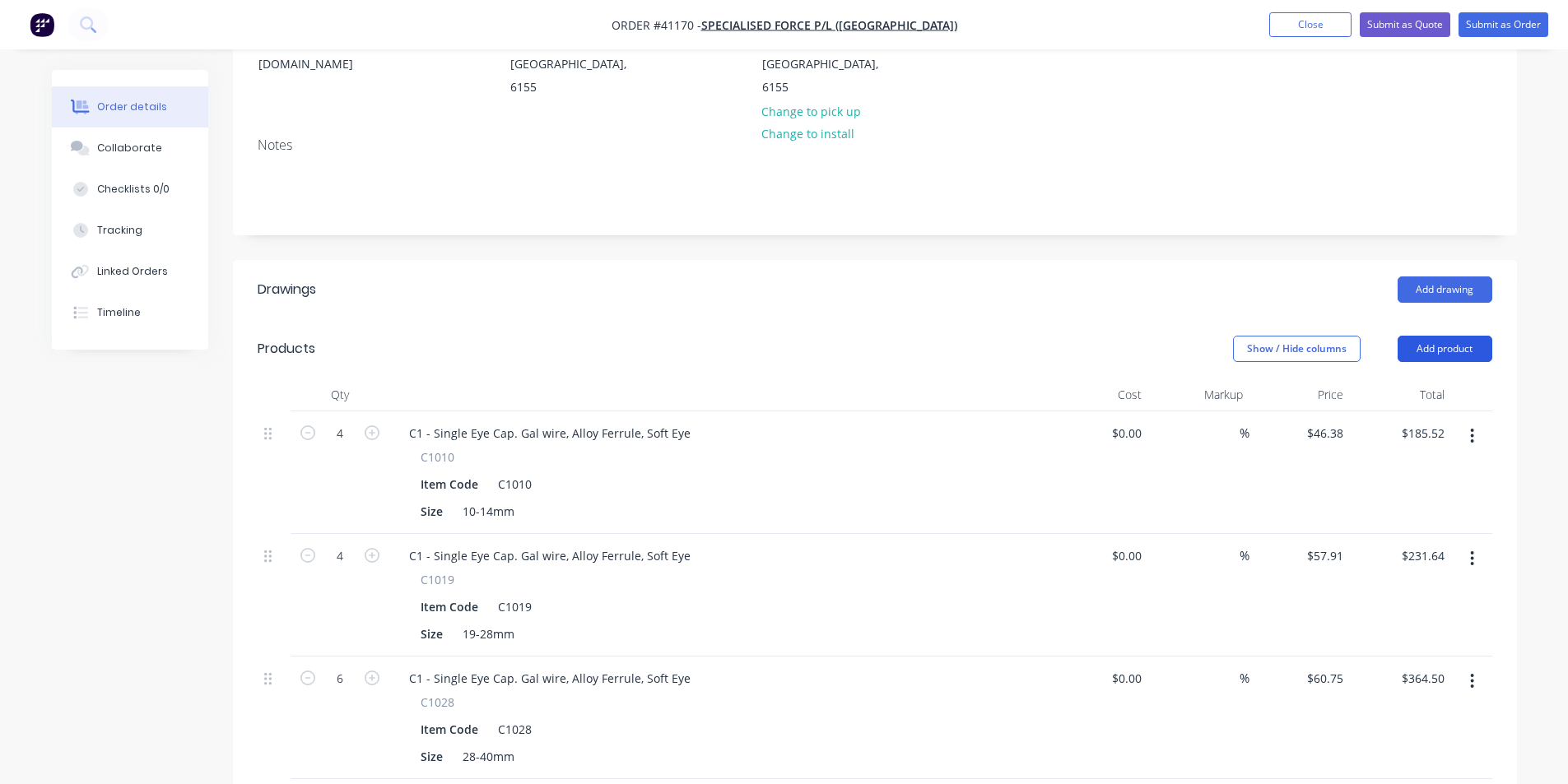
click at [1455, 336] on button "Add product" at bounding box center [1445, 349] width 95 height 26
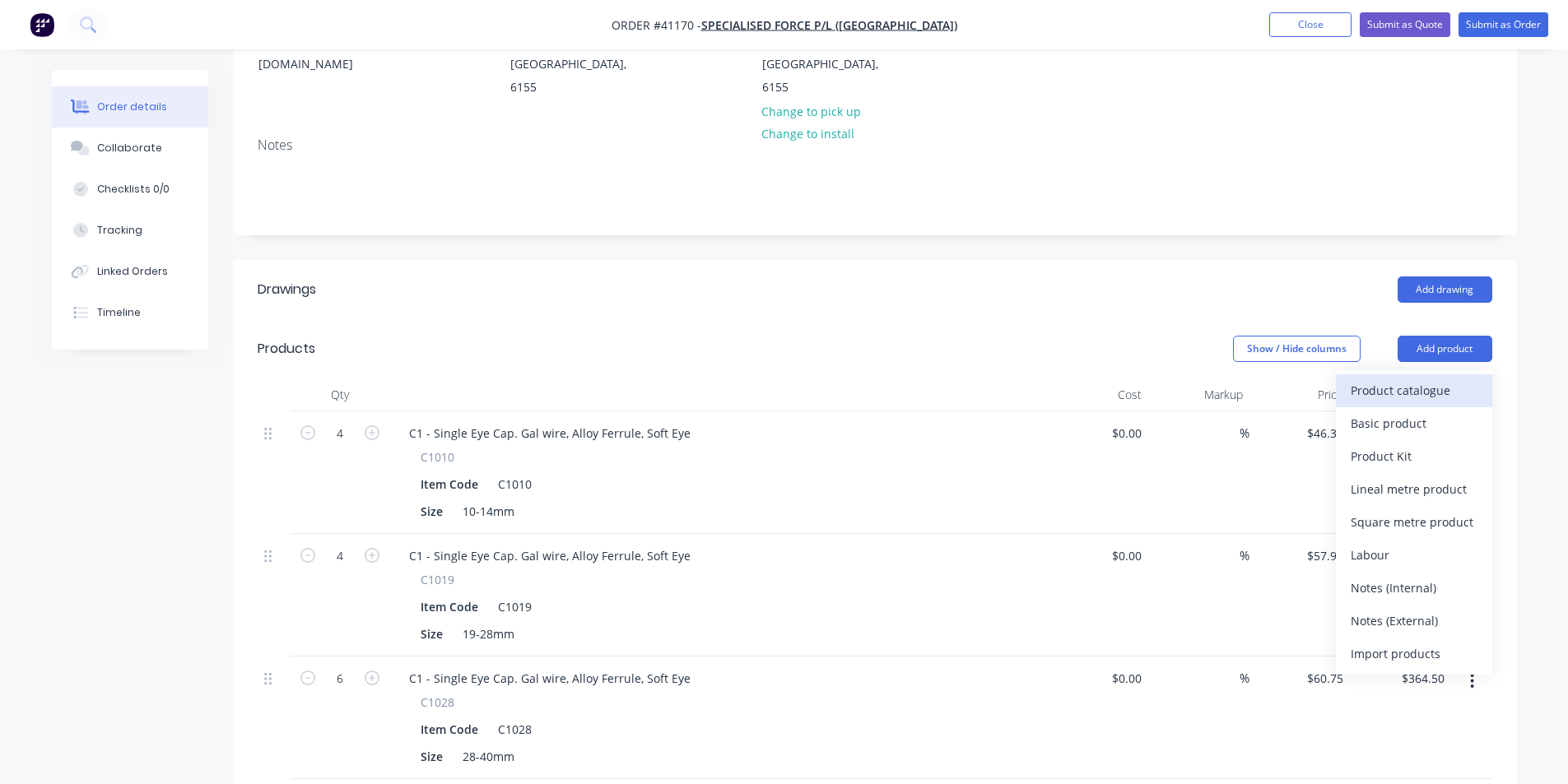
click at [1390, 379] on div "Product catalogue" at bounding box center [1414, 390] width 127 height 23
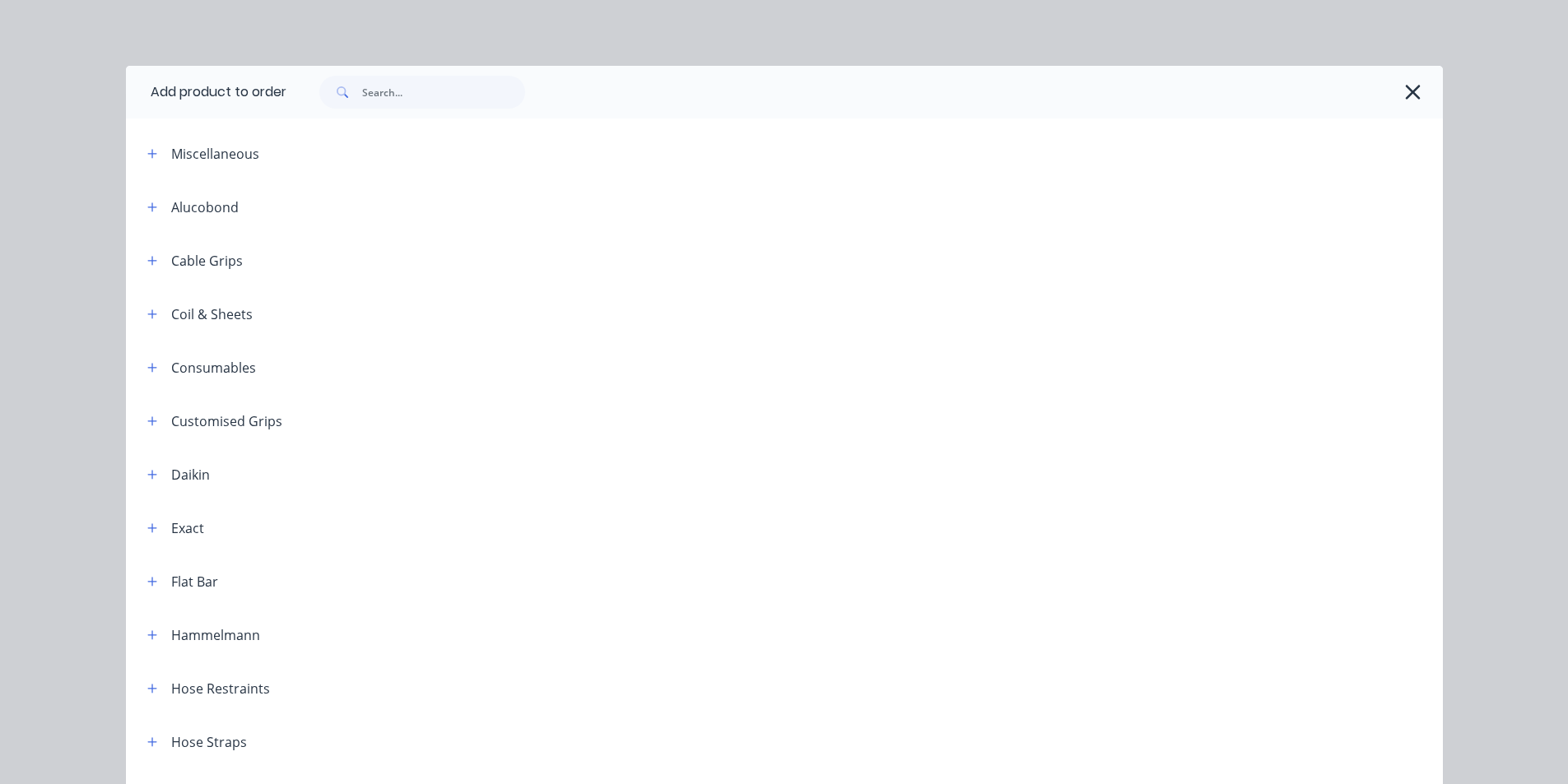
click at [150, 262] on icon "button" at bounding box center [152, 261] width 10 height 11
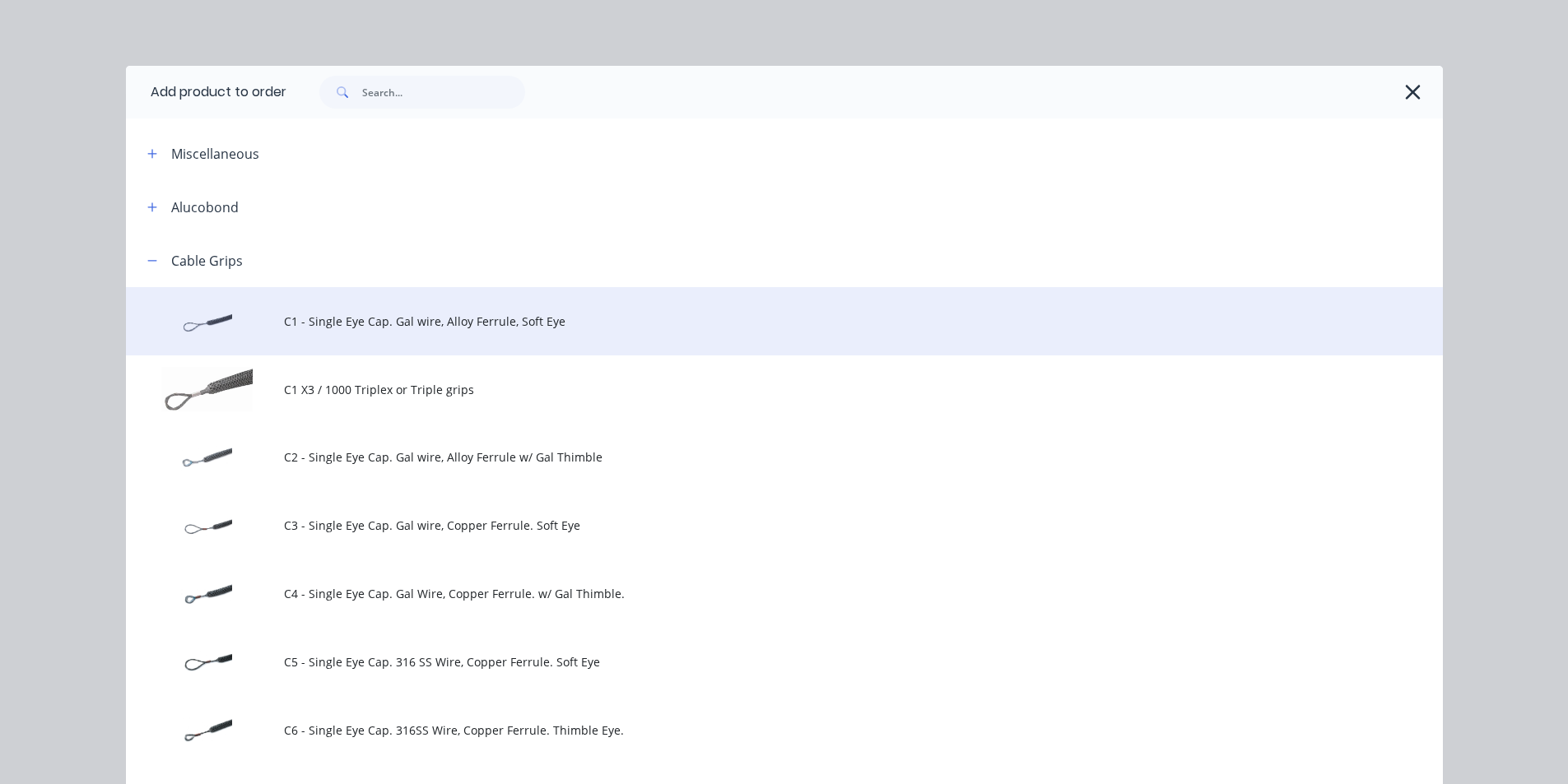
click at [465, 318] on span "C1 - Single Eye Cap. Gal wire, Alloy Ferrule, Soft Eye" at bounding box center [748, 321] width 927 height 17
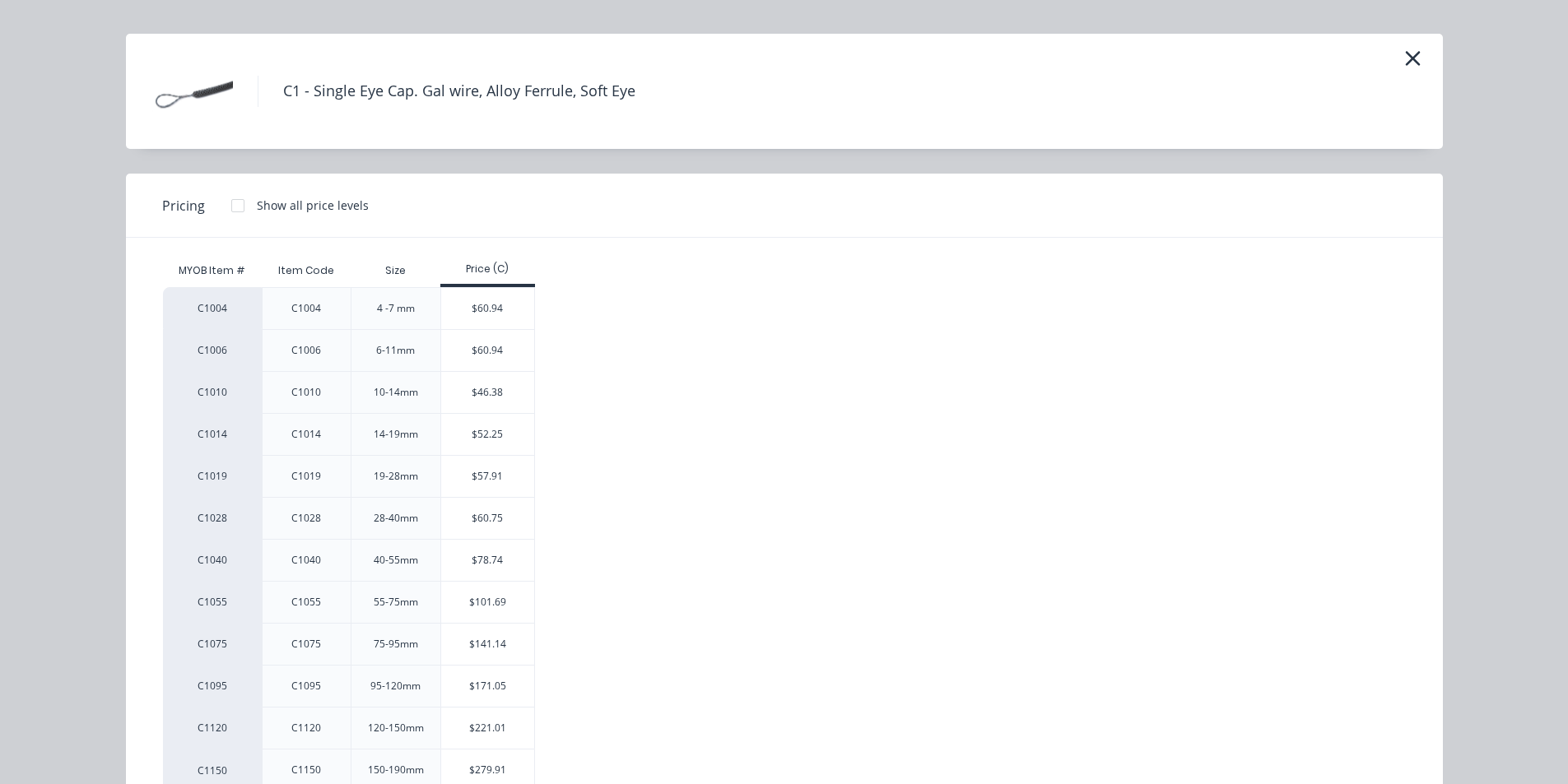
scroll to position [87, 0]
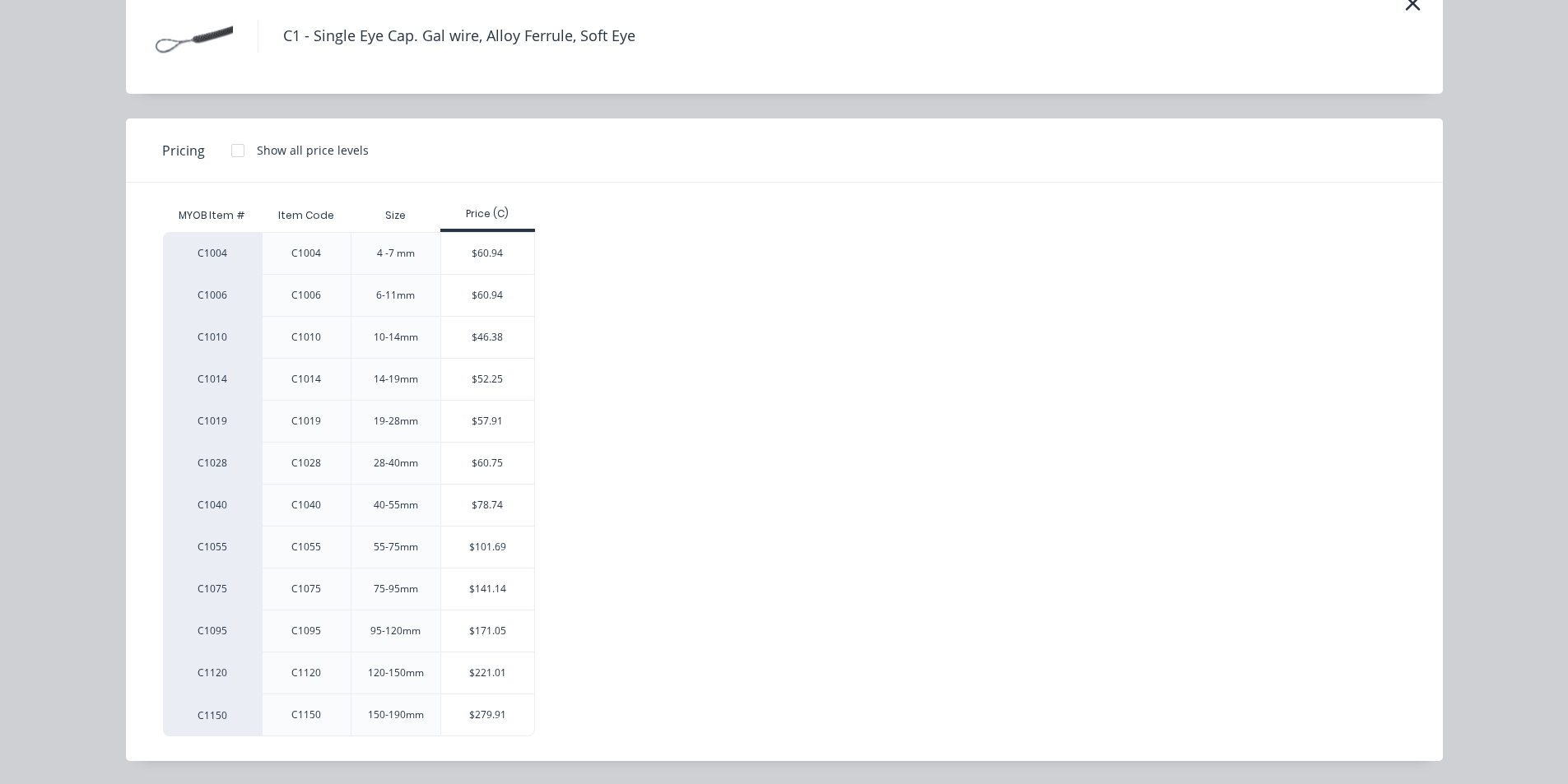
click at [493, 504] on div "$78.74" at bounding box center [487, 505] width 93 height 41
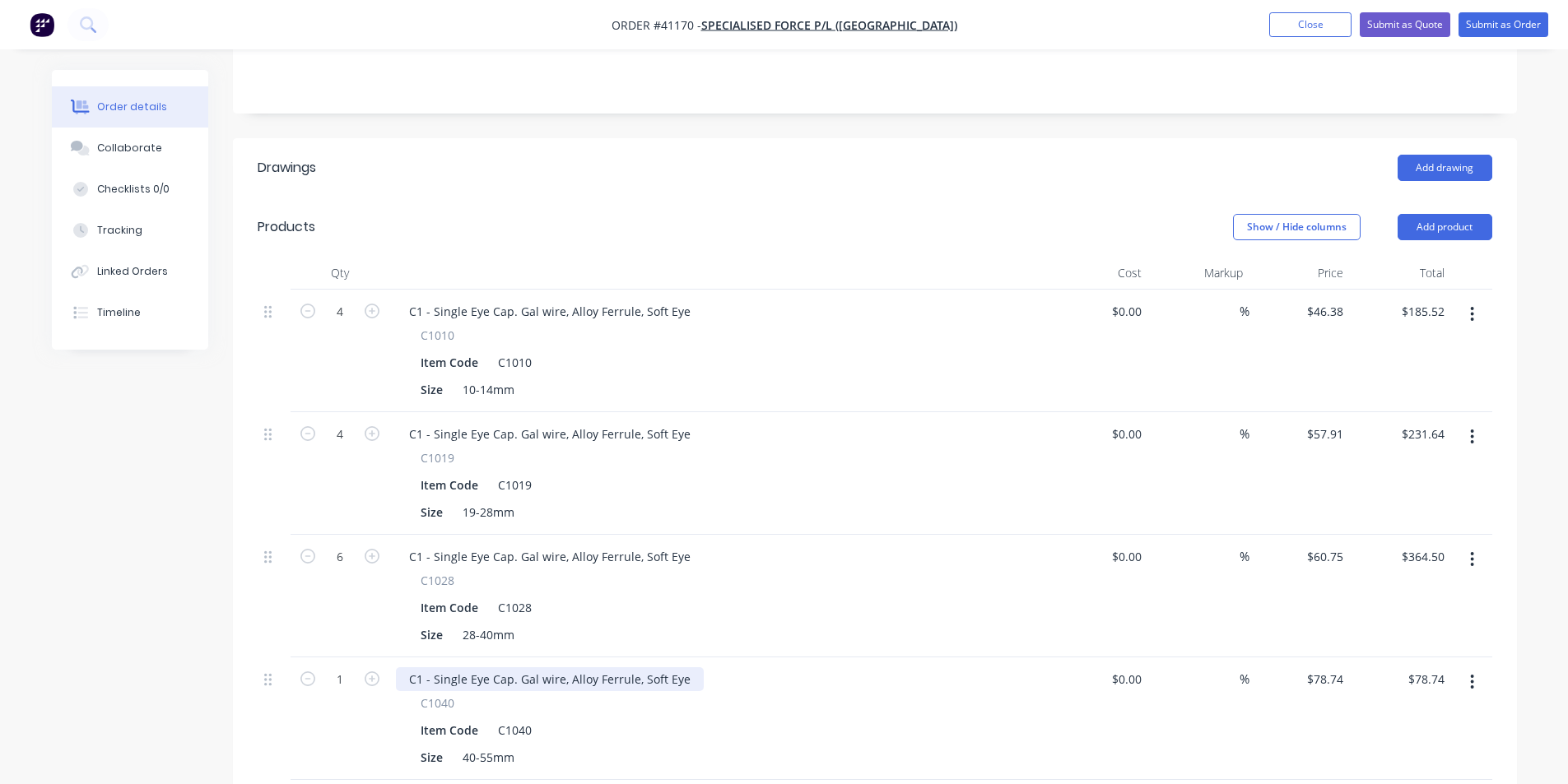
scroll to position [576, 0]
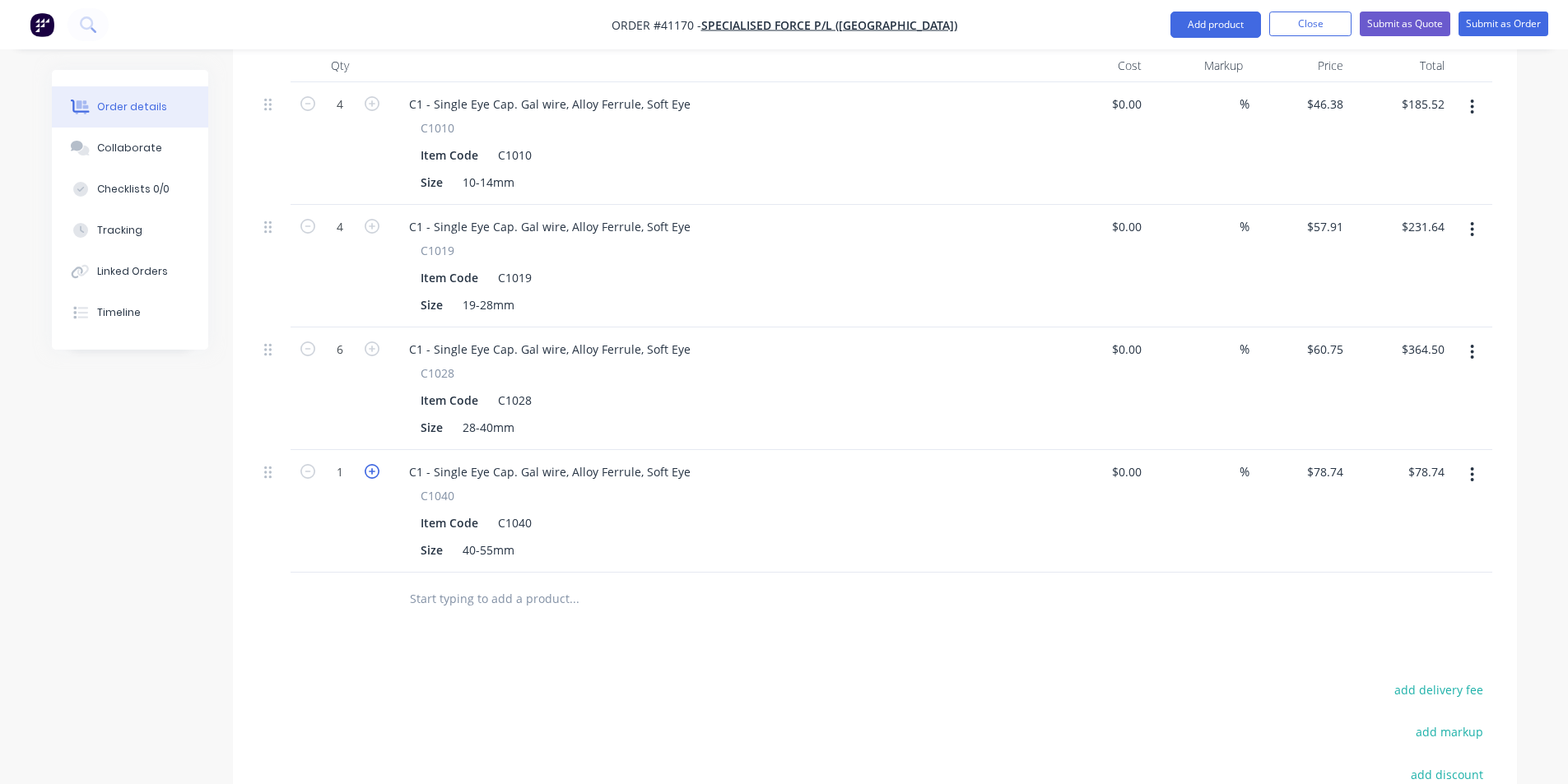
click at [371, 464] on icon "button" at bounding box center [373, 472] width 15 height 15
type input "2"
type input "$157.48"
click at [373, 464] on icon "button" at bounding box center [373, 472] width 15 height 15
type input "3"
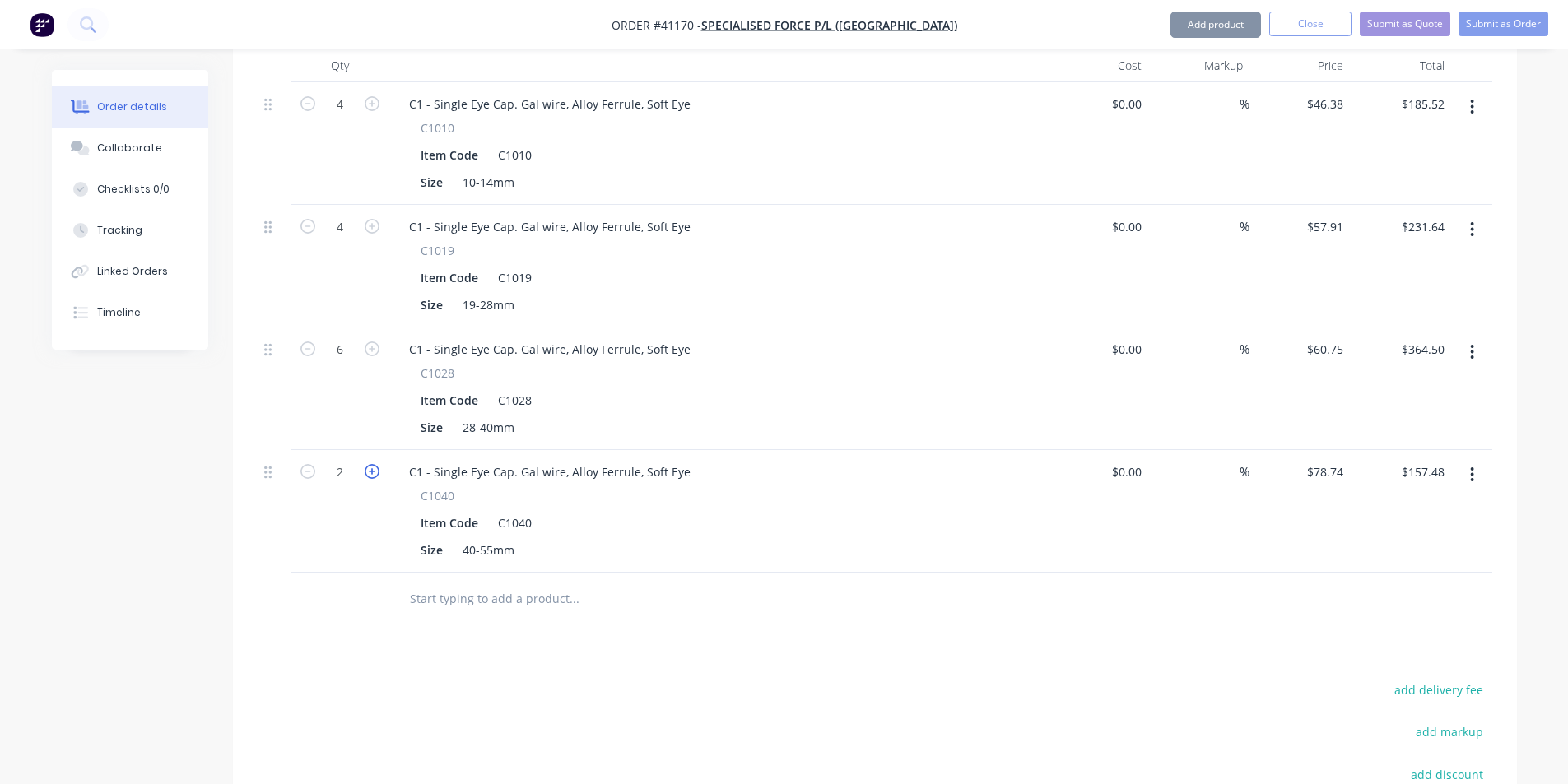
type input "$236.22"
click at [370, 464] on icon "button" at bounding box center [373, 472] width 15 height 15
type input "4"
type input "$314.96"
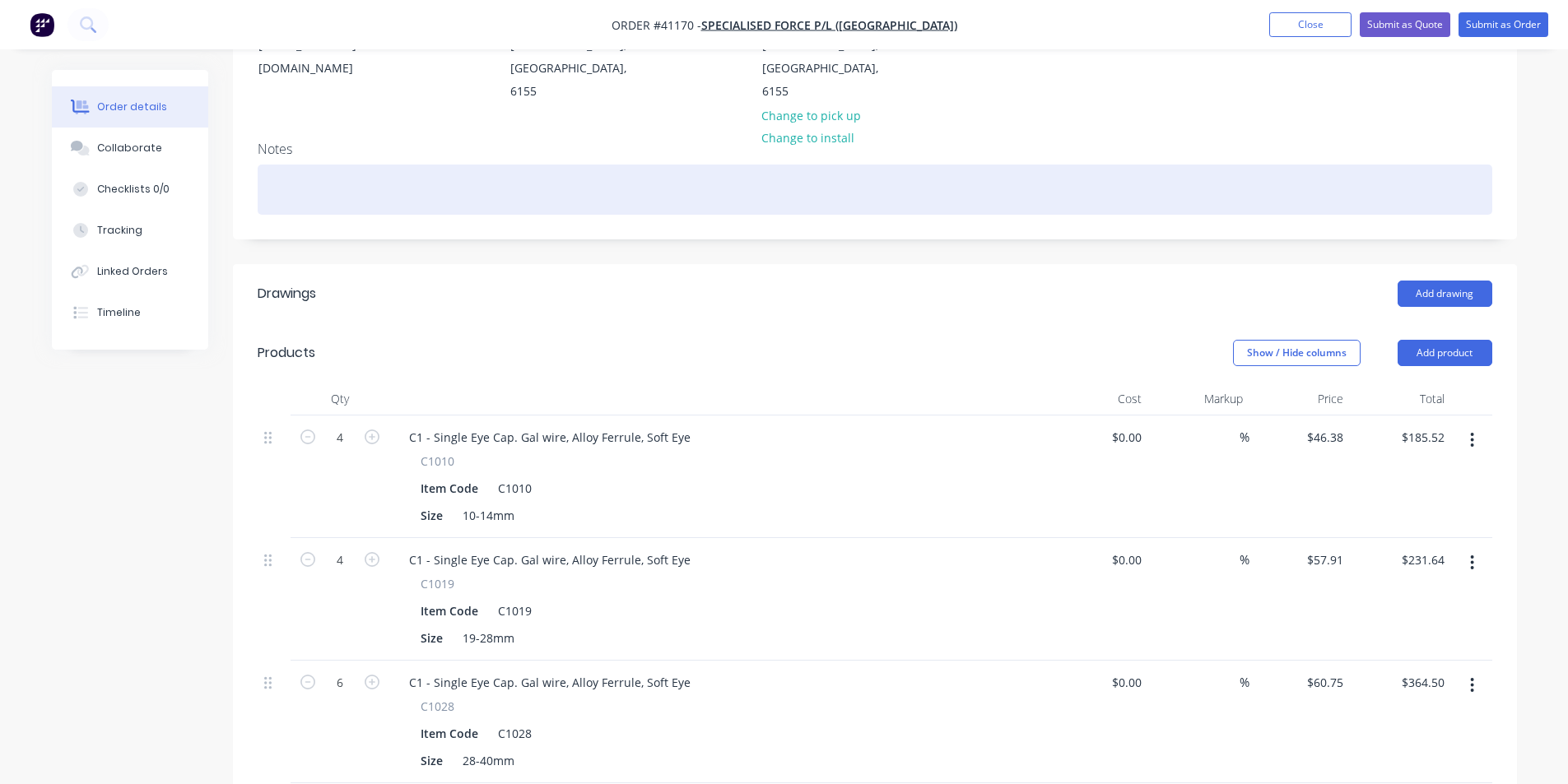
scroll to position [164, 0]
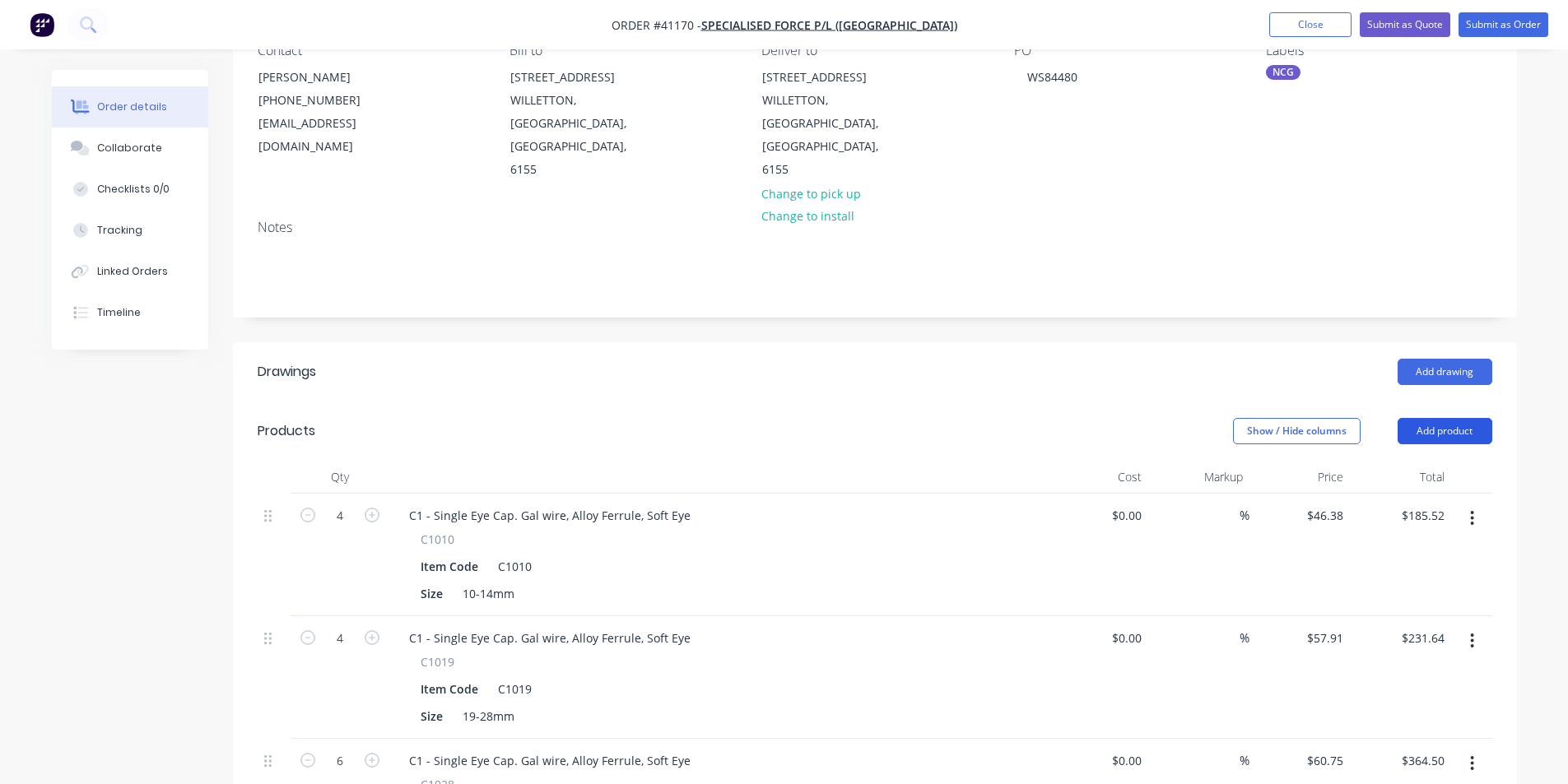
drag, startPoint x: 1454, startPoint y: 396, endPoint x: 1441, endPoint y: 394, distance: 13.2
click at [1454, 418] on button "Add product" at bounding box center [1445, 431] width 95 height 26
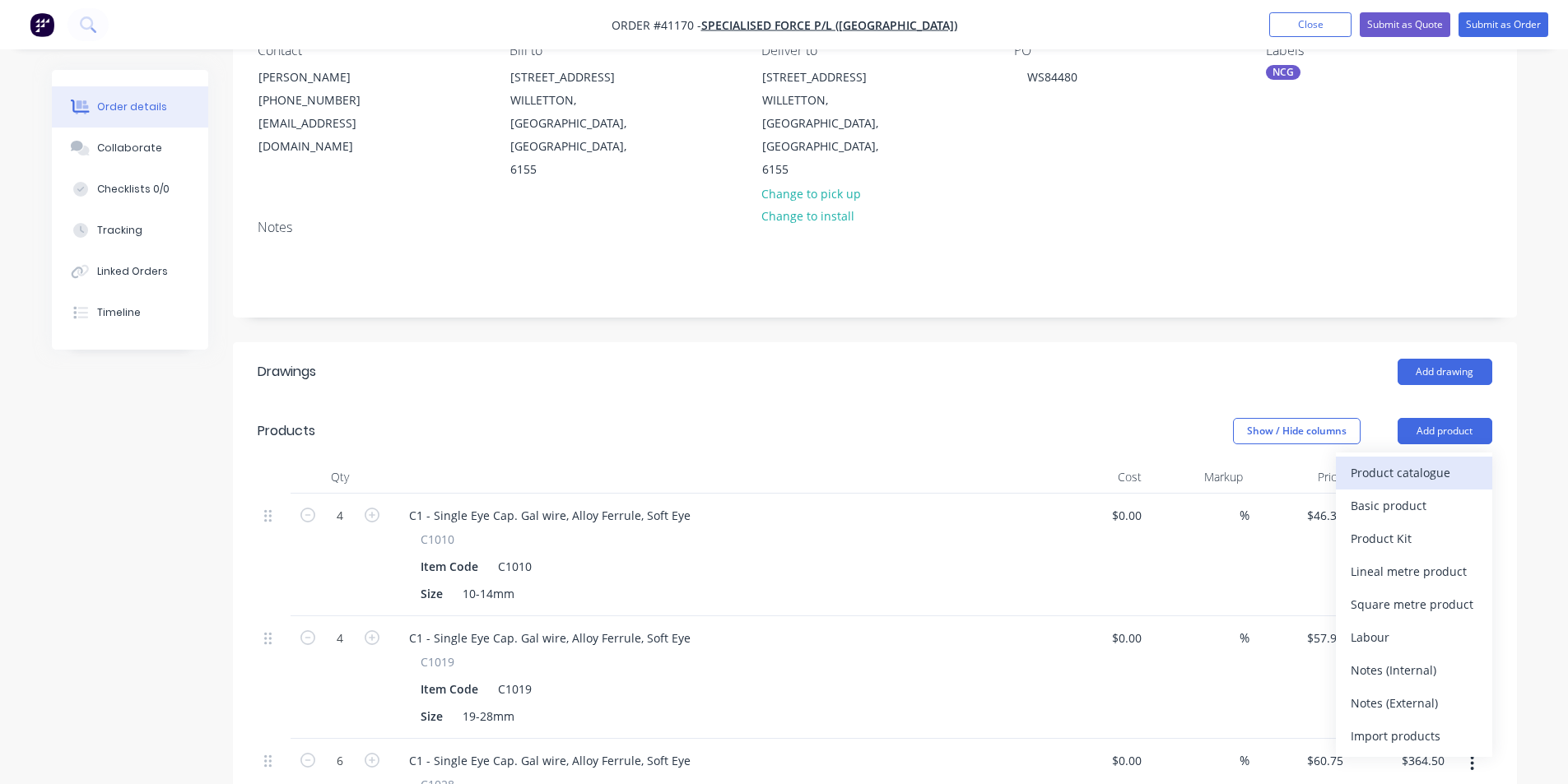
click at [1422, 460] on div "Product catalogue" at bounding box center [1414, 472] width 127 height 23
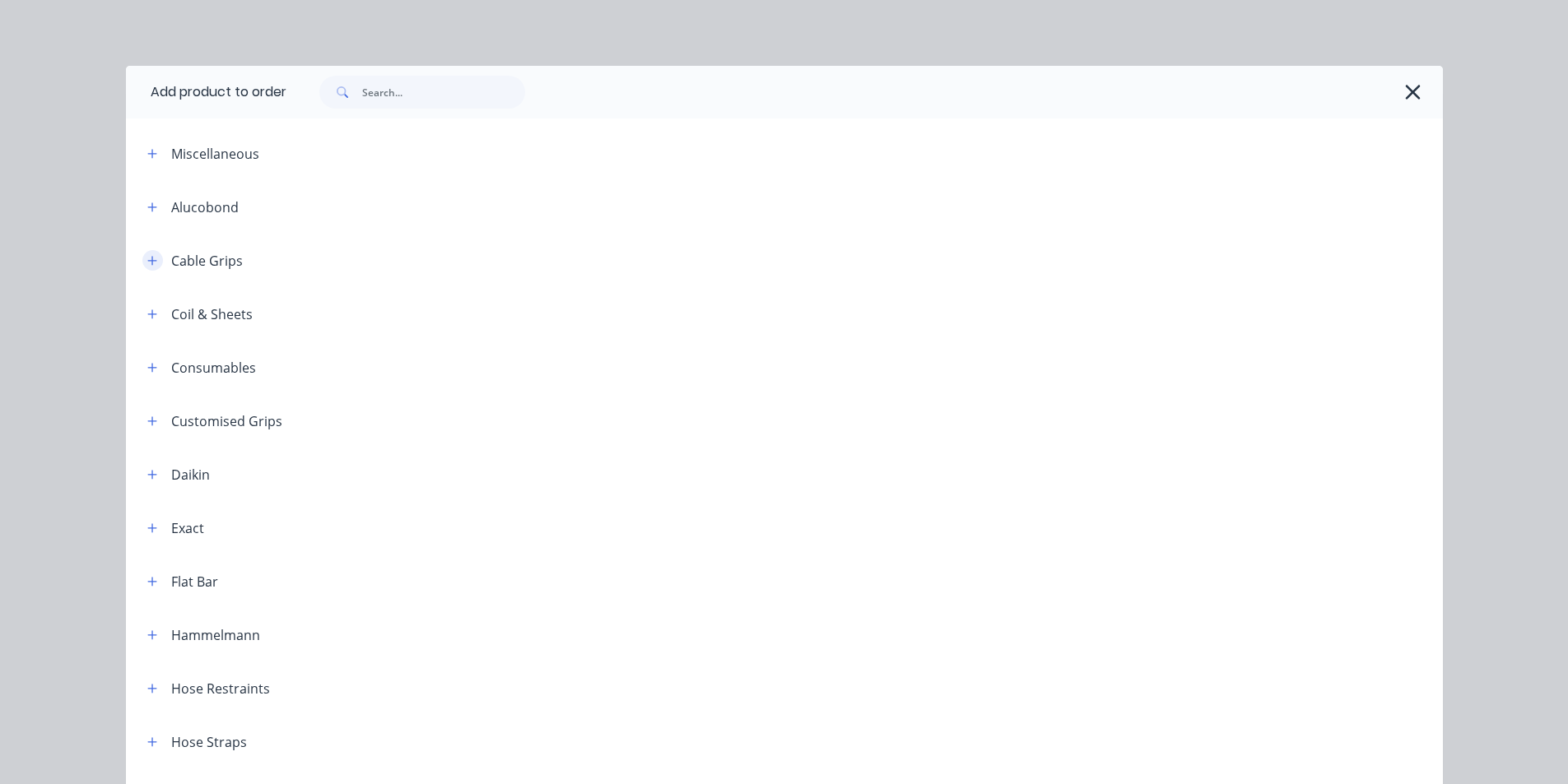
click at [149, 259] on icon "button" at bounding box center [152, 261] width 10 height 11
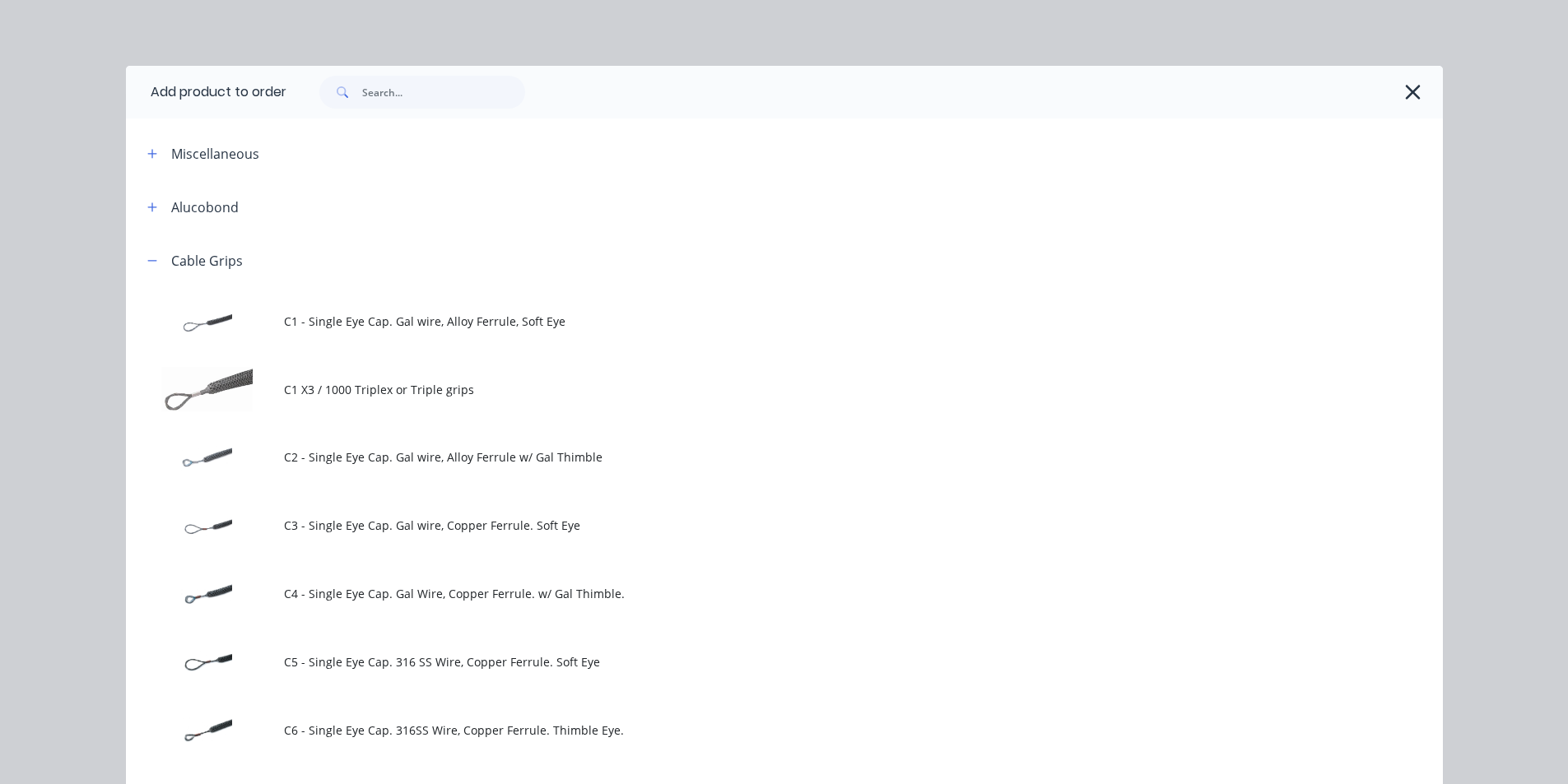
click at [421, 320] on span "C1 - Single Eye Cap. Gal wire, Alloy Ferrule, Soft Eye" at bounding box center [748, 321] width 927 height 17
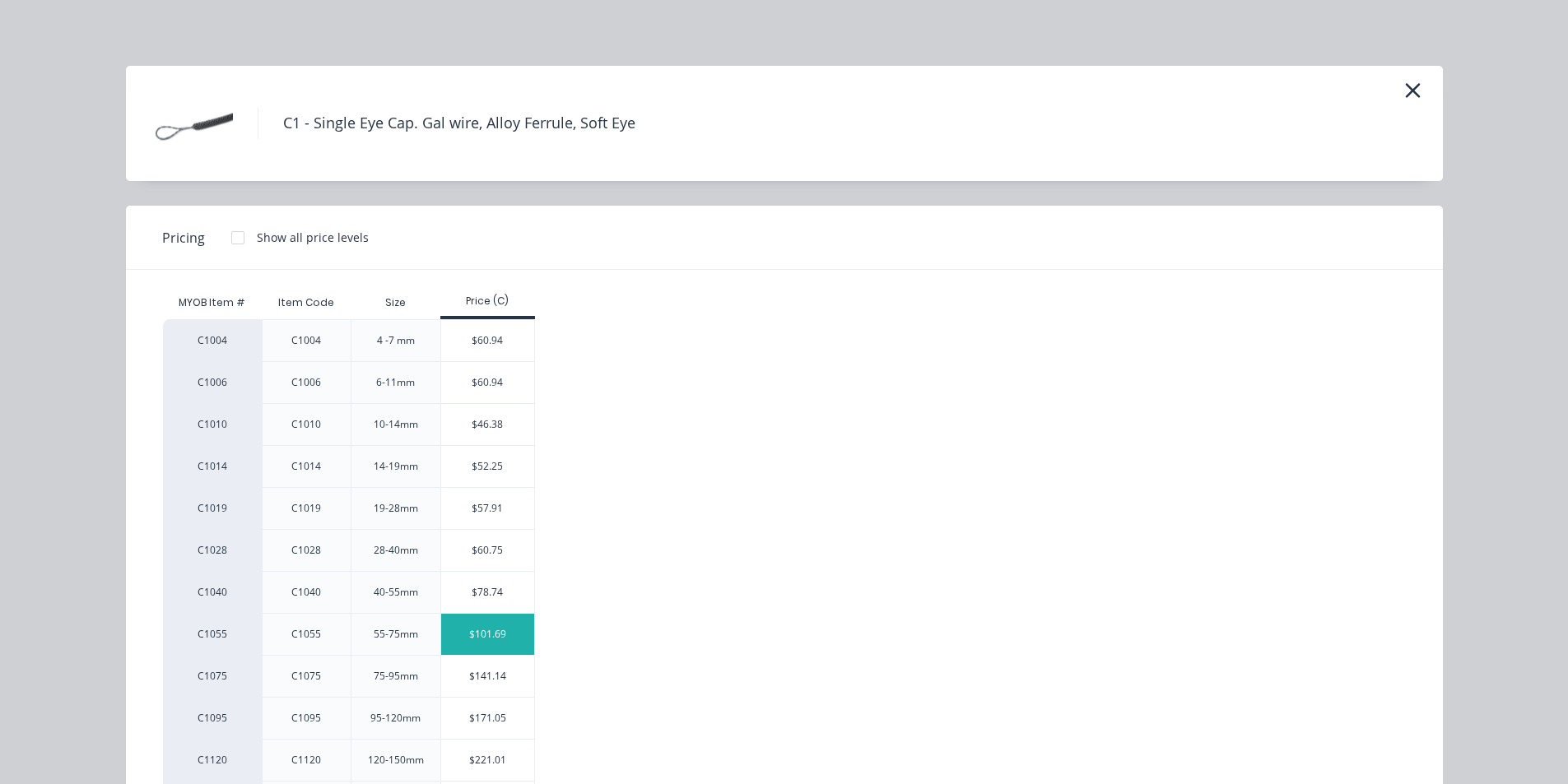
click at [496, 626] on div "$101.69" at bounding box center [487, 634] width 93 height 41
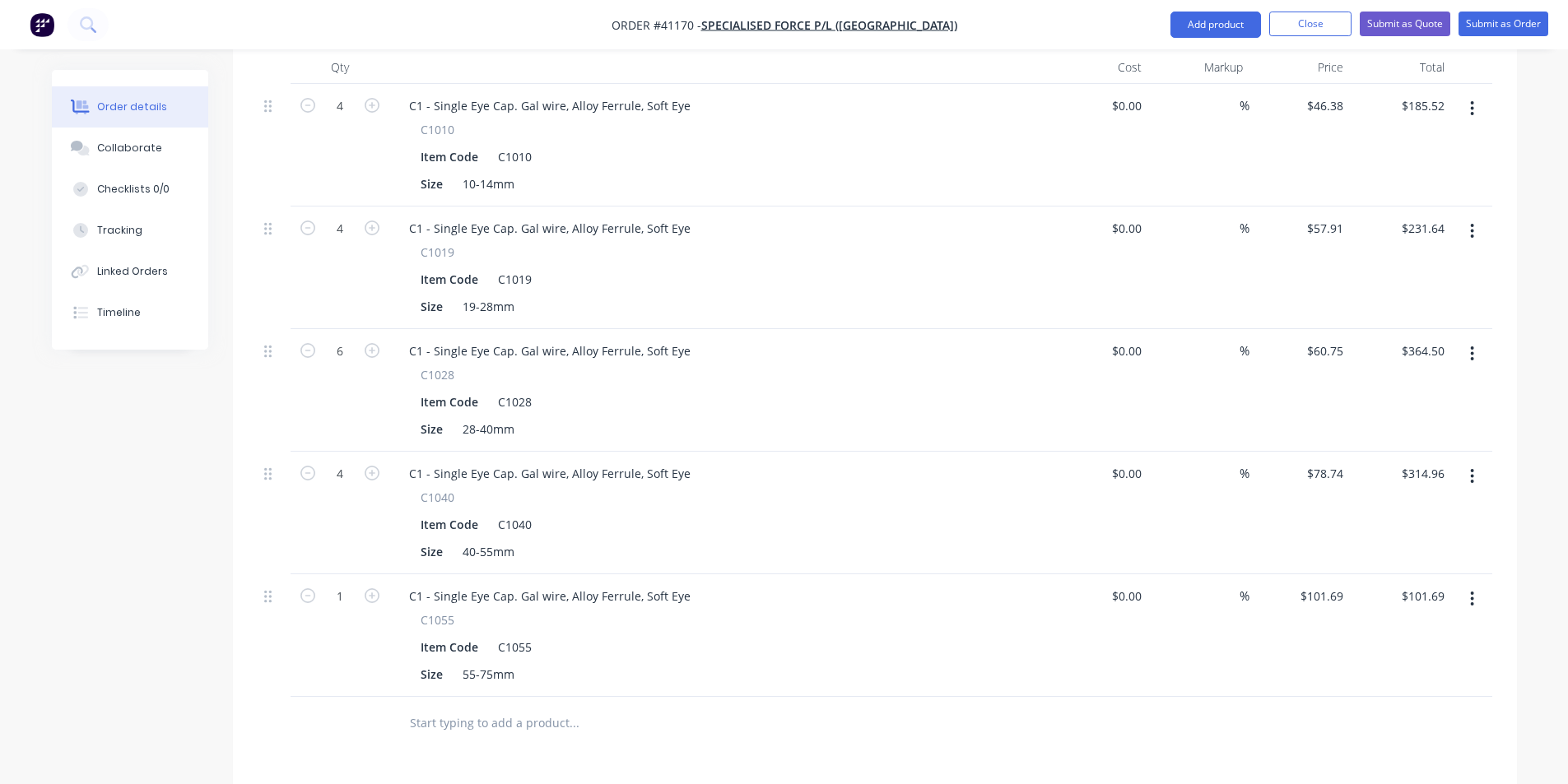
scroll to position [576, 0]
click at [372, 586] on icon "button" at bounding box center [373, 594] width 15 height 15
type input "2"
type input "$203.38"
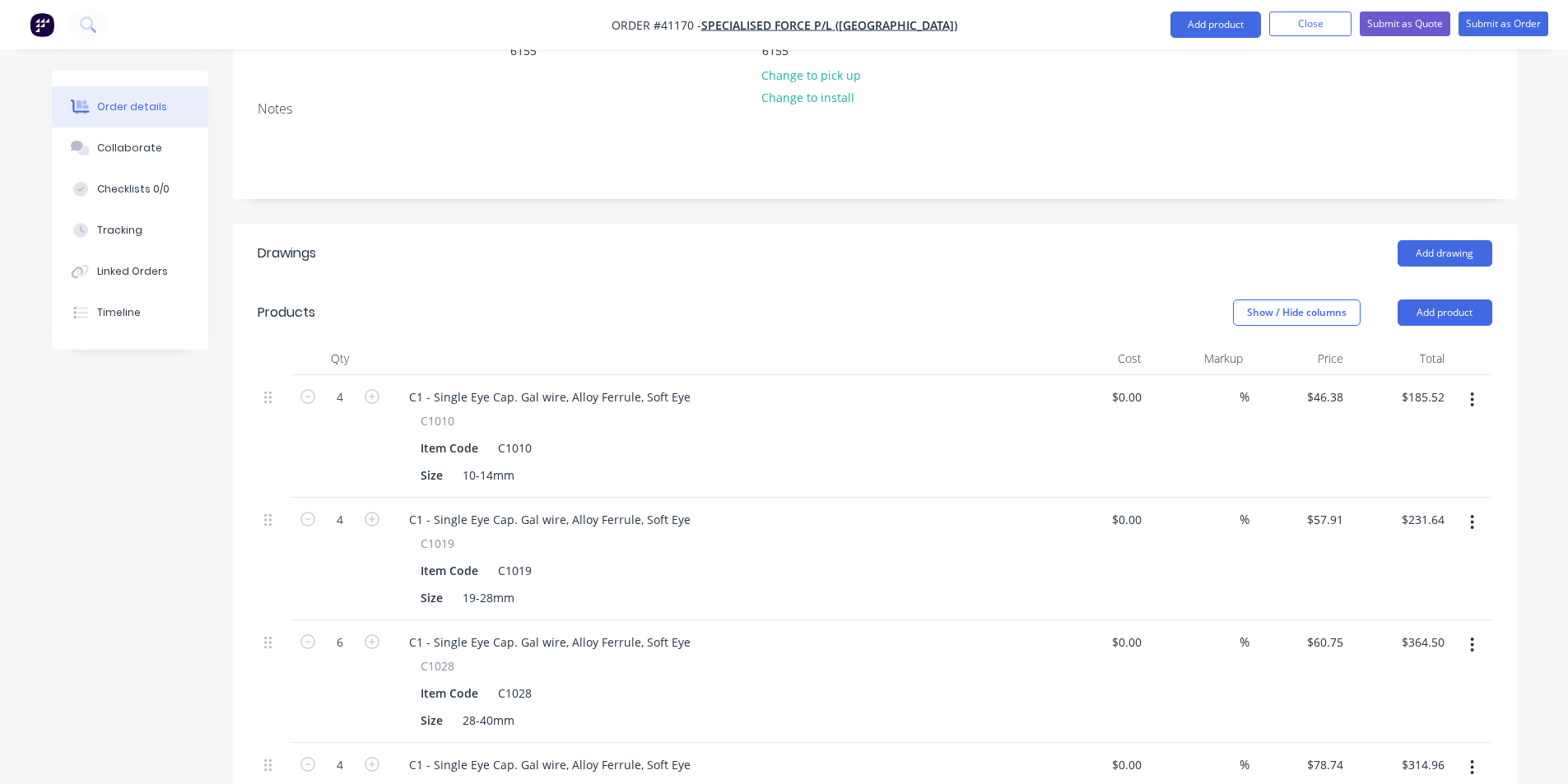
scroll to position [247, 0]
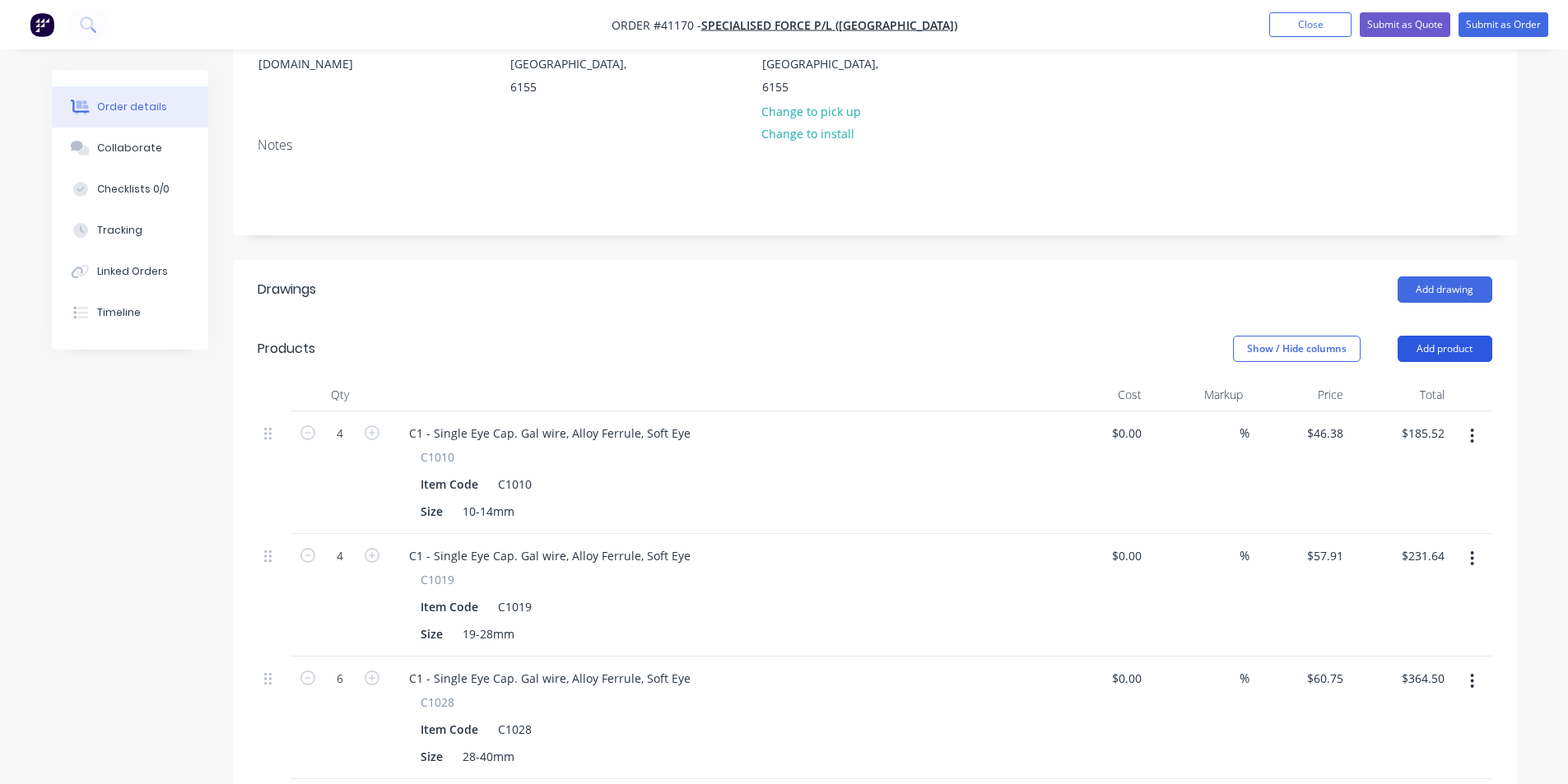
click at [1446, 336] on button "Add product" at bounding box center [1445, 349] width 95 height 26
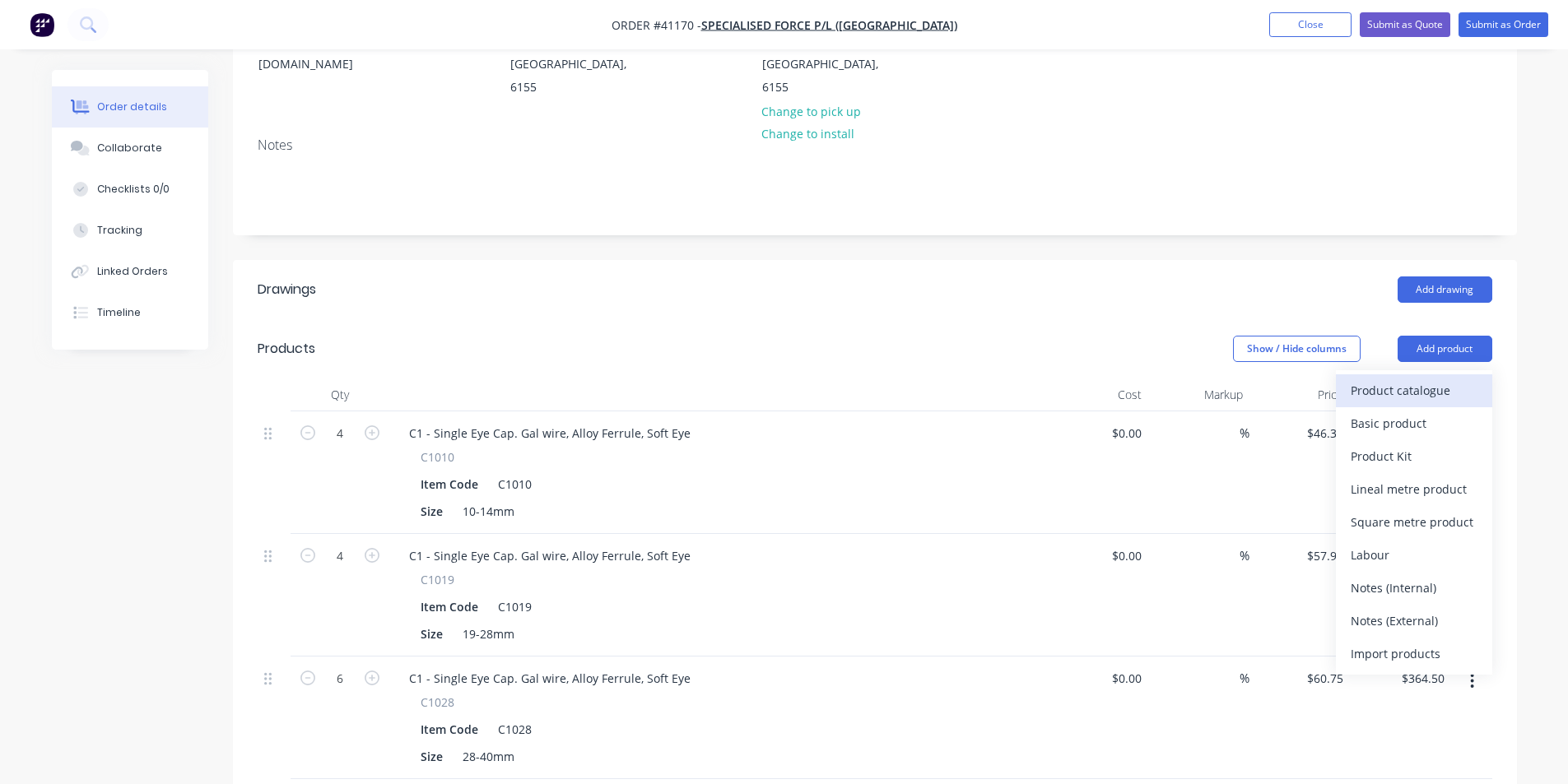
click at [1387, 379] on div "Product catalogue" at bounding box center [1414, 390] width 127 height 23
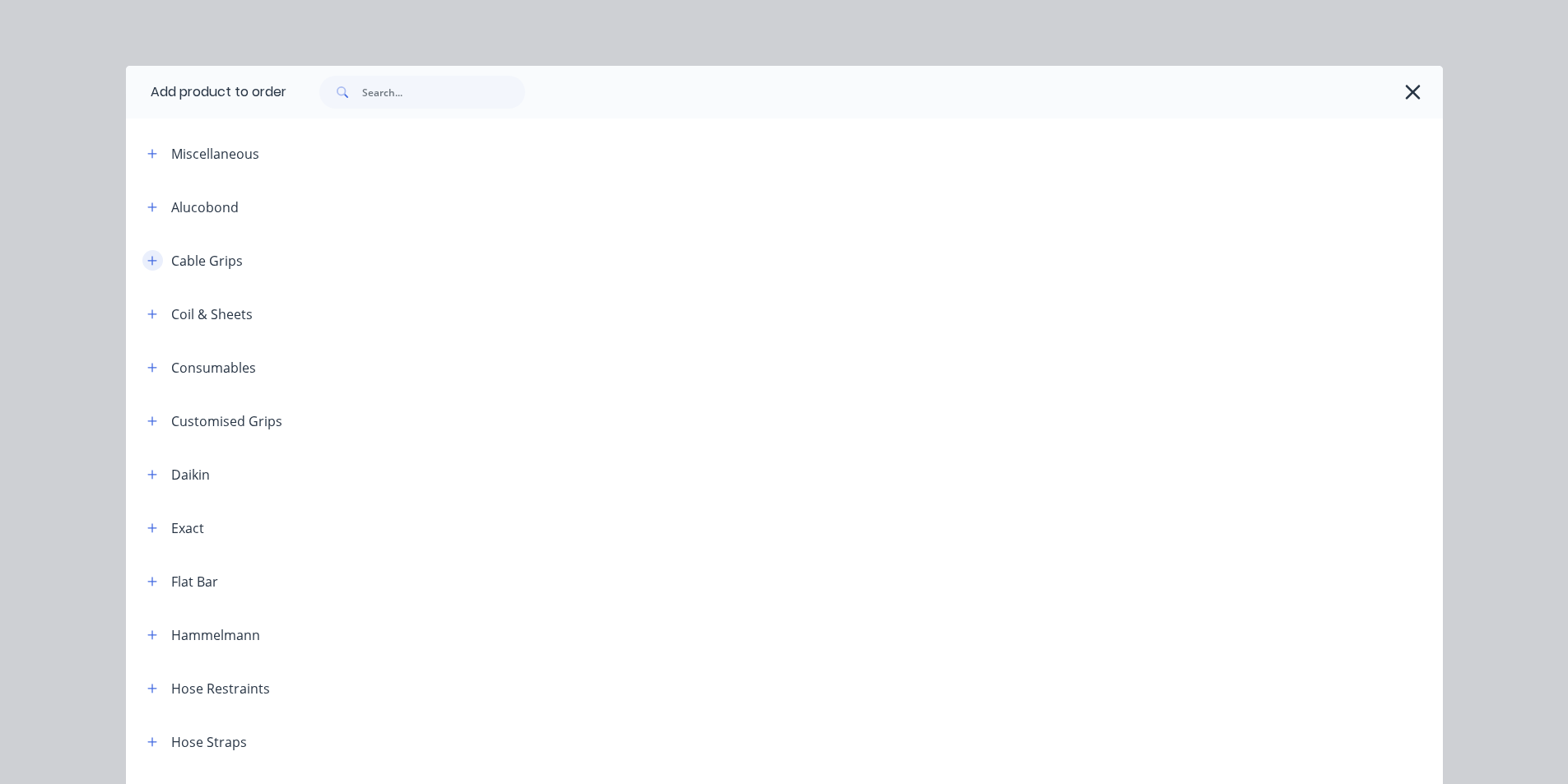
click at [147, 261] on icon "button" at bounding box center [152, 261] width 9 height 9
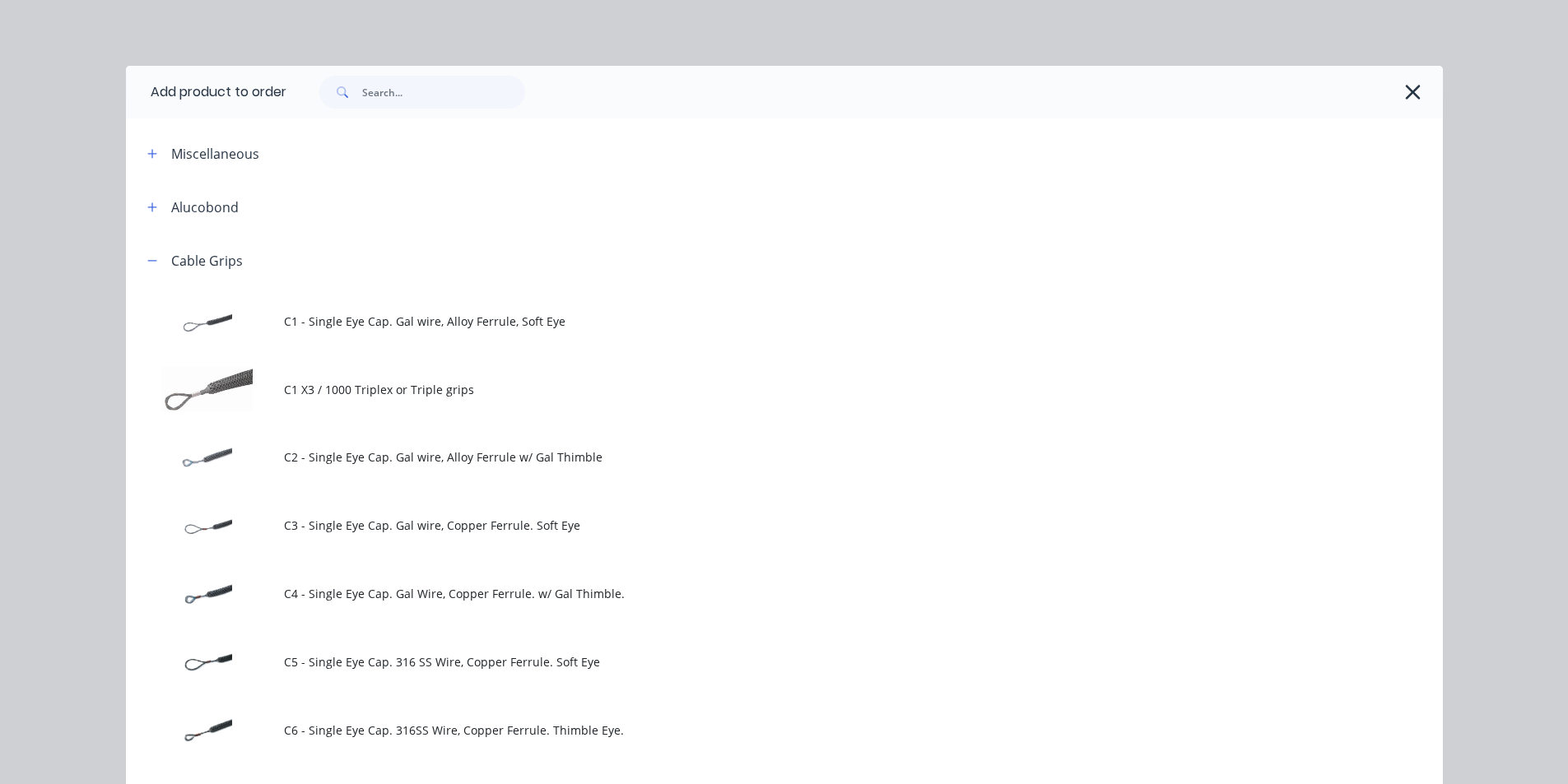
drag, startPoint x: 375, startPoint y: 320, endPoint x: 361, endPoint y: 324, distance: 14.6
click at [371, 324] on span "C1 - Single Eye Cap. Gal wire, Alloy Ferrule, Soft Eye" at bounding box center [748, 321] width 927 height 17
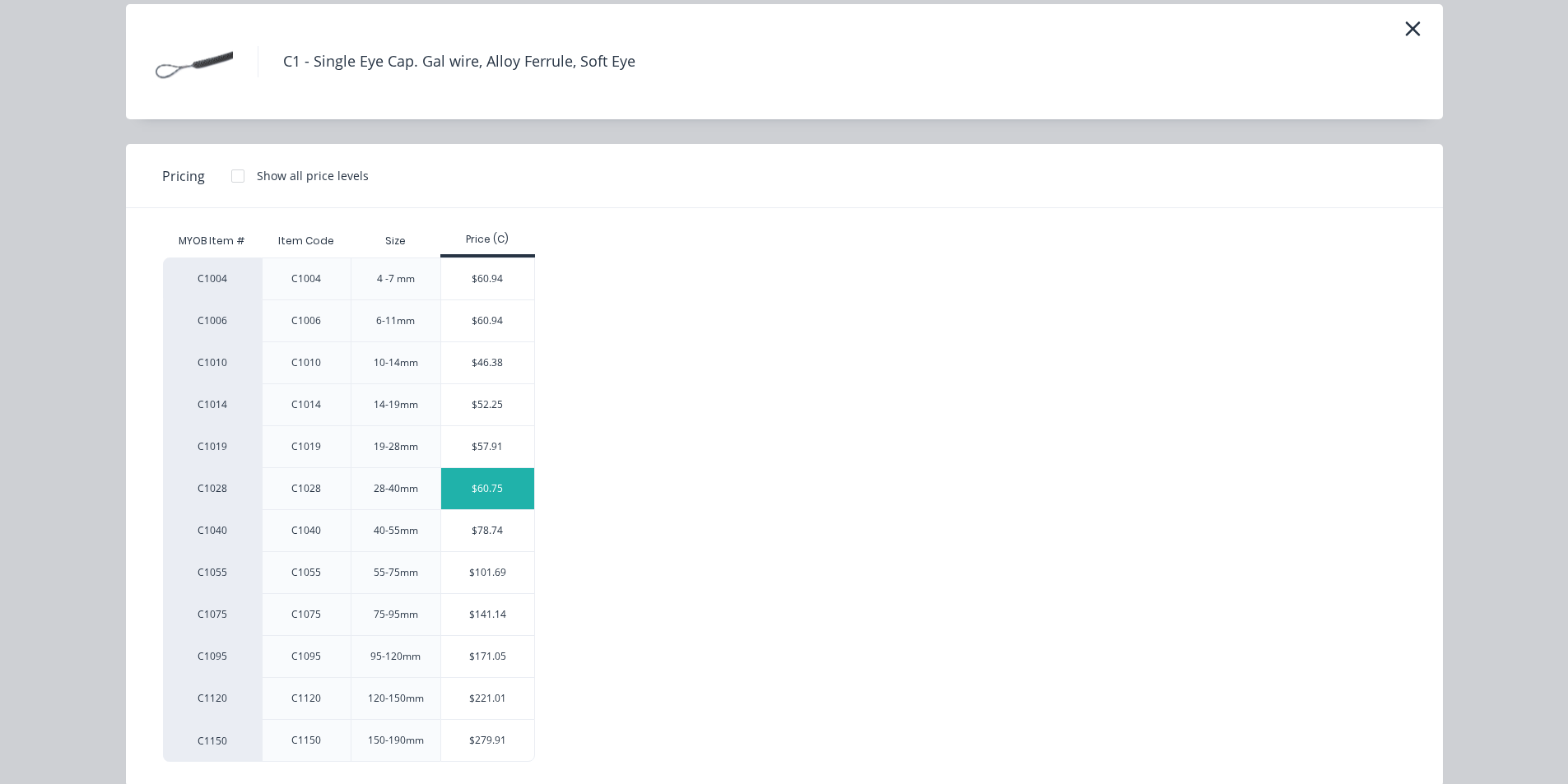
scroll to position [87, 0]
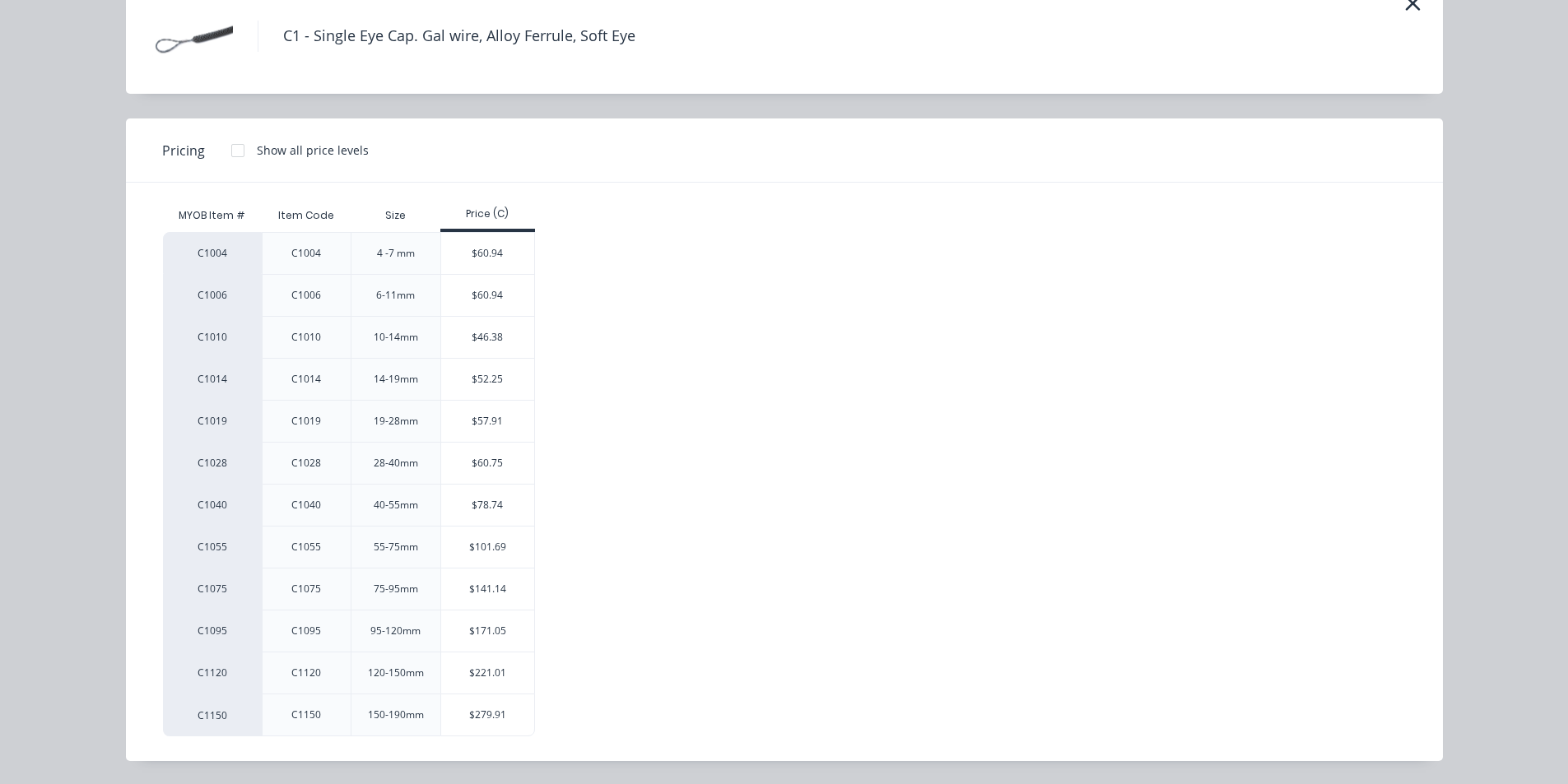
click at [511, 585] on div "$141.14" at bounding box center [487, 589] width 93 height 41
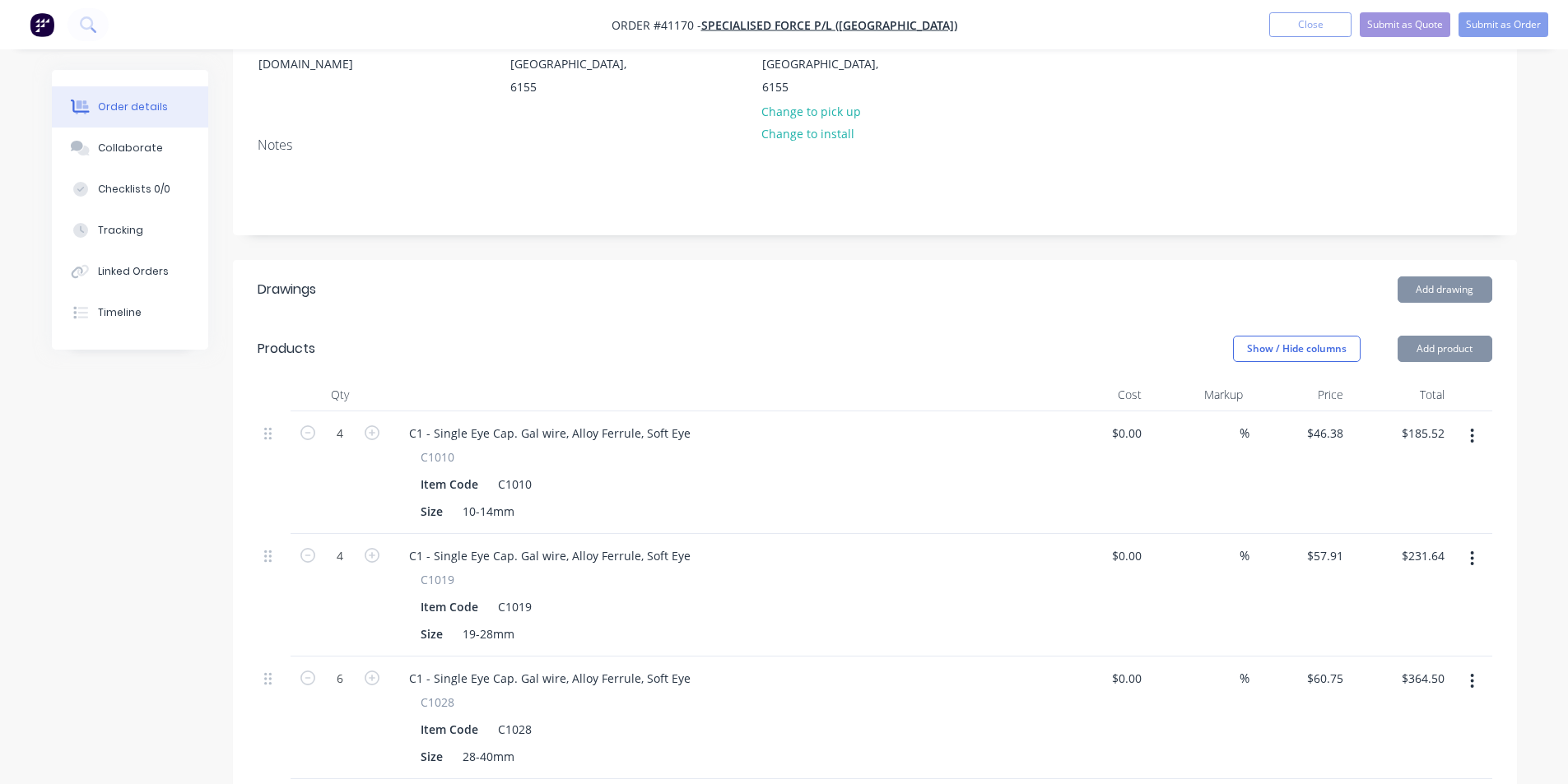
type input "$141.14"
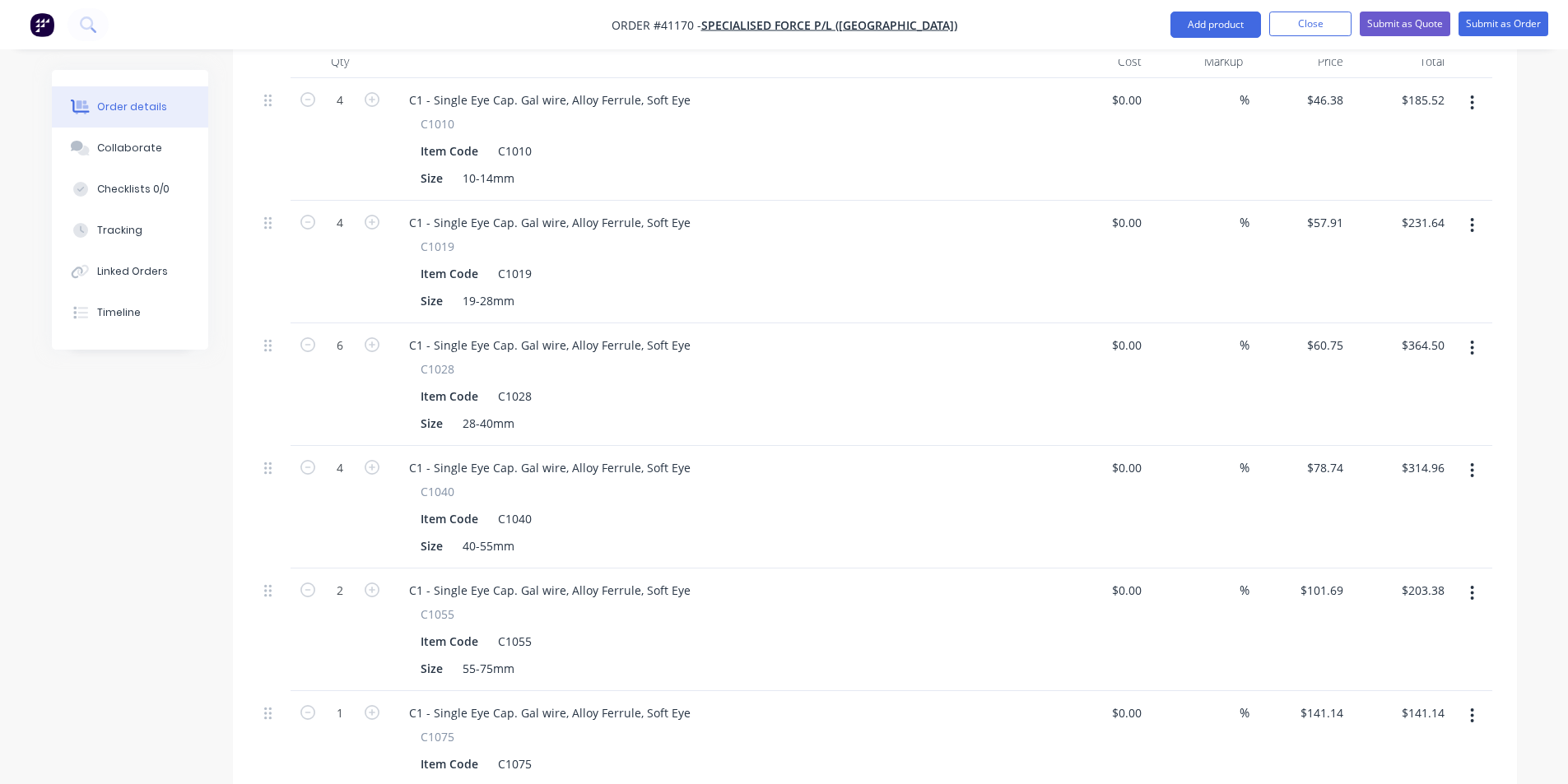
scroll to position [658, 0]
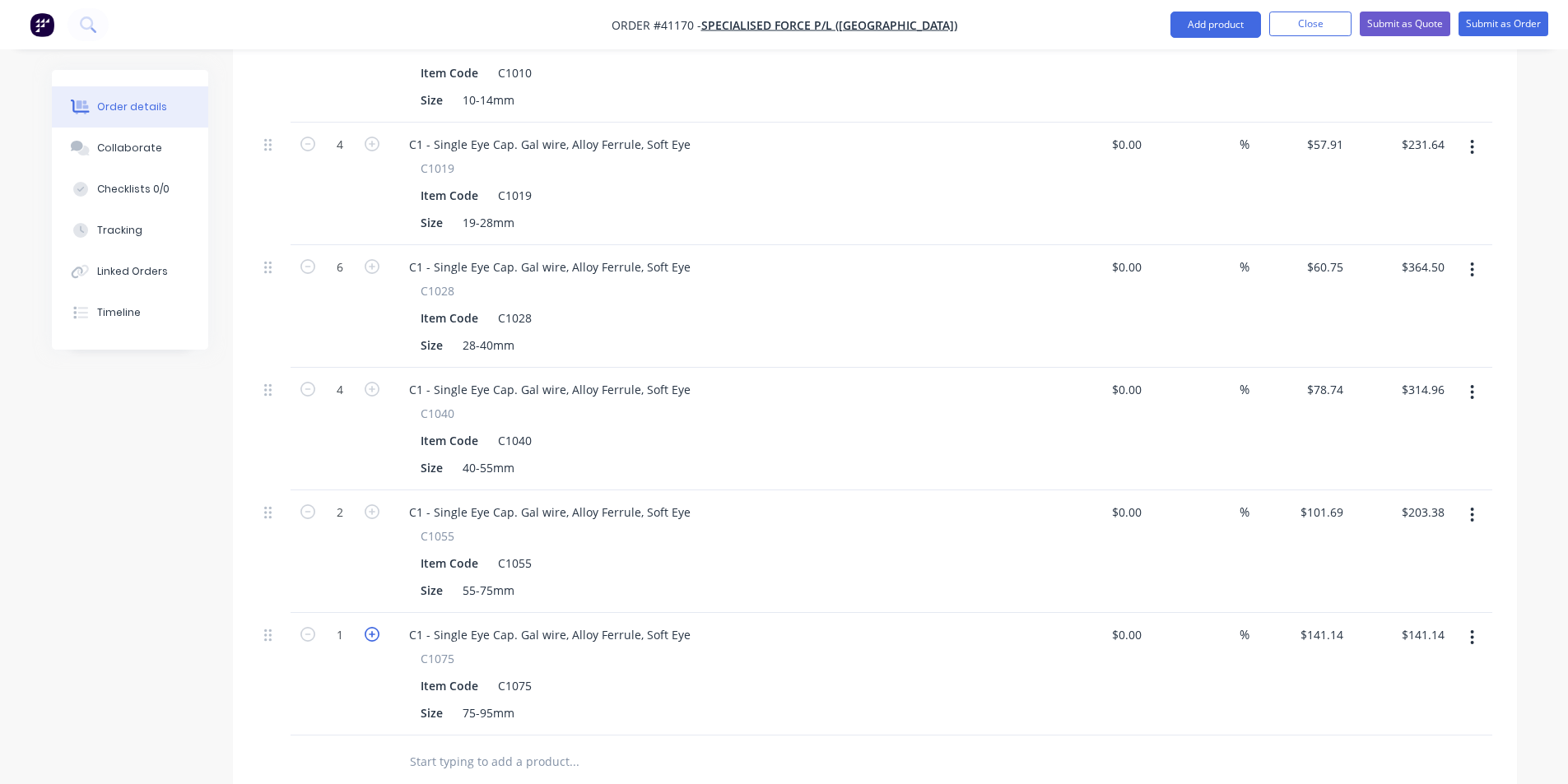
click at [374, 626] on icon "button" at bounding box center [373, 634] width 15 height 15
type input "2"
type input "$282.28"
click at [374, 626] on icon "button" at bounding box center [373, 634] width 15 height 15
click at [375, 626] on icon "button" at bounding box center [373, 634] width 15 height 15
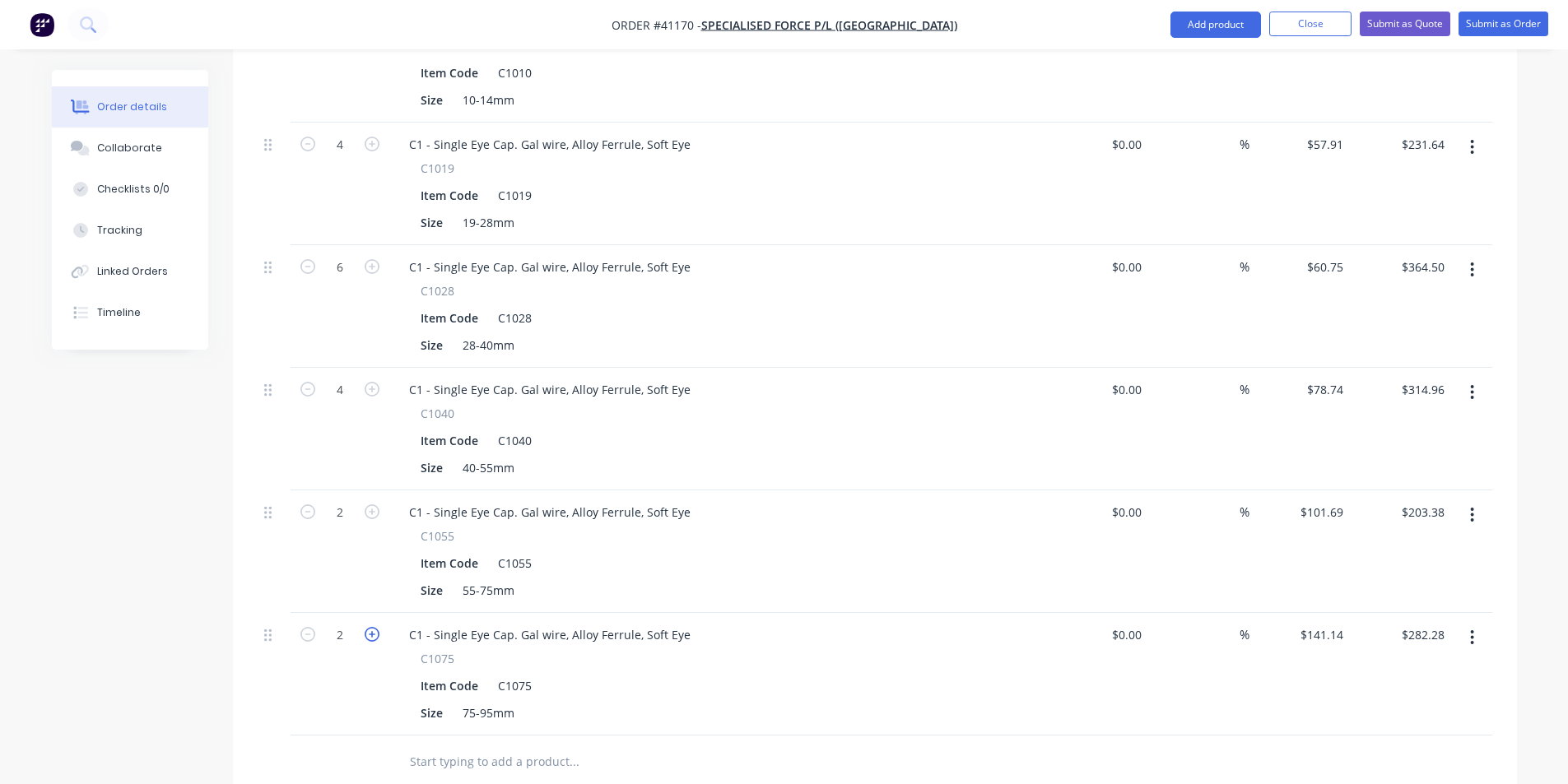
type input "4"
type input "$564.56"
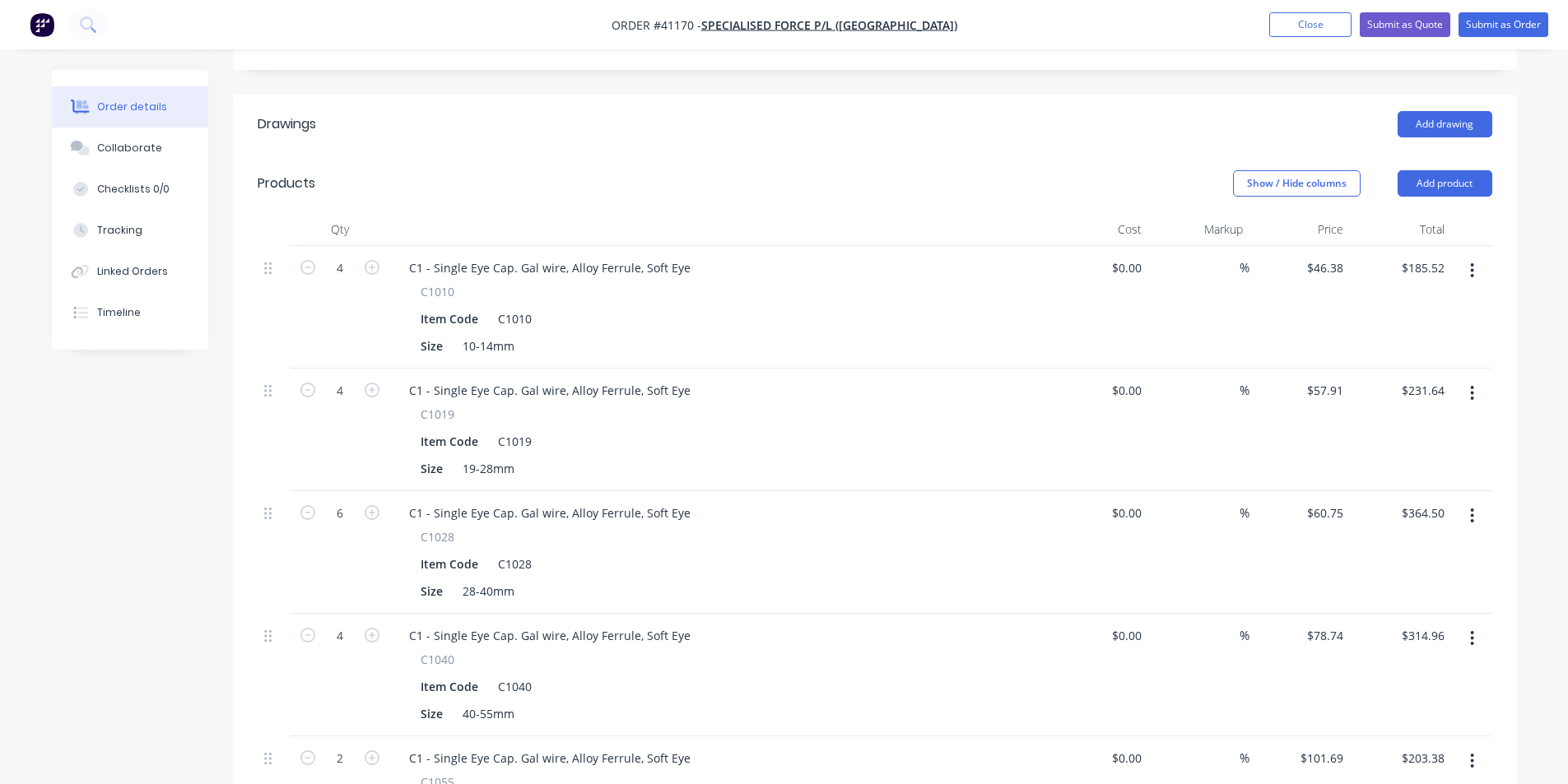
scroll to position [247, 0]
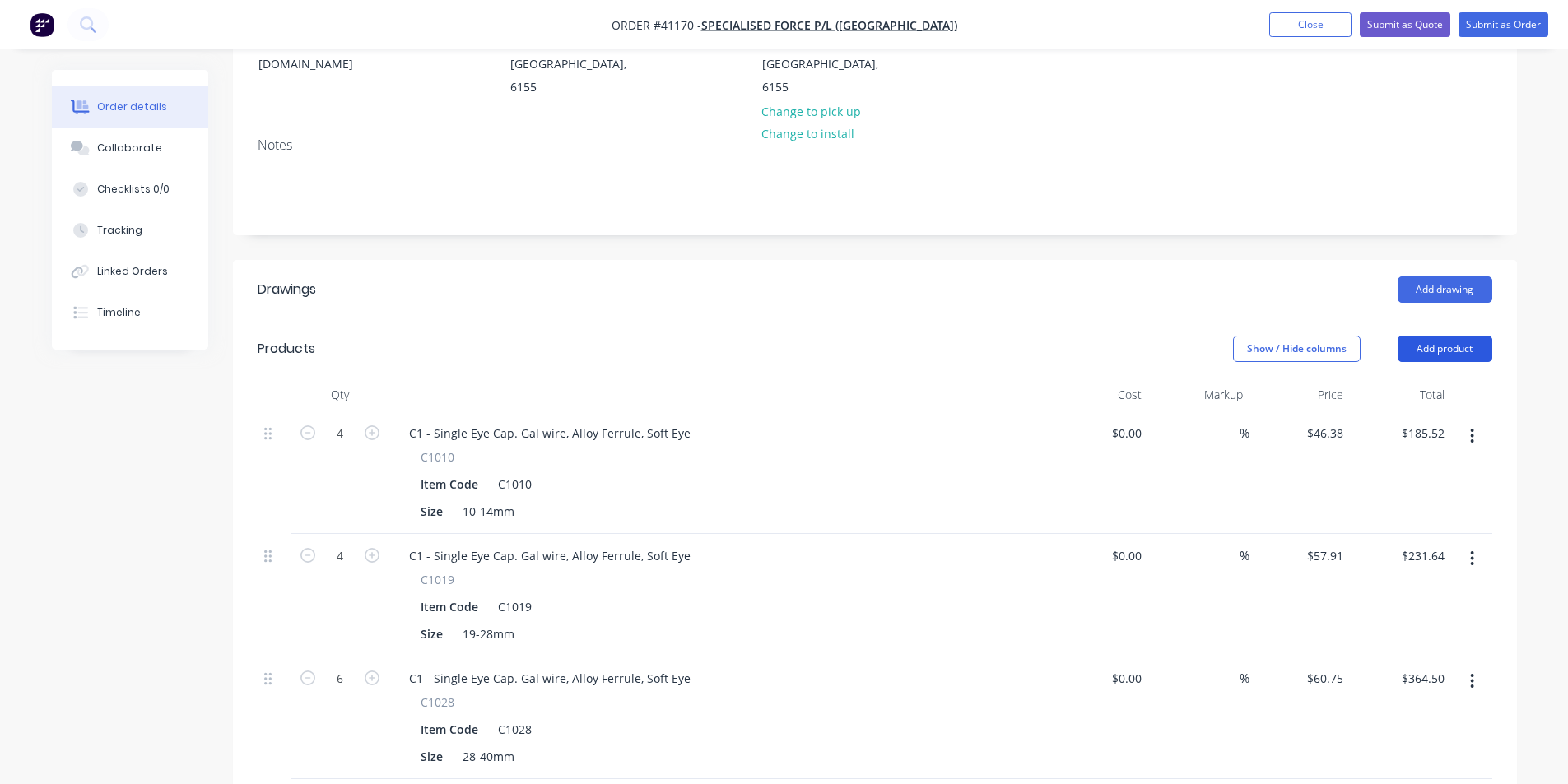
click at [1443, 336] on button "Add product" at bounding box center [1445, 349] width 95 height 26
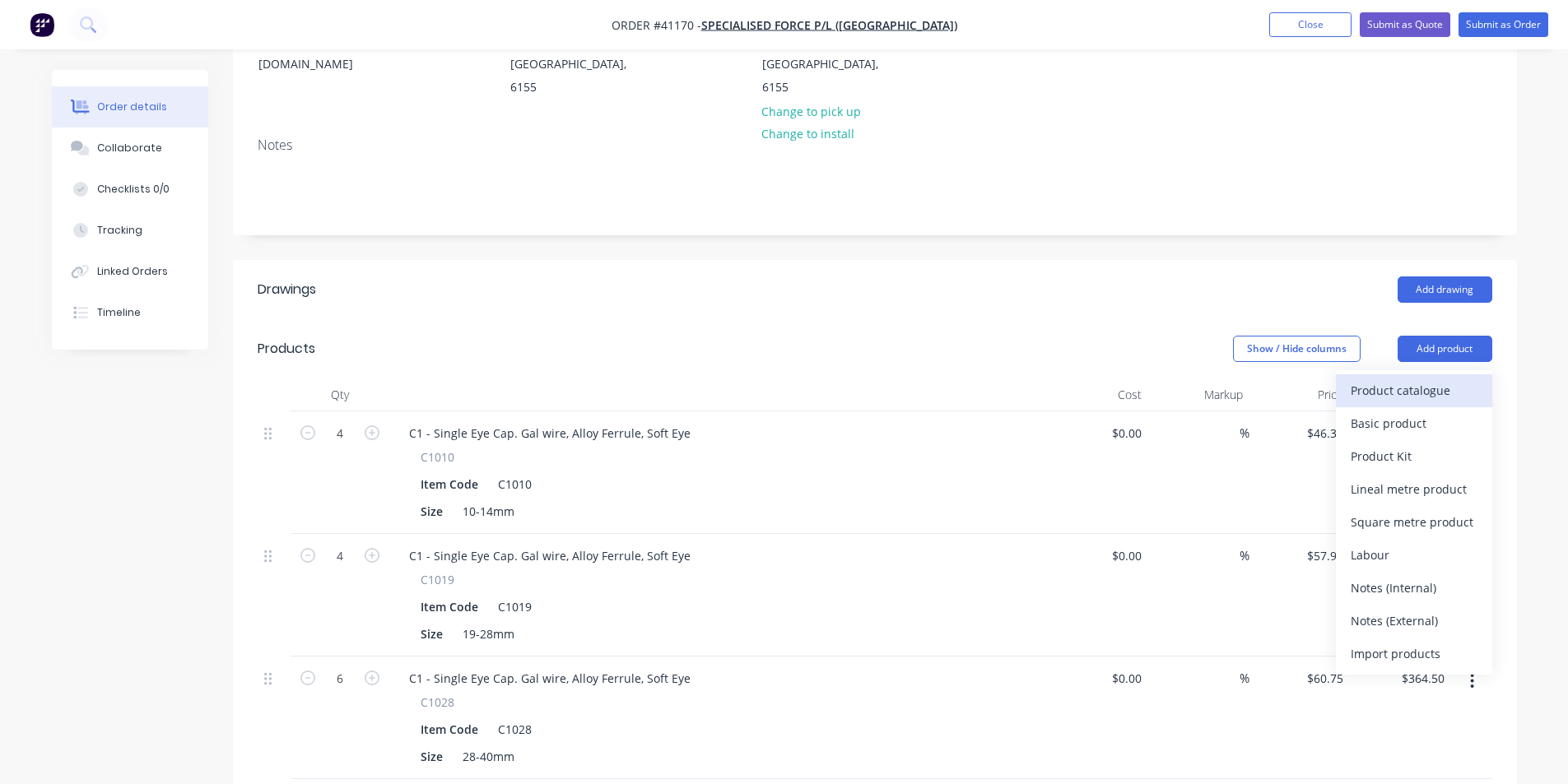
click at [1418, 379] on div "Product catalogue" at bounding box center [1414, 390] width 127 height 23
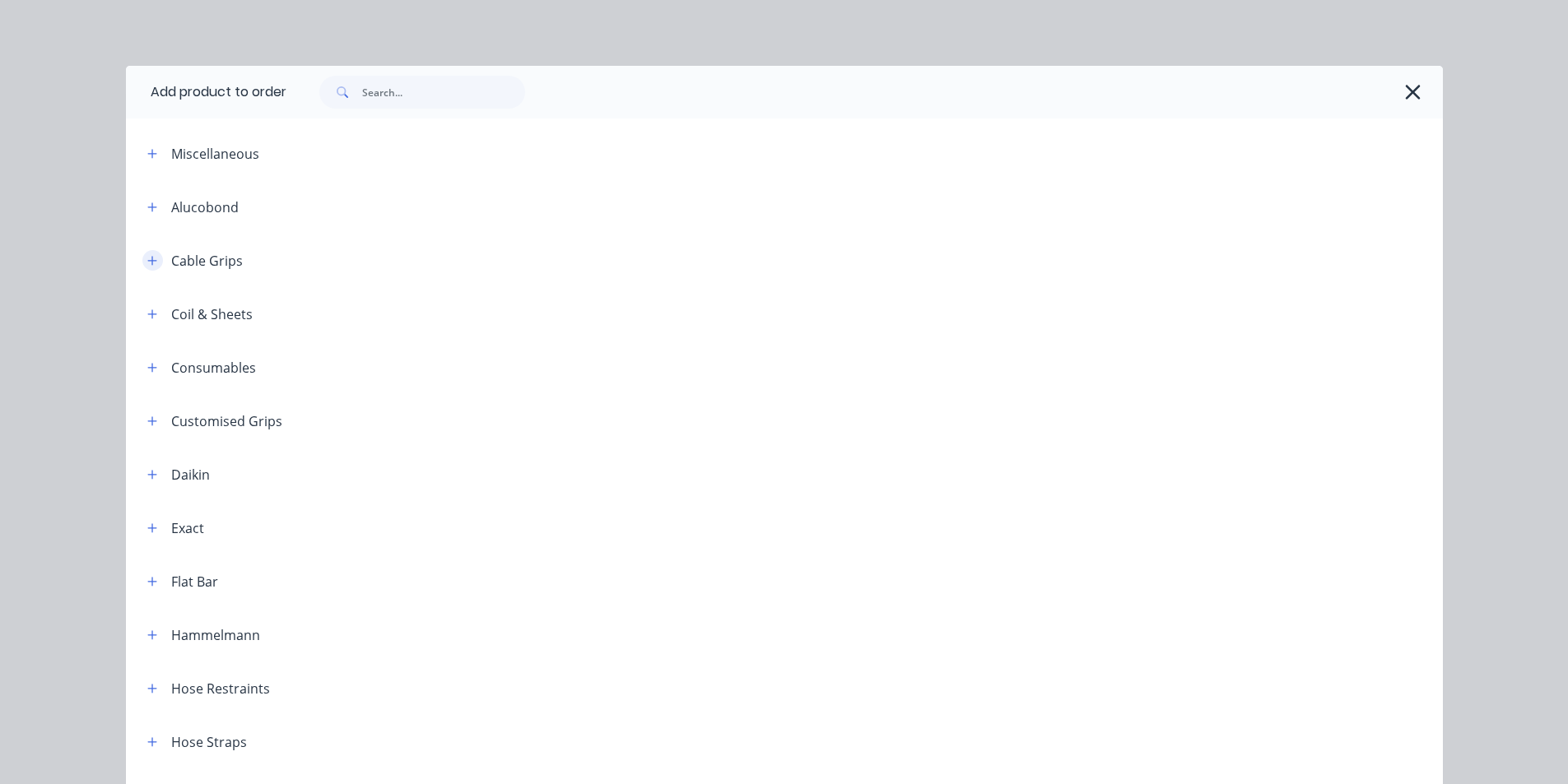
click at [150, 262] on icon "button" at bounding box center [152, 261] width 10 height 11
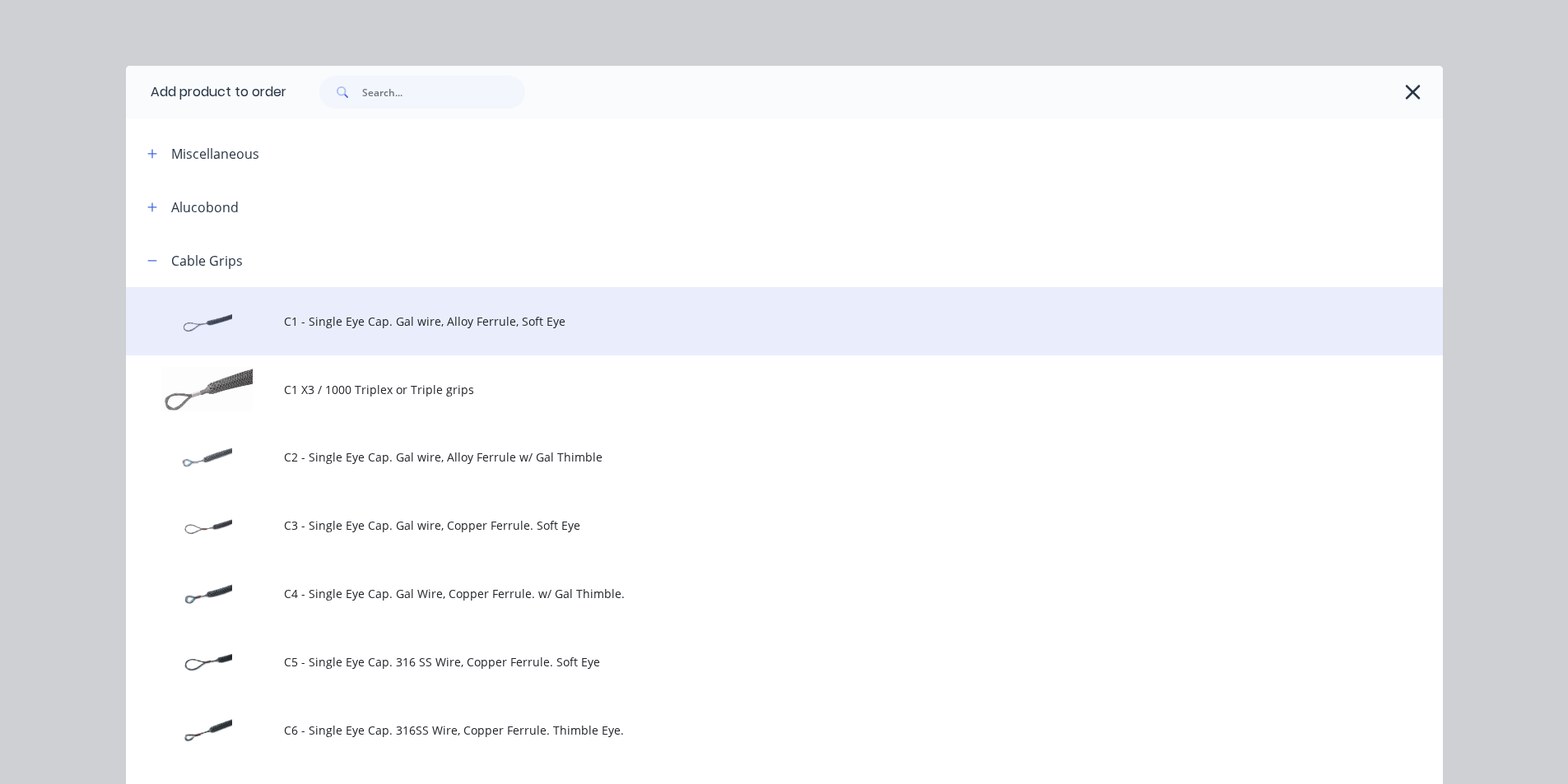
click at [421, 324] on span "C1 - Single Eye Cap. Gal wire, Alloy Ferrule, Soft Eye" at bounding box center [748, 321] width 927 height 17
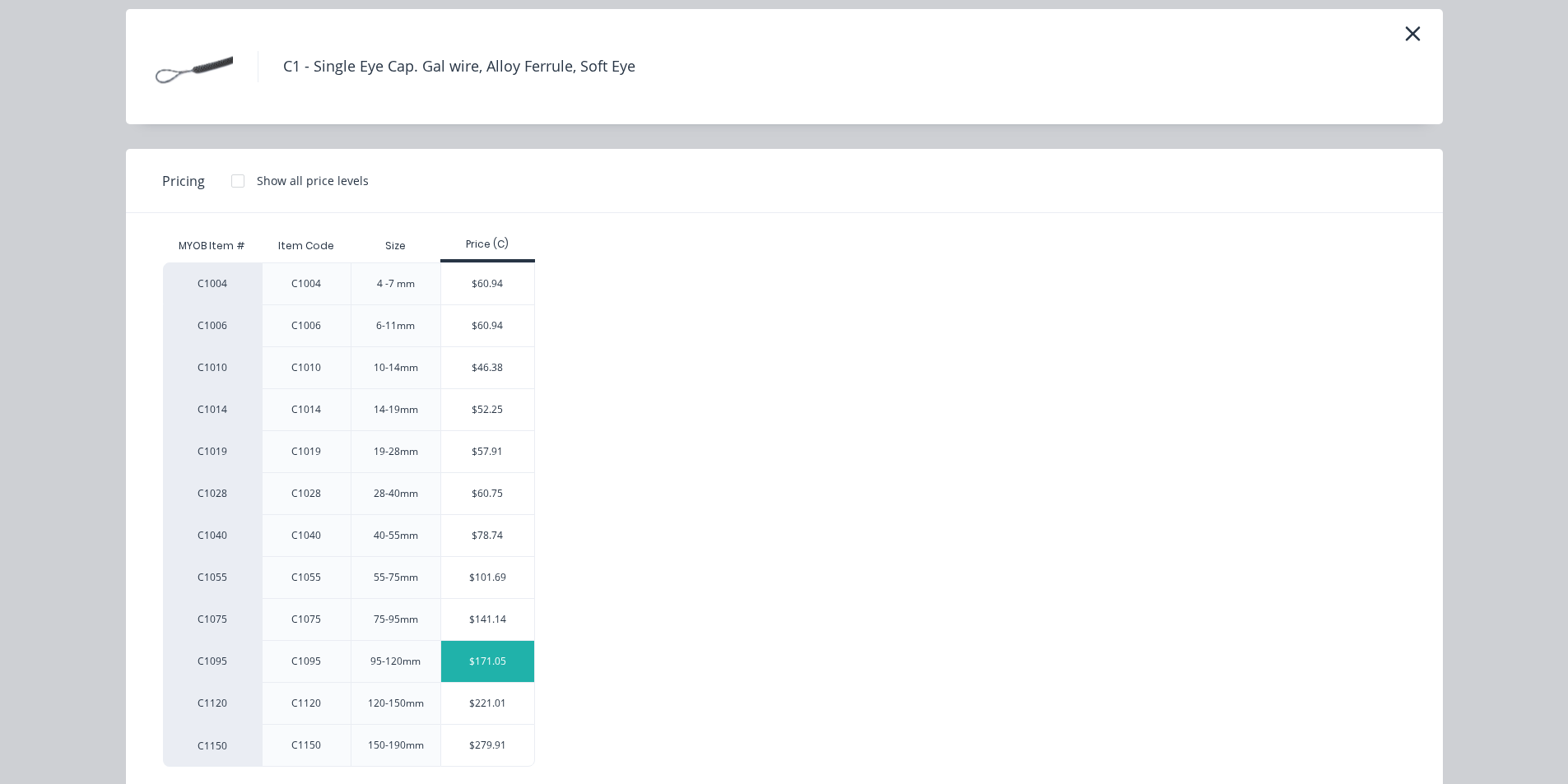
scroll to position [87, 0]
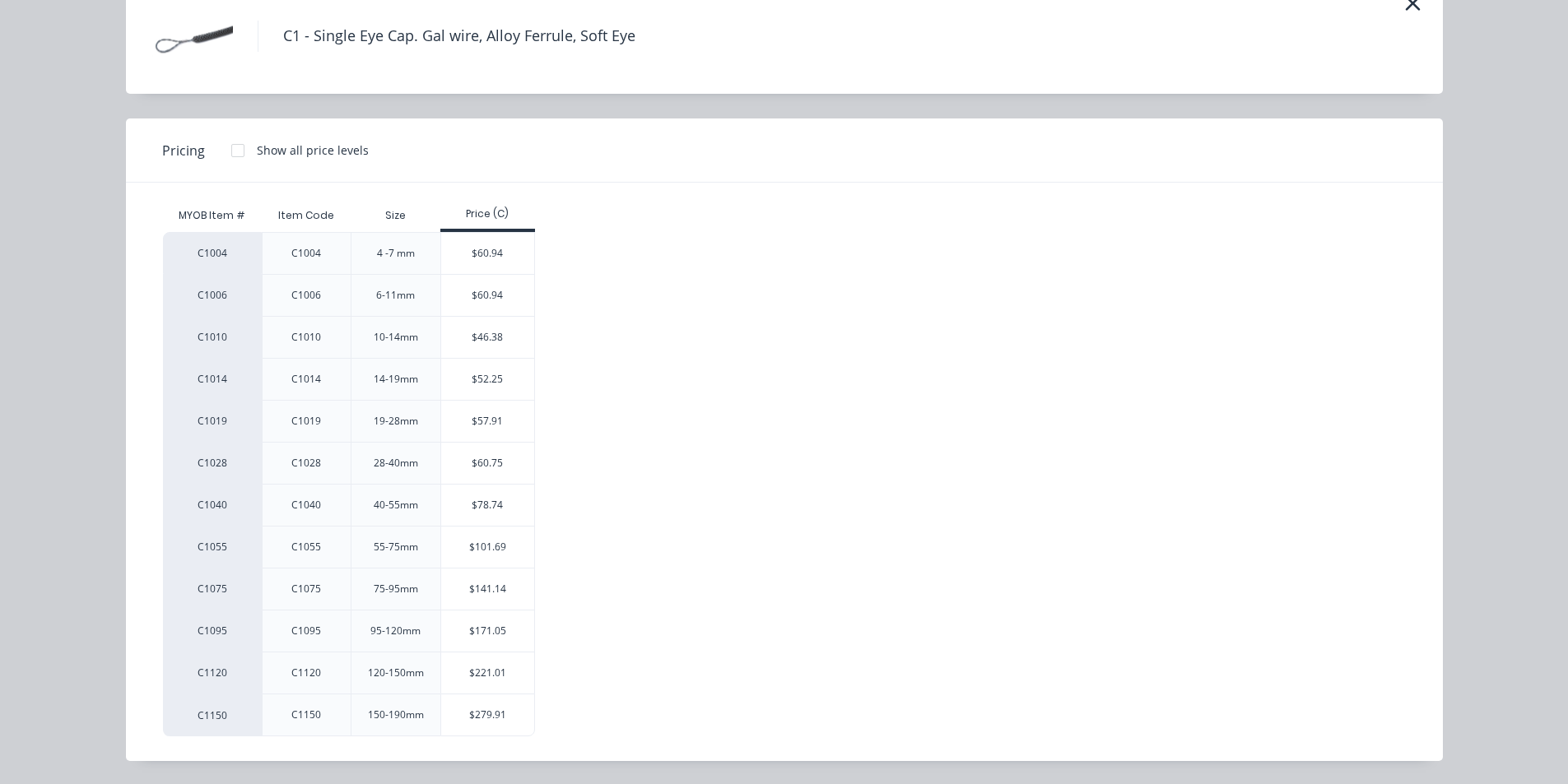
click at [495, 625] on div "$171.05" at bounding box center [487, 631] width 93 height 41
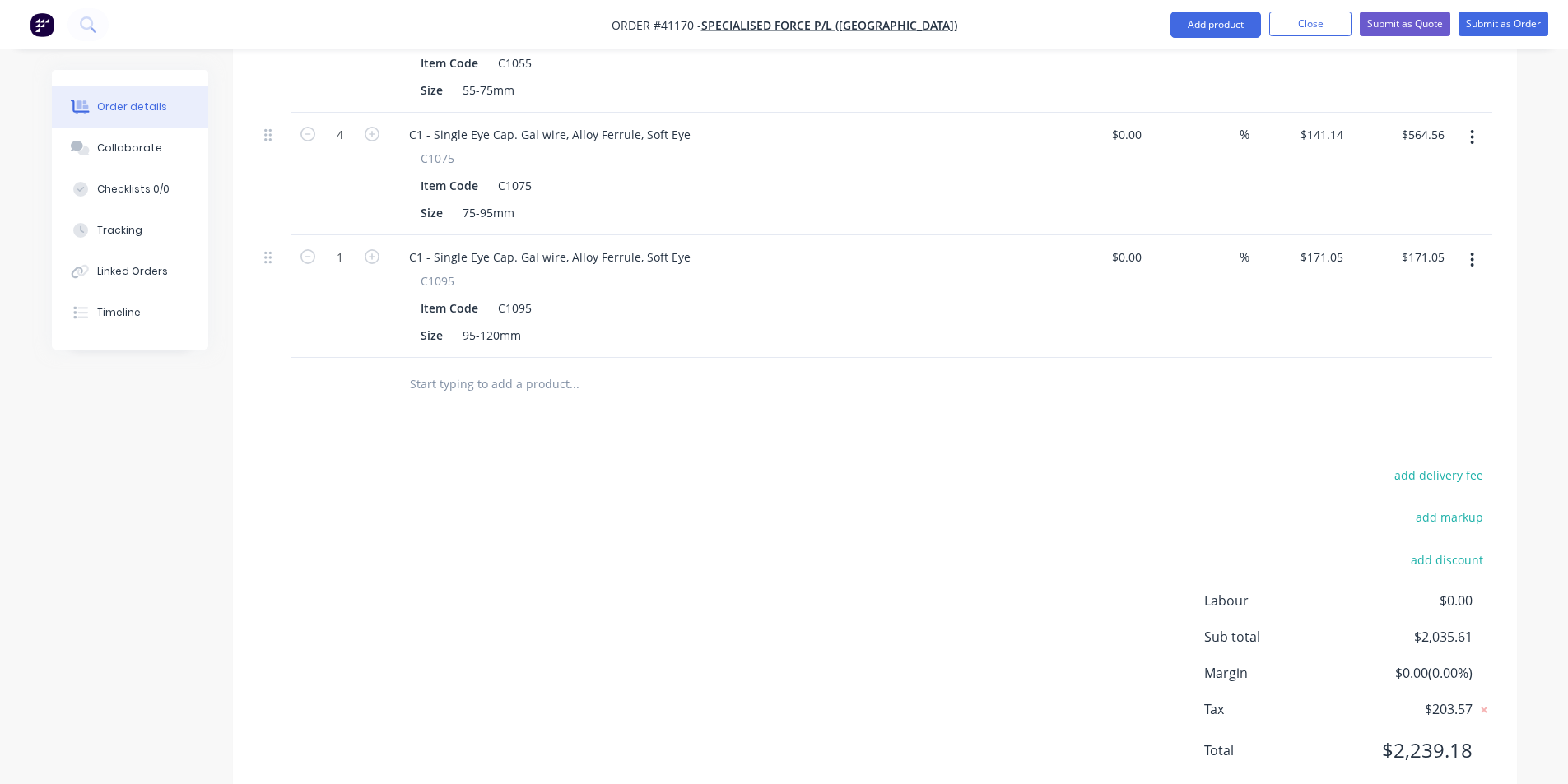
scroll to position [1159, 0]
click at [373, 249] on icon "button" at bounding box center [373, 256] width 15 height 15
type input "2"
type input "$342.10"
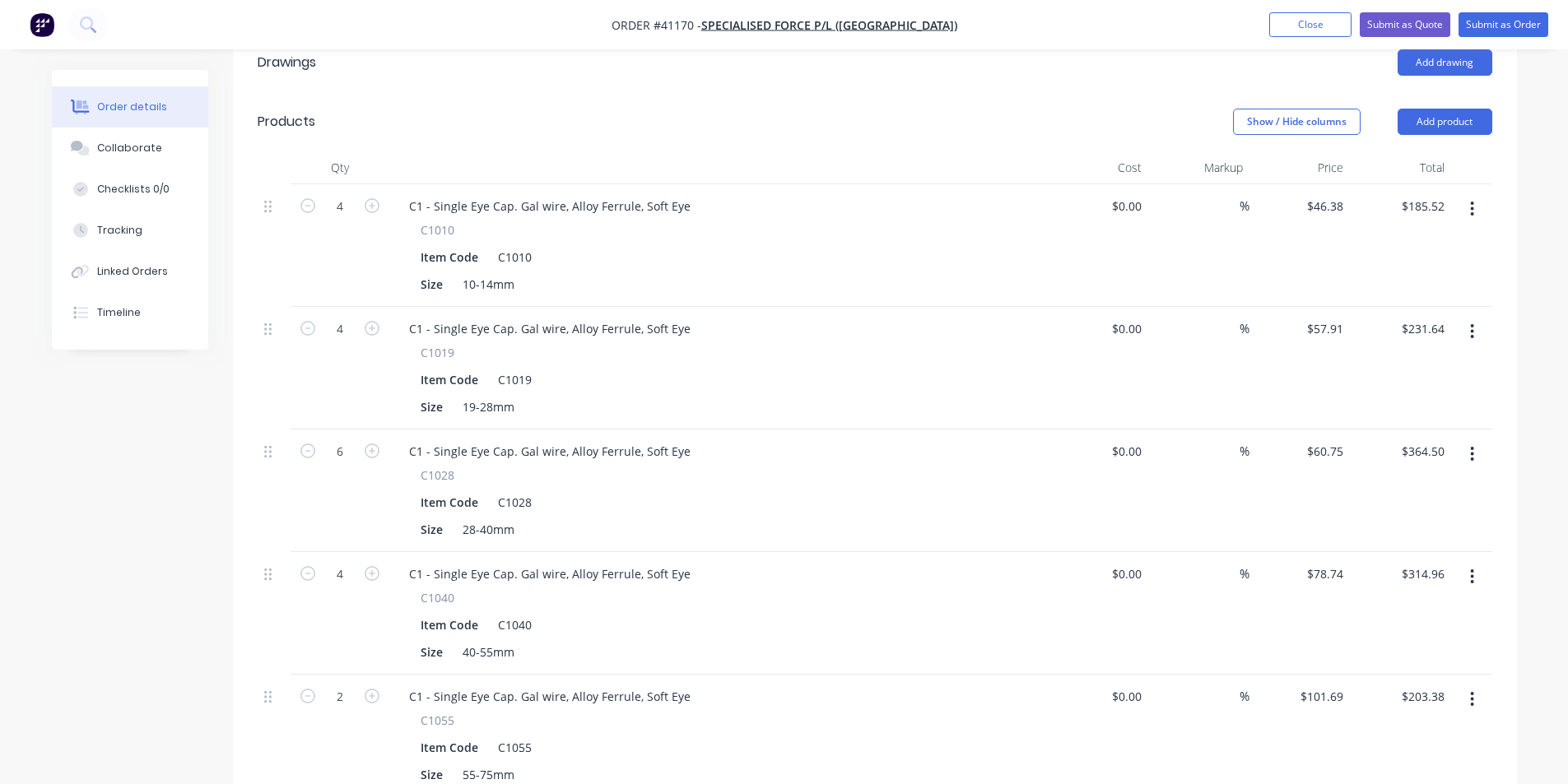
scroll to position [337, 0]
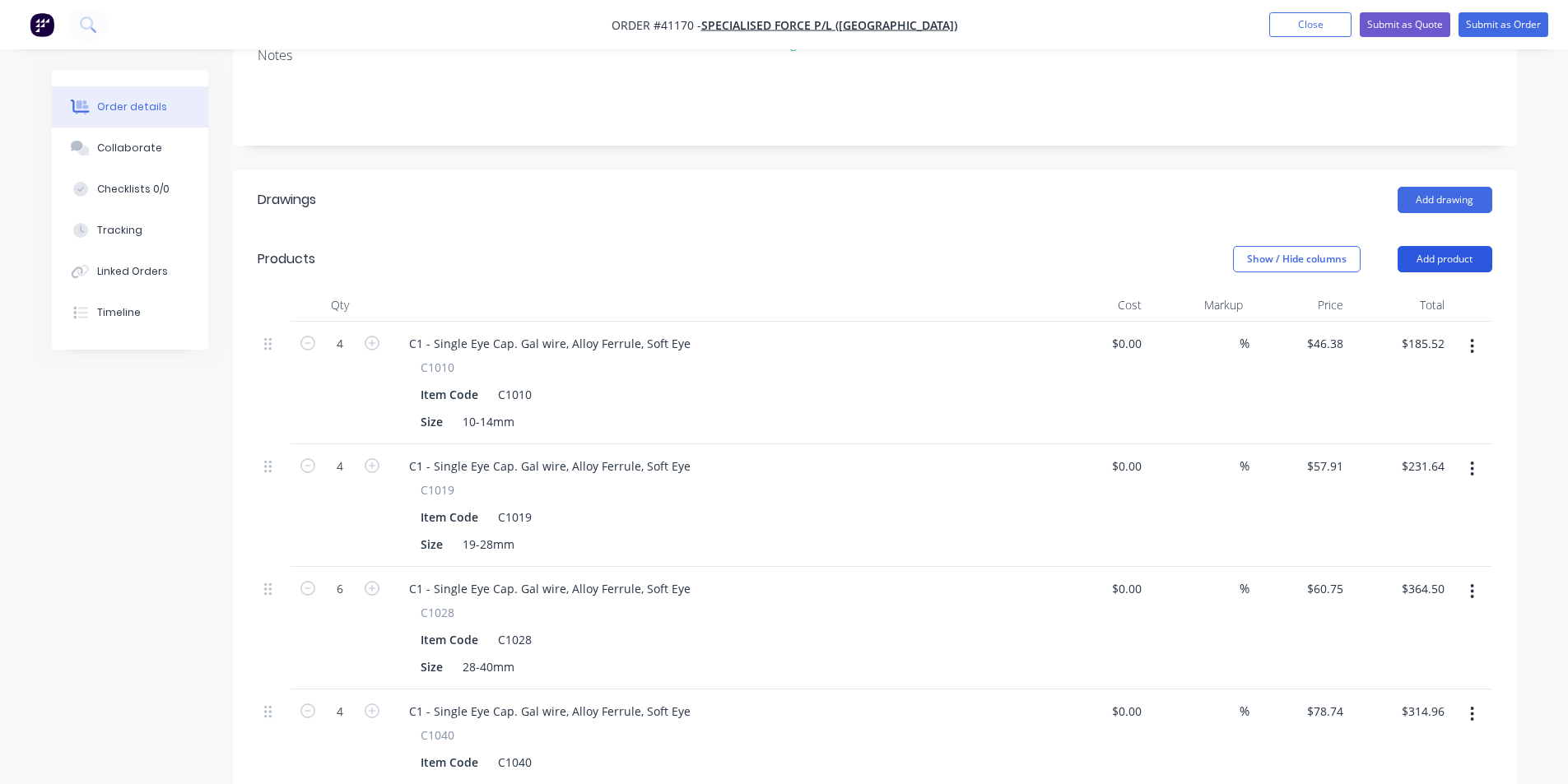
click at [1448, 246] on button "Add product" at bounding box center [1445, 259] width 95 height 26
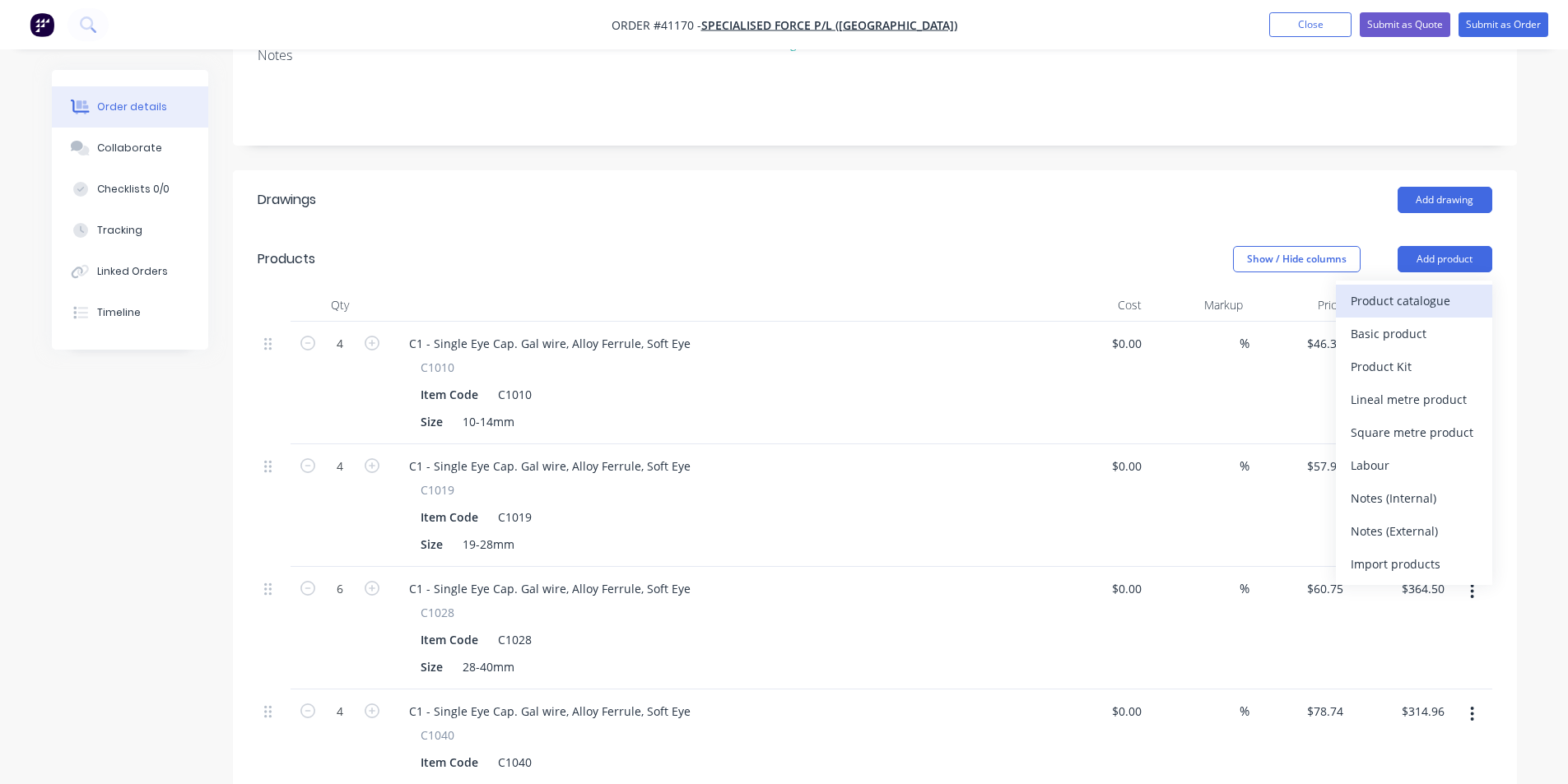
click at [1428, 289] on div "Product catalogue" at bounding box center [1414, 300] width 127 height 23
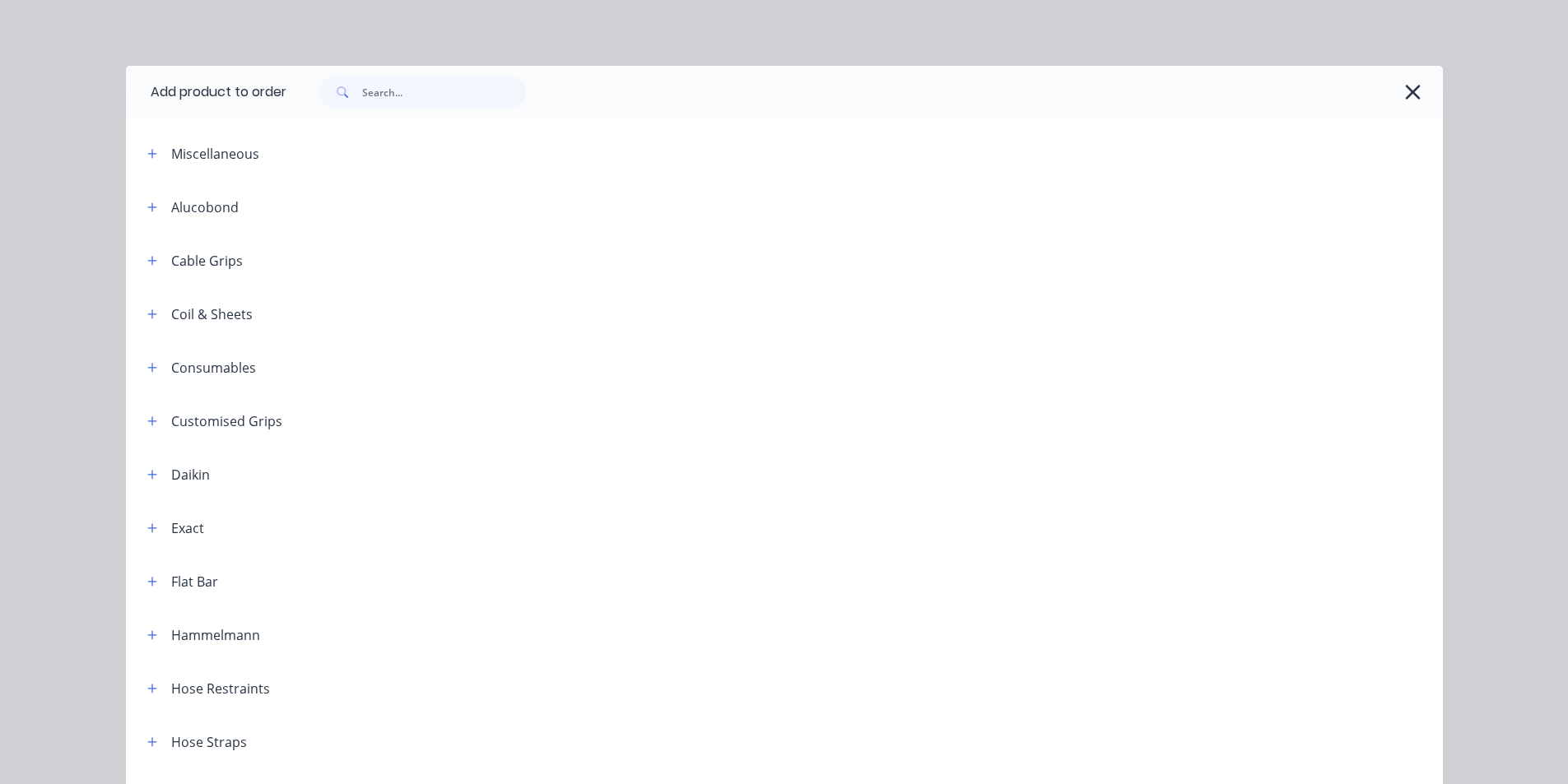
click at [147, 258] on icon "button" at bounding box center [152, 261] width 10 height 11
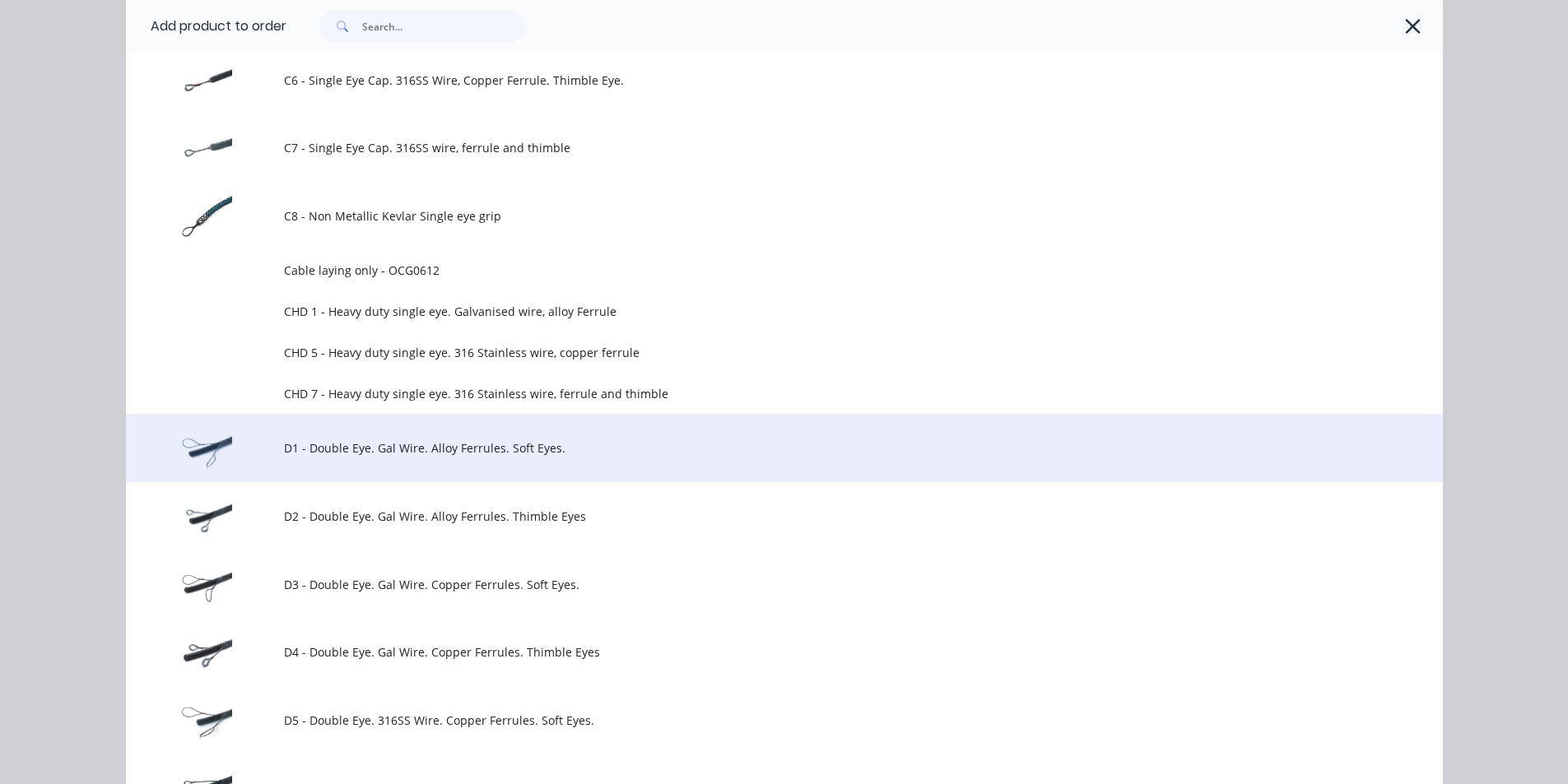
scroll to position [658, 0]
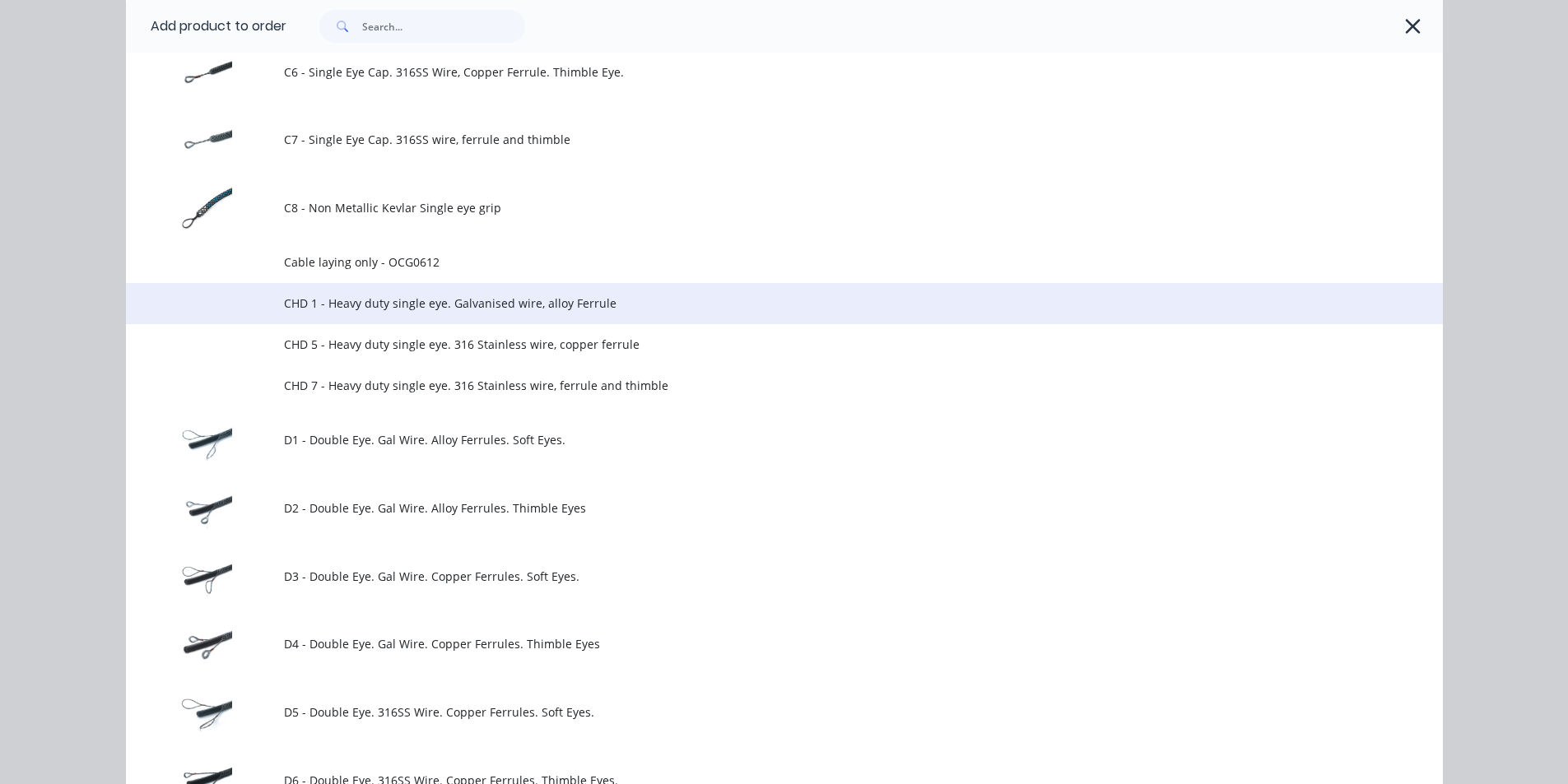
click at [378, 302] on span "CHD 1 - Heavy duty single eye. Galvanised wire, alloy Ferrule" at bounding box center [748, 303] width 927 height 17
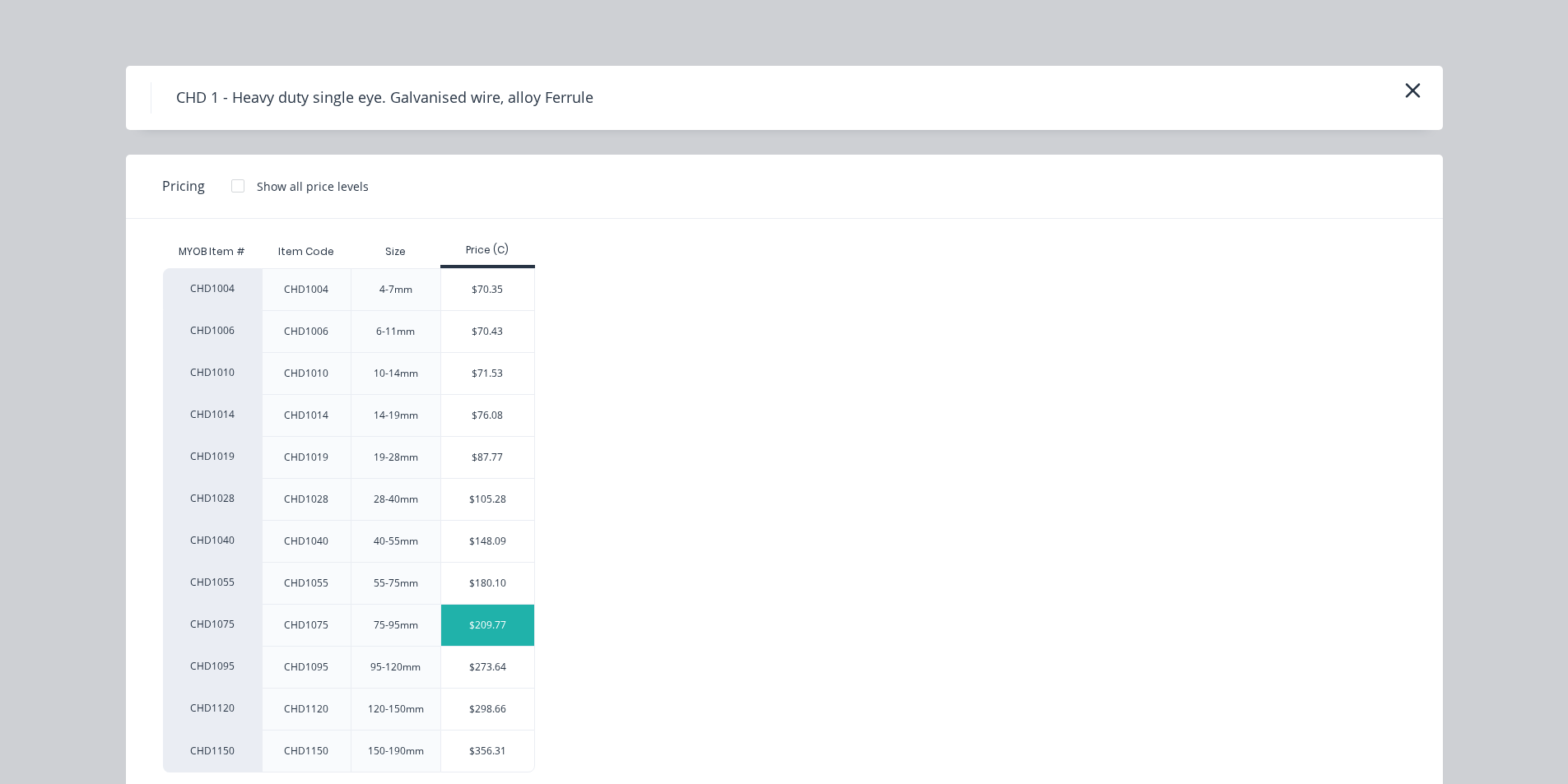
scroll to position [37, 0]
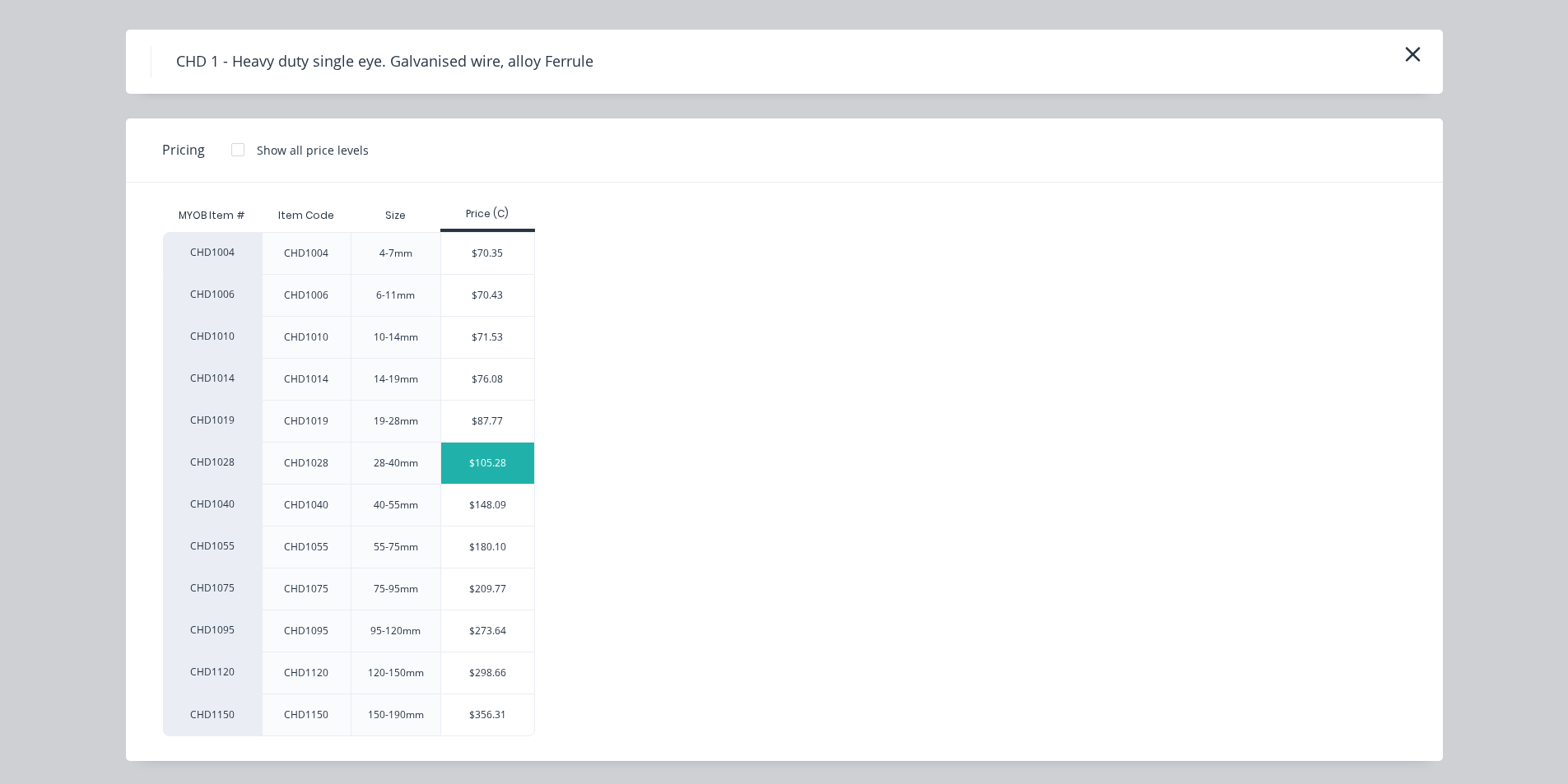
click at [485, 462] on div "$105.28" at bounding box center [487, 463] width 93 height 41
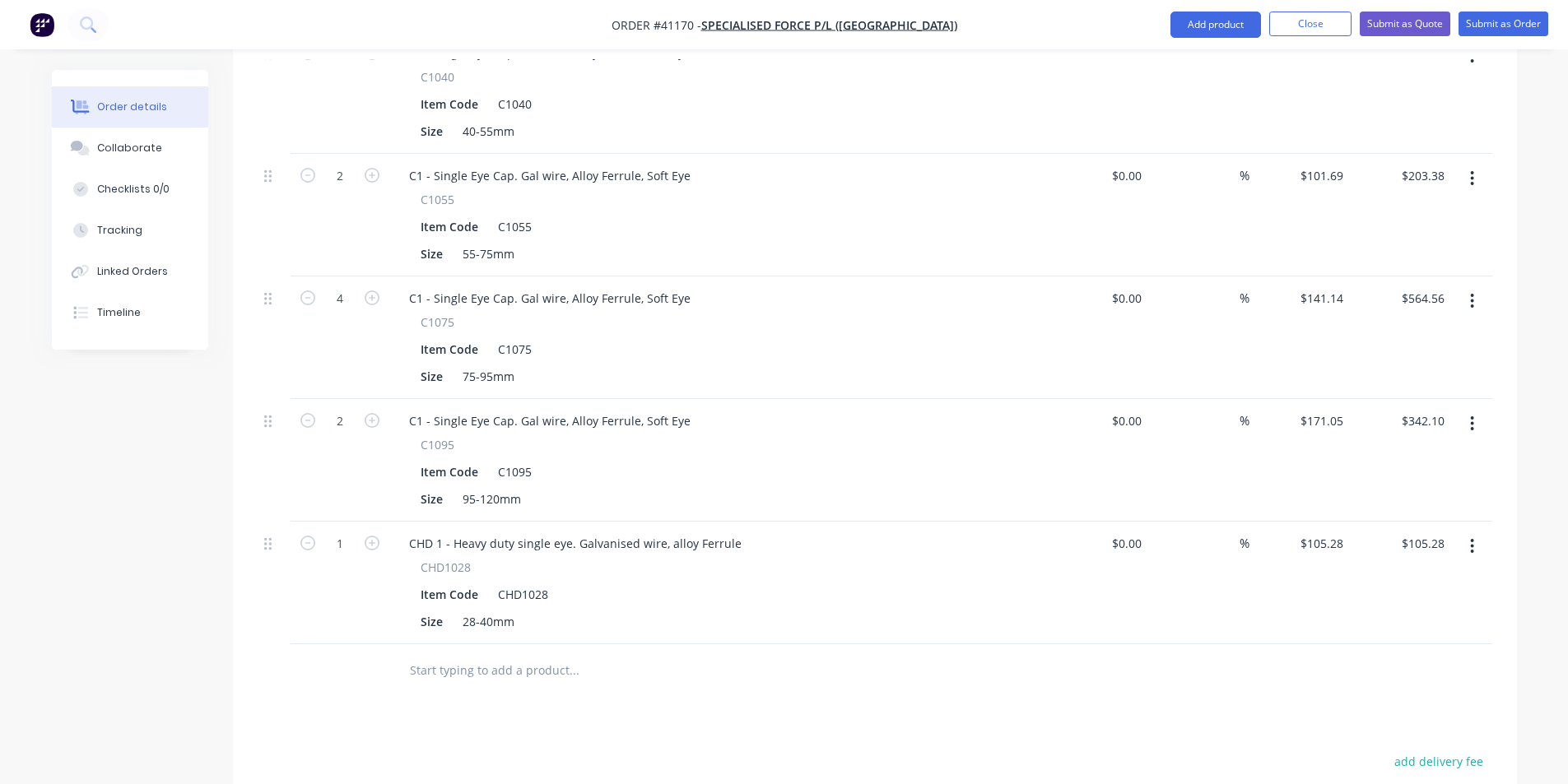
scroll to position [1282, 0]
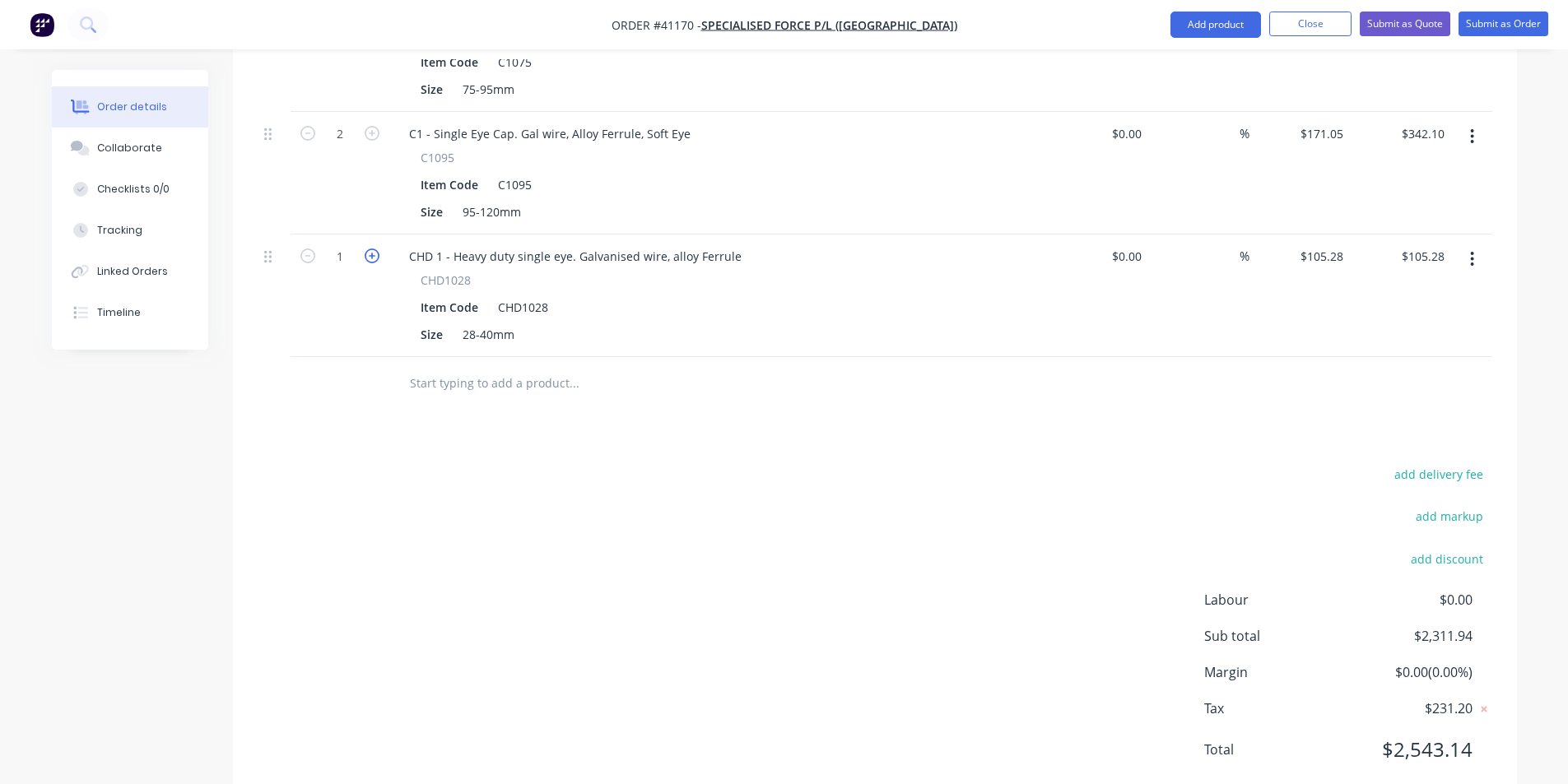
click at [373, 249] on icon "button" at bounding box center [373, 256] width 15 height 15
type input "2"
type input "$210.56"
click at [373, 249] on icon "button" at bounding box center [373, 256] width 15 height 15
type input "3"
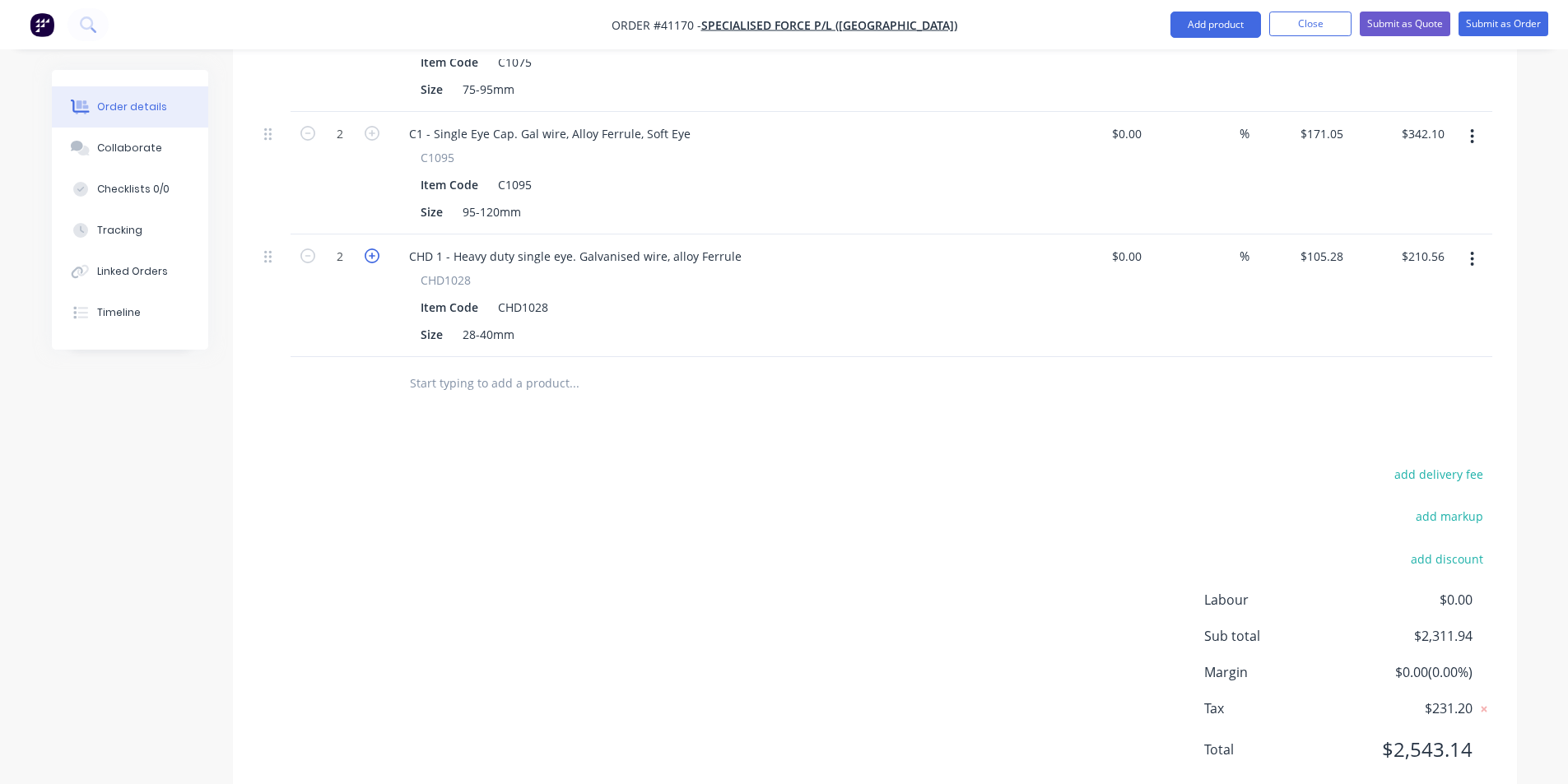
type input "$315.84"
click at [373, 249] on icon "button" at bounding box center [373, 256] width 15 height 15
type input "4"
type input "$421.12"
click at [1509, 22] on button "Submit as Order" at bounding box center [1503, 23] width 90 height 24
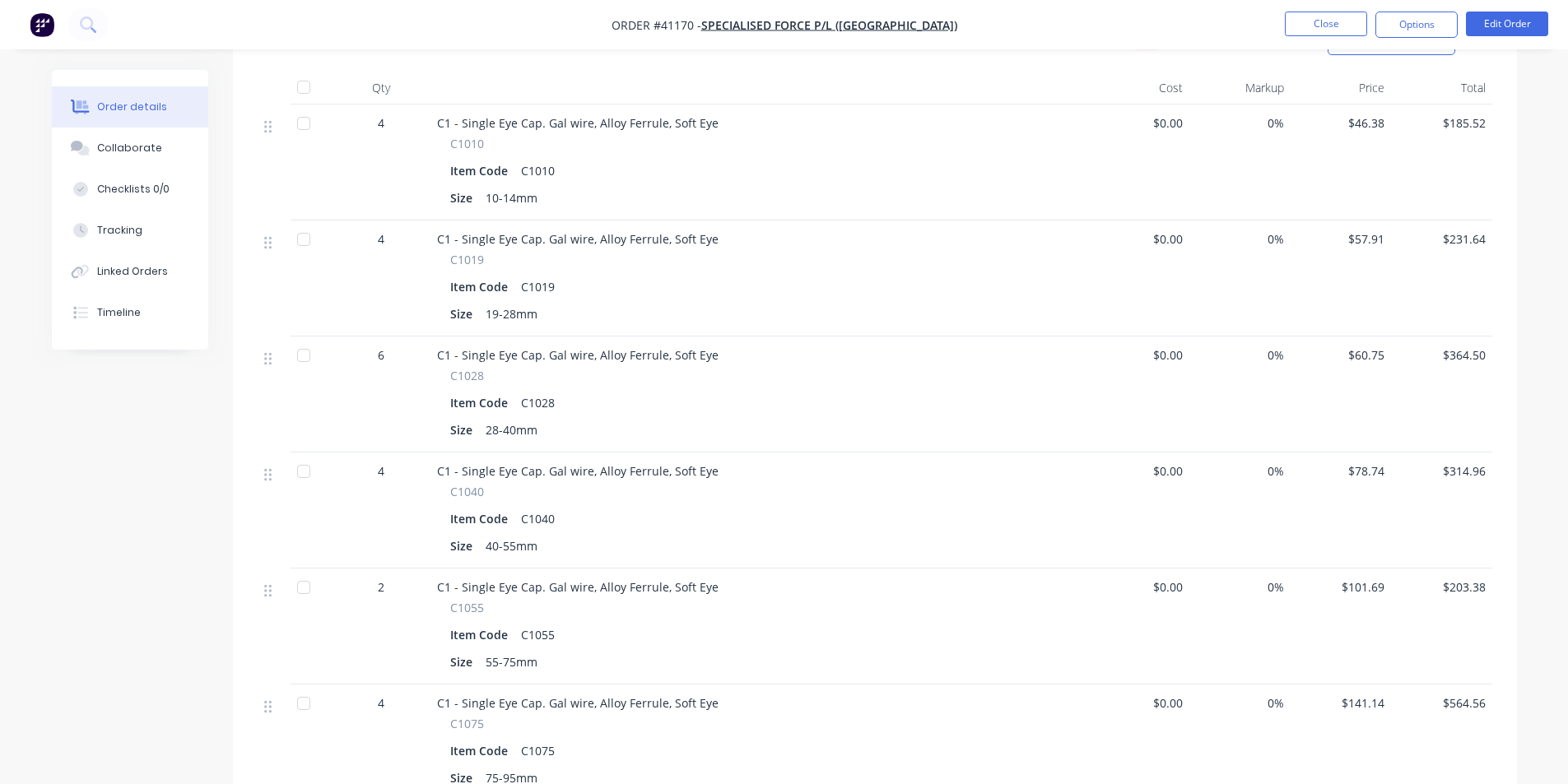
scroll to position [246, 0]
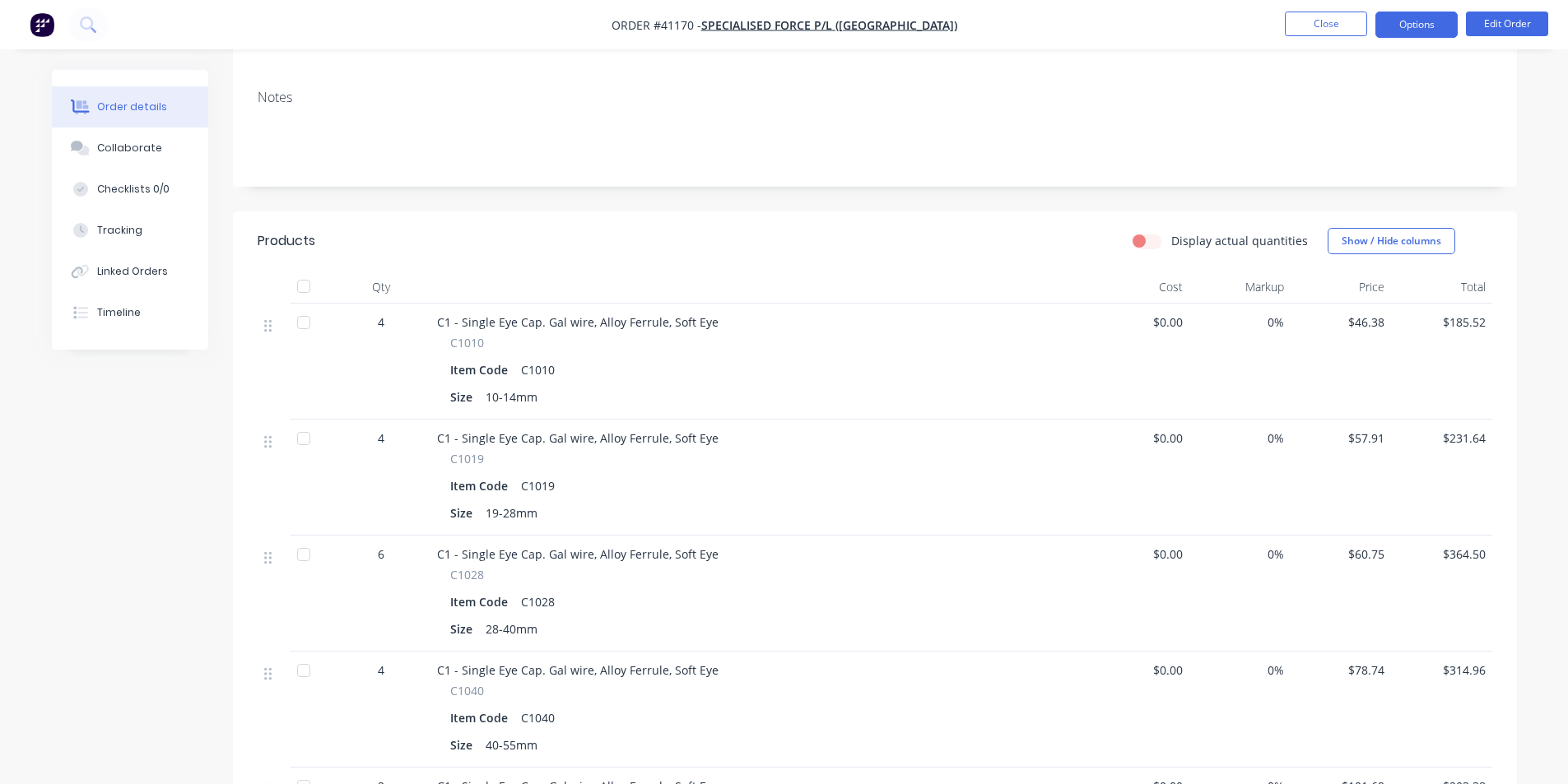
click at [1413, 23] on button "Options" at bounding box center [1417, 24] width 83 height 26
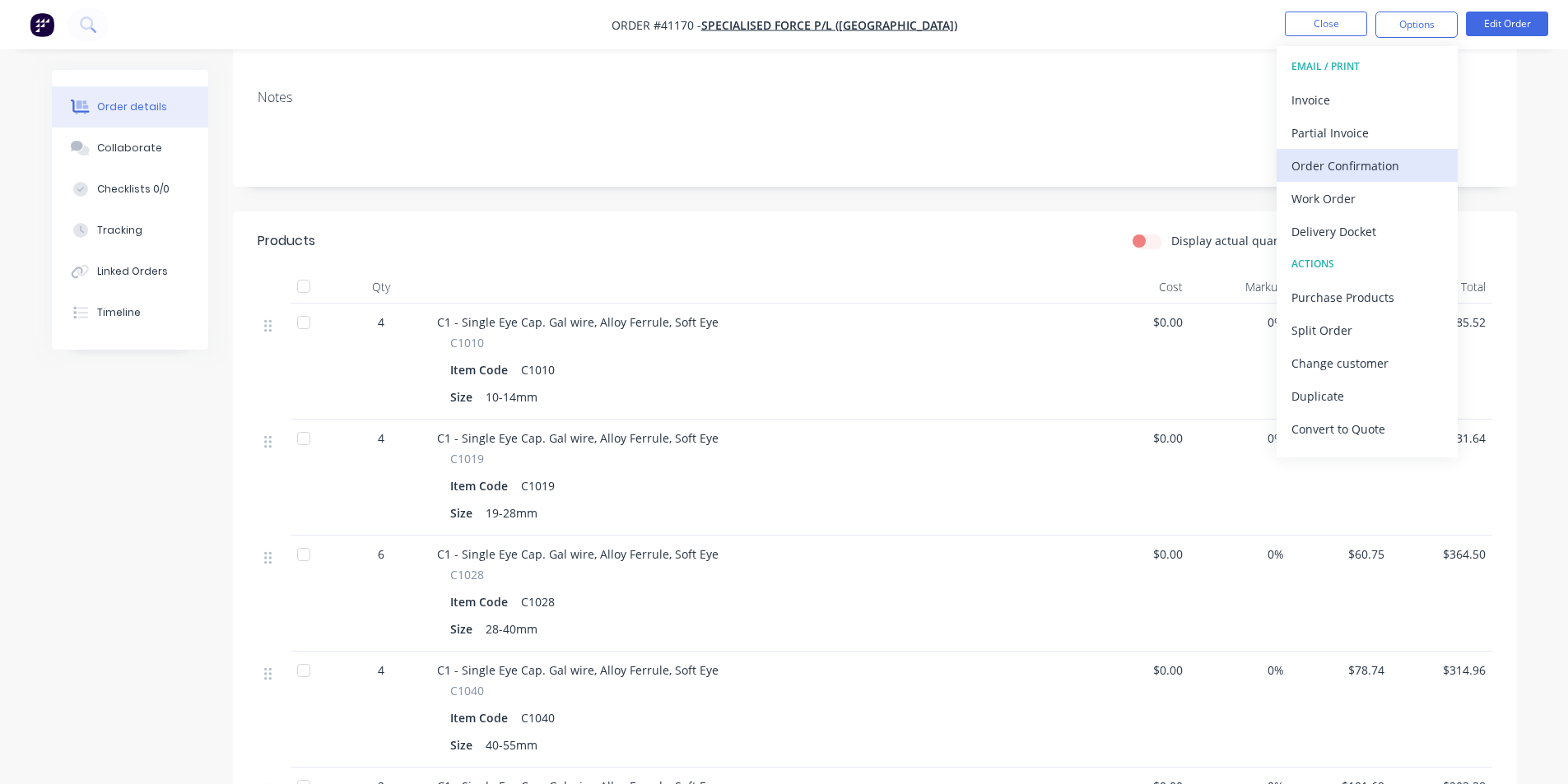
click at [1320, 162] on div "Order Confirmation" at bounding box center [1366, 165] width 151 height 23
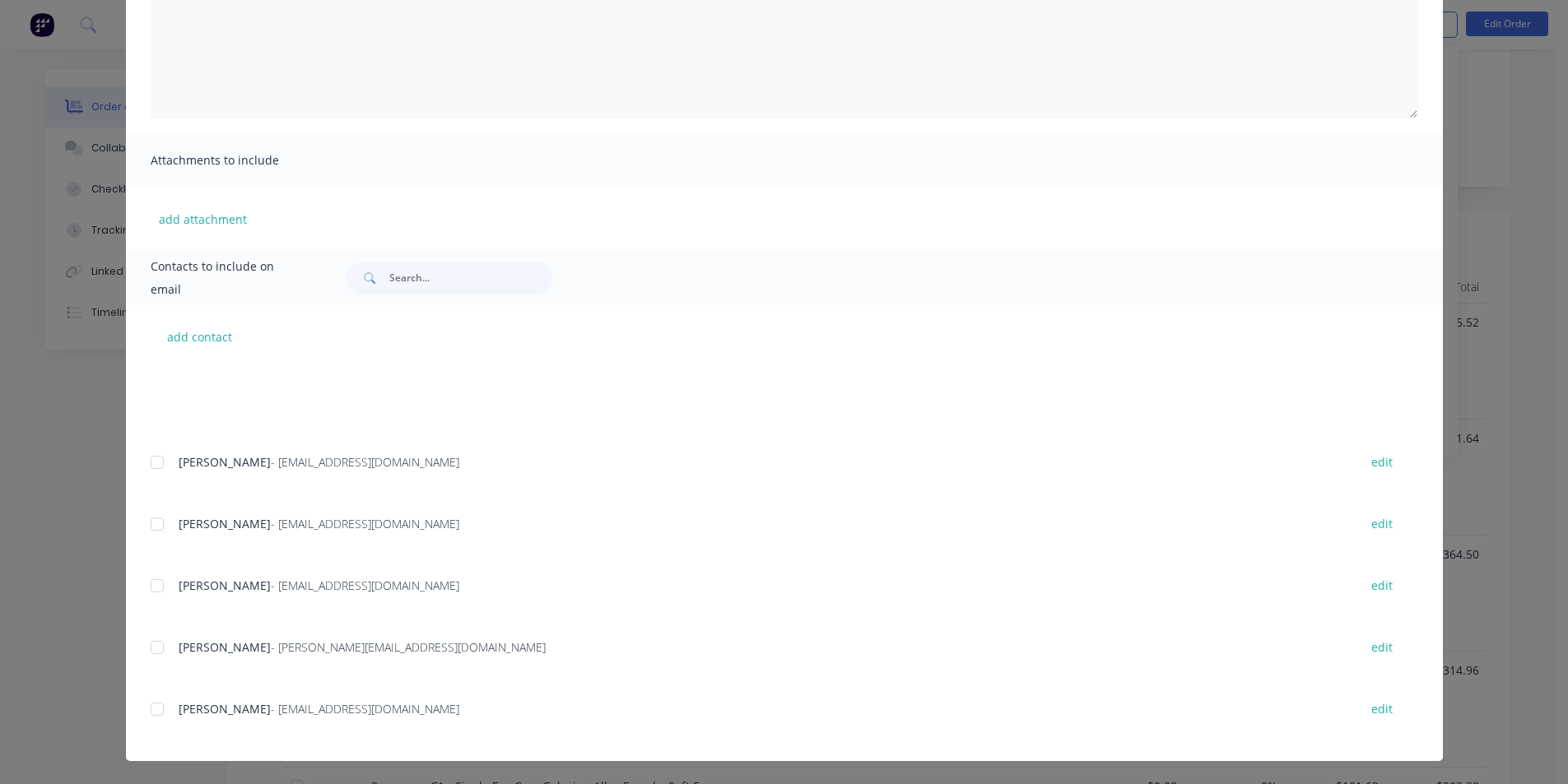
scroll to position [780, 0]
click at [150, 586] on div at bounding box center [157, 587] width 33 height 33
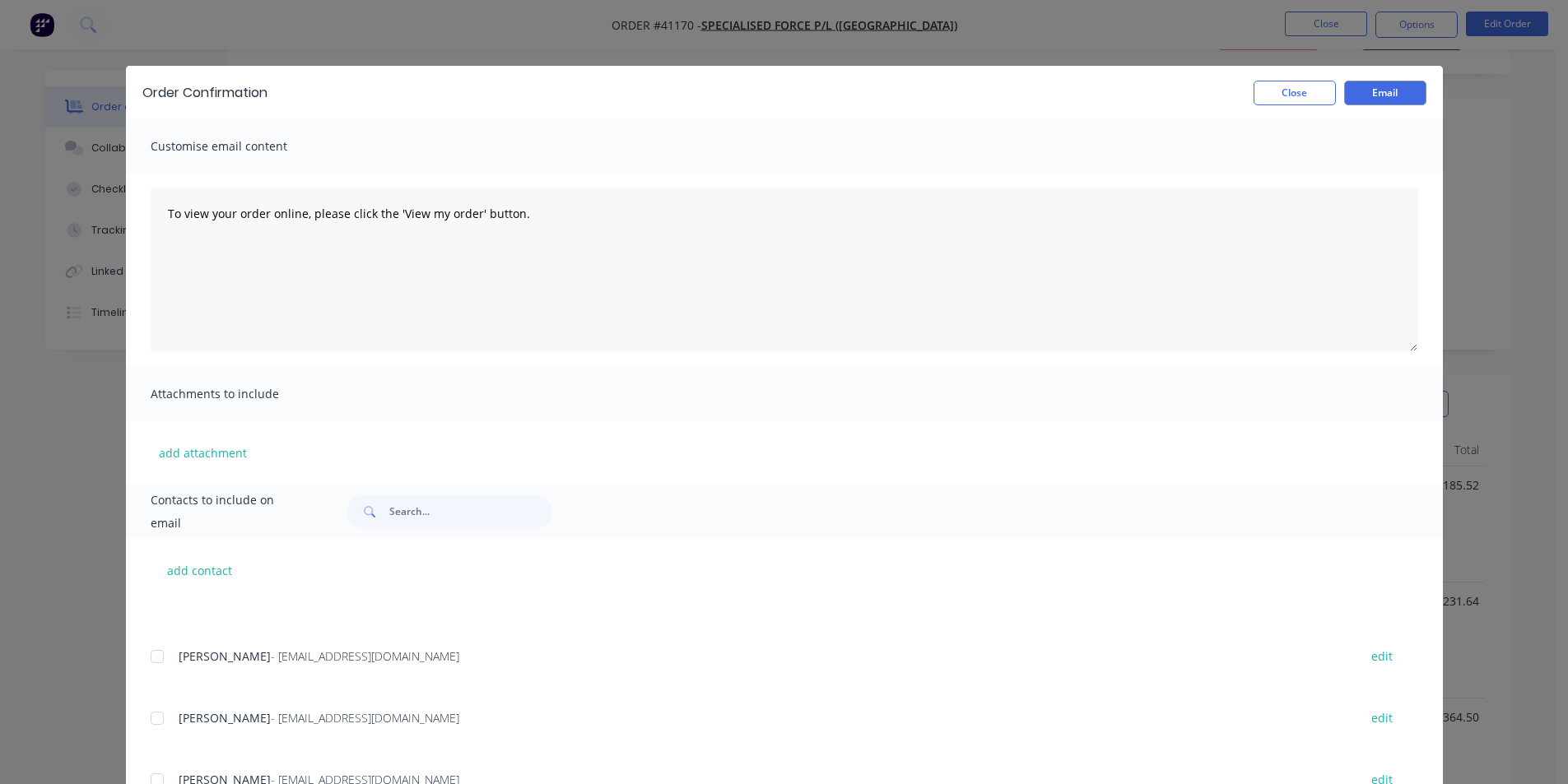
scroll to position [0, 0]
click at [1377, 94] on button "Email" at bounding box center [1386, 93] width 83 height 24
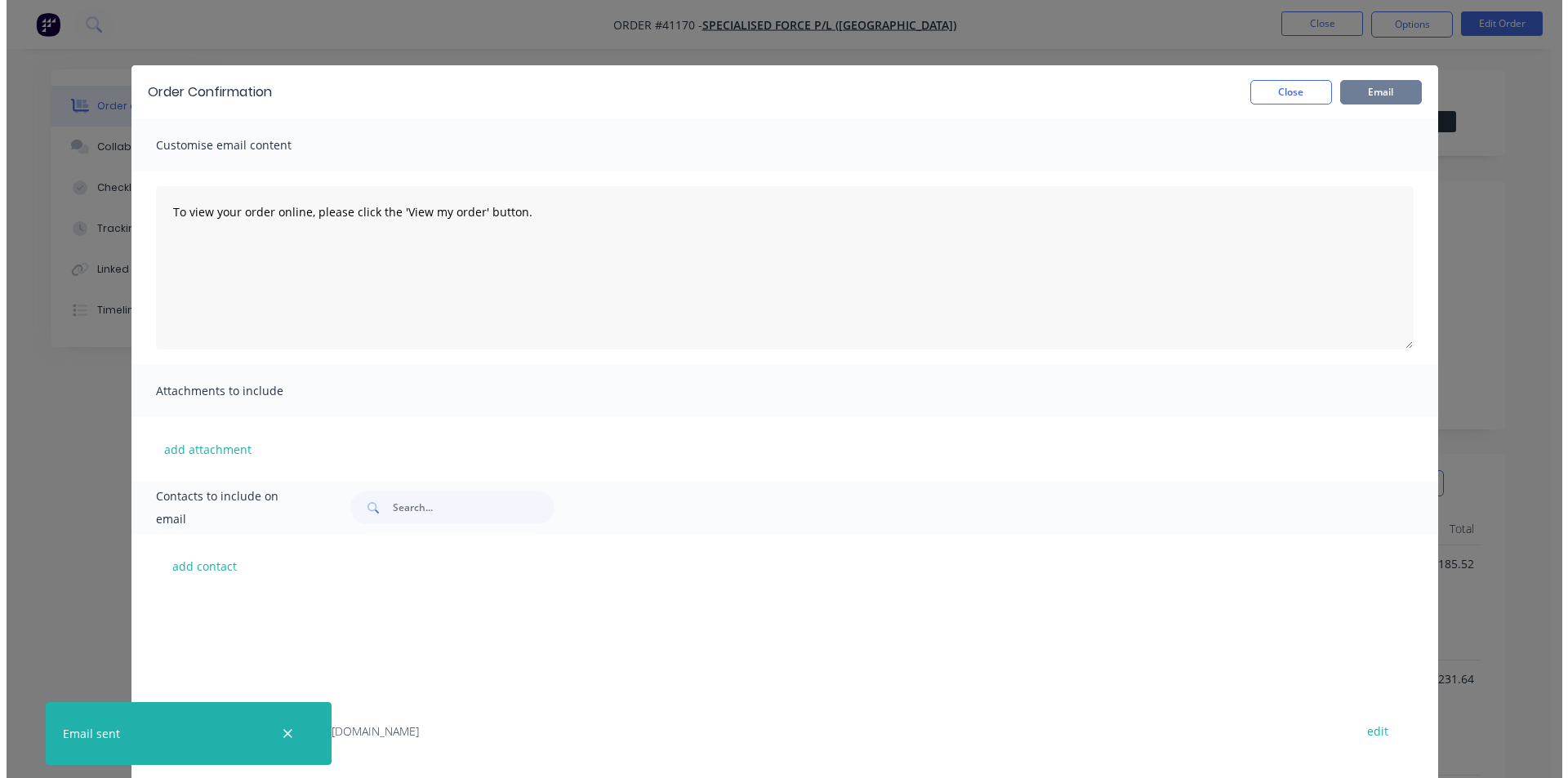
scroll to position [203, 0]
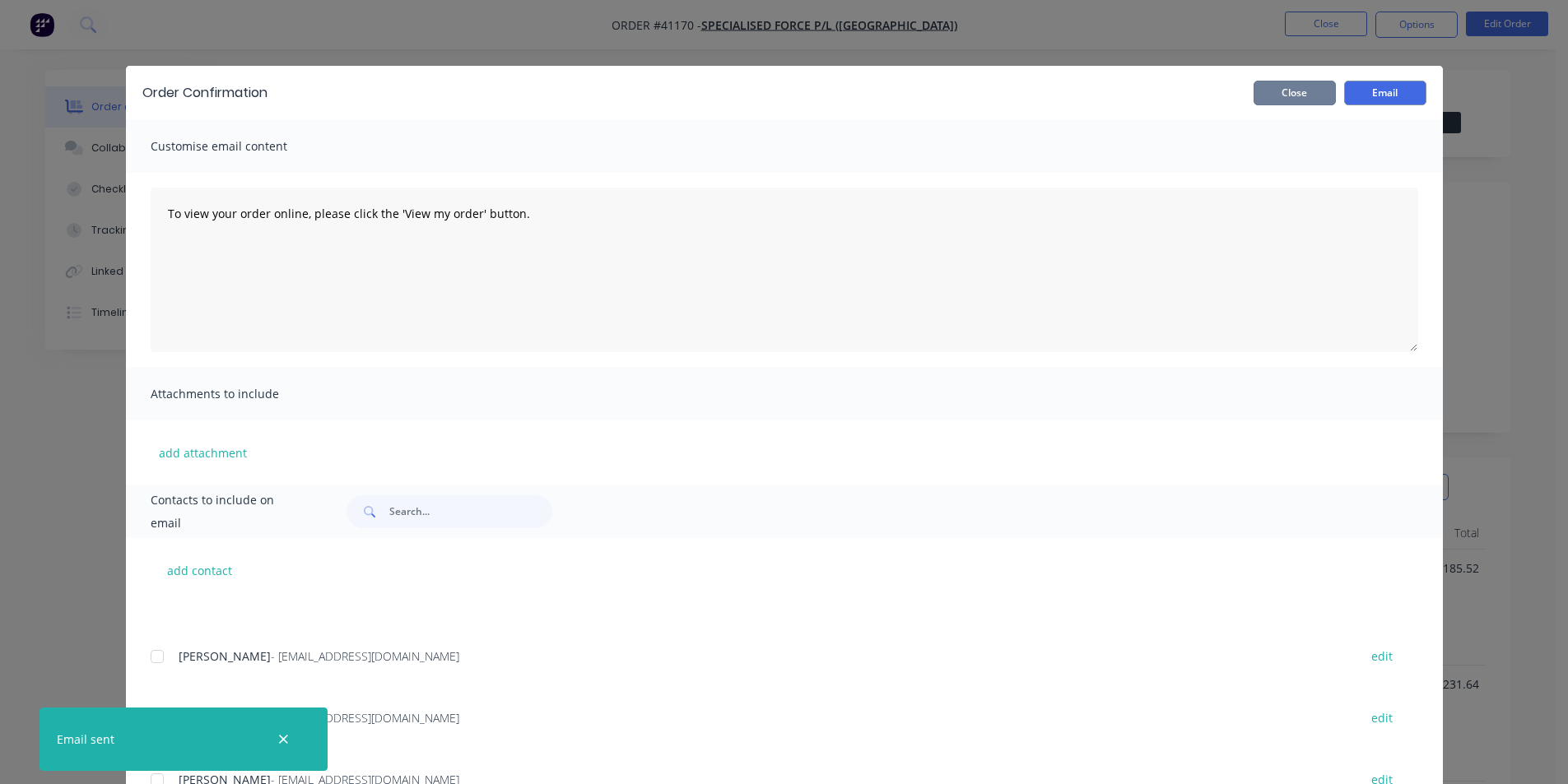
click at [1279, 97] on button "Close" at bounding box center [1295, 93] width 83 height 24
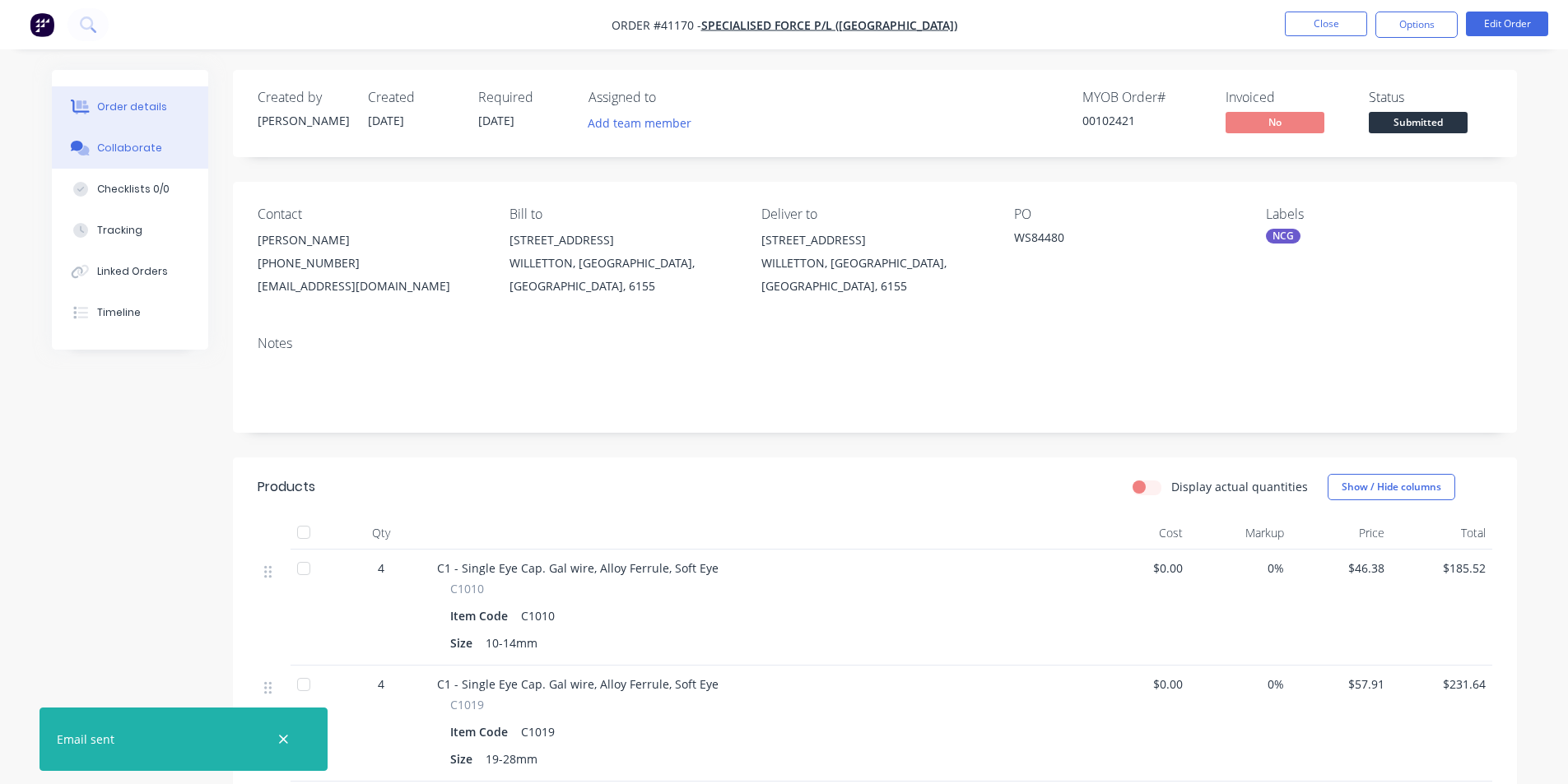
click at [122, 152] on div "Collaborate" at bounding box center [129, 148] width 65 height 15
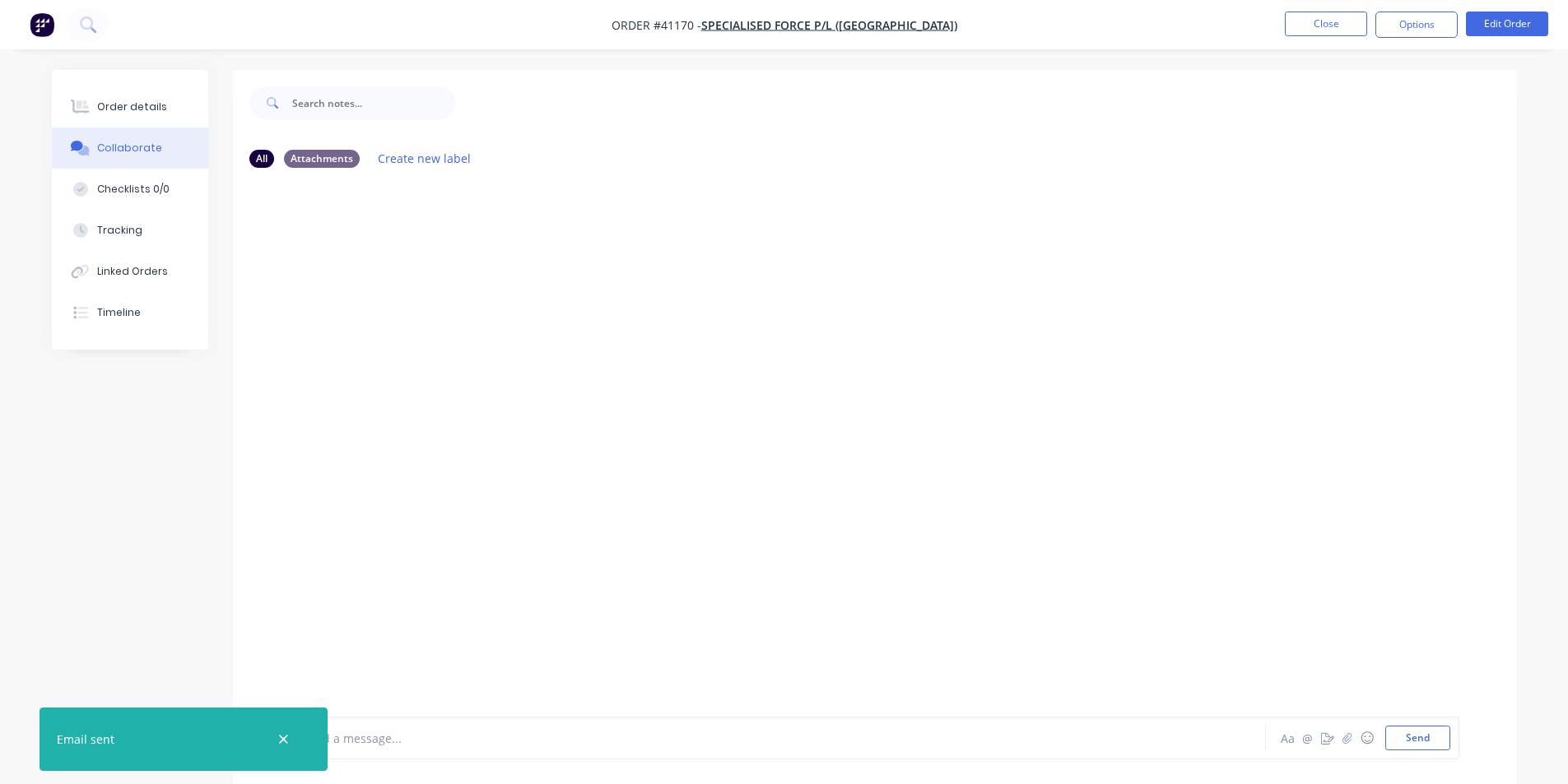
click at [281, 738] on icon "button" at bounding box center [283, 740] width 10 height 15
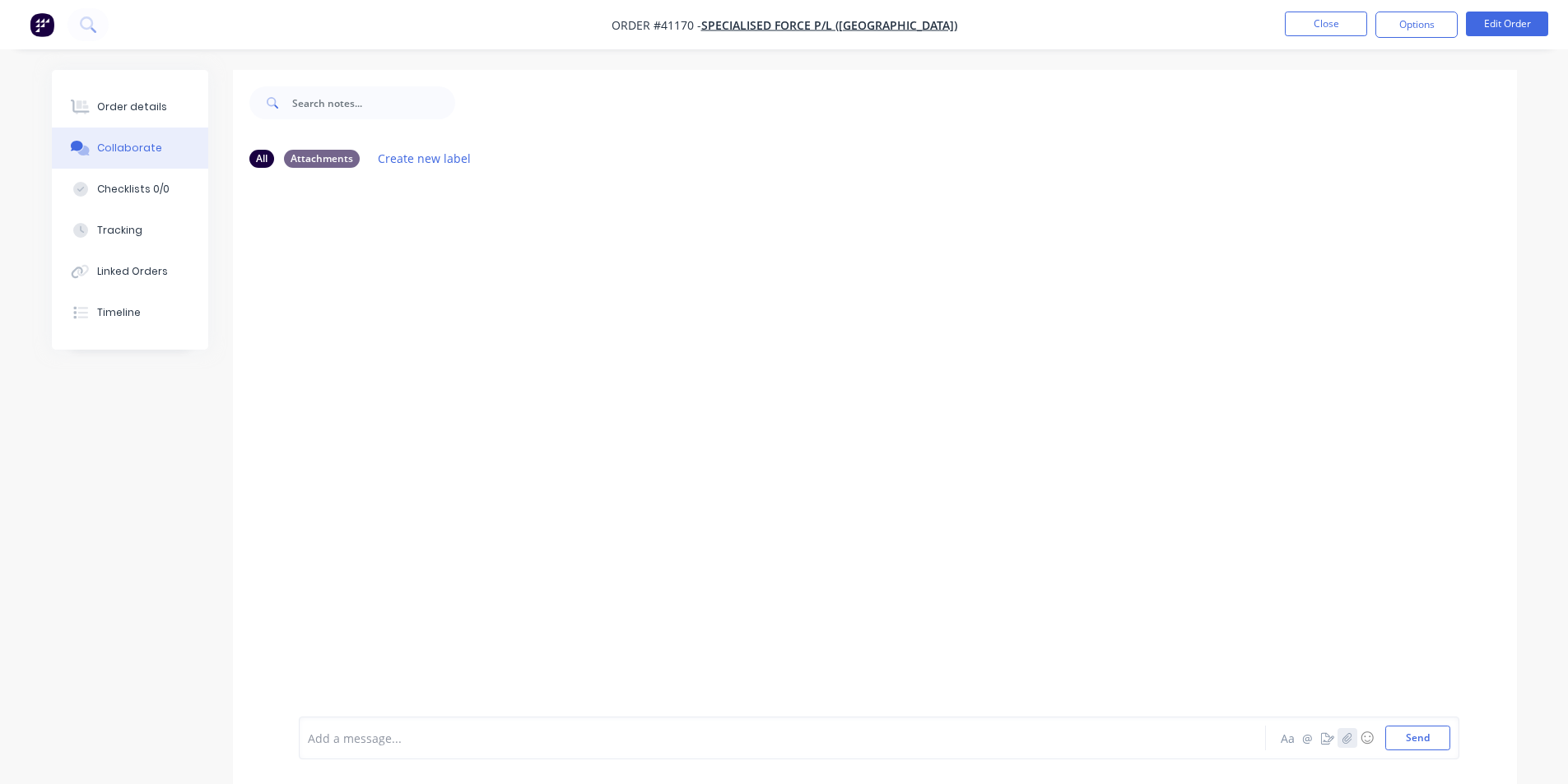
click at [1349, 740] on icon "button" at bounding box center [1347, 738] width 10 height 11
drag, startPoint x: 1407, startPoint y: 741, endPoint x: 1367, endPoint y: 710, distance: 50.6
click at [1408, 741] on button "Send" at bounding box center [1417, 738] width 65 height 24
click at [139, 98] on button "Order details" at bounding box center [129, 107] width 157 height 41
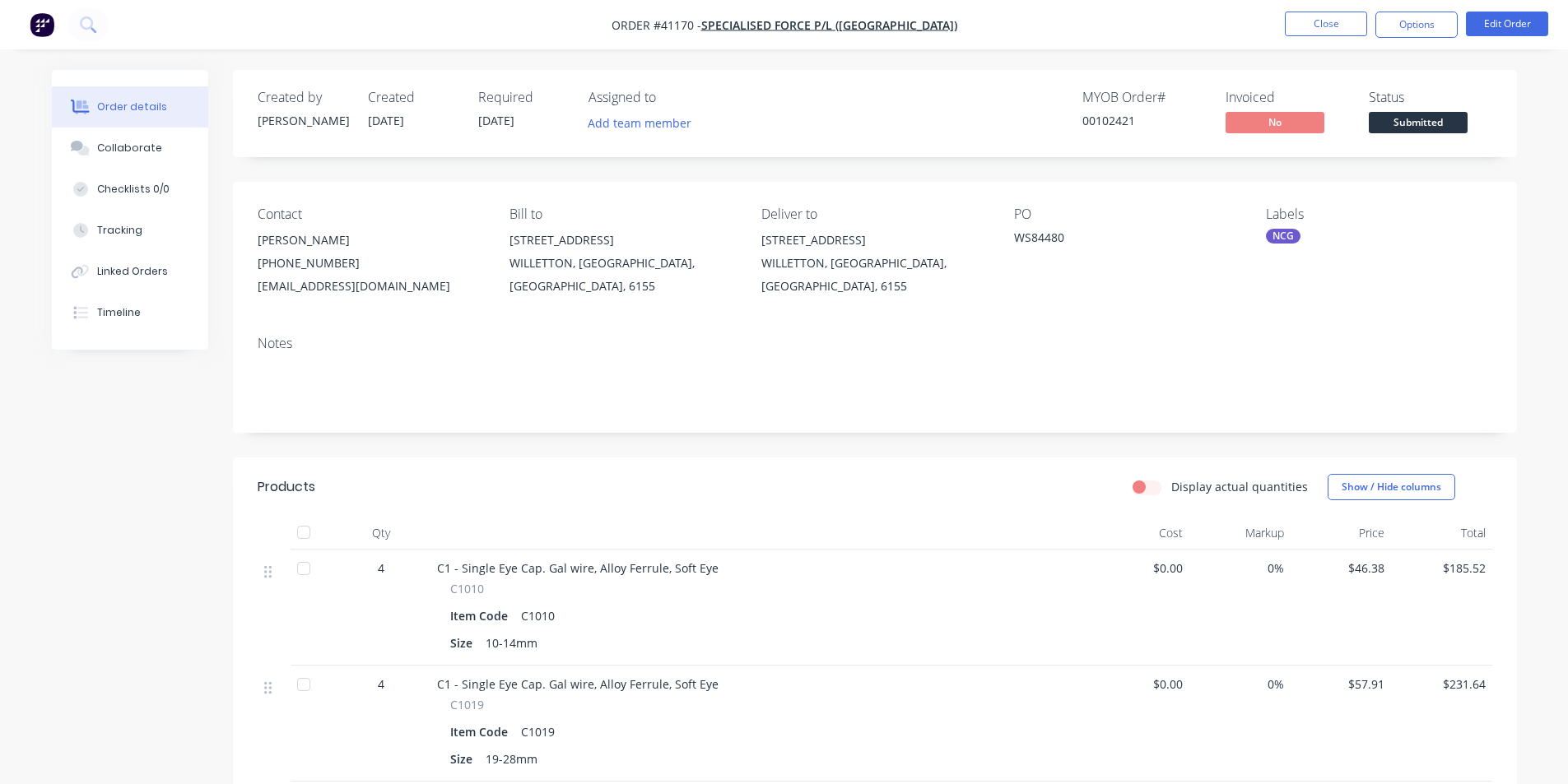
click at [116, 314] on div "Timeline" at bounding box center [119, 312] width 43 height 15
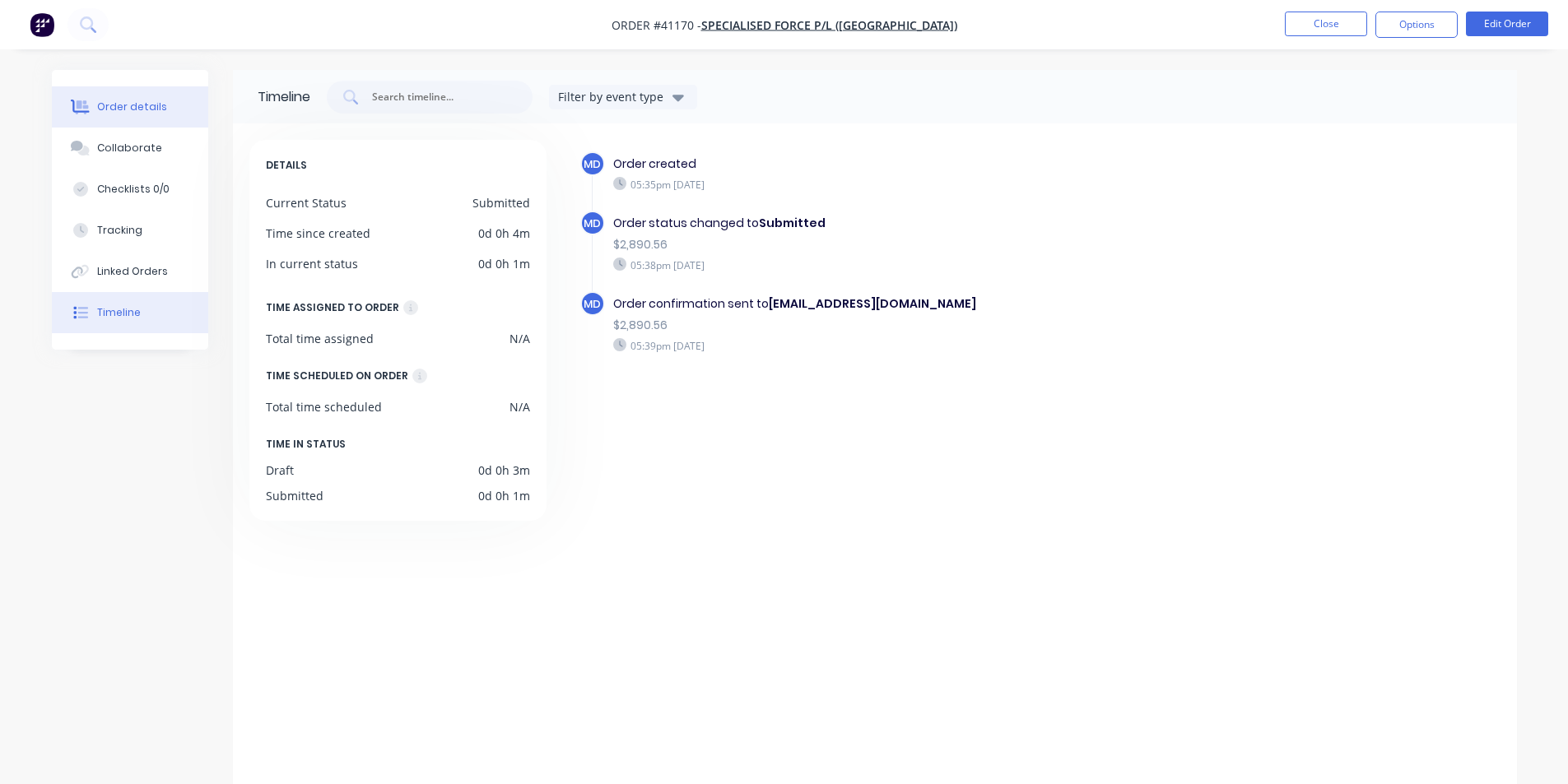
click at [139, 109] on div "Order details" at bounding box center [132, 107] width 70 height 15
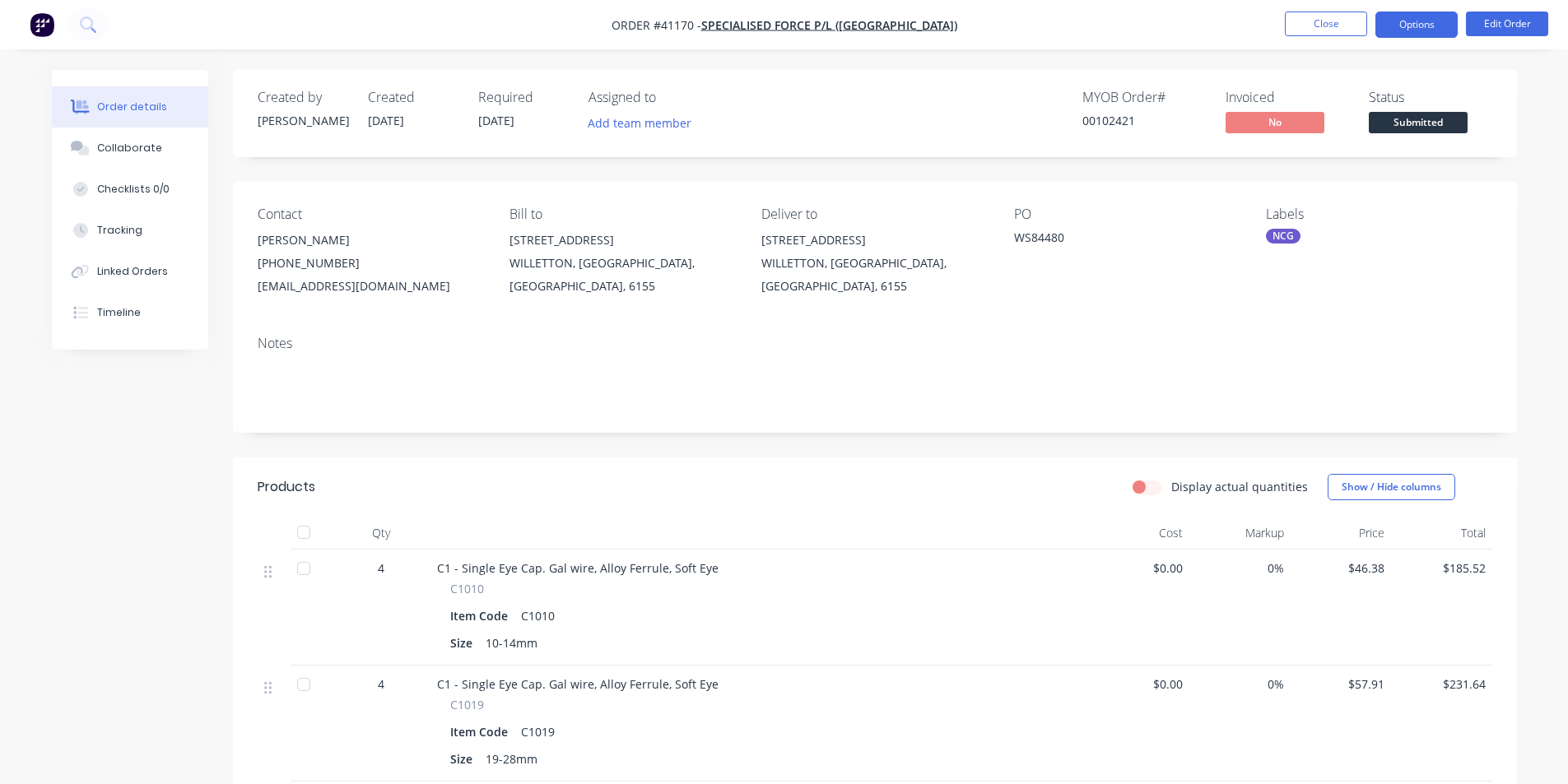
click at [1408, 23] on button "Options" at bounding box center [1417, 24] width 83 height 26
click at [1053, 27] on nav "Order #41170 - SPECIALISED FORCE P/L ([GEOGRAPHIC_DATA]) Close Options Edit Ord…" at bounding box center [784, 24] width 1568 height 50
click at [1333, 24] on button "Close" at bounding box center [1326, 23] width 83 height 24
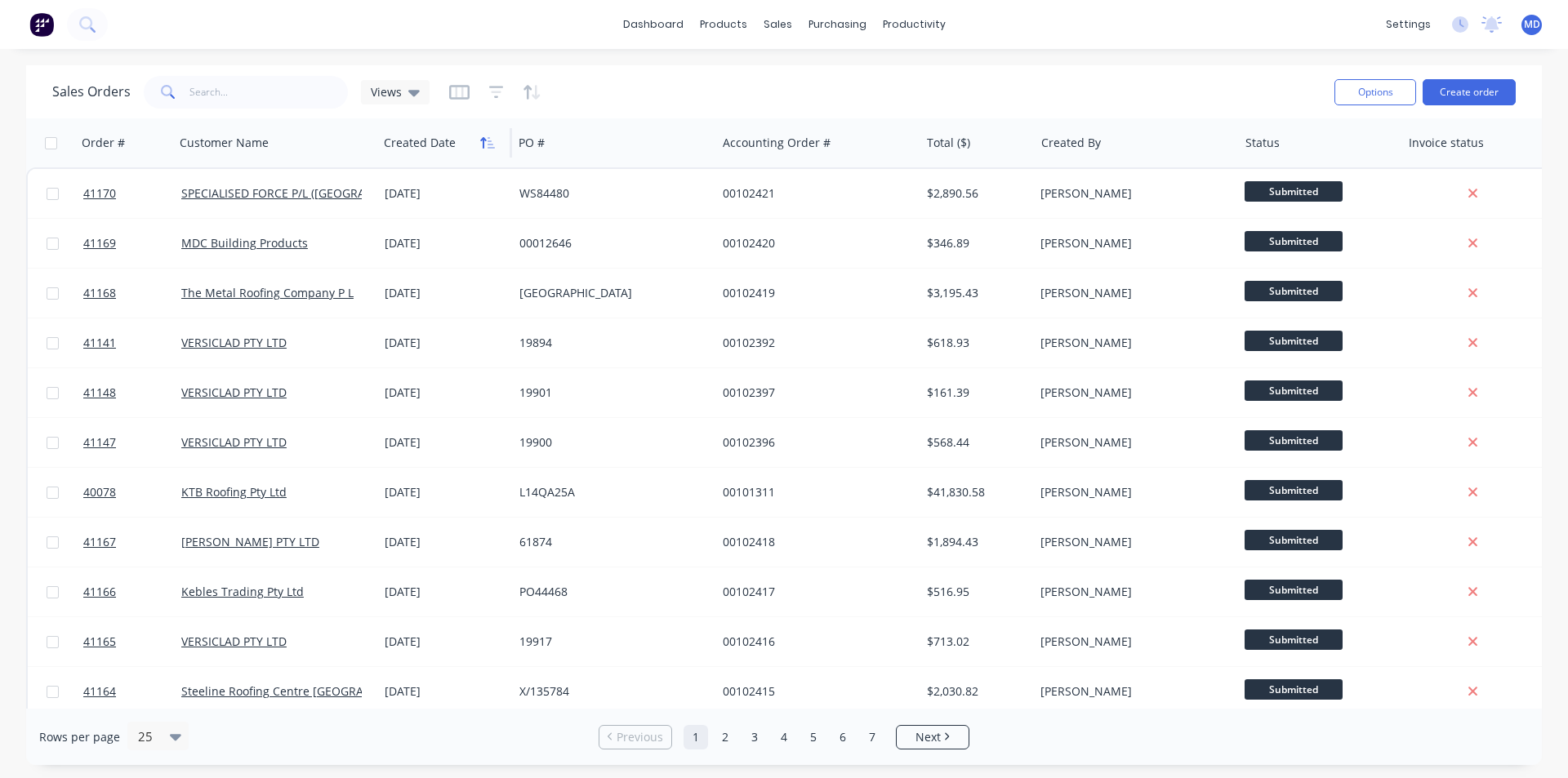
click at [486, 146] on icon "button" at bounding box center [488, 143] width 15 height 13
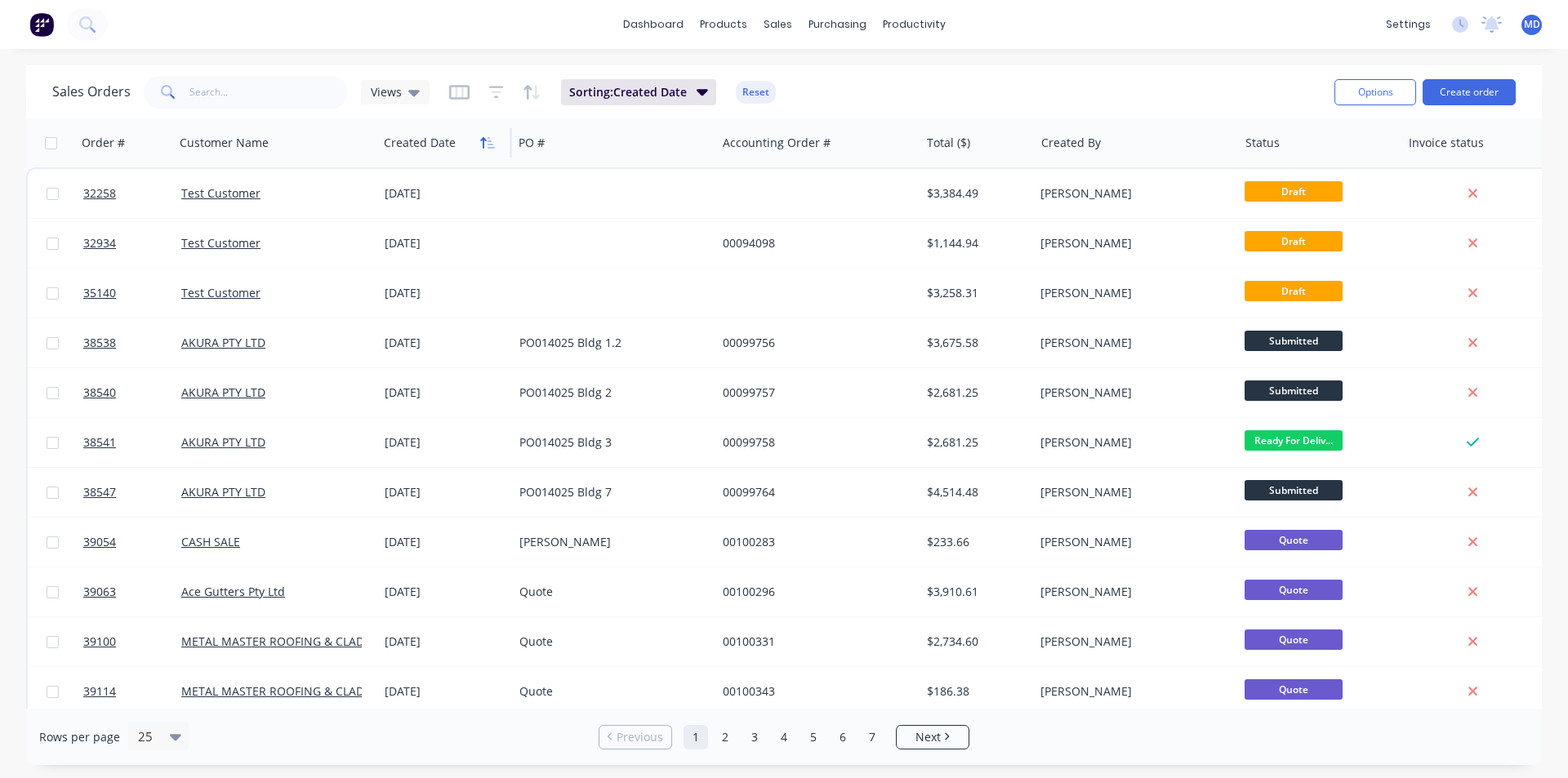
click at [488, 145] on icon "button" at bounding box center [488, 143] width 15 height 13
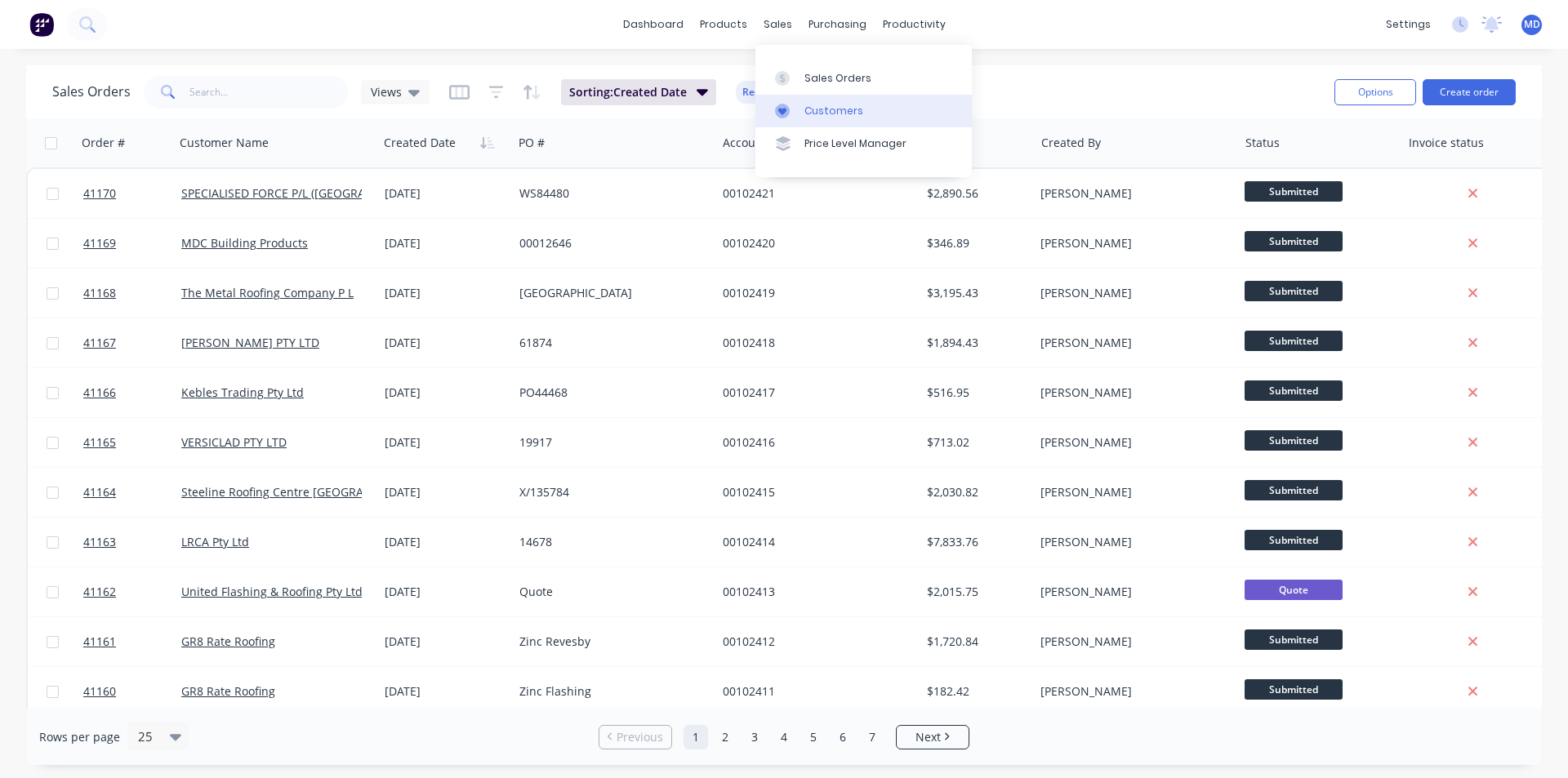
click at [838, 107] on div "Customers" at bounding box center [833, 111] width 59 height 15
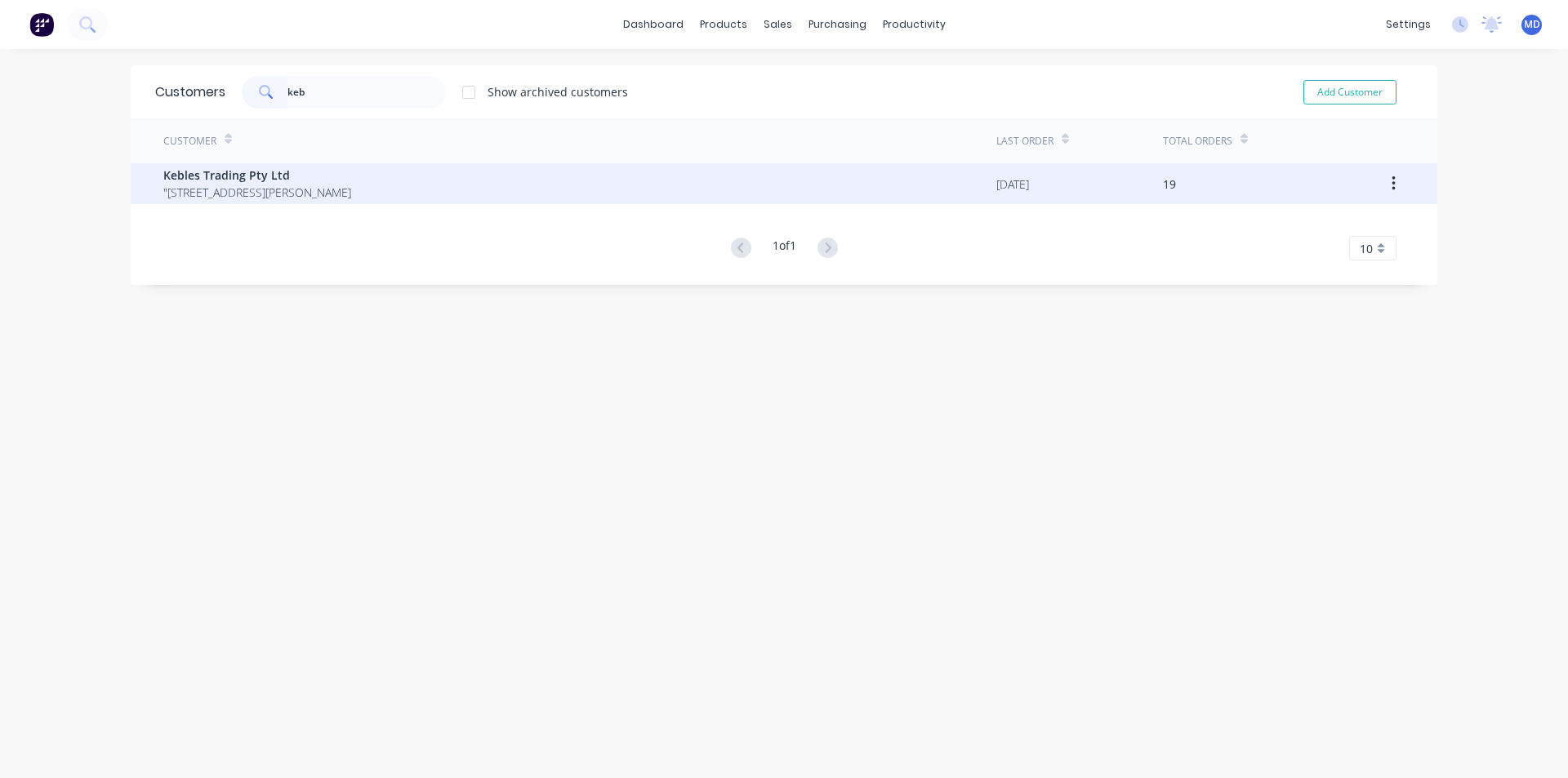
type input "keb"
click at [299, 176] on span "Kebles Trading Pty Ltd" at bounding box center [257, 175] width 188 height 17
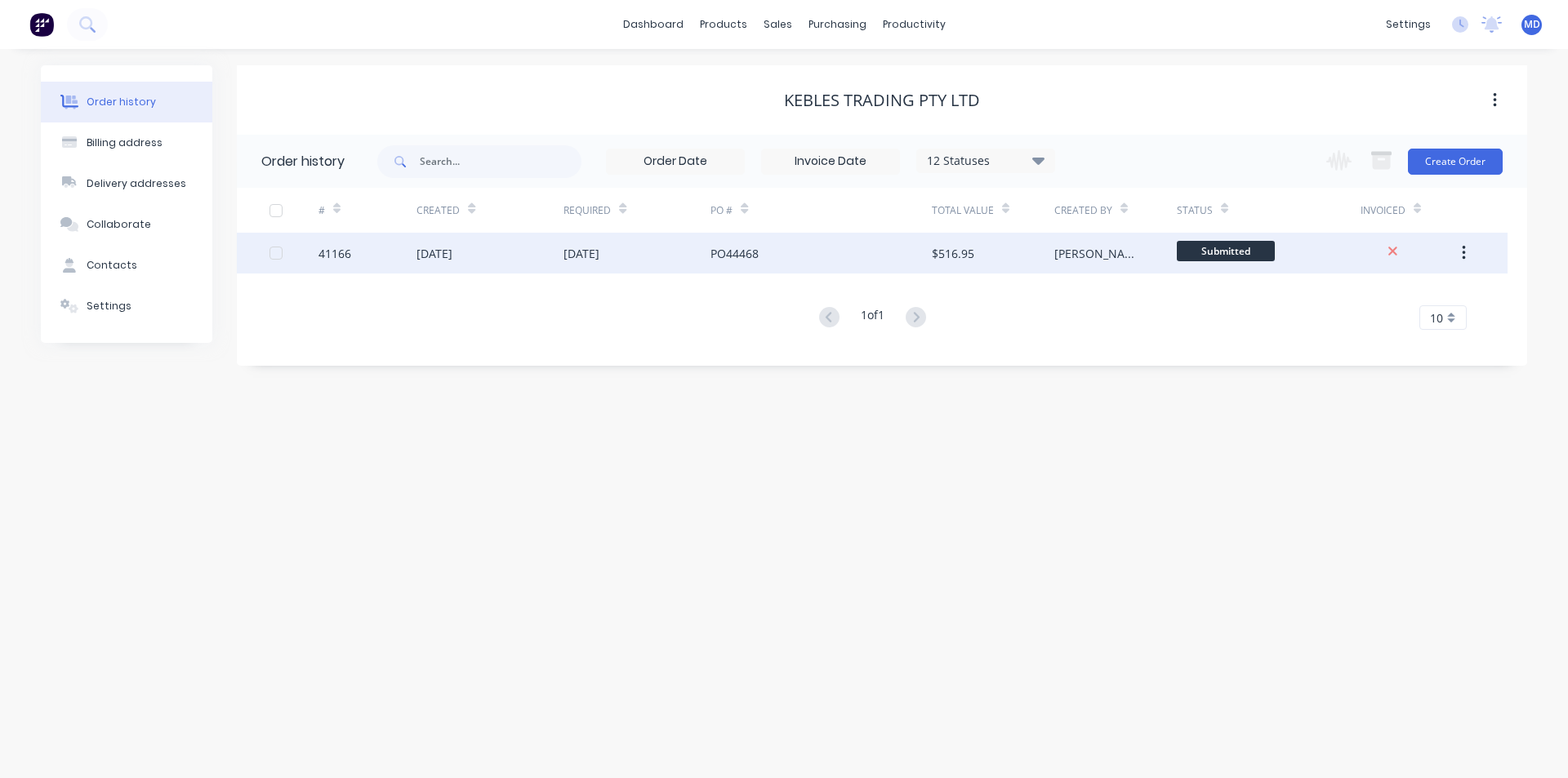
click at [574, 257] on div "[DATE]" at bounding box center [581, 253] width 36 height 17
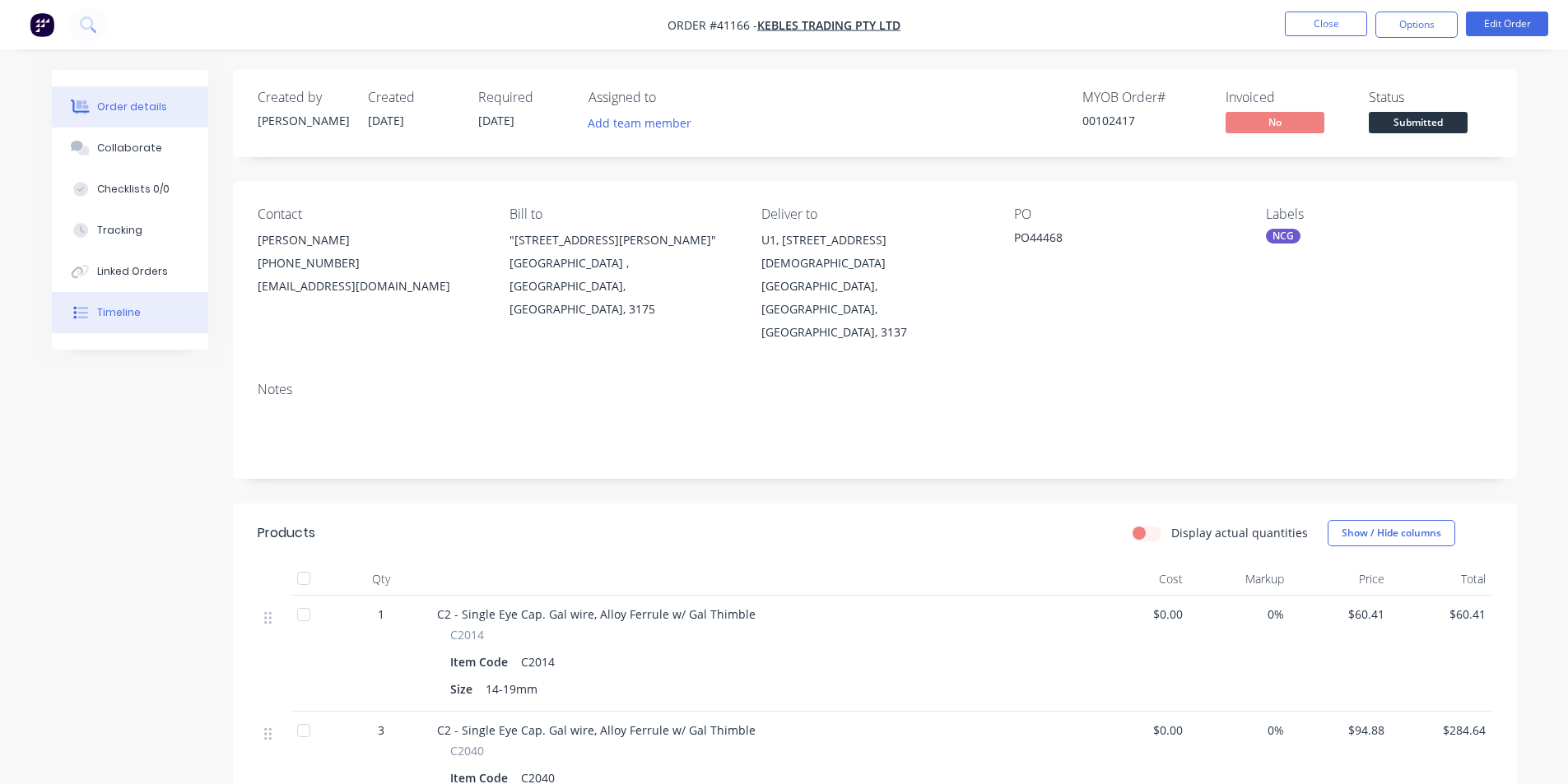
click at [115, 309] on div "Timeline" at bounding box center [119, 312] width 43 height 15
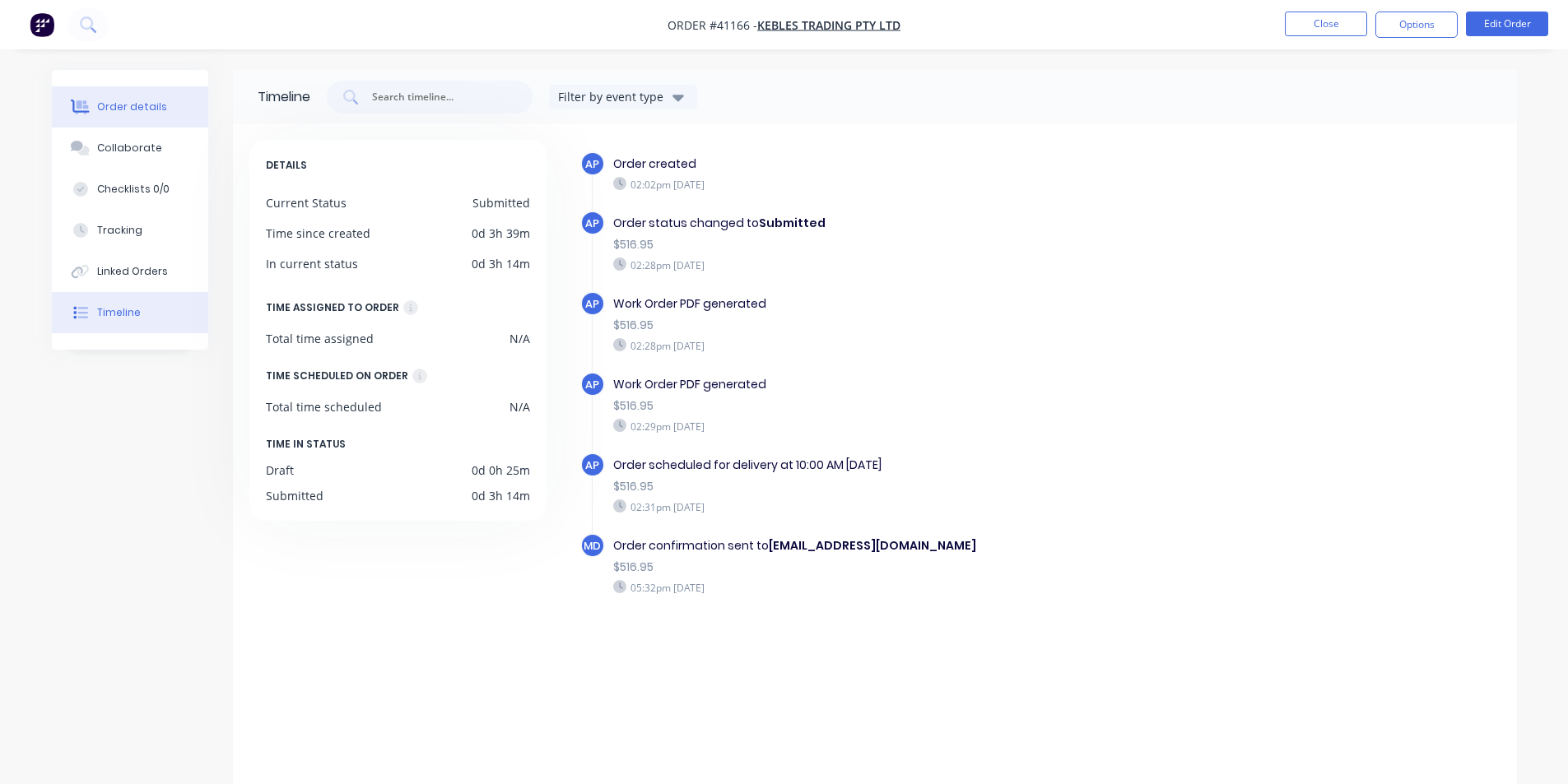
click at [140, 98] on button "Order details" at bounding box center [129, 107] width 157 height 41
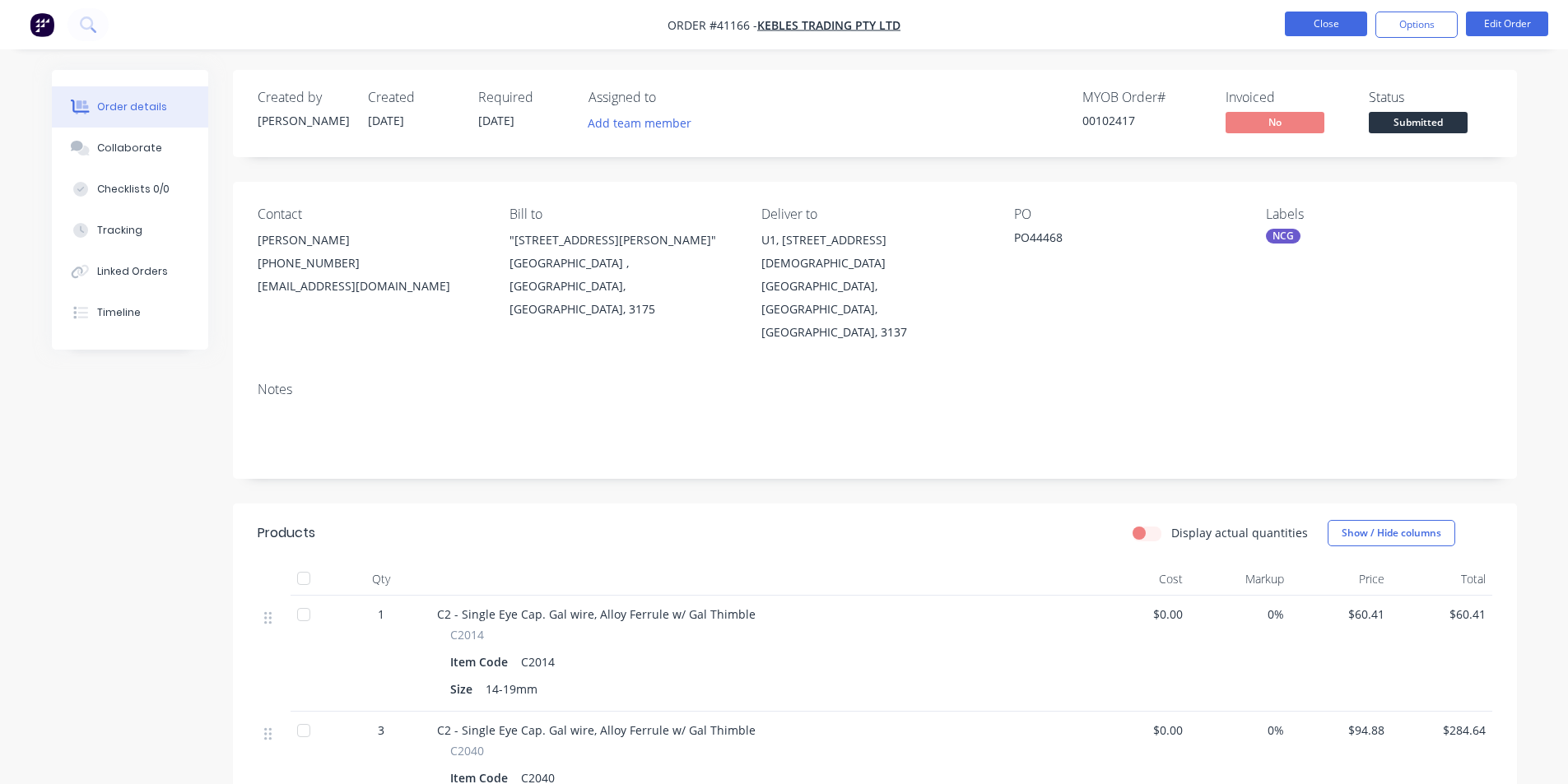
click at [1305, 23] on button "Close" at bounding box center [1326, 23] width 83 height 24
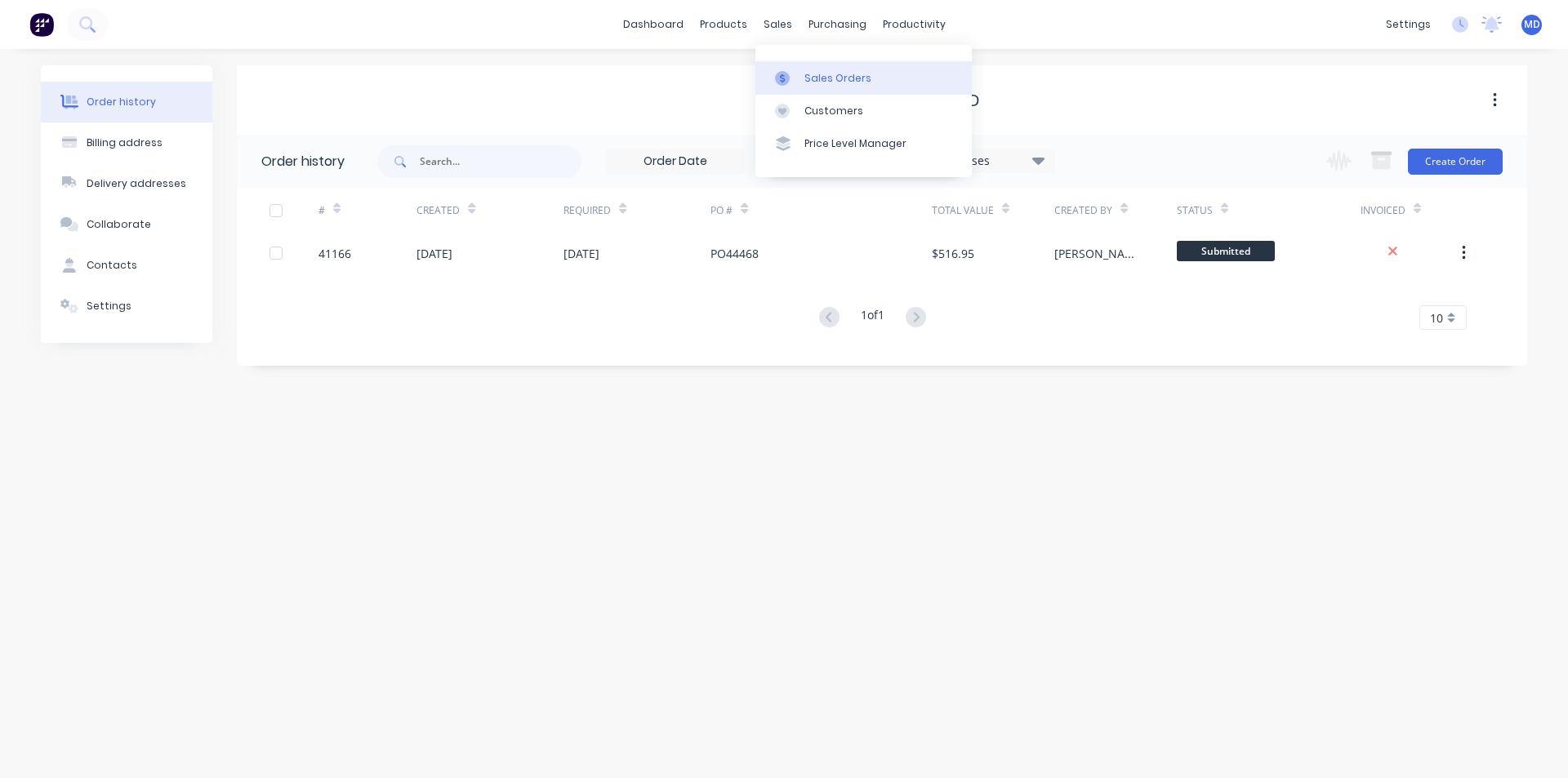
click at [830, 71] on link "Sales Orders" at bounding box center [863, 77] width 216 height 33
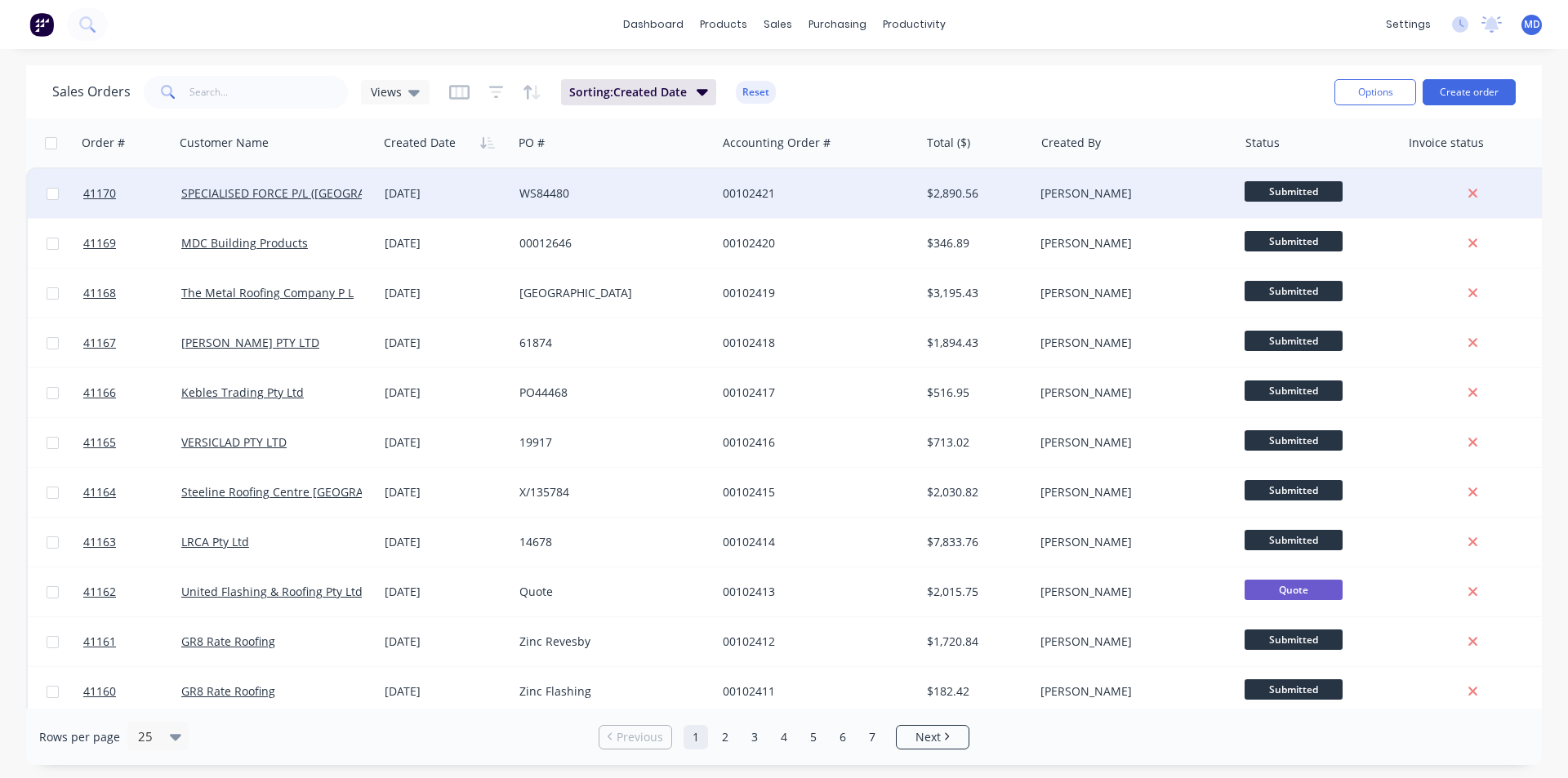
click at [636, 177] on div "WS84480" at bounding box center [615, 194] width 203 height 49
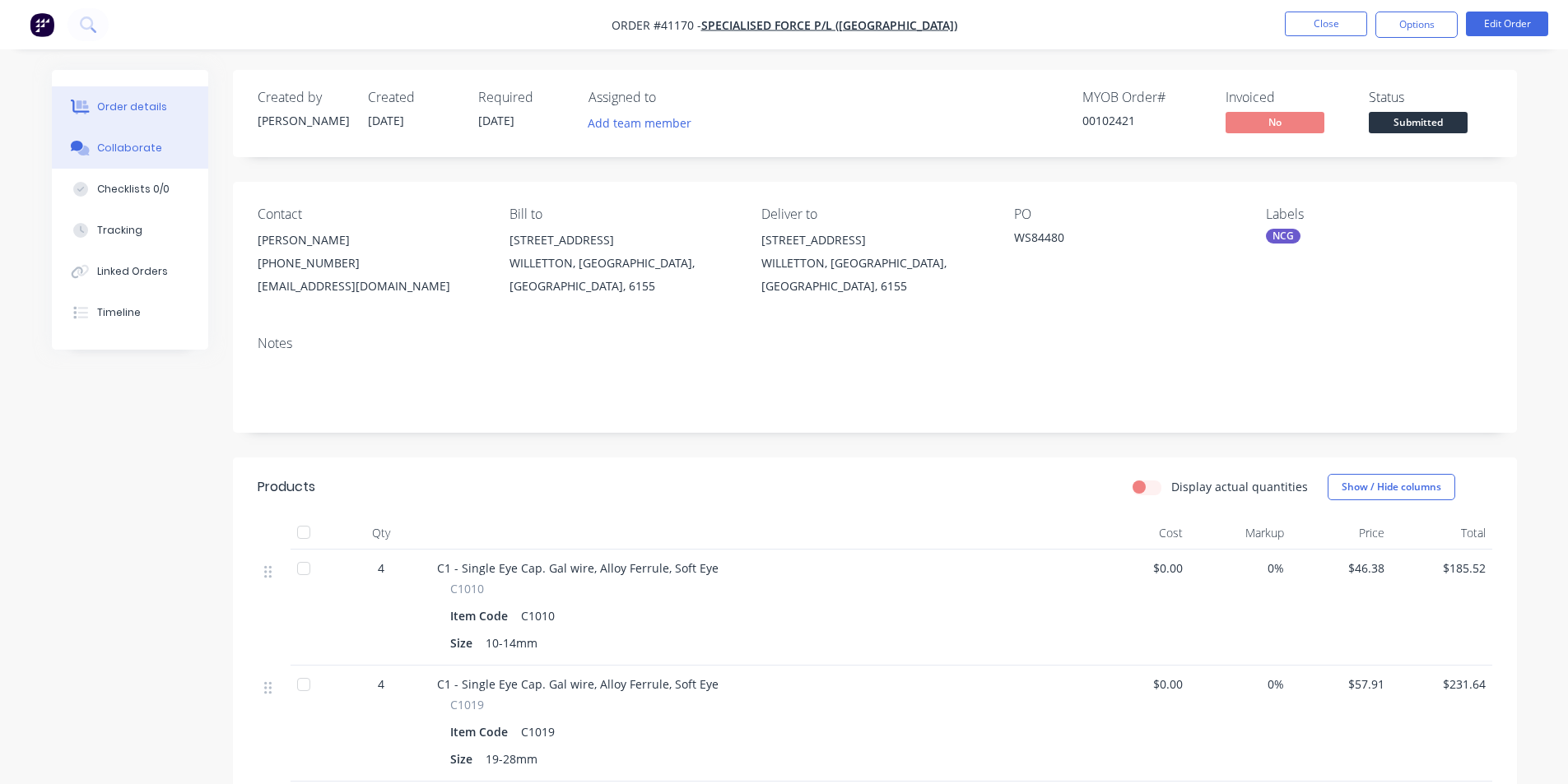
drag, startPoint x: 128, startPoint y: 149, endPoint x: 153, endPoint y: 161, distance: 27.7
click at [128, 151] on div "Collaborate" at bounding box center [129, 148] width 65 height 15
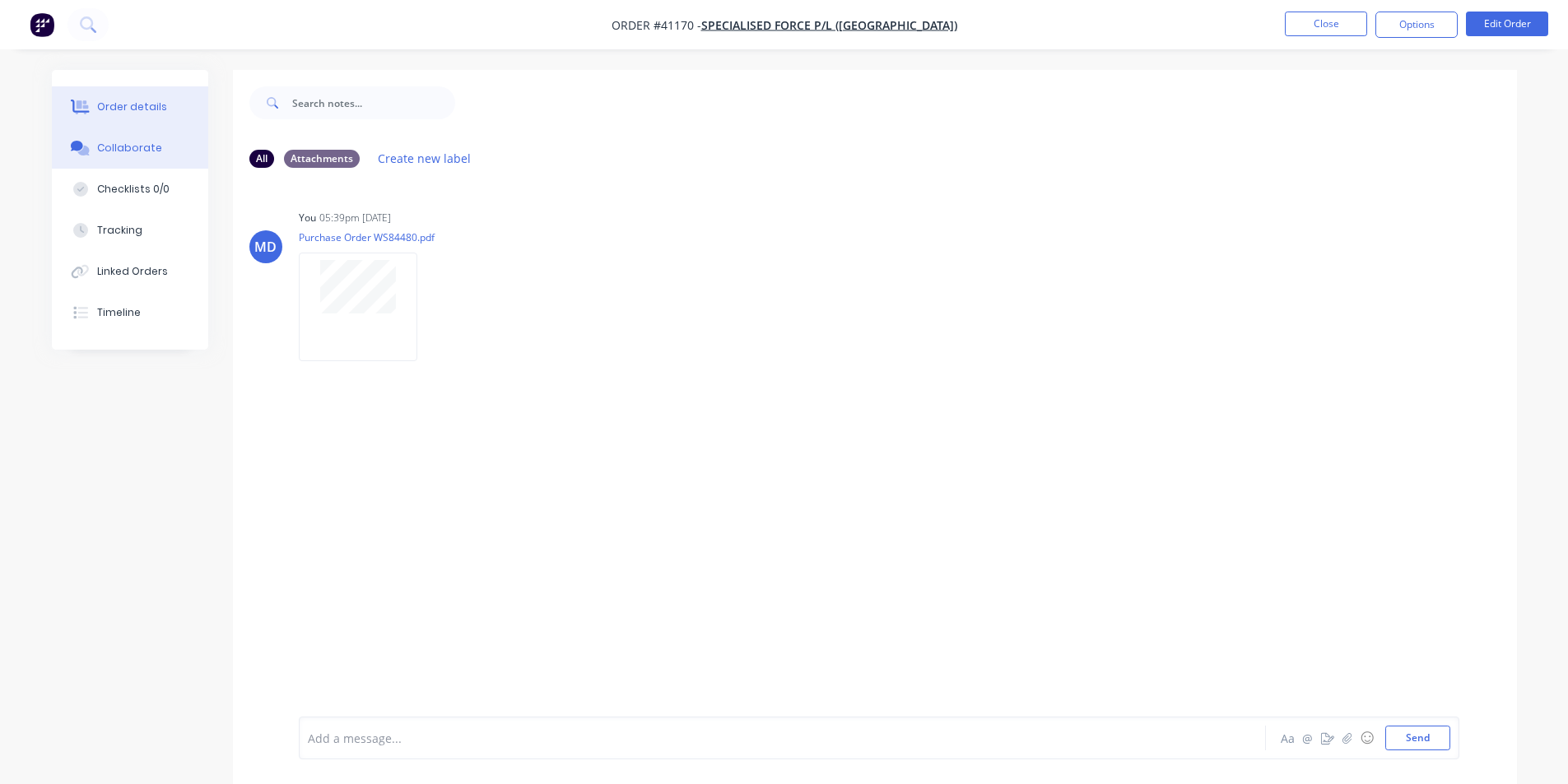
click at [148, 100] on div "Order details" at bounding box center [132, 107] width 70 height 15
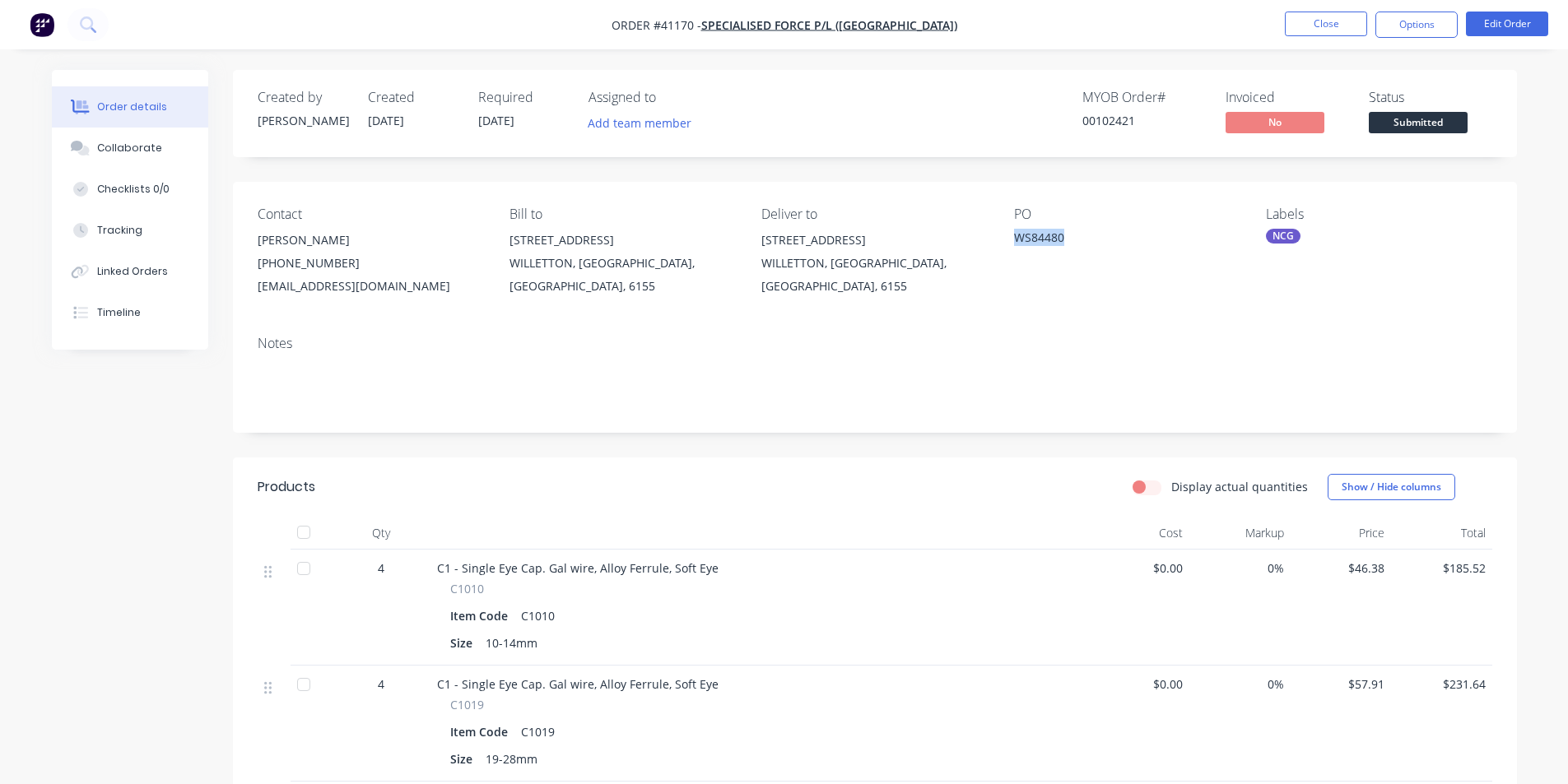
drag, startPoint x: 1024, startPoint y: 242, endPoint x: 1061, endPoint y: 245, distance: 37.1
click at [1061, 245] on div "WS84480" at bounding box center [1117, 240] width 206 height 23
copy div "WS84480"
click at [1317, 17] on button "Close" at bounding box center [1326, 23] width 83 height 24
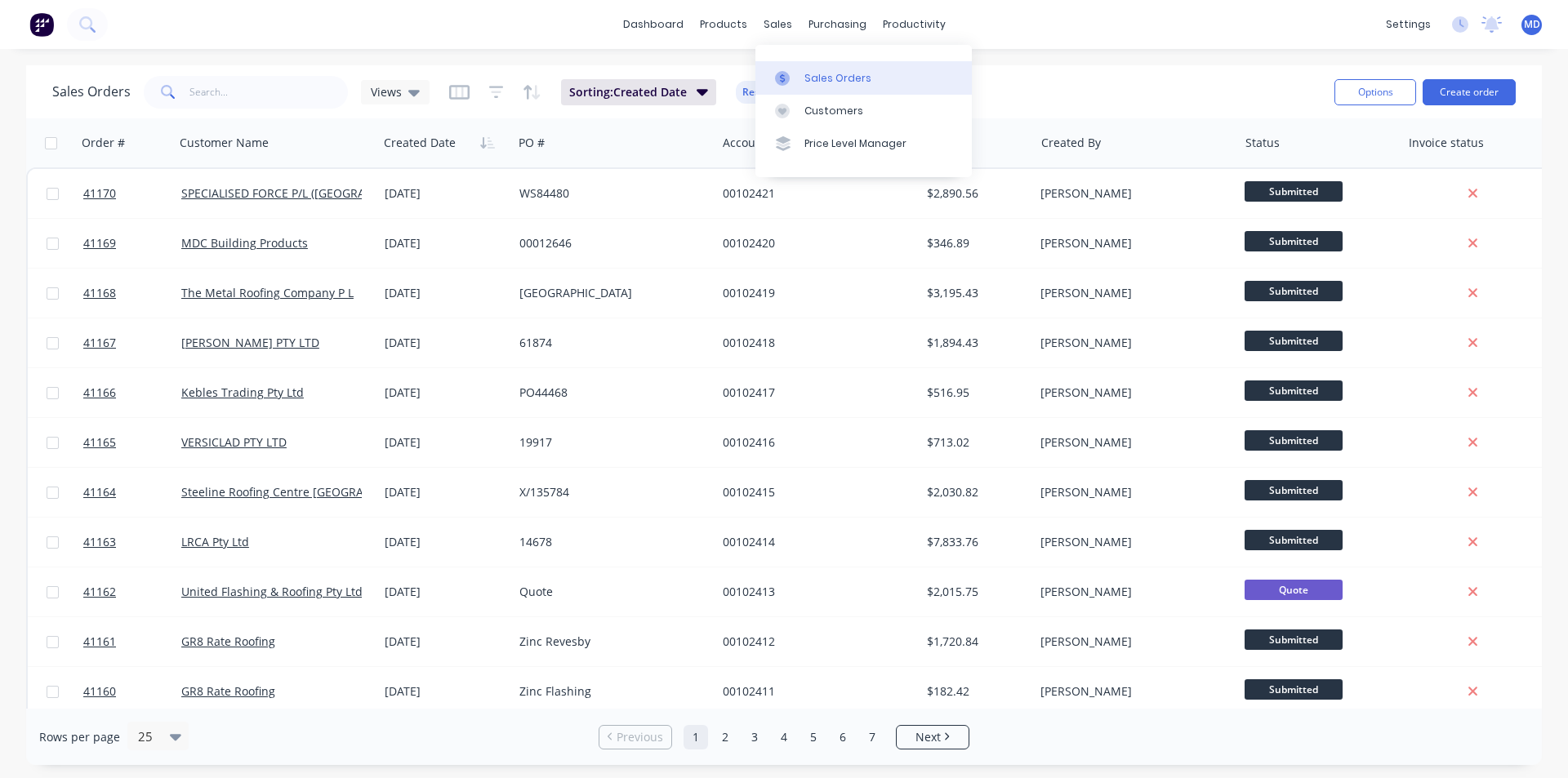
click at [810, 75] on div "Sales Orders" at bounding box center [838, 78] width 67 height 15
click at [273, 95] on input "text" at bounding box center [269, 92] width 159 height 33
type input "41142"
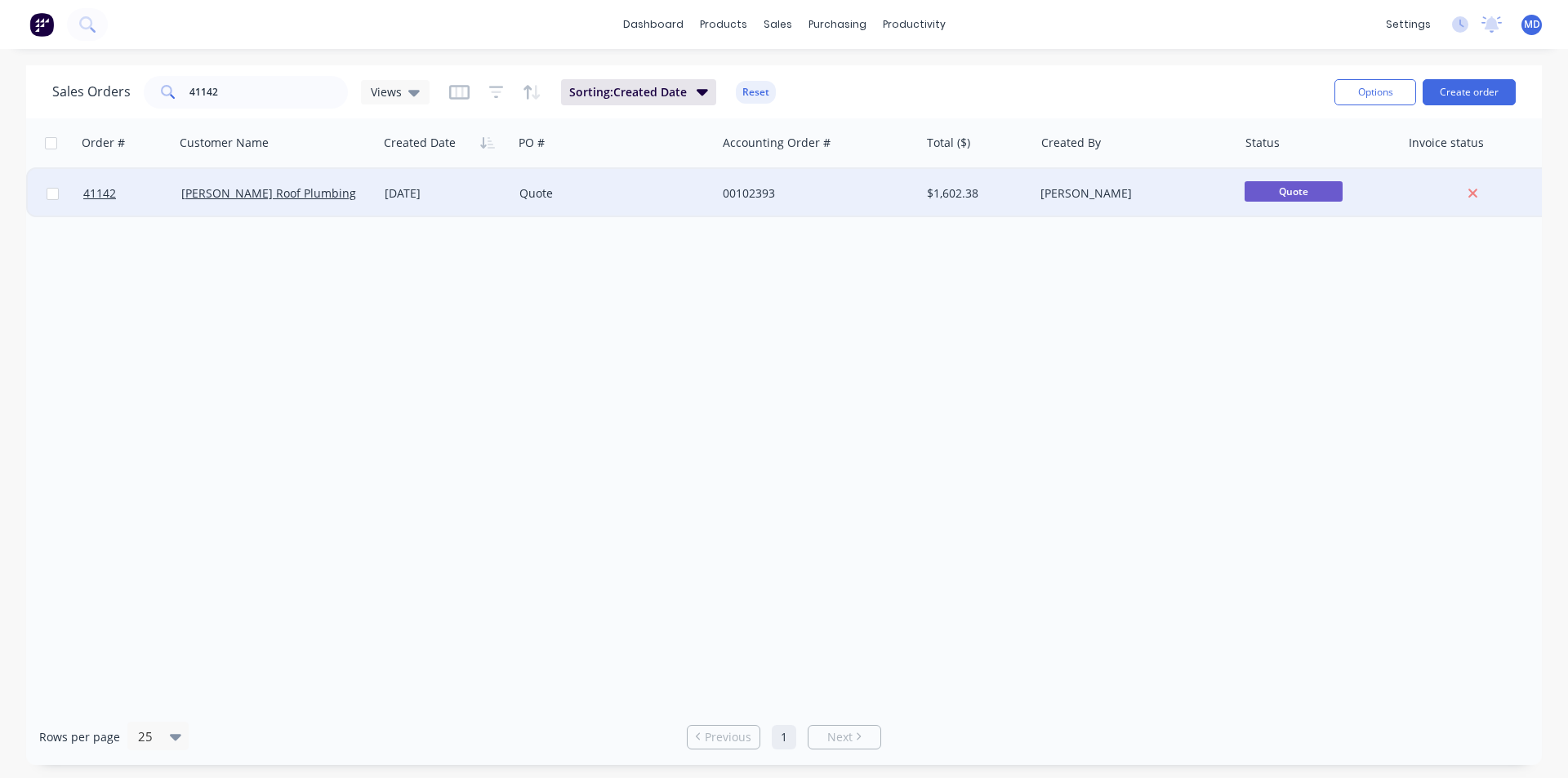
click at [628, 186] on div "Quote" at bounding box center [610, 194] width 182 height 17
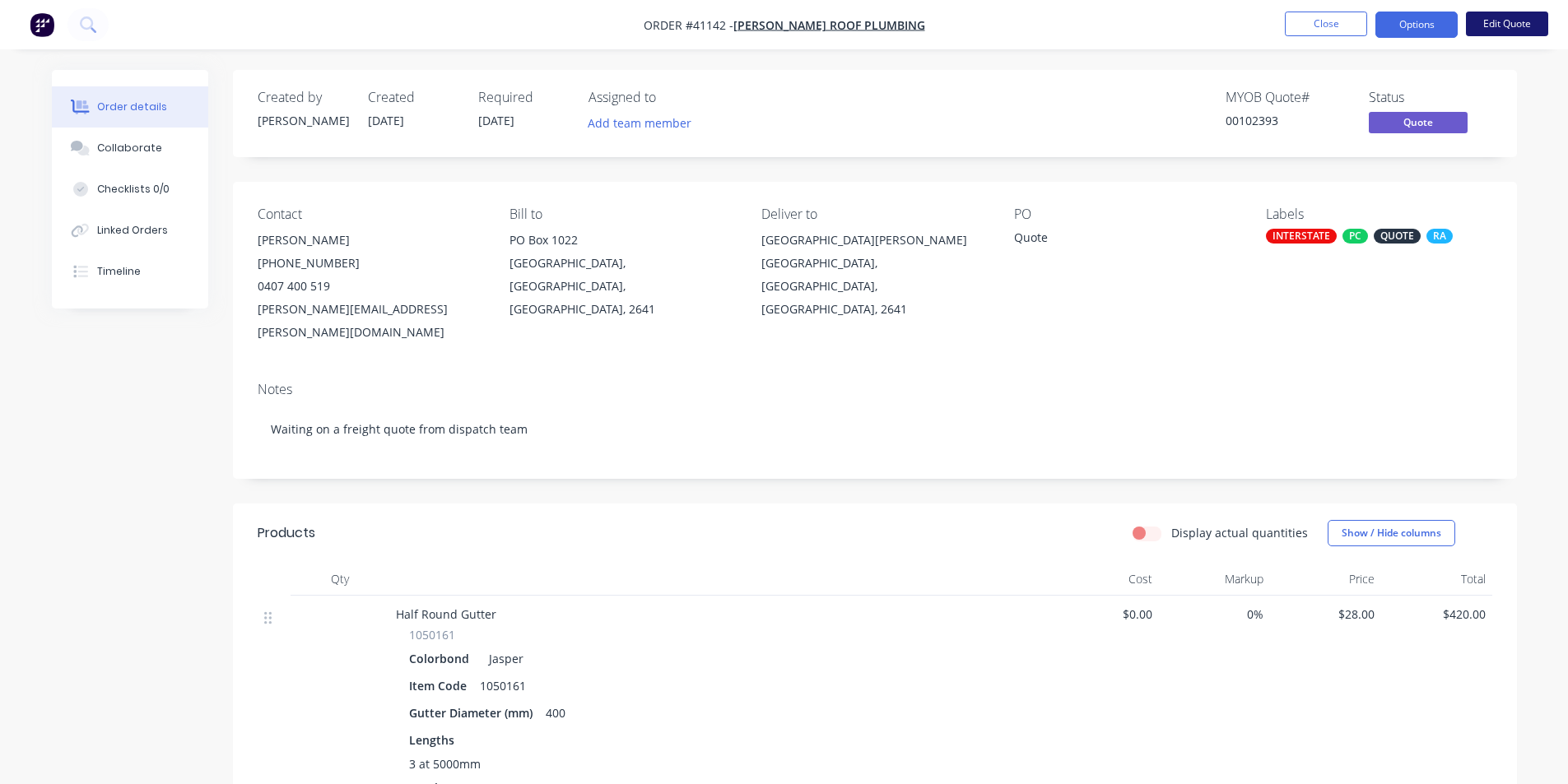
click at [1502, 22] on button "Edit Quote" at bounding box center [1507, 23] width 83 height 24
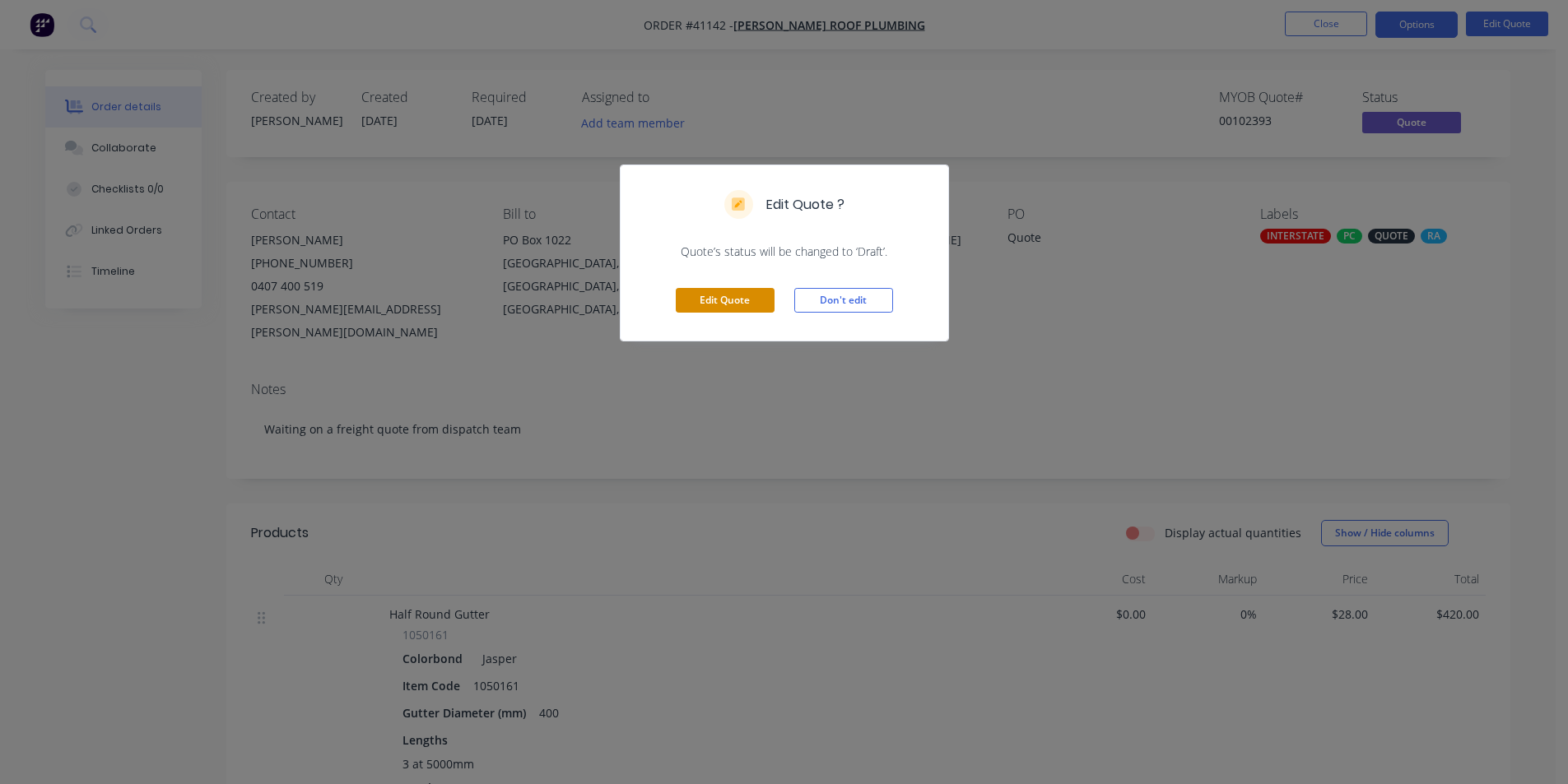
click at [723, 300] on button "Edit Quote" at bounding box center [724, 300] width 99 height 24
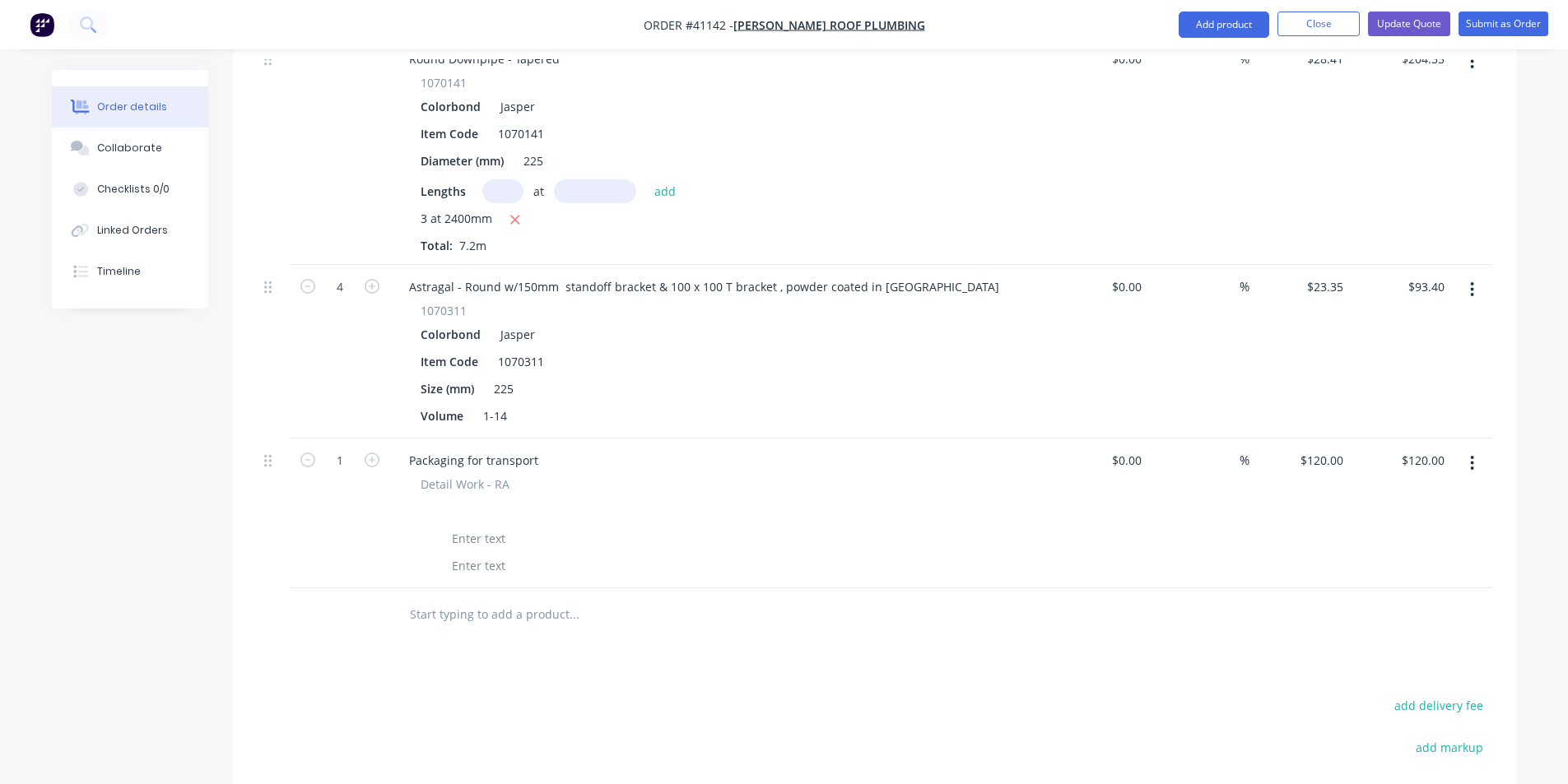
scroll to position [1560, 0]
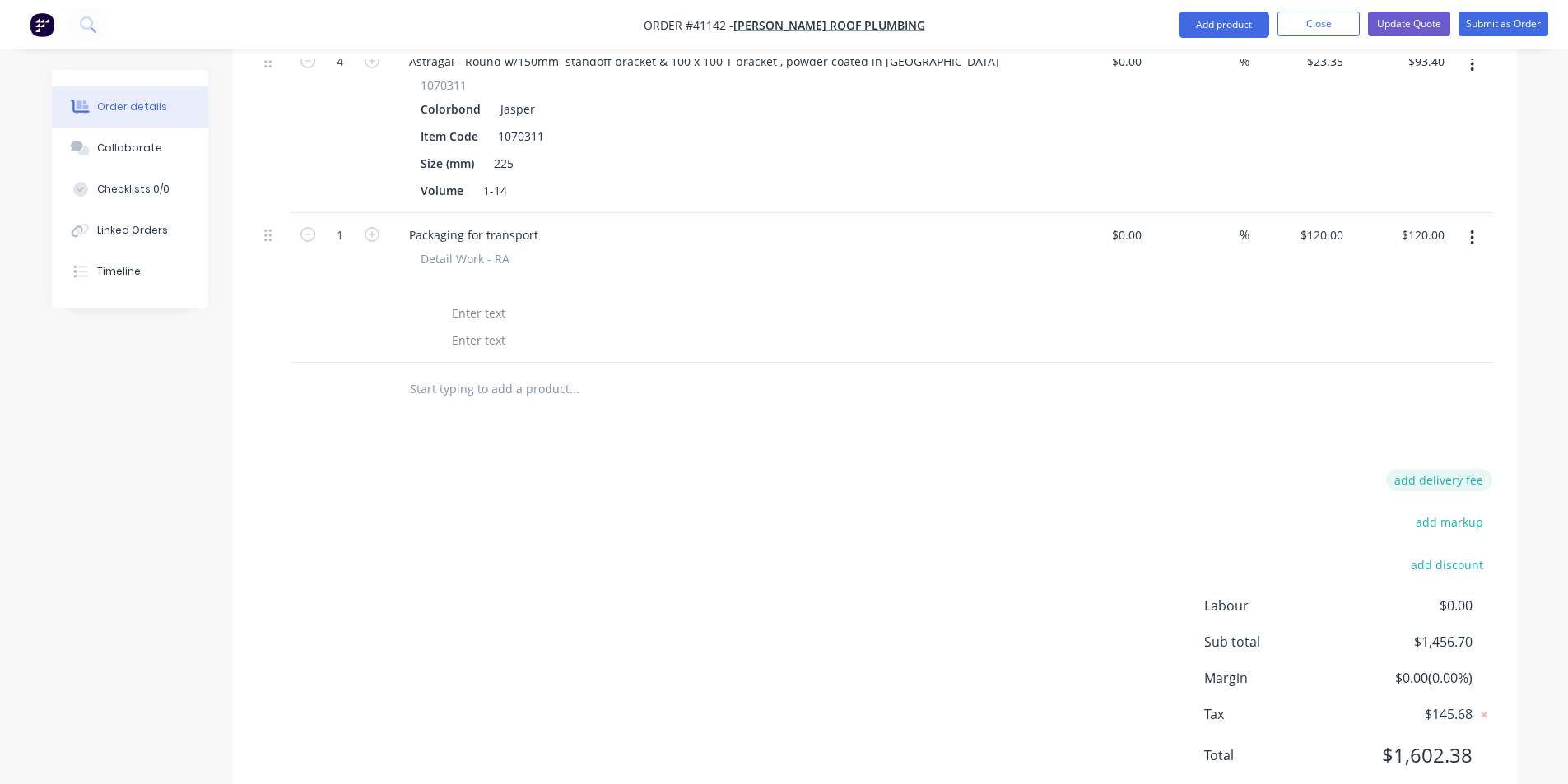
click at [1434, 469] on button "add delivery fee" at bounding box center [1439, 480] width 106 height 23
type input "740.00"
click input "submit" at bounding box center [0, 0] width 0 height 0
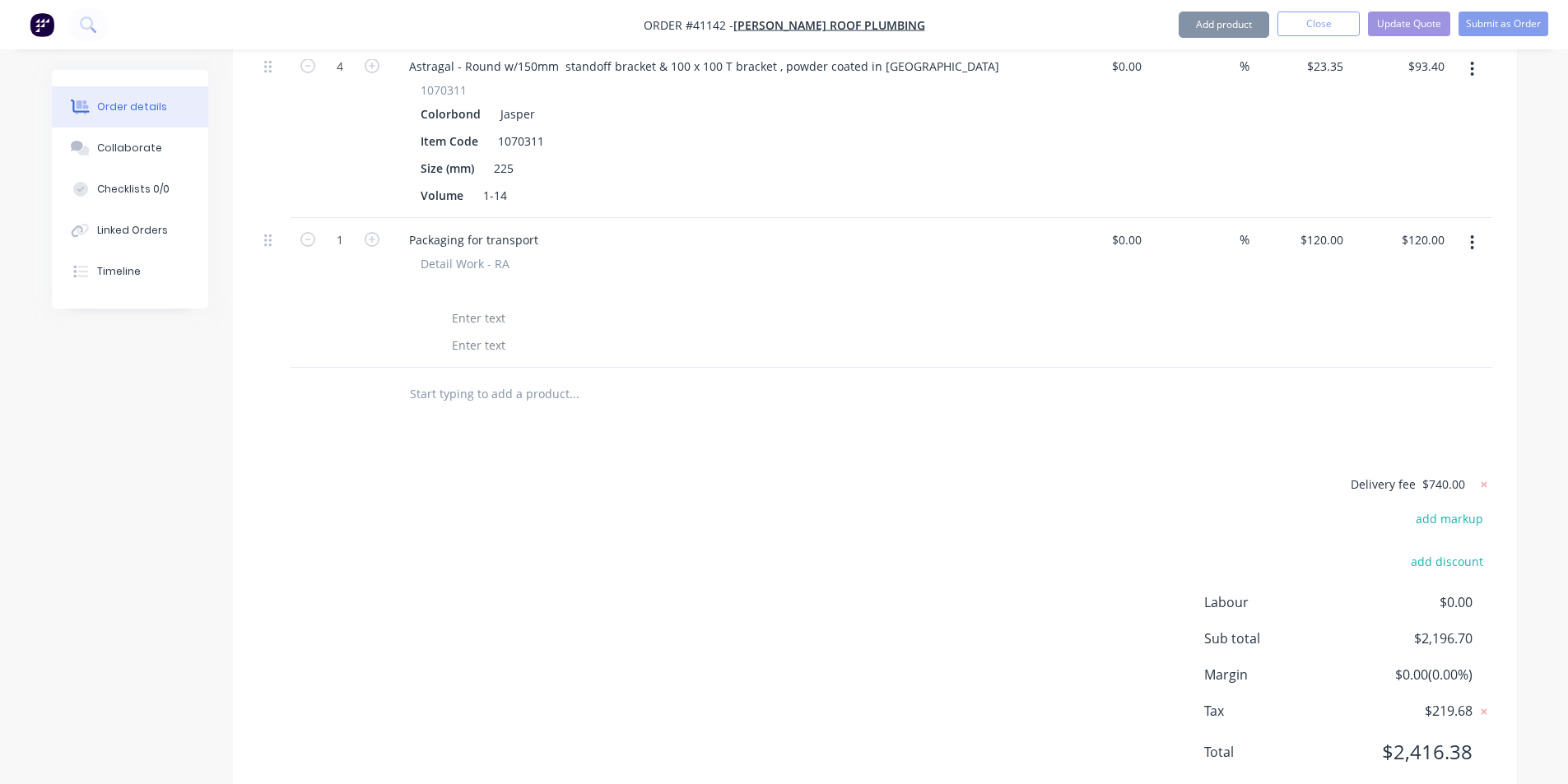
scroll to position [1551, 0]
click at [1410, 20] on button "Update Quote" at bounding box center [1409, 23] width 83 height 24
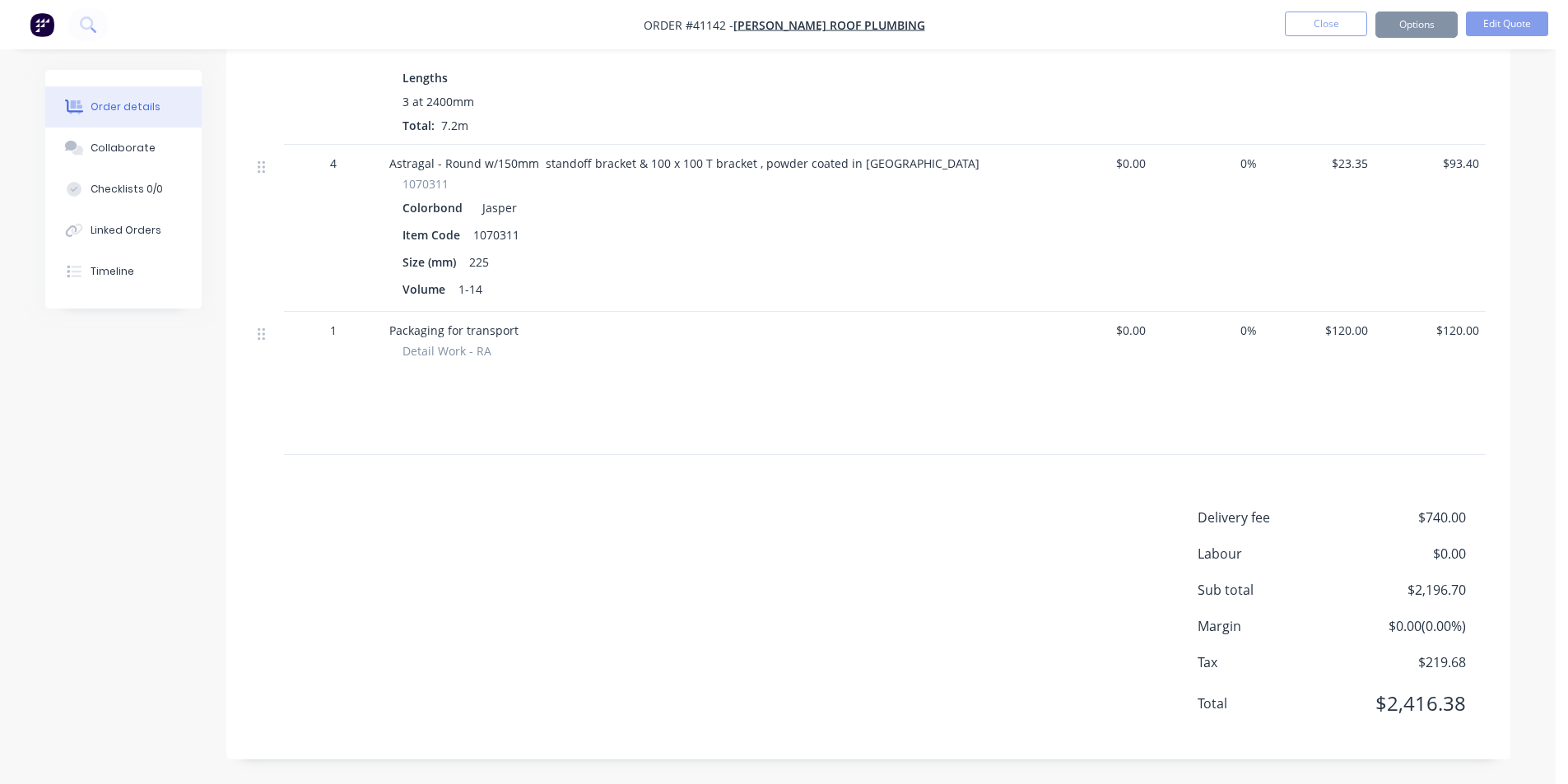
scroll to position [0, 0]
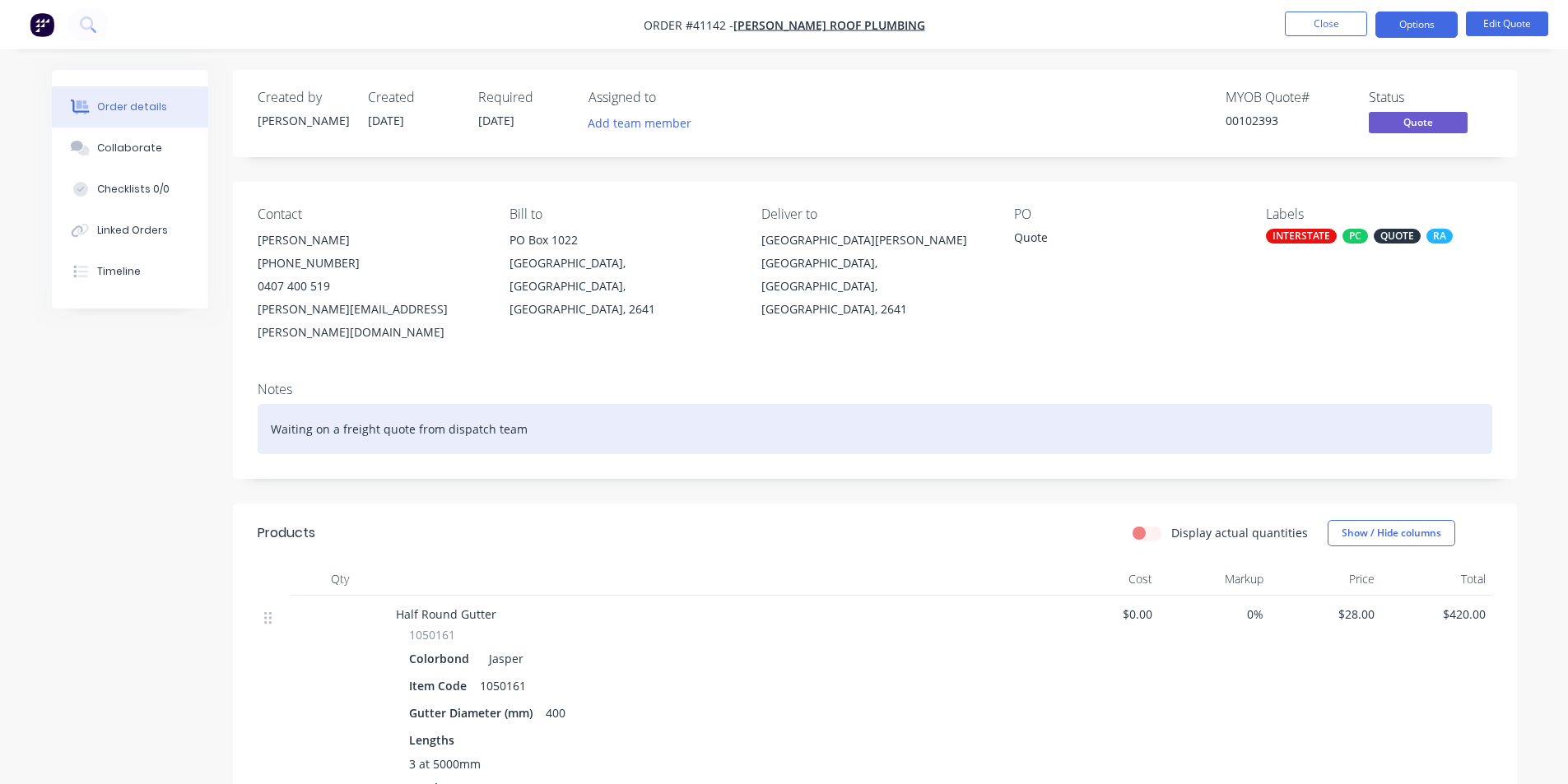
drag, startPoint x: 521, startPoint y: 408, endPoint x: 258, endPoint y: 405, distance: 263.0
click at [253, 407] on div "Notes Waiting on a freight quote from dispatch team" at bounding box center [875, 424] width 1285 height 111
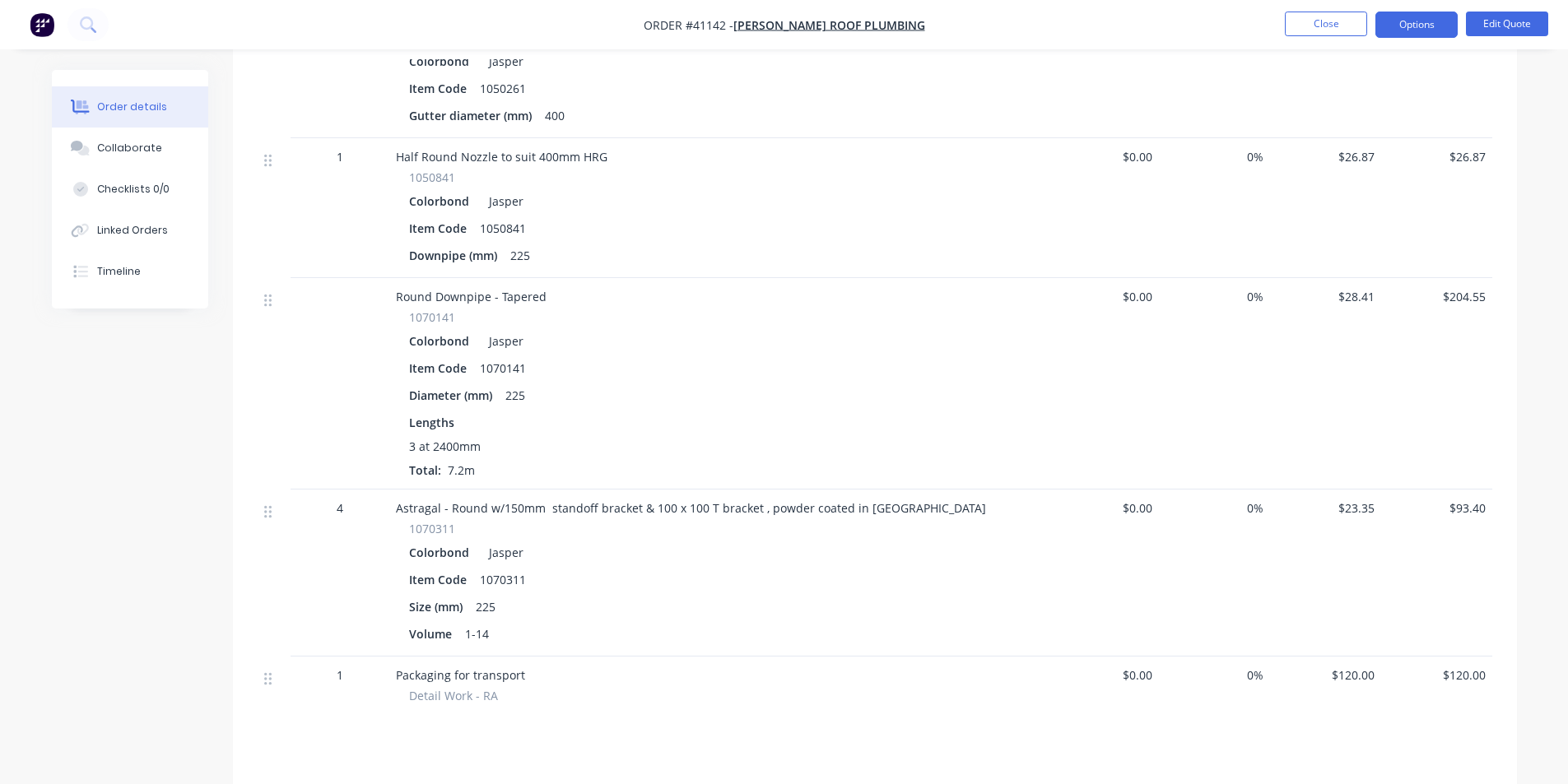
scroll to position [988, 0]
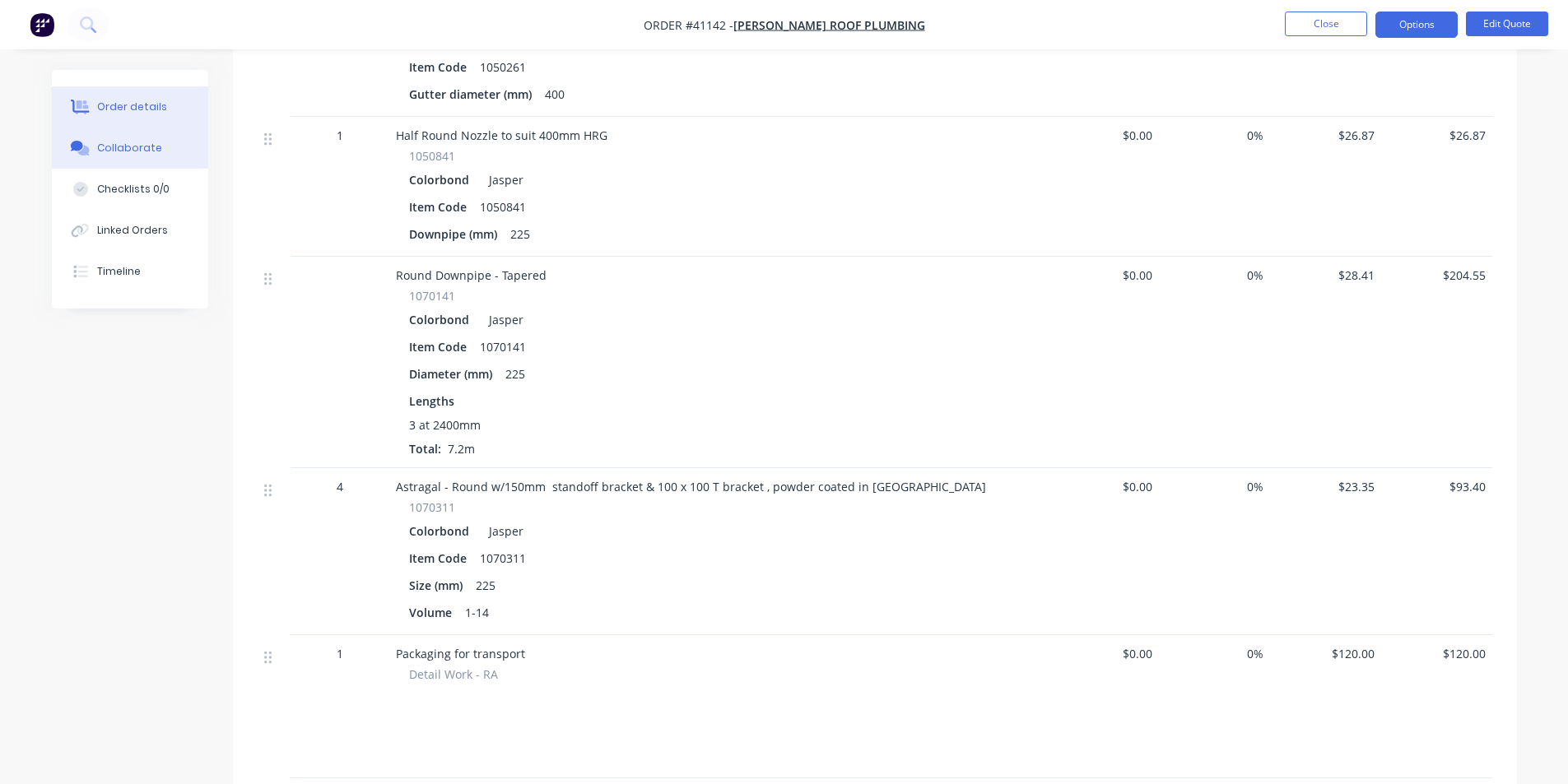
click at [137, 151] on div "Collaborate" at bounding box center [129, 148] width 65 height 15
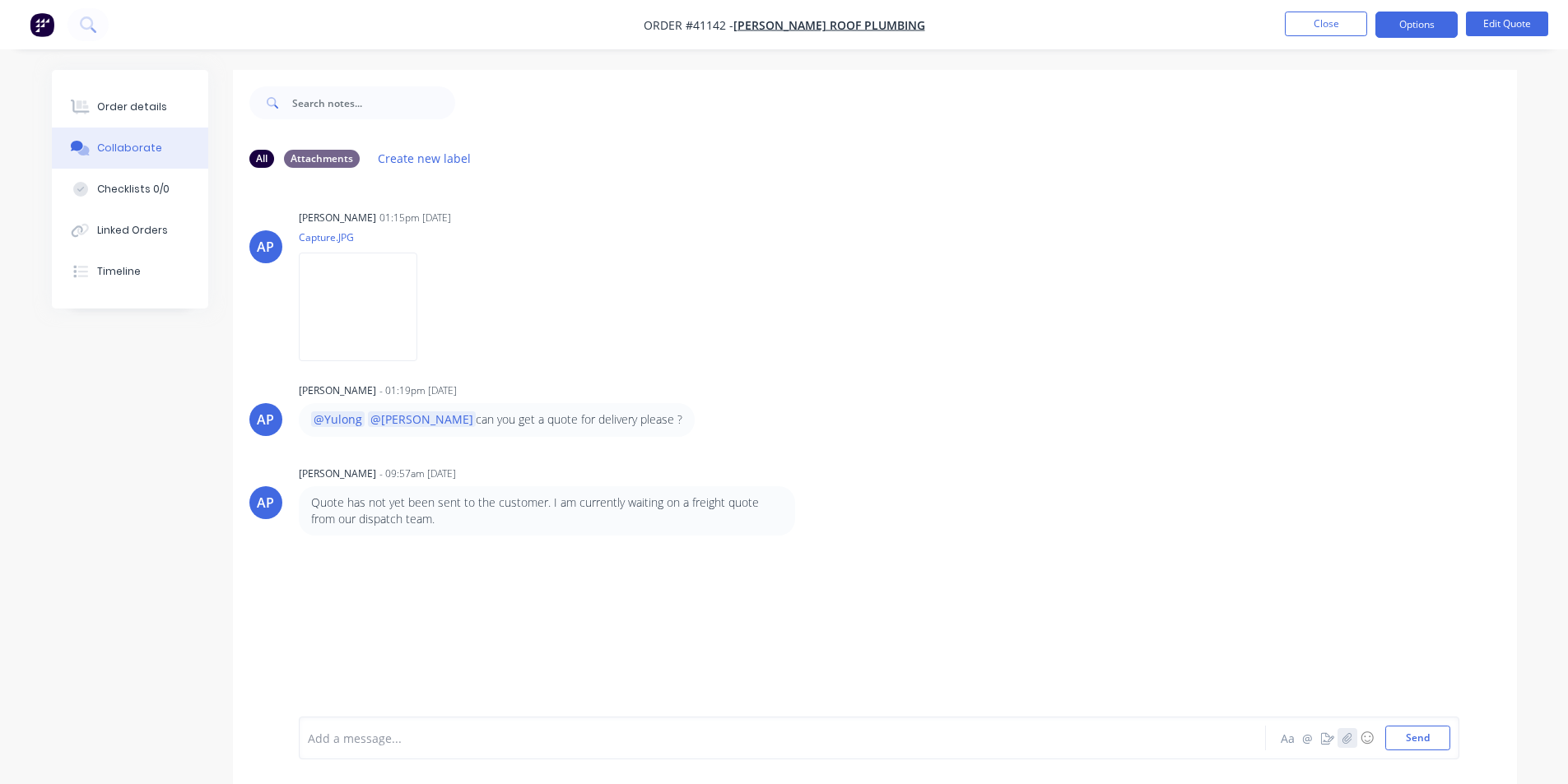
click at [1347, 739] on icon "button" at bounding box center [1347, 738] width 10 height 11
click at [1412, 734] on button "Send" at bounding box center [1417, 738] width 65 height 24
click at [350, 652] on img at bounding box center [358, 654] width 118 height 108
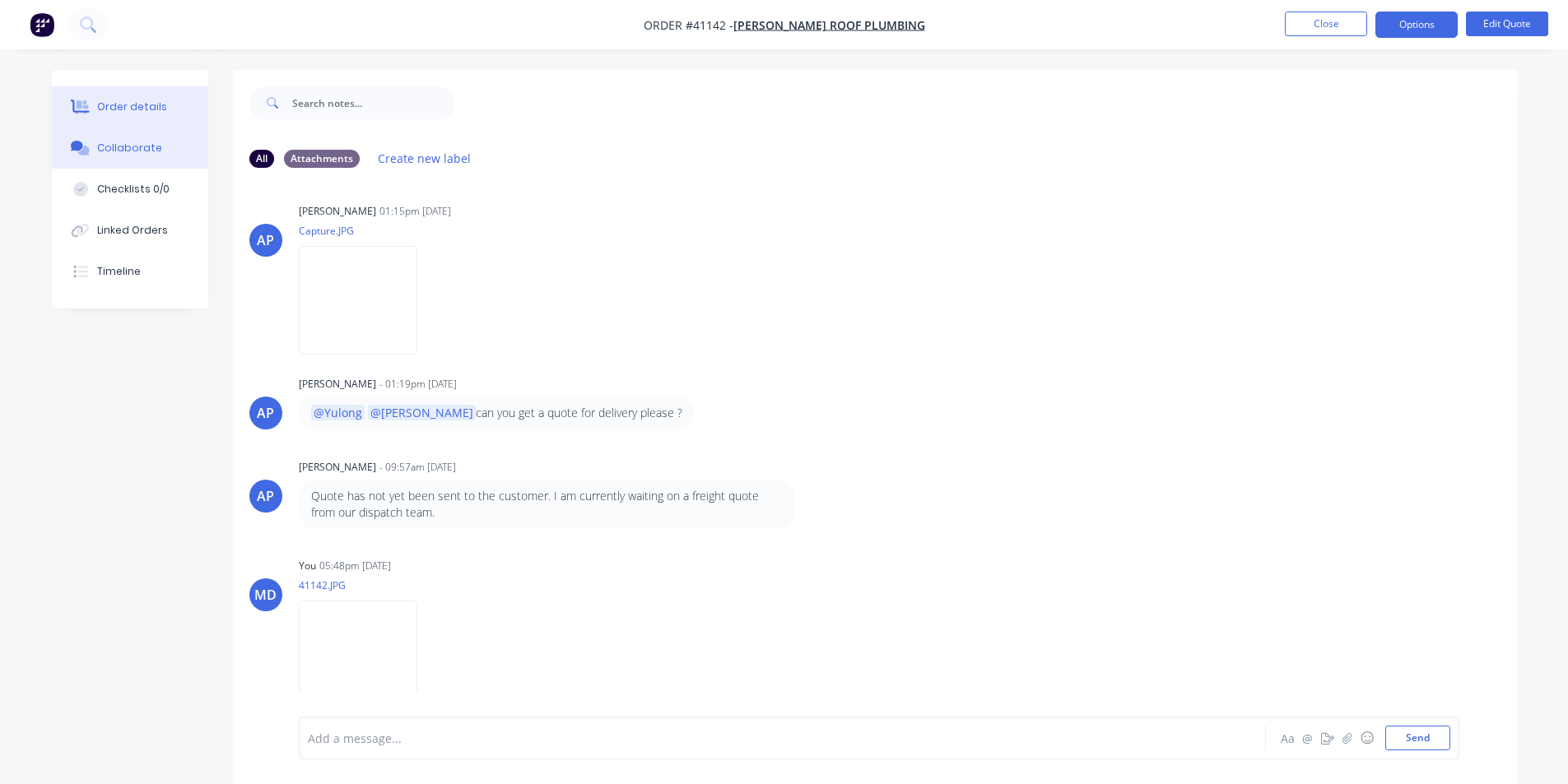
click at [129, 109] on div "Order details" at bounding box center [132, 107] width 70 height 15
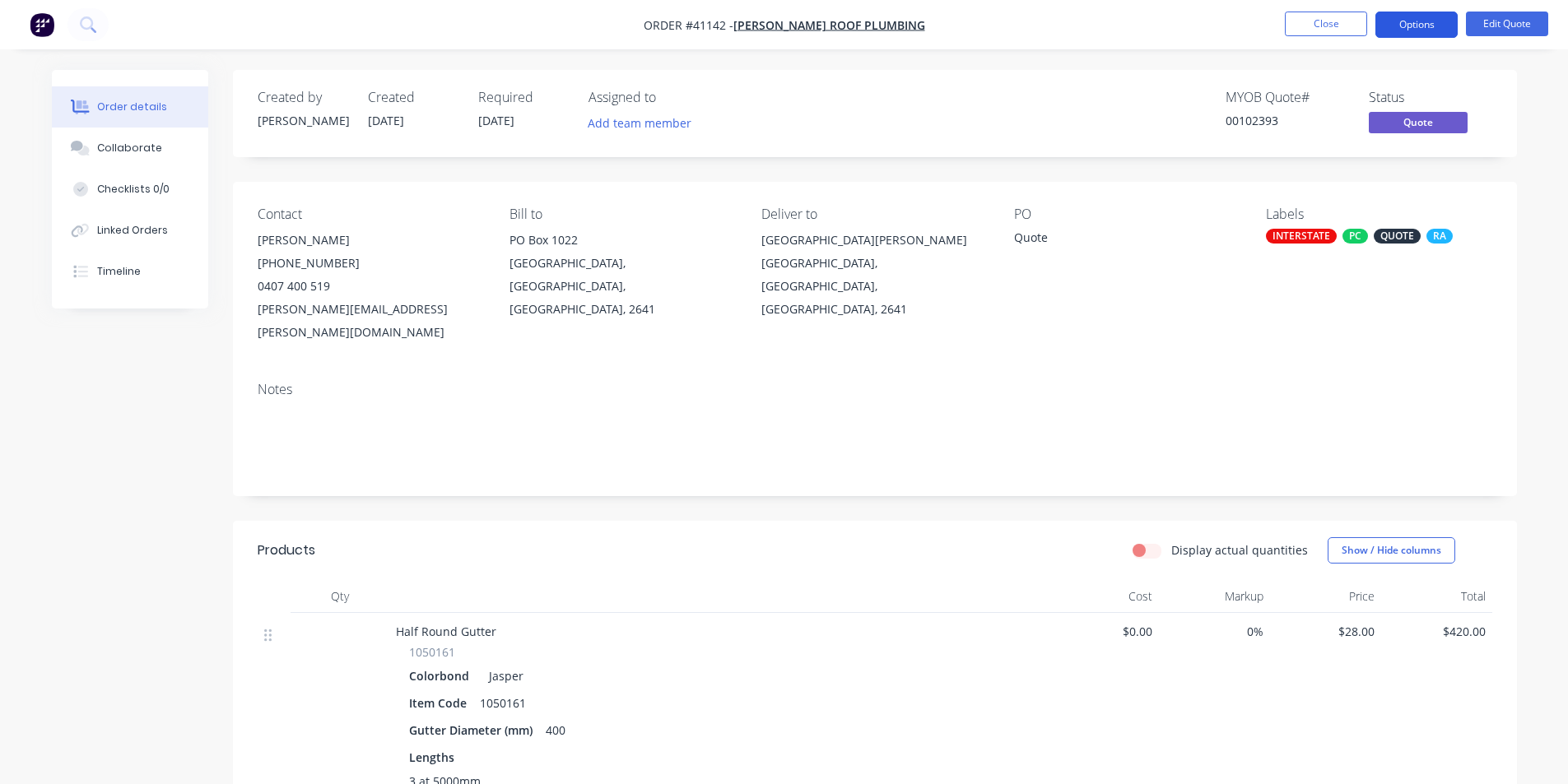
click at [1419, 23] on button "Options" at bounding box center [1417, 24] width 83 height 26
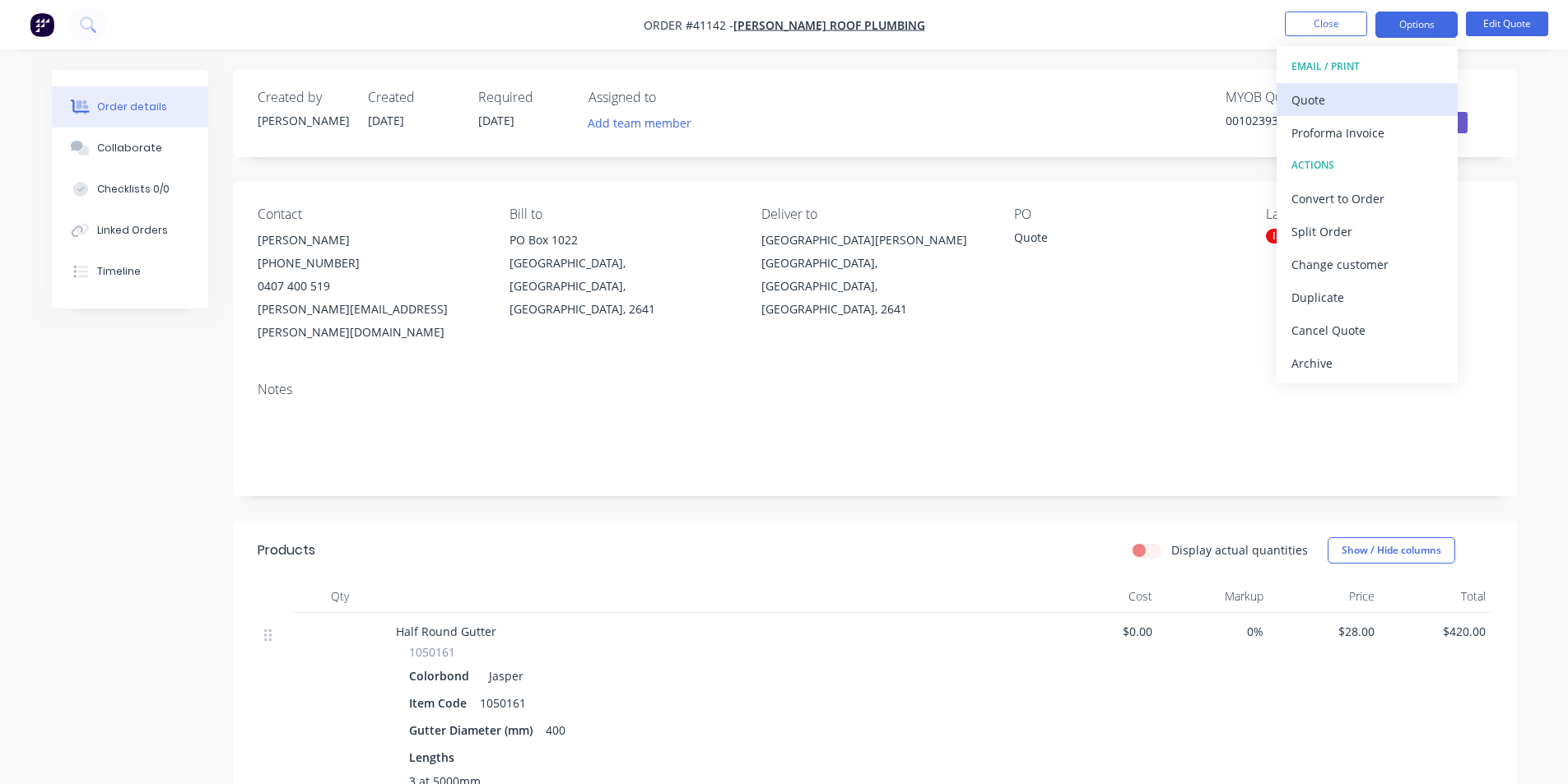
click at [1304, 99] on div "Quote" at bounding box center [1366, 99] width 151 height 23
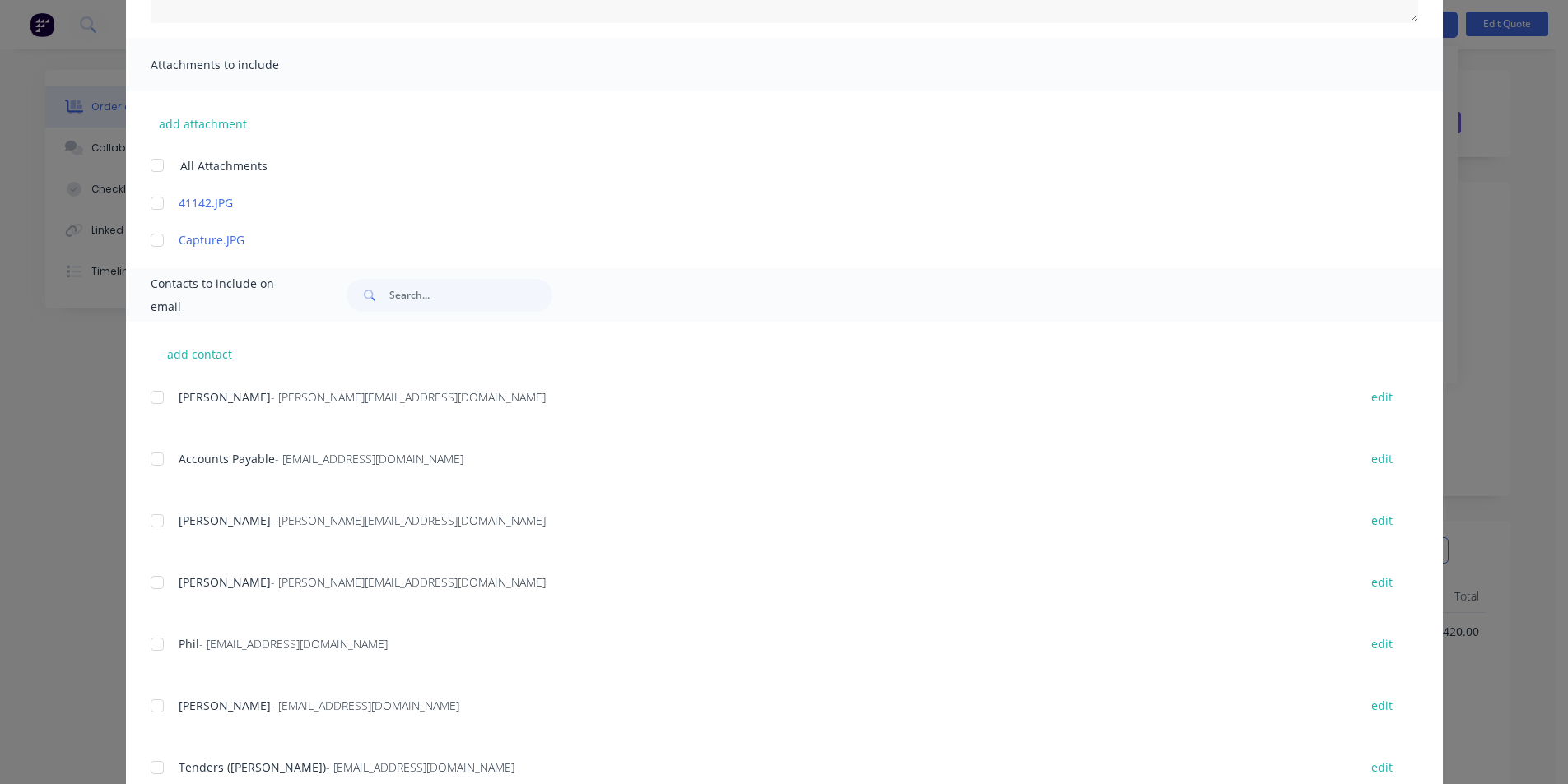
scroll to position [447, 0]
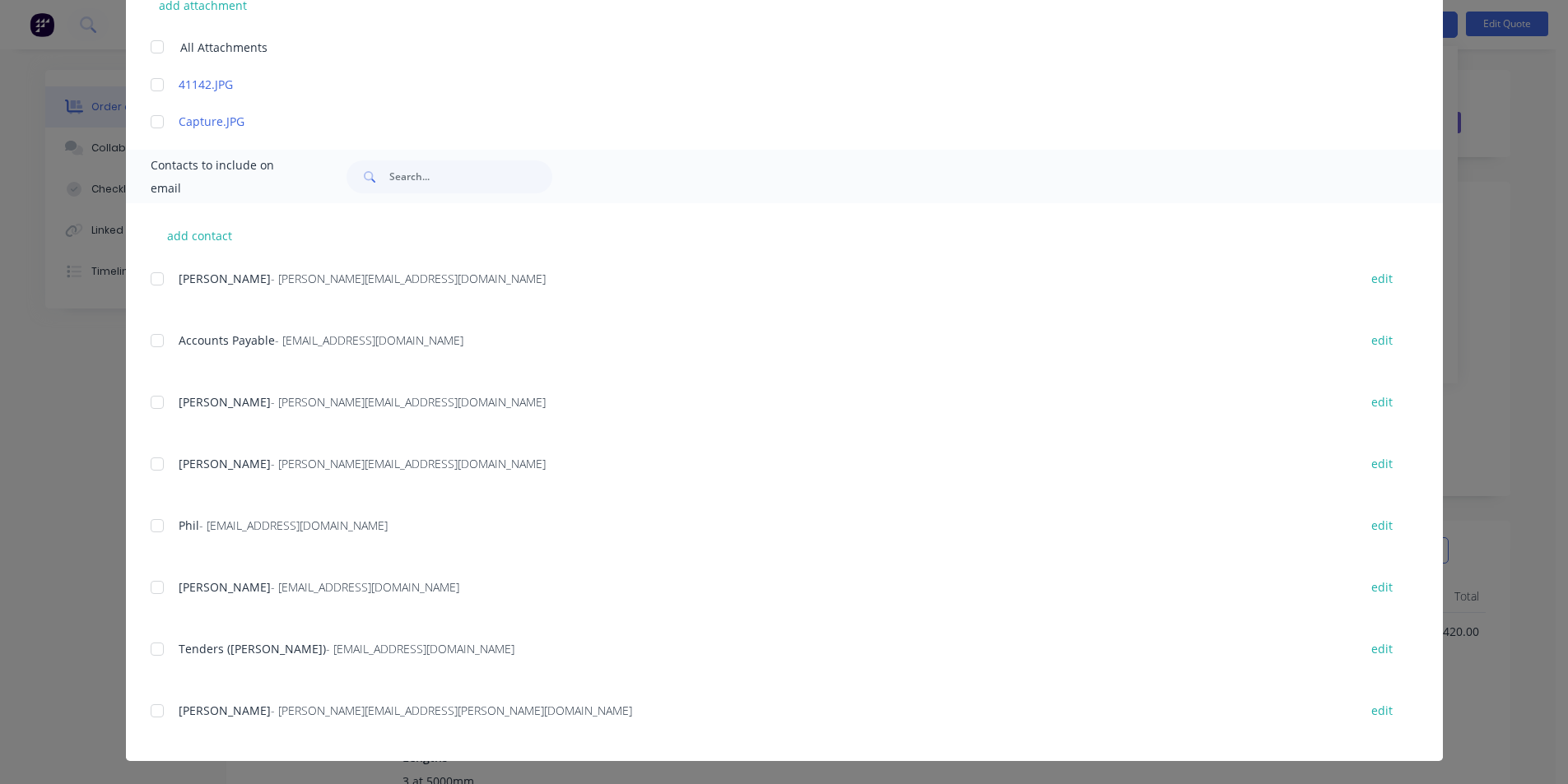
click at [147, 713] on div at bounding box center [157, 710] width 33 height 33
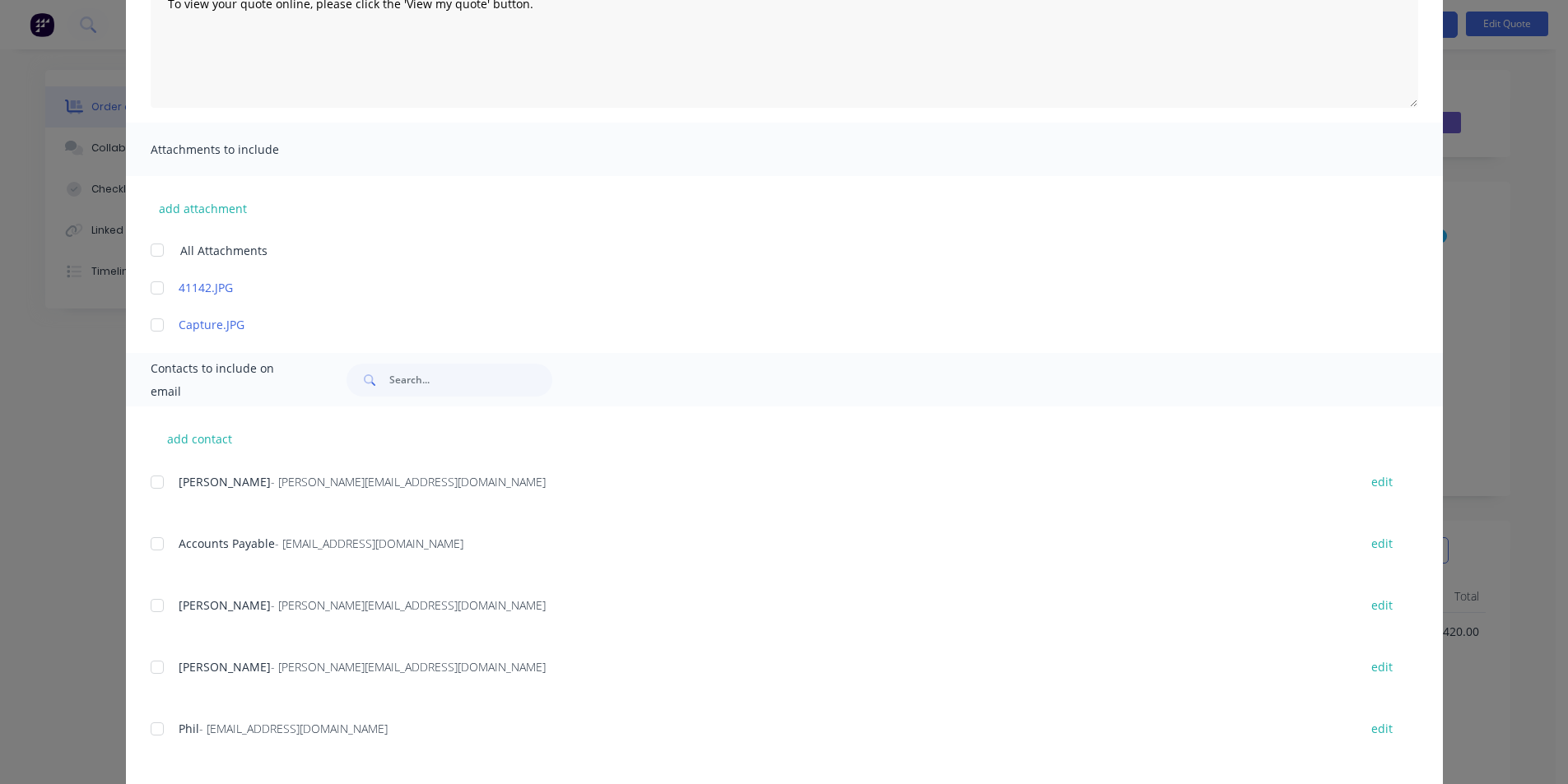
scroll to position [0, 0]
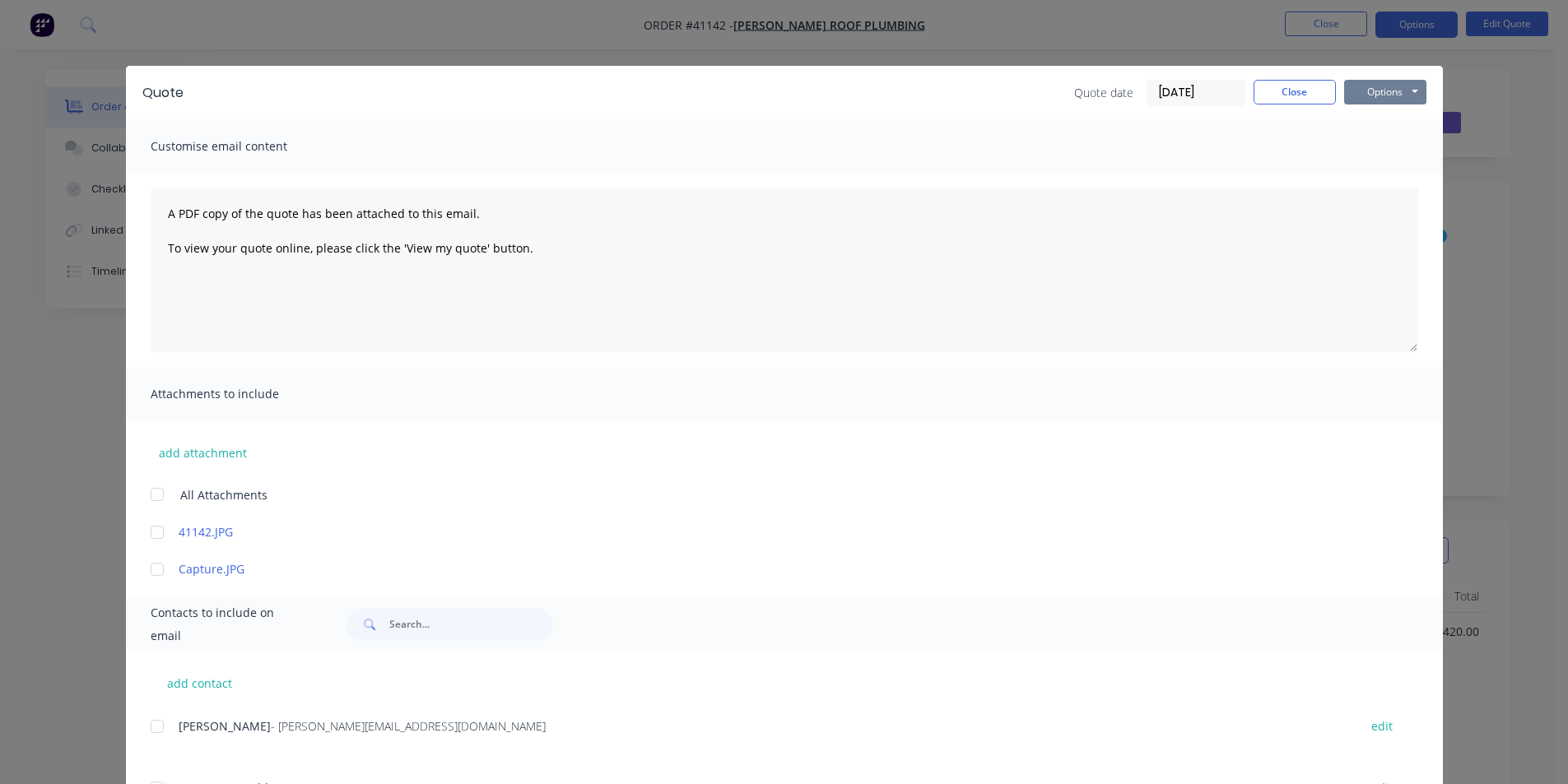
click at [1360, 92] on button "Options" at bounding box center [1386, 92] width 83 height 24
click at [1382, 173] on button "Email" at bounding box center [1397, 175] width 105 height 27
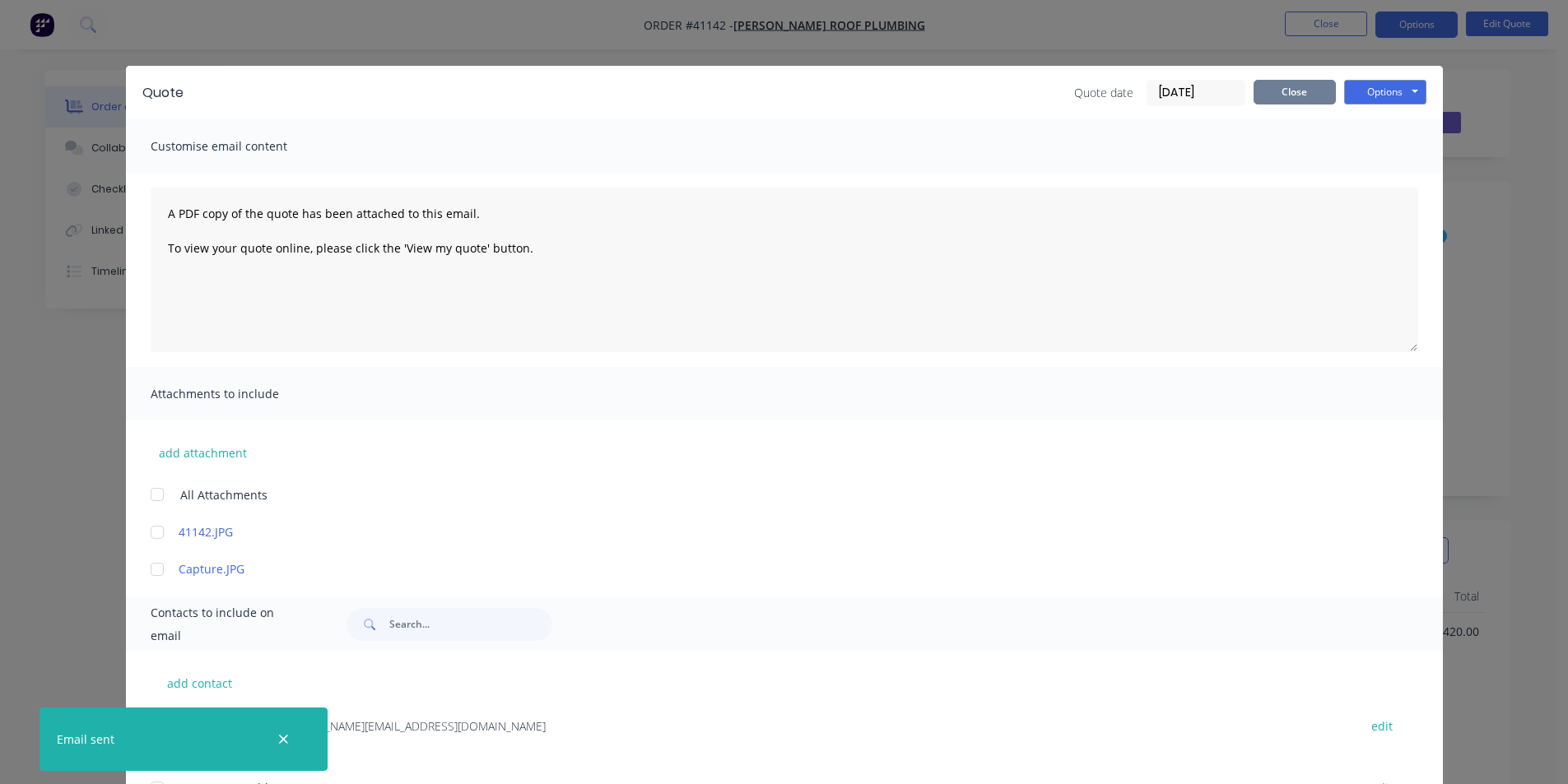
click at [1284, 90] on button "Close" at bounding box center [1295, 92] width 83 height 24
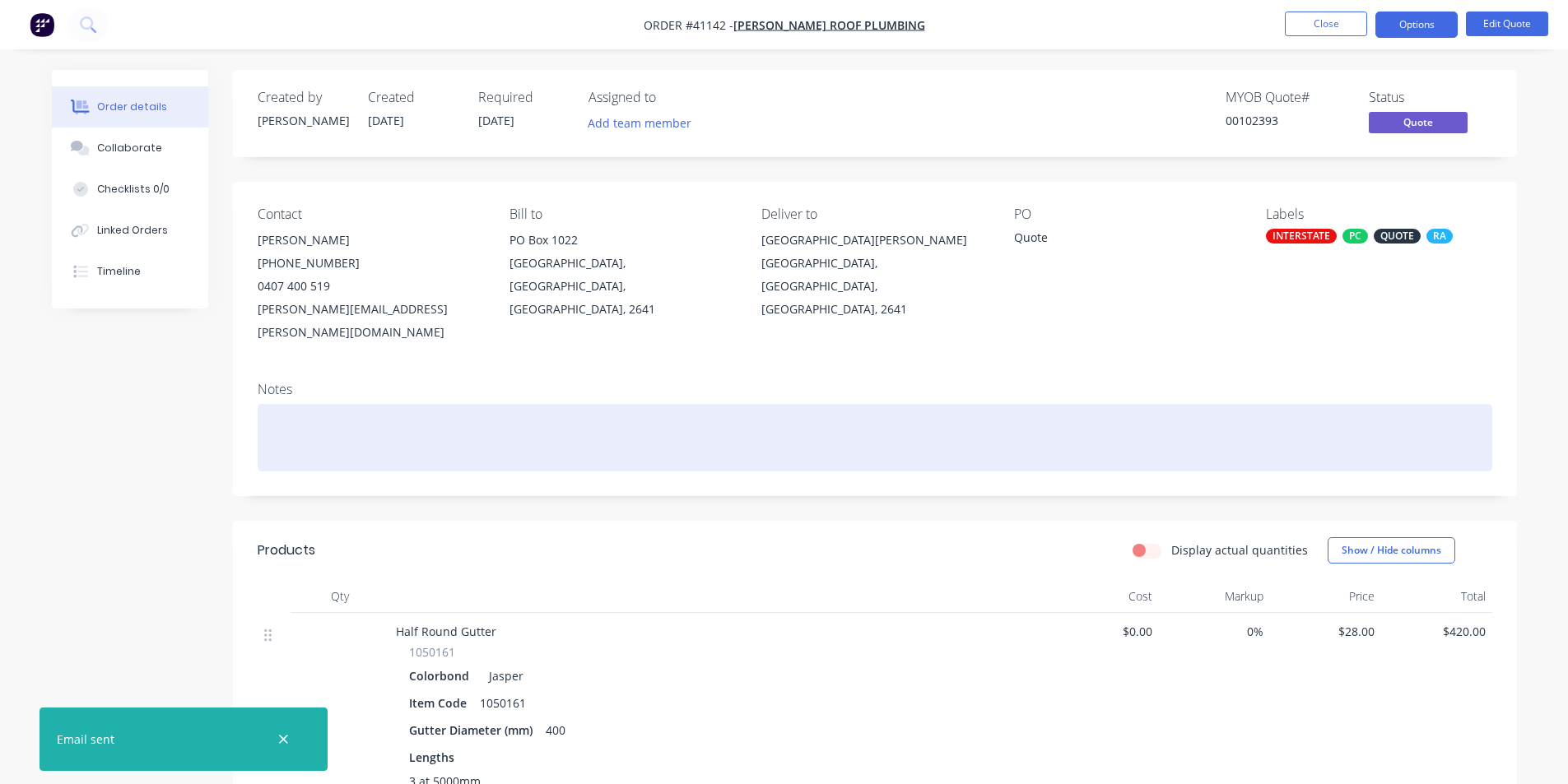
drag, startPoint x: 324, startPoint y: 408, endPoint x: 344, endPoint y: 422, distance: 24.4
click at [324, 412] on div at bounding box center [875, 438] width 1235 height 68
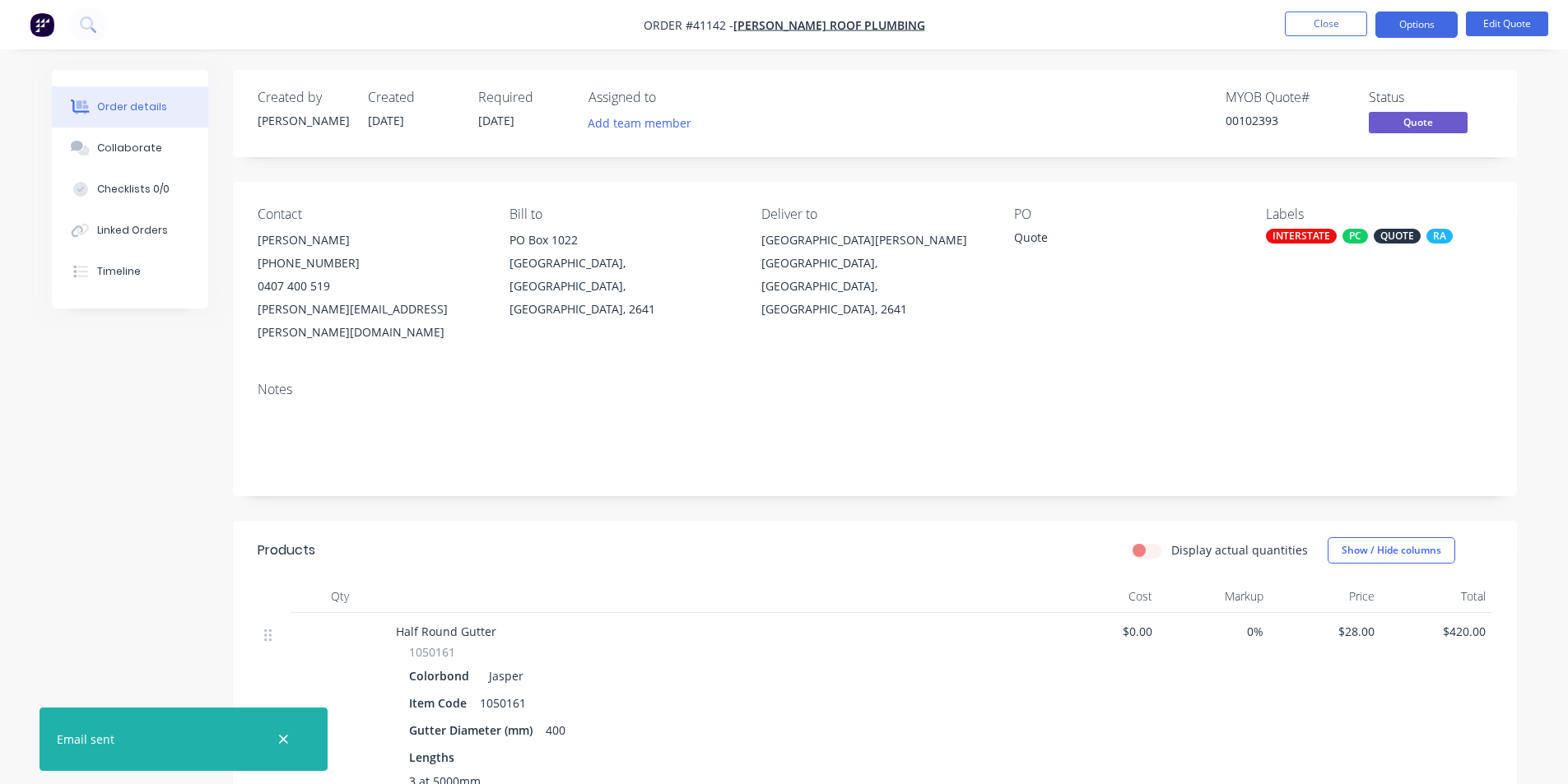
drag, startPoint x: 124, startPoint y: 144, endPoint x: 223, endPoint y: 229, distance: 130.5
click at [125, 146] on div "Collaborate" at bounding box center [129, 148] width 65 height 15
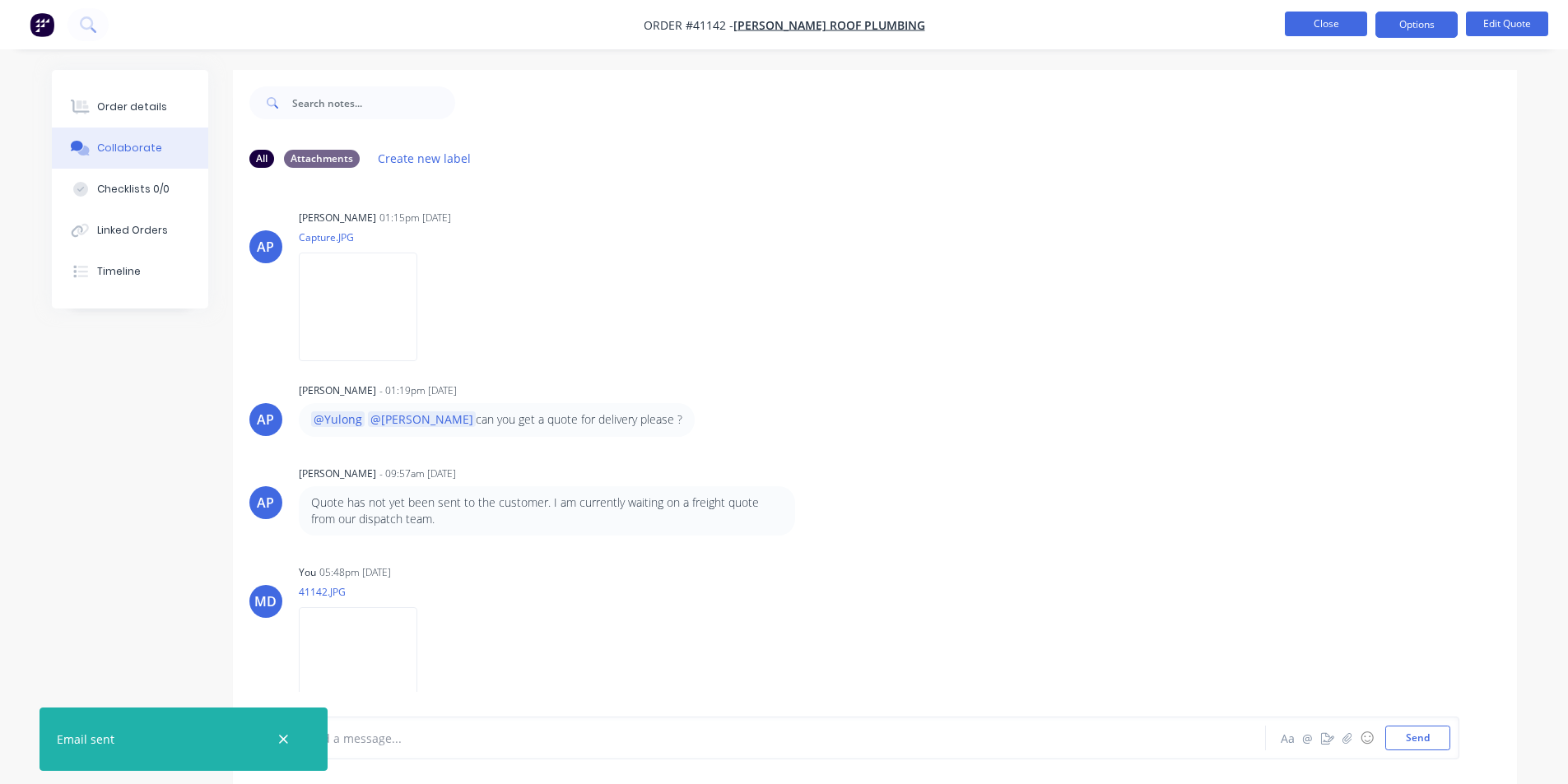
click at [1330, 20] on button "Close" at bounding box center [1326, 23] width 83 height 24
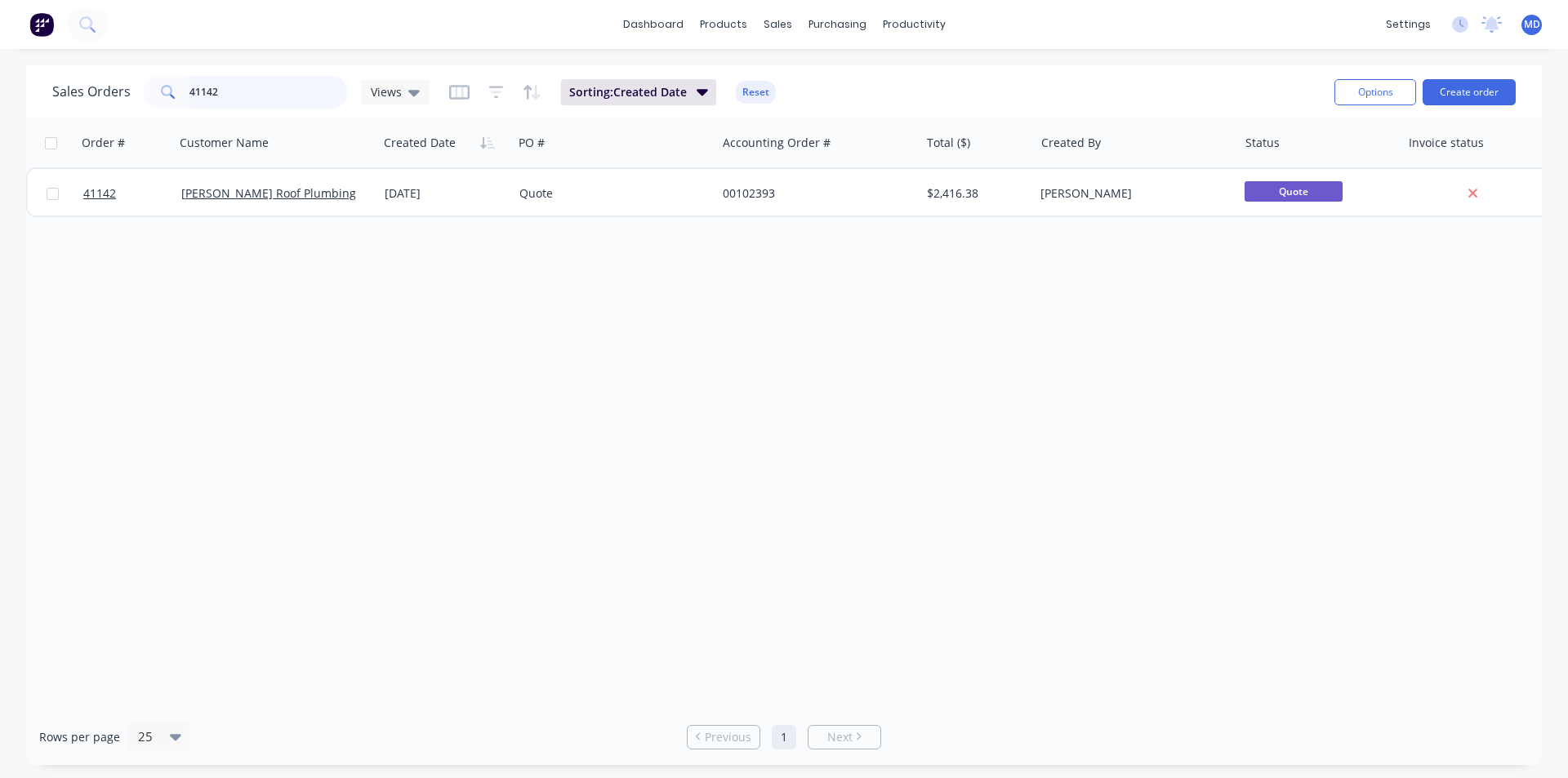
drag, startPoint x: 203, startPoint y: 87, endPoint x: 248, endPoint y: 83, distance: 45.2
click at [123, 87] on div "Sales Orders 41142 Views" at bounding box center [240, 92] width 377 height 33
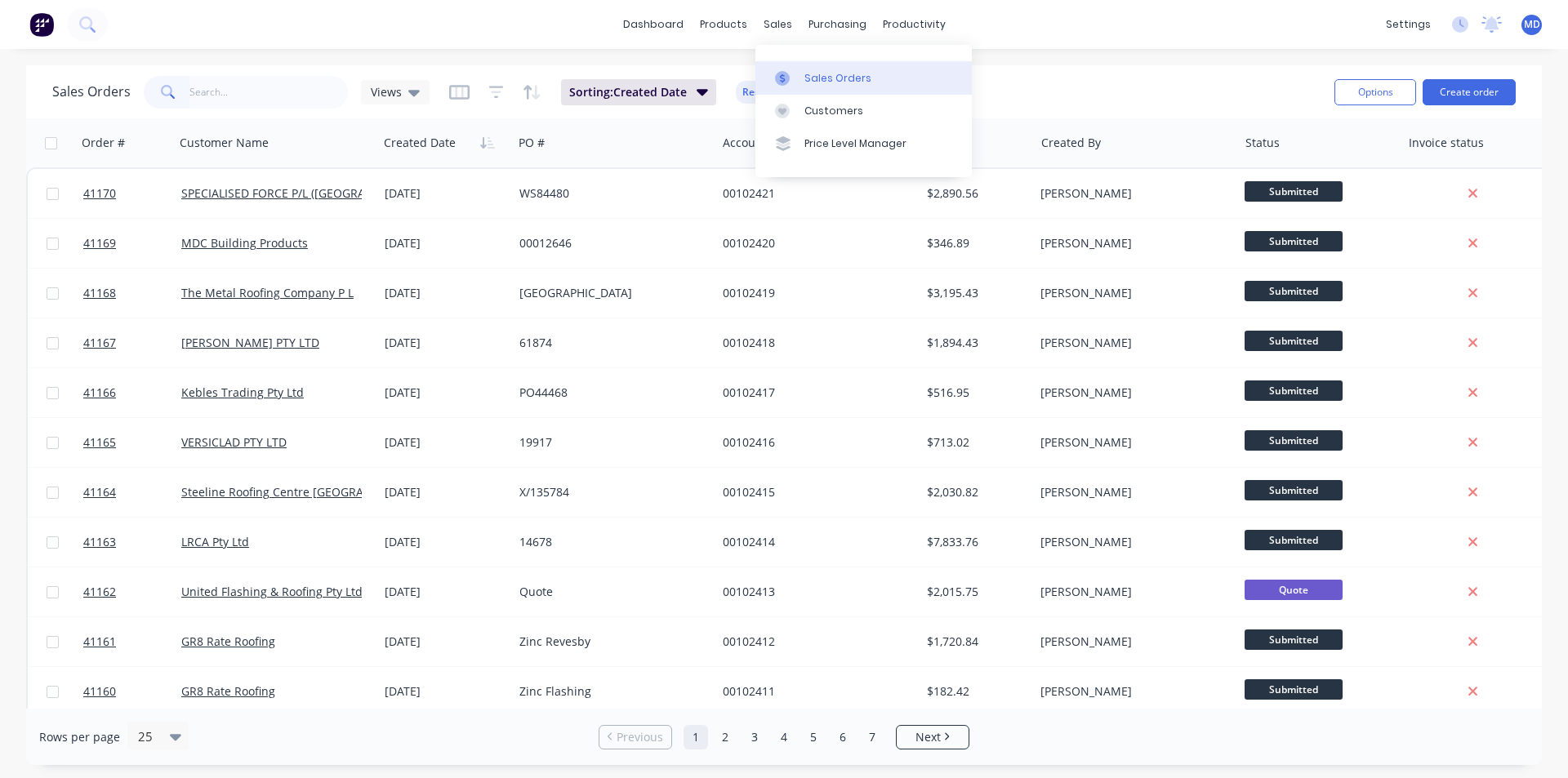
click at [845, 74] on div "Sales Orders" at bounding box center [838, 78] width 67 height 15
click at [831, 110] on div "Customers" at bounding box center [833, 111] width 59 height 15
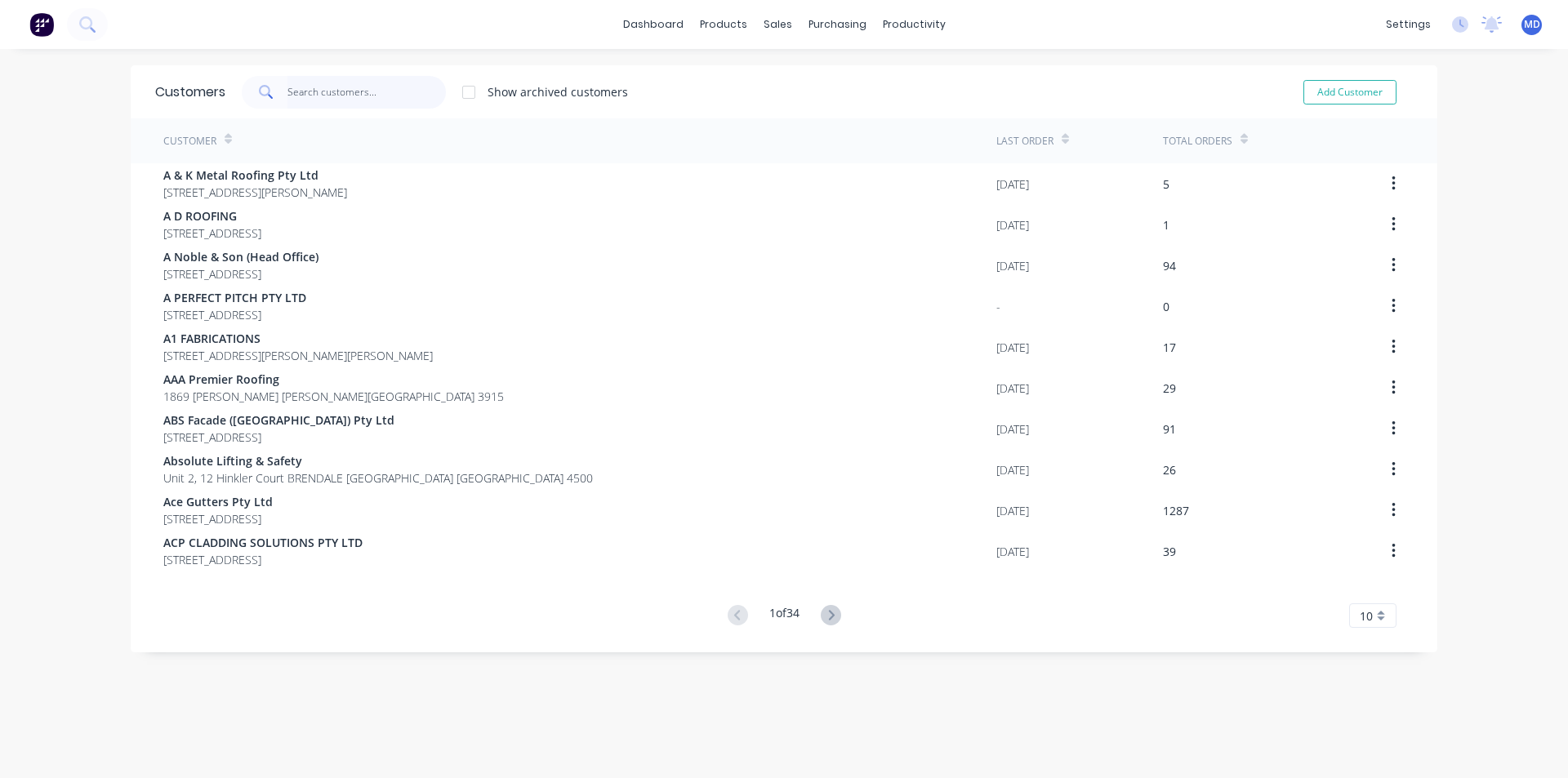
click at [334, 96] on input "text" at bounding box center [367, 92] width 159 height 33
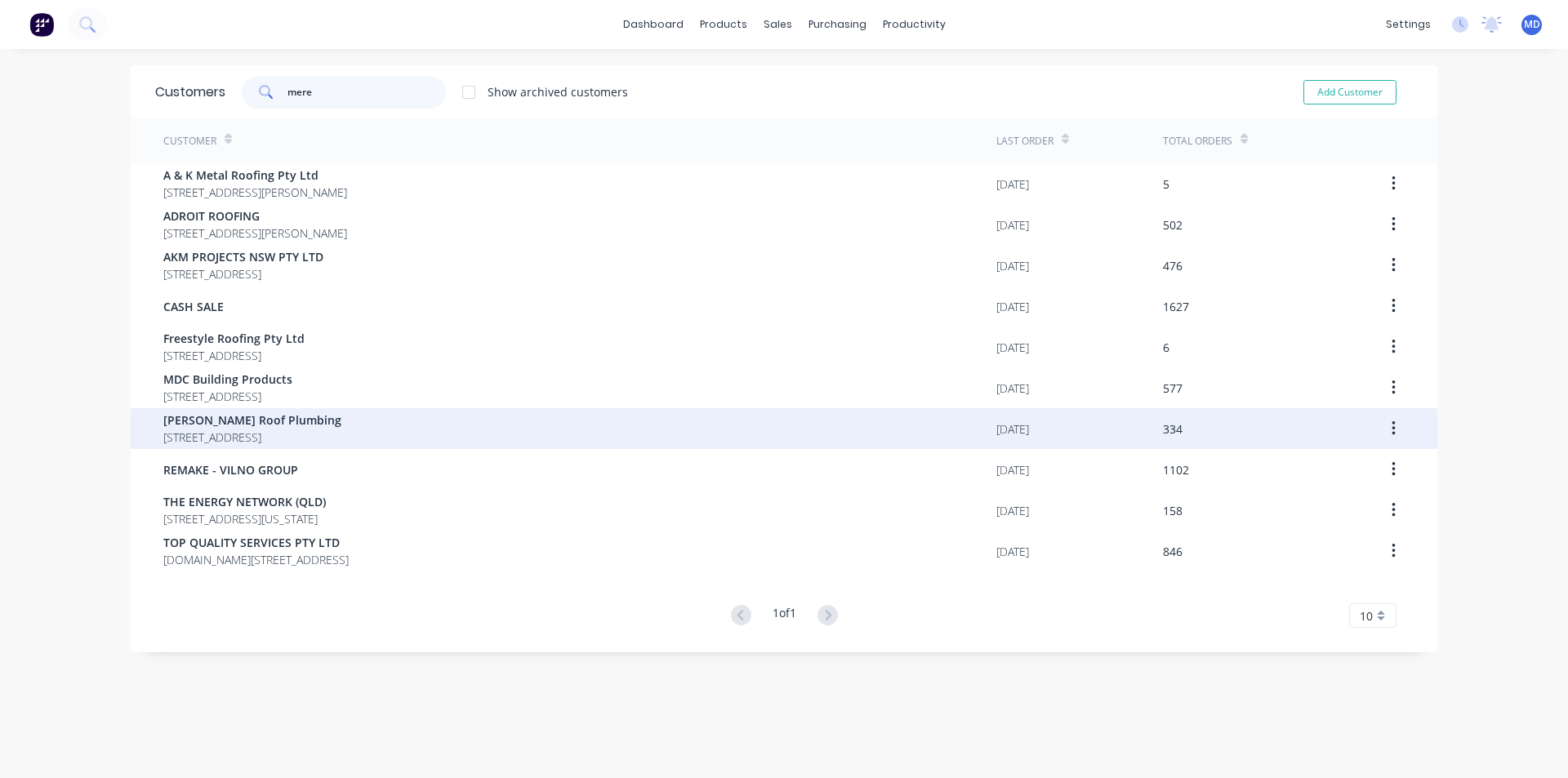
type input "mere"
click at [246, 410] on div "[PERSON_NAME] Roof Plumbing [STREET_ADDRESS]" at bounding box center [579, 429] width 833 height 41
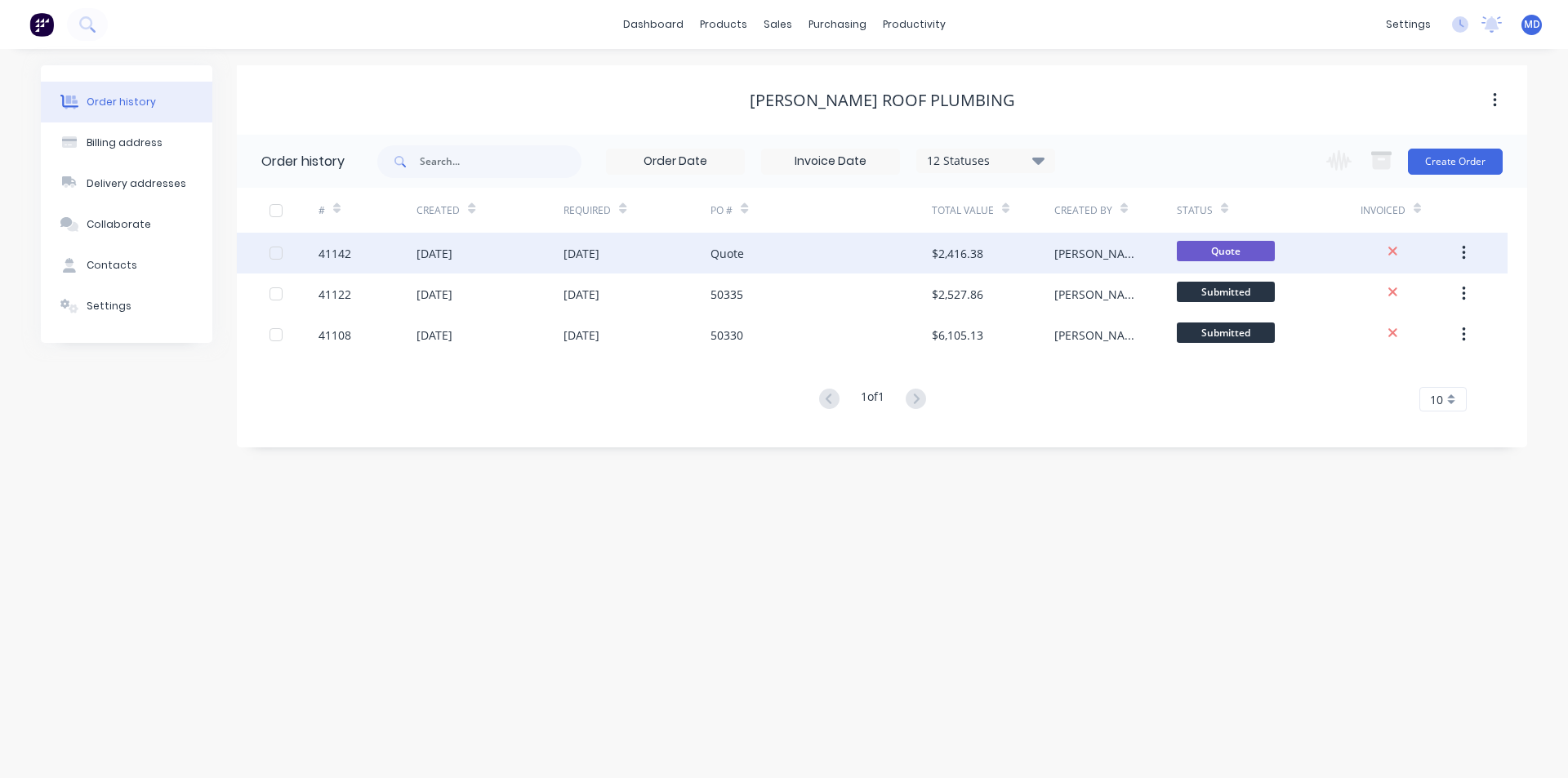
click at [652, 243] on div "[DATE]" at bounding box center [637, 253] width 147 height 41
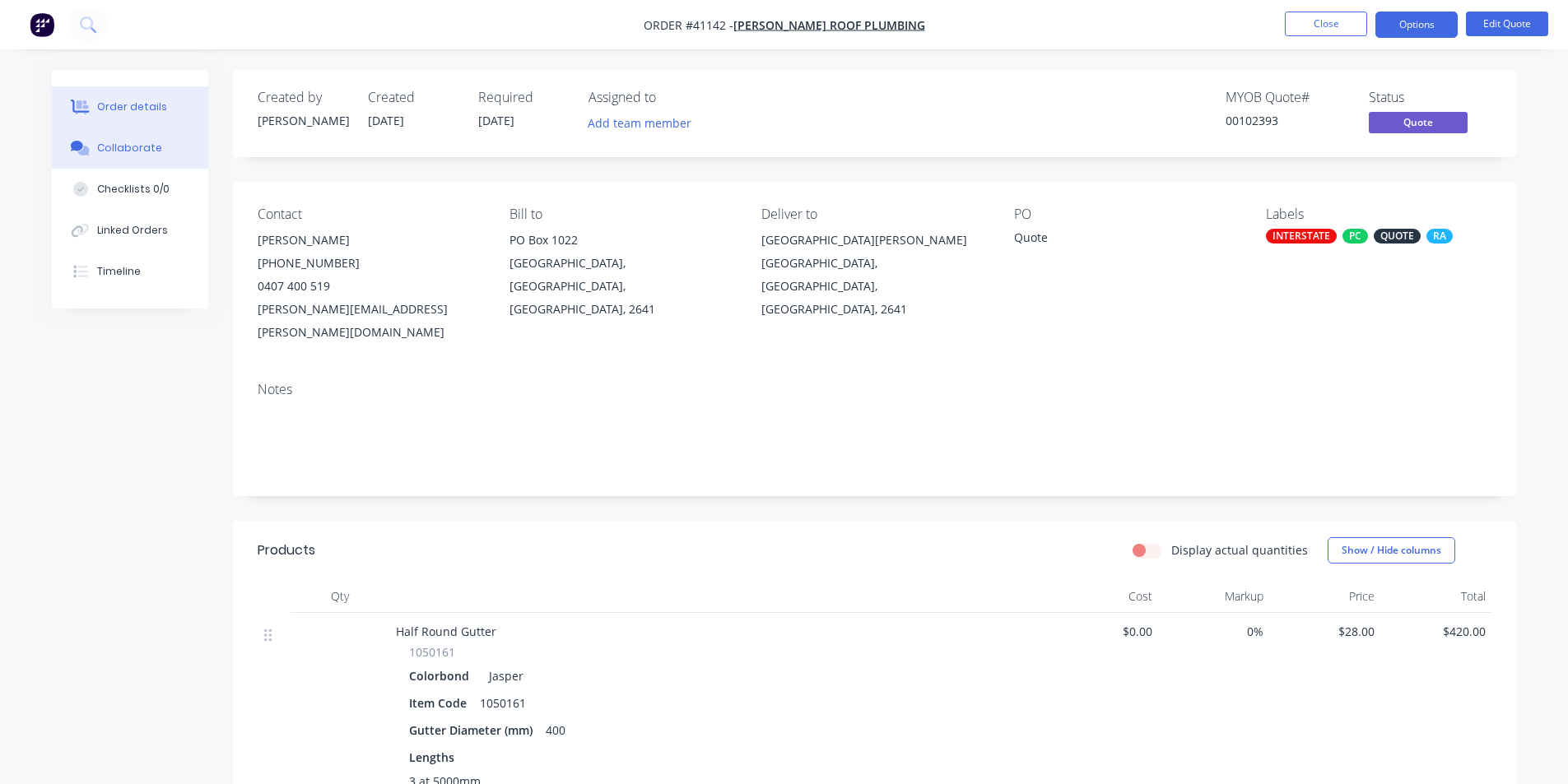
drag, startPoint x: 136, startPoint y: 143, endPoint x: 143, endPoint y: 150, distance: 9.9
click at [137, 143] on div "Collaborate" at bounding box center [129, 148] width 65 height 15
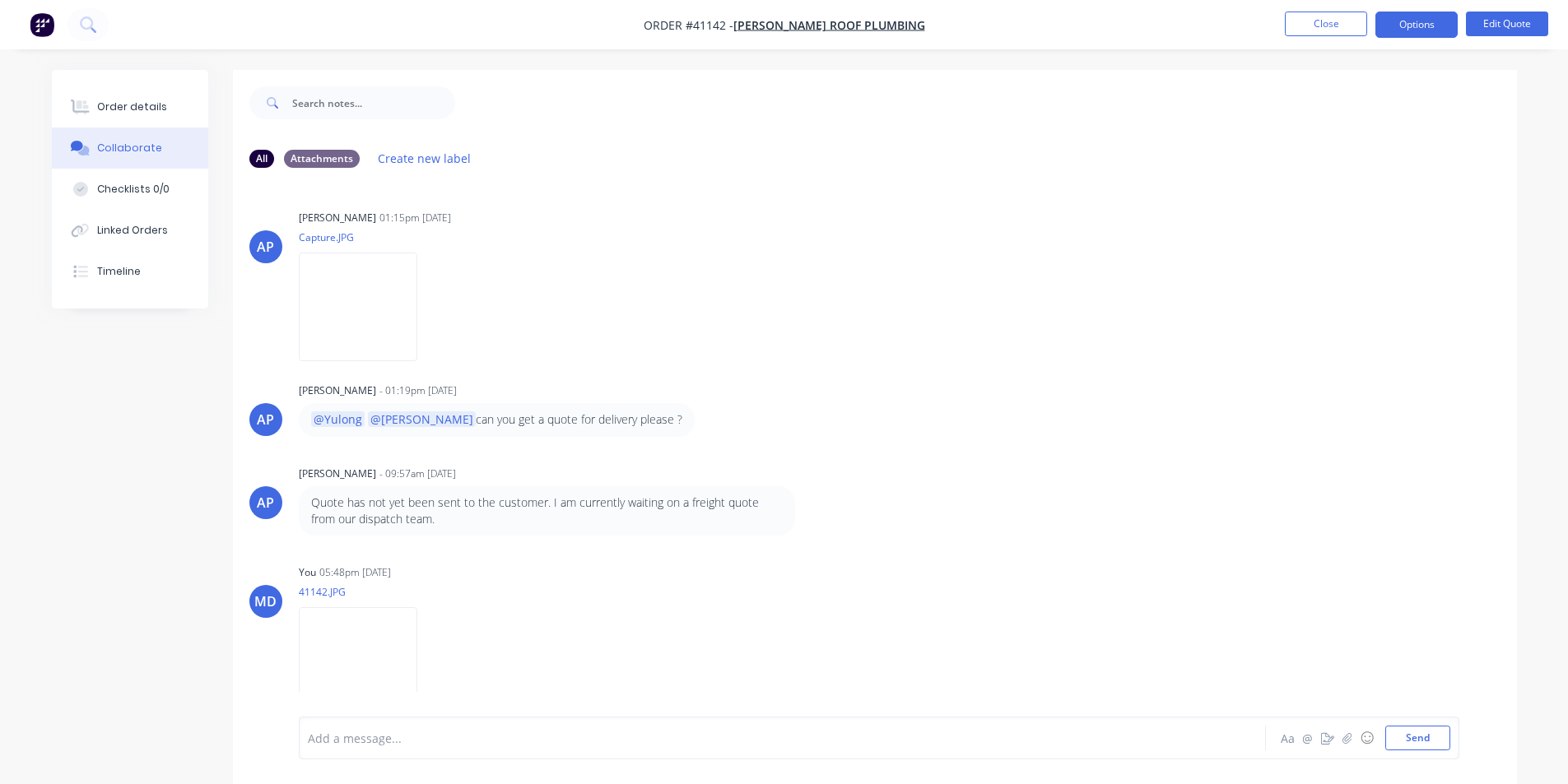
scroll to position [7, 0]
click at [489, 746] on div at bounding box center [737, 738] width 856 height 17
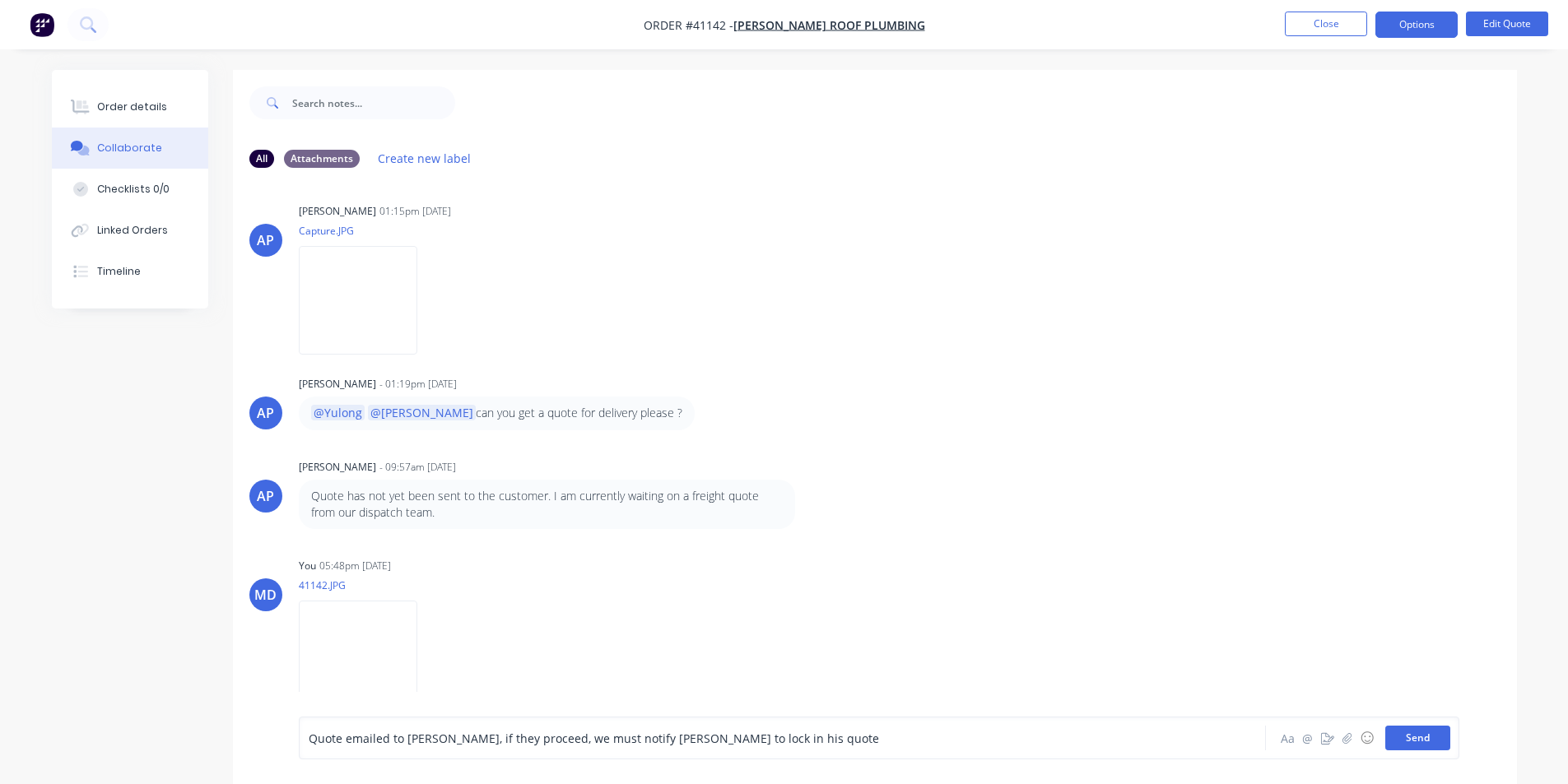
click at [1417, 734] on button "Send" at bounding box center [1417, 738] width 65 height 24
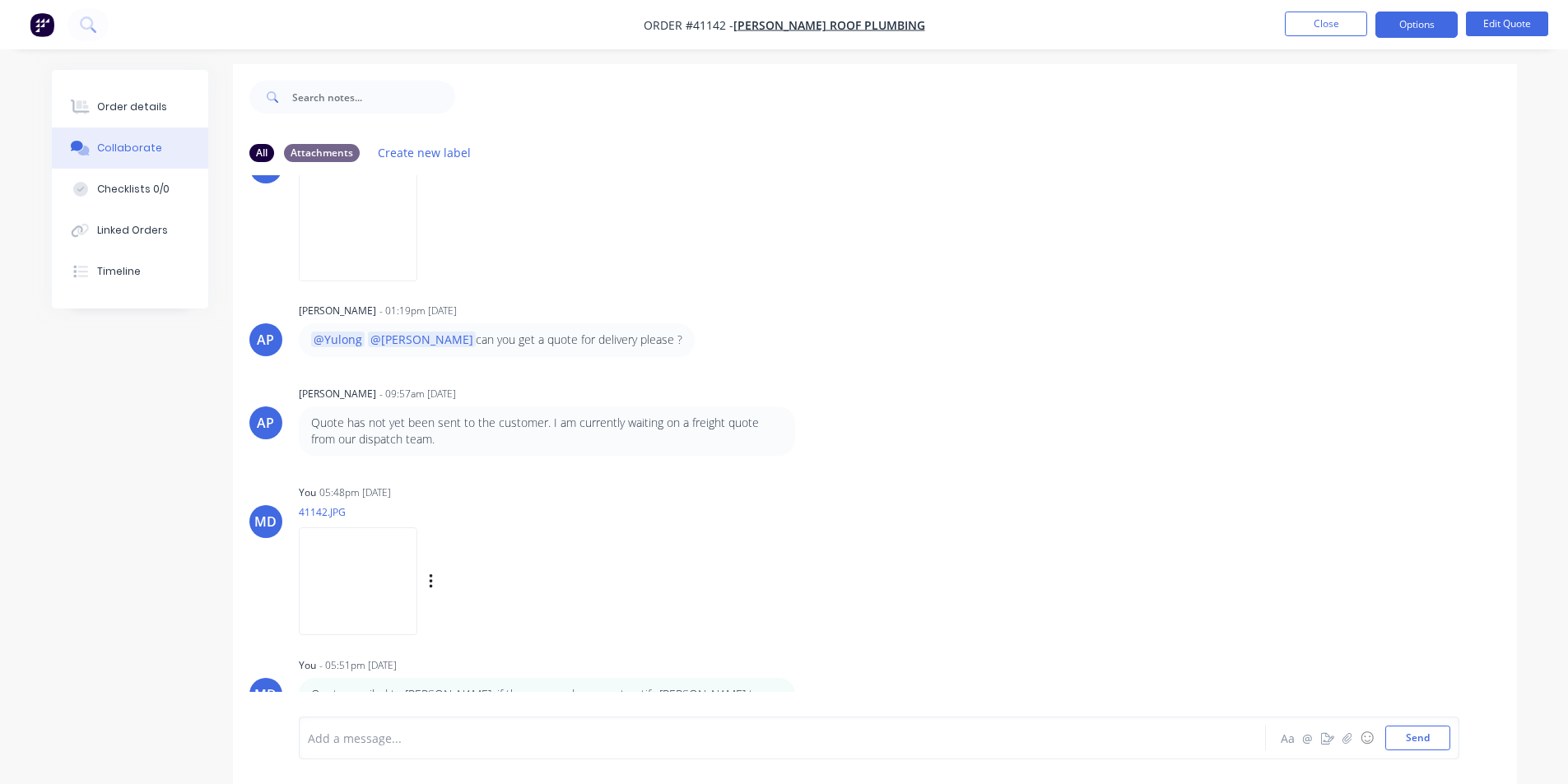
scroll to position [24, 0]
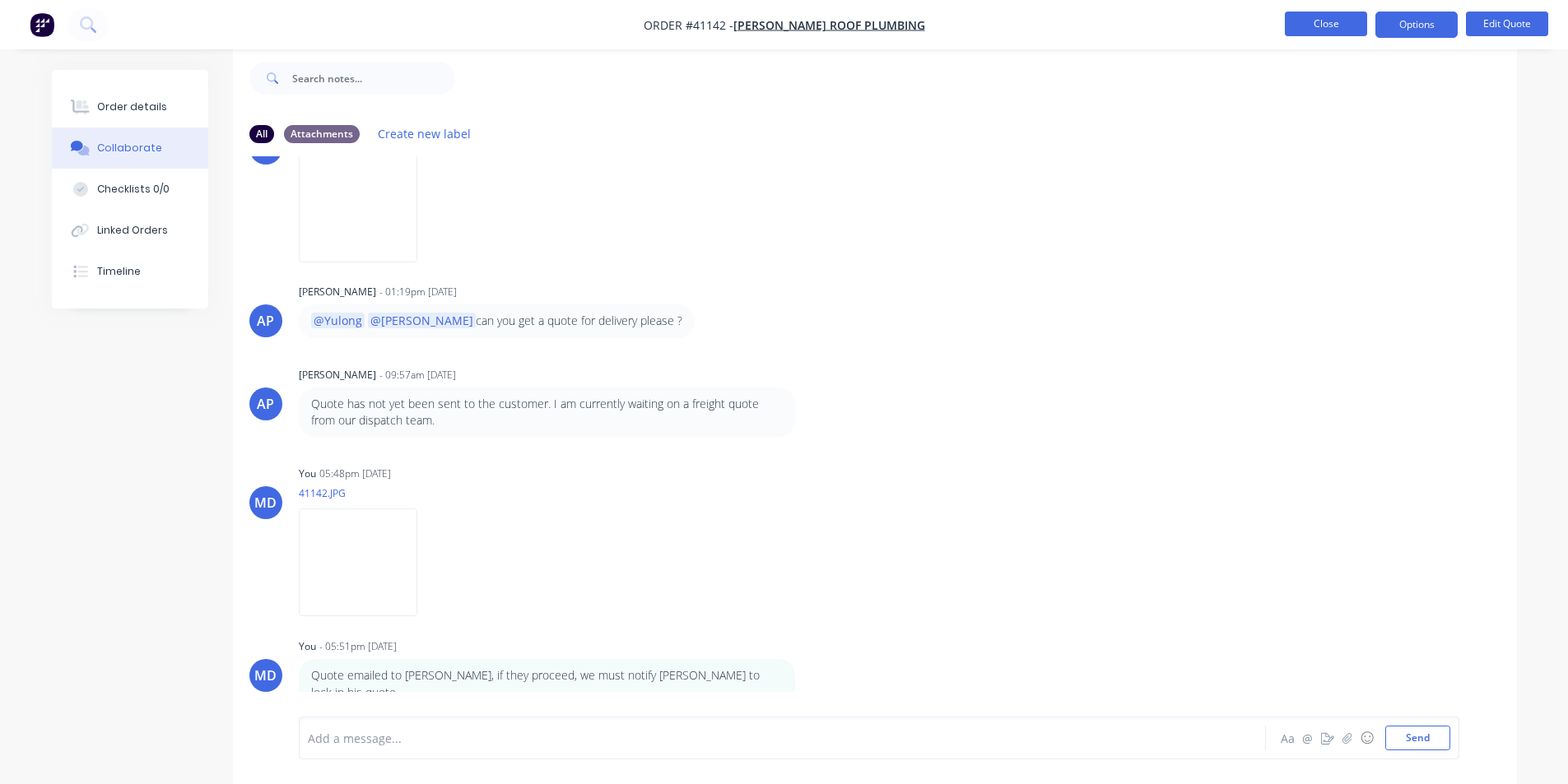
click at [1318, 21] on button "Close" at bounding box center [1326, 23] width 83 height 24
